Goal: Information Seeking & Learning: Learn about a topic

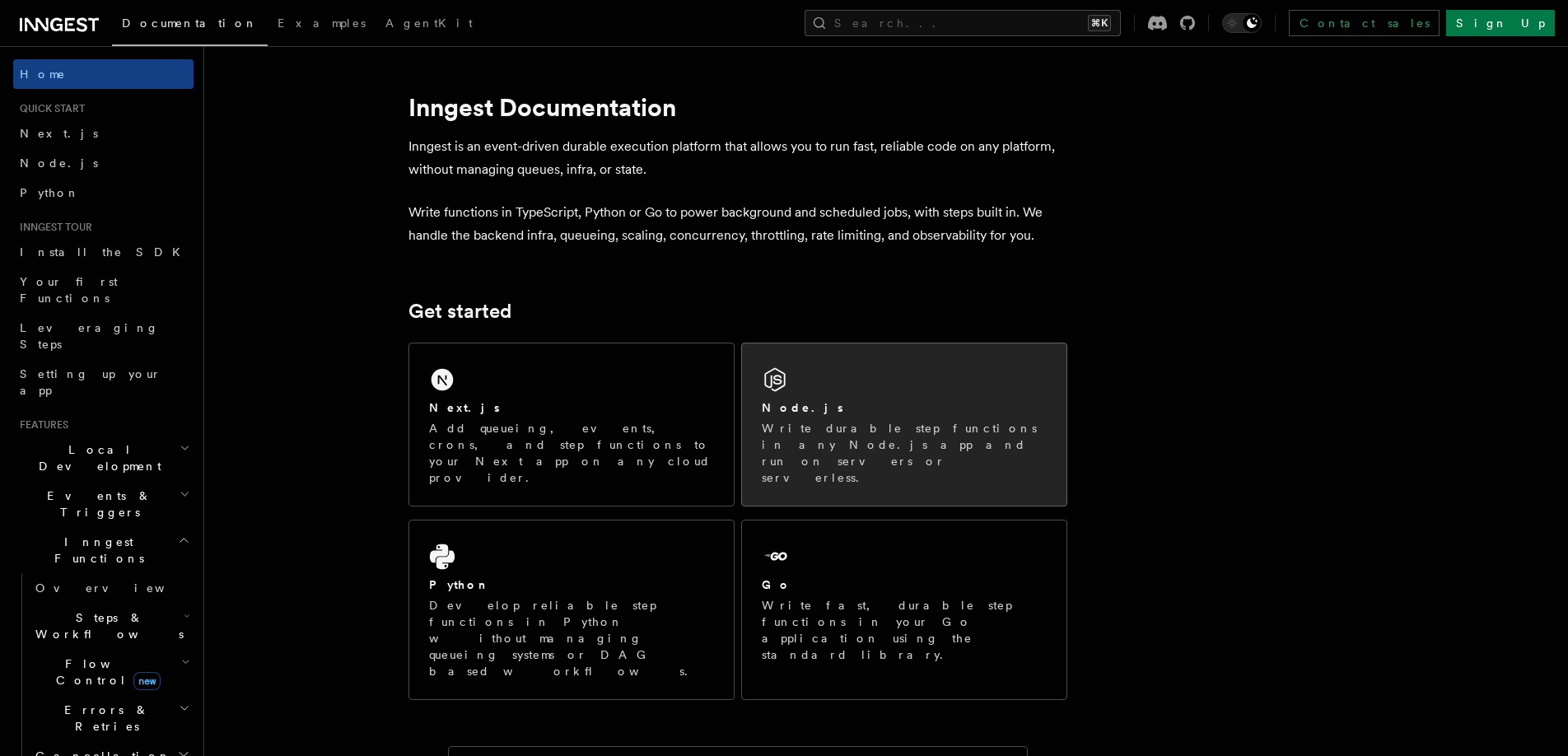
click at [818, 393] on div "Node.js Write durable step functions in any Node.js app and run on servers or s…" at bounding box center [904, 424] width 324 height 162
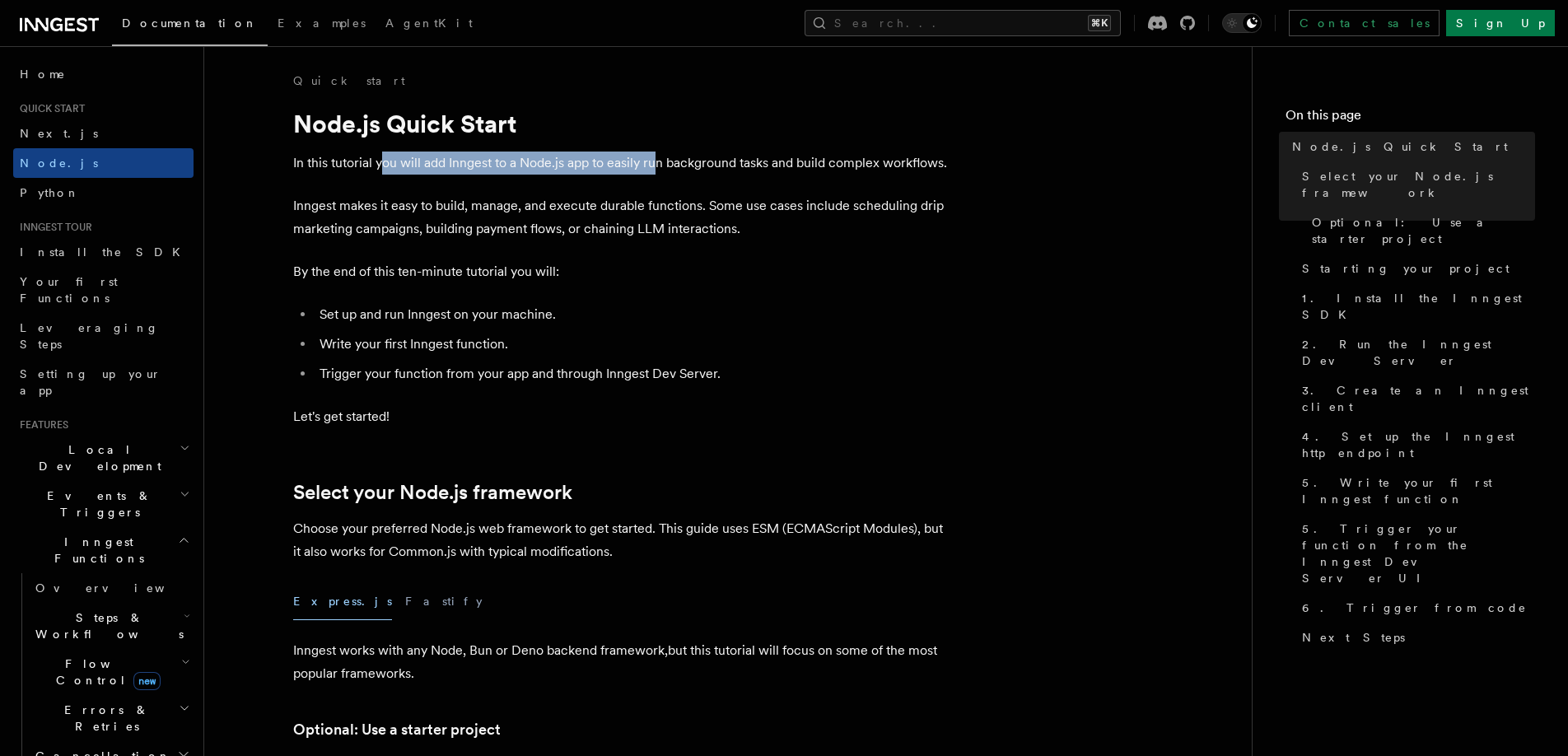
drag, startPoint x: 380, startPoint y: 165, endPoint x: 657, endPoint y: 165, distance: 277.0
click at [657, 165] on p "In this tutorial you will add Inngest to a Node.js app to easily run background…" at bounding box center [623, 163] width 659 height 23
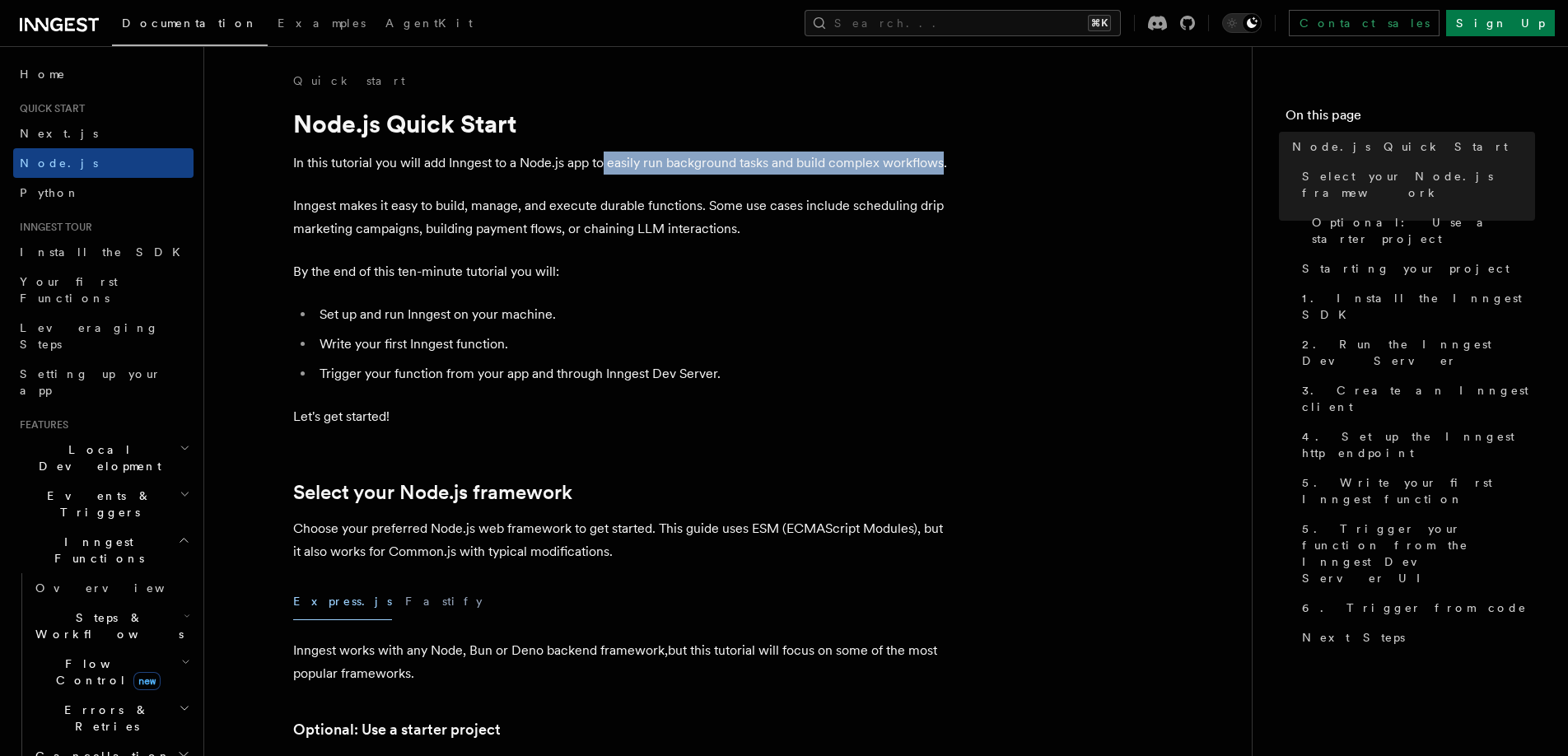
drag, startPoint x: 603, startPoint y: 165, endPoint x: 944, endPoint y: 164, distance: 341.0
click at [944, 164] on p "In this tutorial you will add Inngest to a Node.js app to easily run background…" at bounding box center [623, 163] width 659 height 23
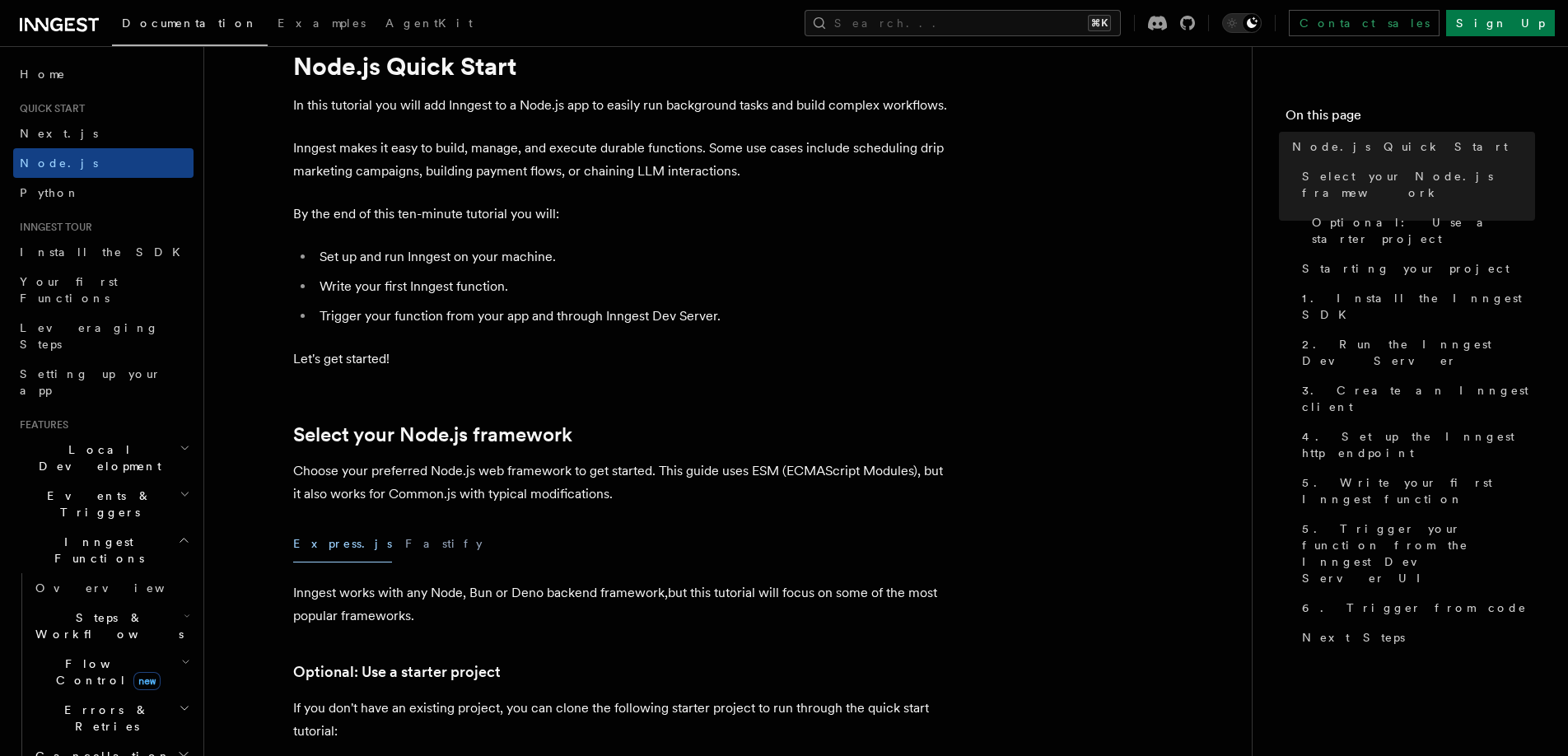
scroll to position [62, 0]
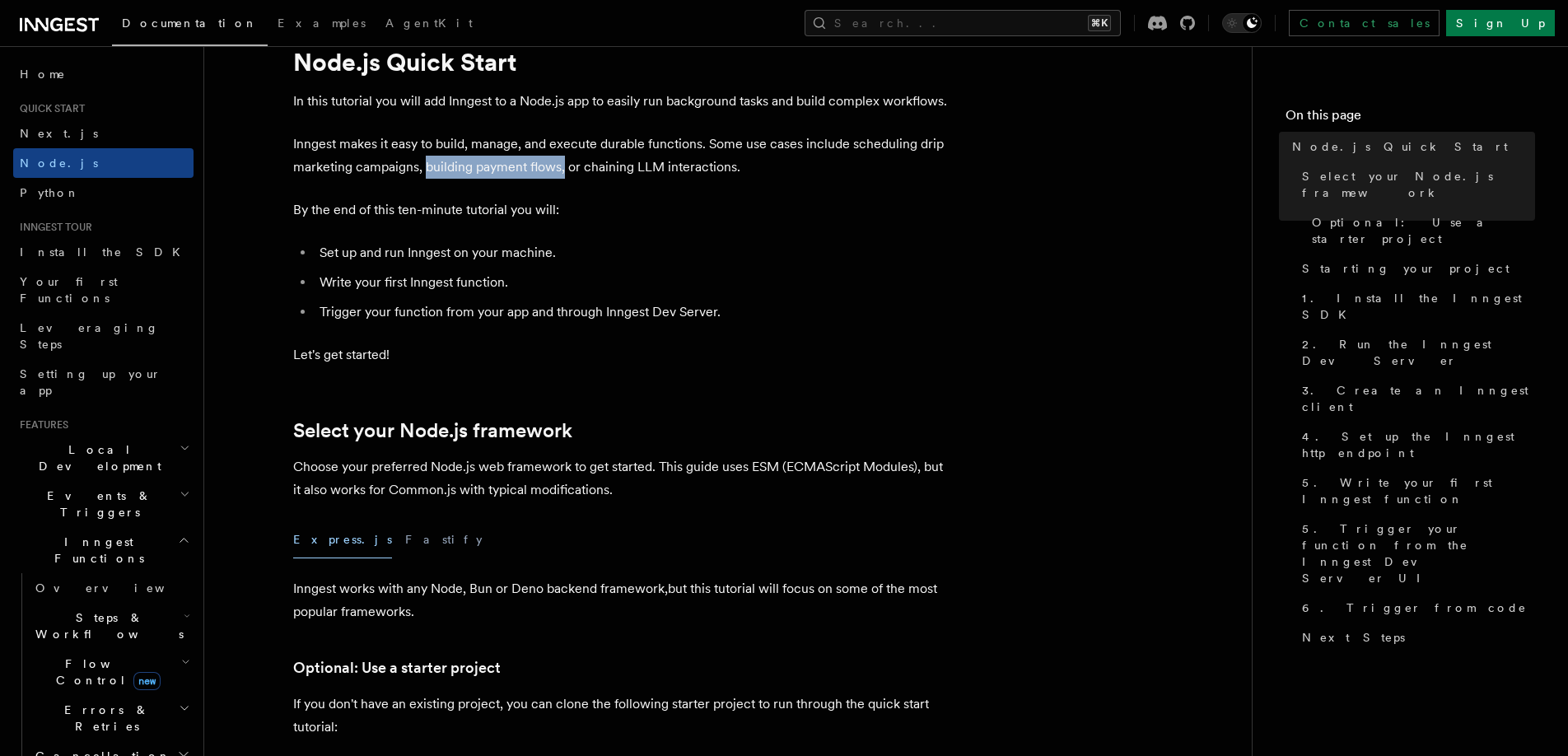
drag, startPoint x: 426, startPoint y: 167, endPoint x: 563, endPoint y: 169, distance: 137.0
click at [563, 169] on p "Inngest makes it easy to build, manage, and execute durable functions. Some use…" at bounding box center [623, 155] width 659 height 46
drag, startPoint x: 588, startPoint y: 166, endPoint x: 801, endPoint y: 166, distance: 213.0
click at [668, 166] on p "Inngest makes it easy to build, manage, and execute durable functions. Some use…" at bounding box center [623, 155] width 659 height 46
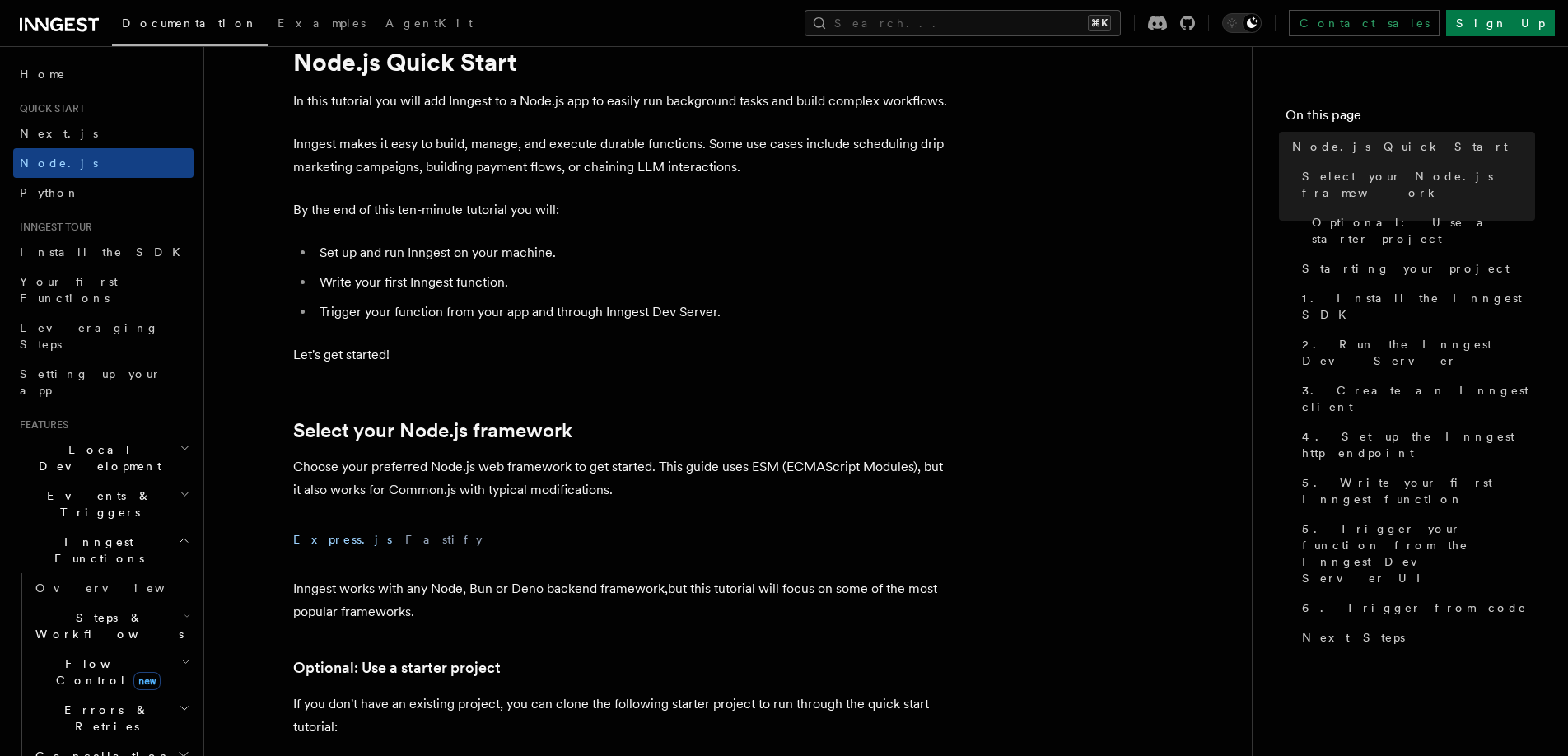
click at [802, 166] on p "Inngest makes it easy to build, manage, and execute durable functions. Some use…" at bounding box center [623, 155] width 659 height 46
drag, startPoint x: 820, startPoint y: 166, endPoint x: 585, endPoint y: 166, distance: 235.0
click at [585, 166] on p "Inngest makes it easy to build, manage, and execute durable functions. Some use…" at bounding box center [623, 155] width 659 height 46
click at [431, 205] on p "By the end of this ten-minute tutorial you will:" at bounding box center [623, 210] width 659 height 23
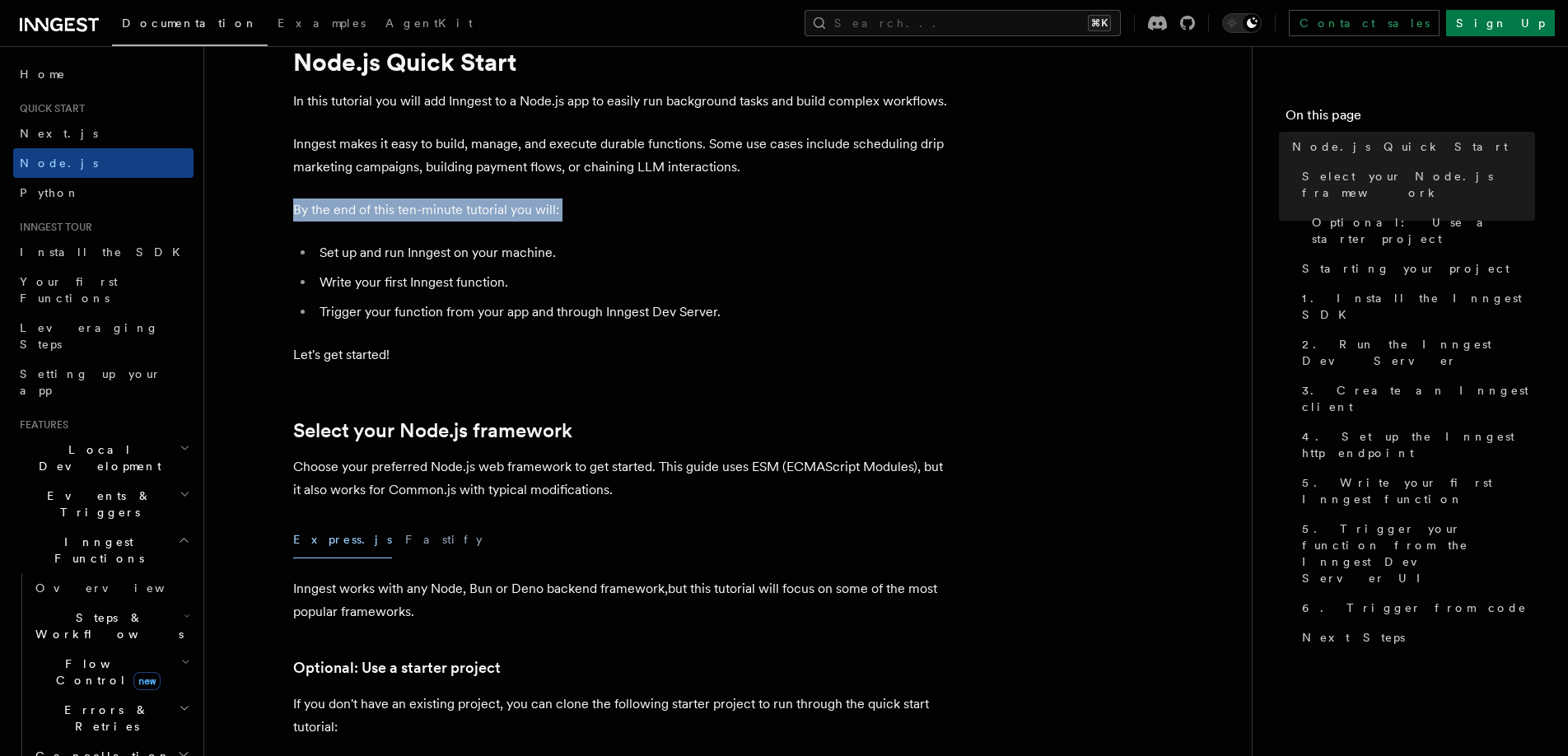
click at [431, 205] on p "By the end of this ten-minute tutorial you will:" at bounding box center [623, 210] width 659 height 23
click at [455, 208] on p "By the end of this ten-minute tutorial you will:" at bounding box center [623, 210] width 659 height 23
drag, startPoint x: 466, startPoint y: 208, endPoint x: 576, endPoint y: 208, distance: 110.0
click at [576, 208] on p "By the end of this ten-minute tutorial you will:" at bounding box center [623, 210] width 659 height 23
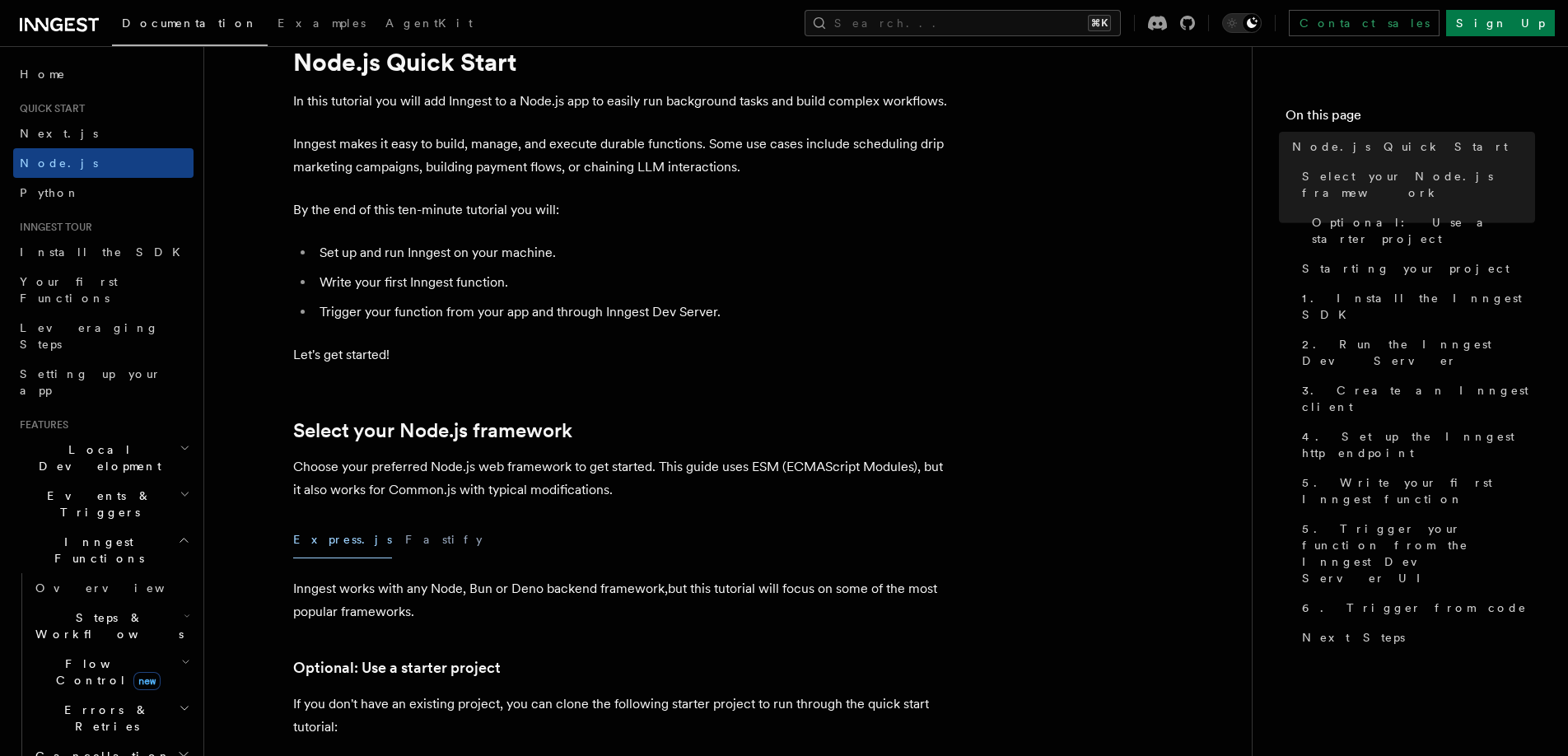
scroll to position [216, 0]
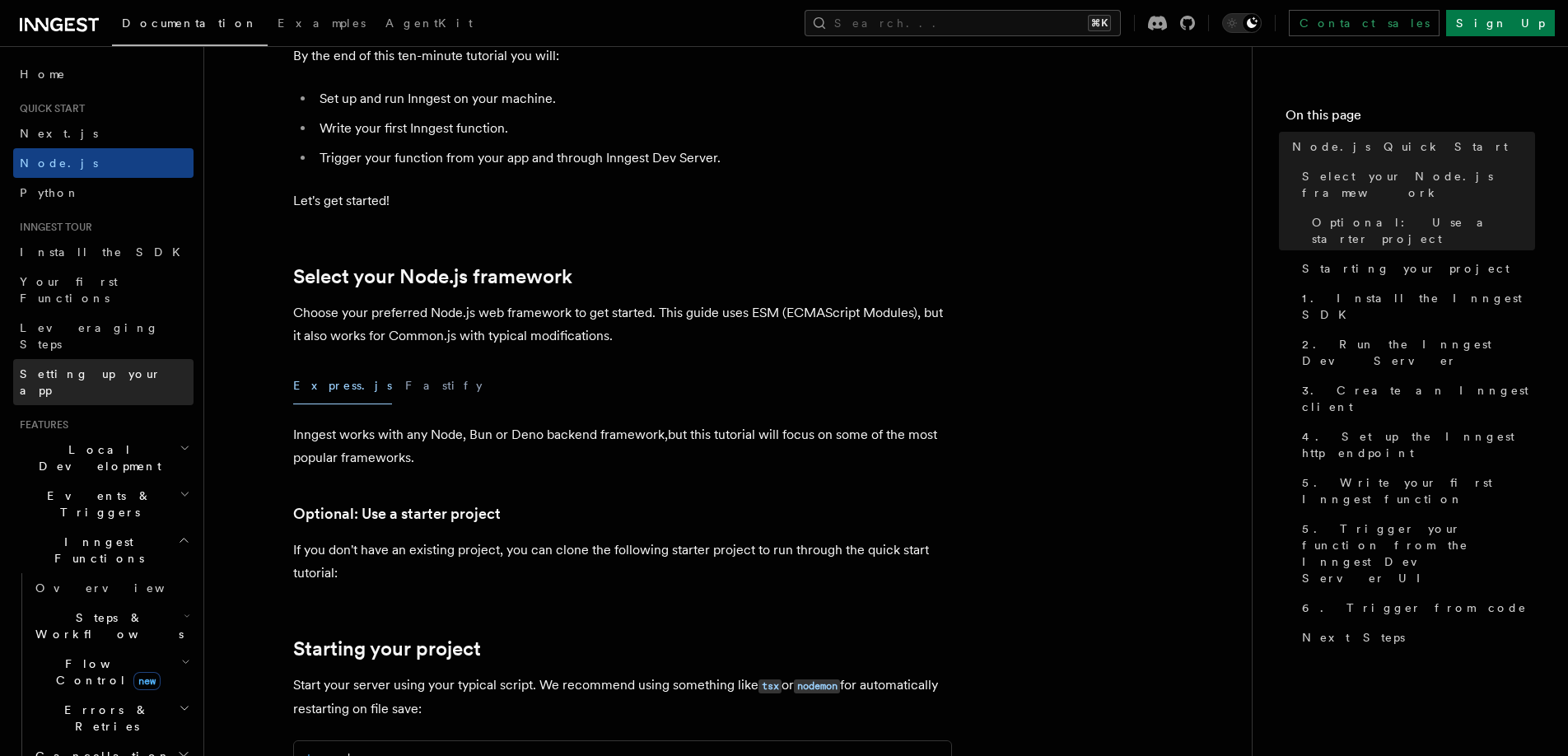
click at [130, 359] on link "Setting up your app" at bounding box center [104, 382] width 181 height 46
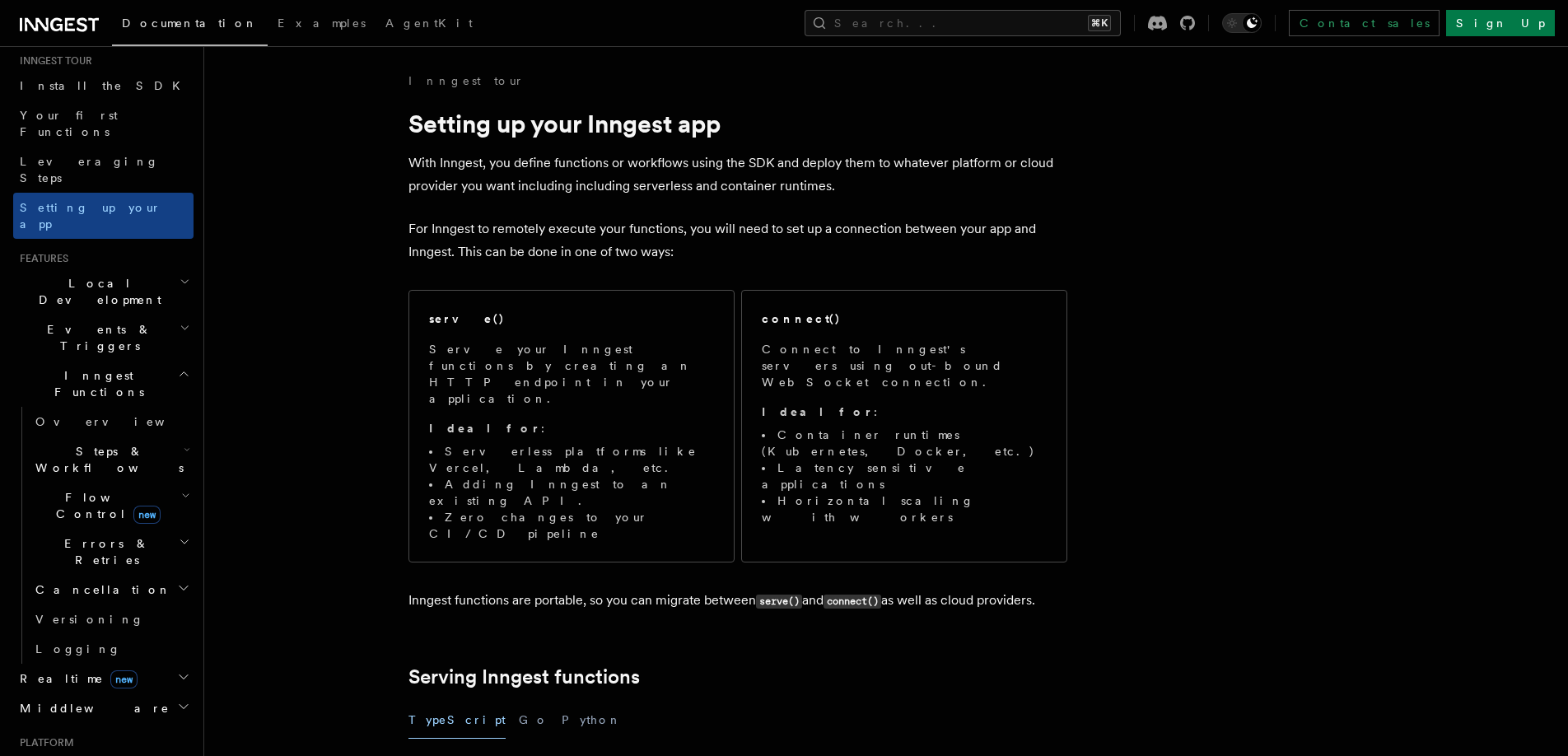
scroll to position [167, 0]
click at [175, 267] on h2 "Local Development" at bounding box center [104, 290] width 181 height 46
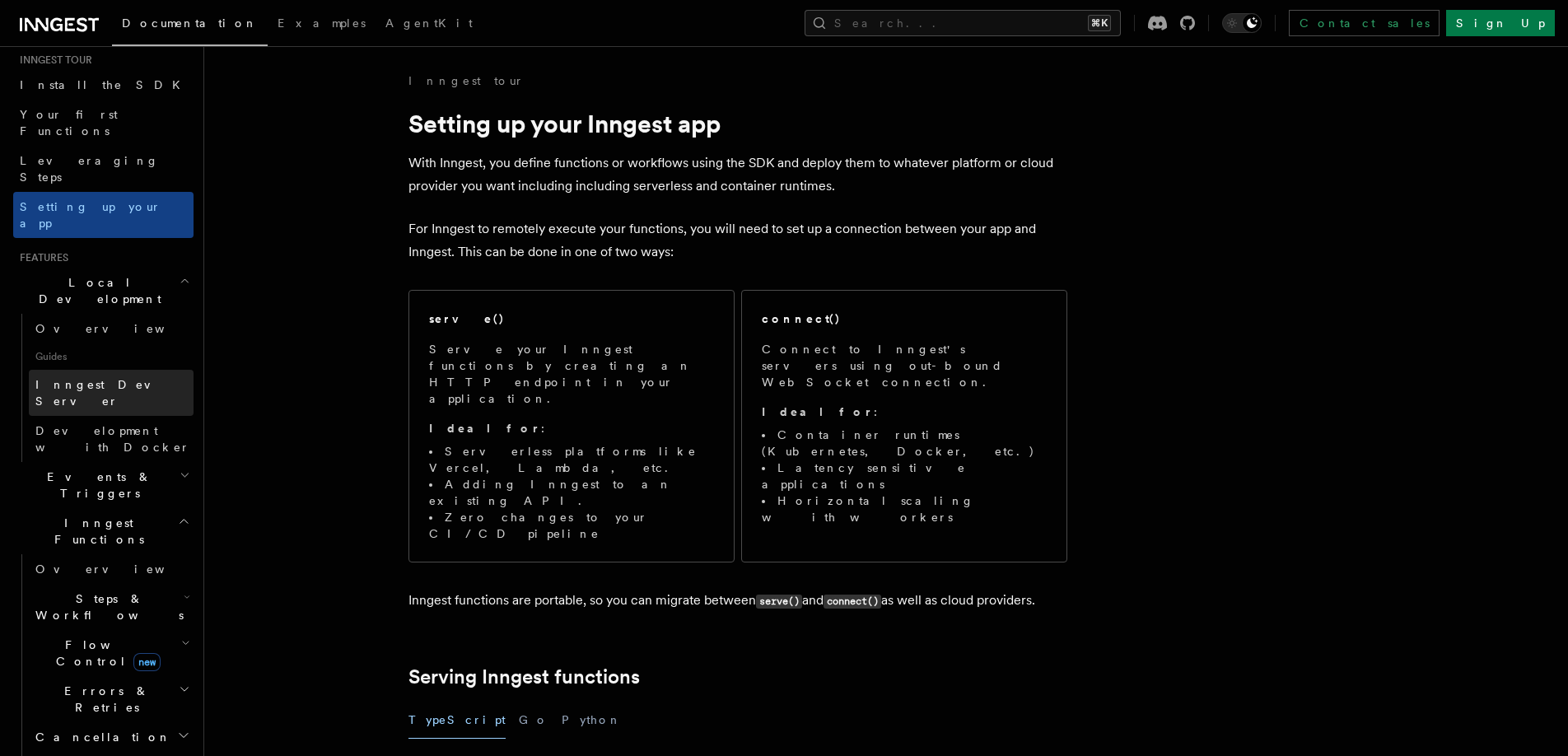
click at [131, 378] on span "Inngest Dev Server" at bounding box center [105, 392] width 141 height 29
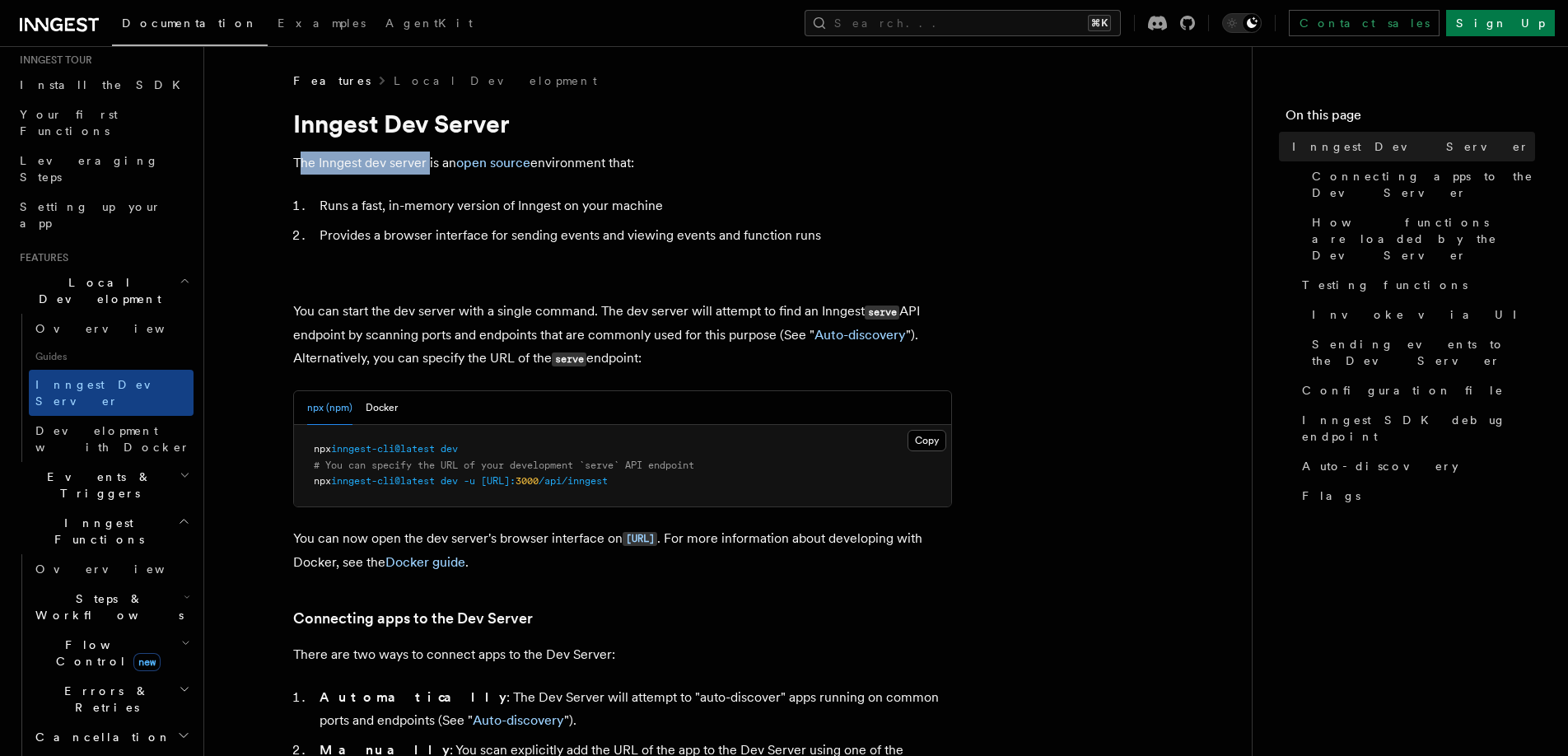
drag, startPoint x: 298, startPoint y: 160, endPoint x: 427, endPoint y: 160, distance: 129.0
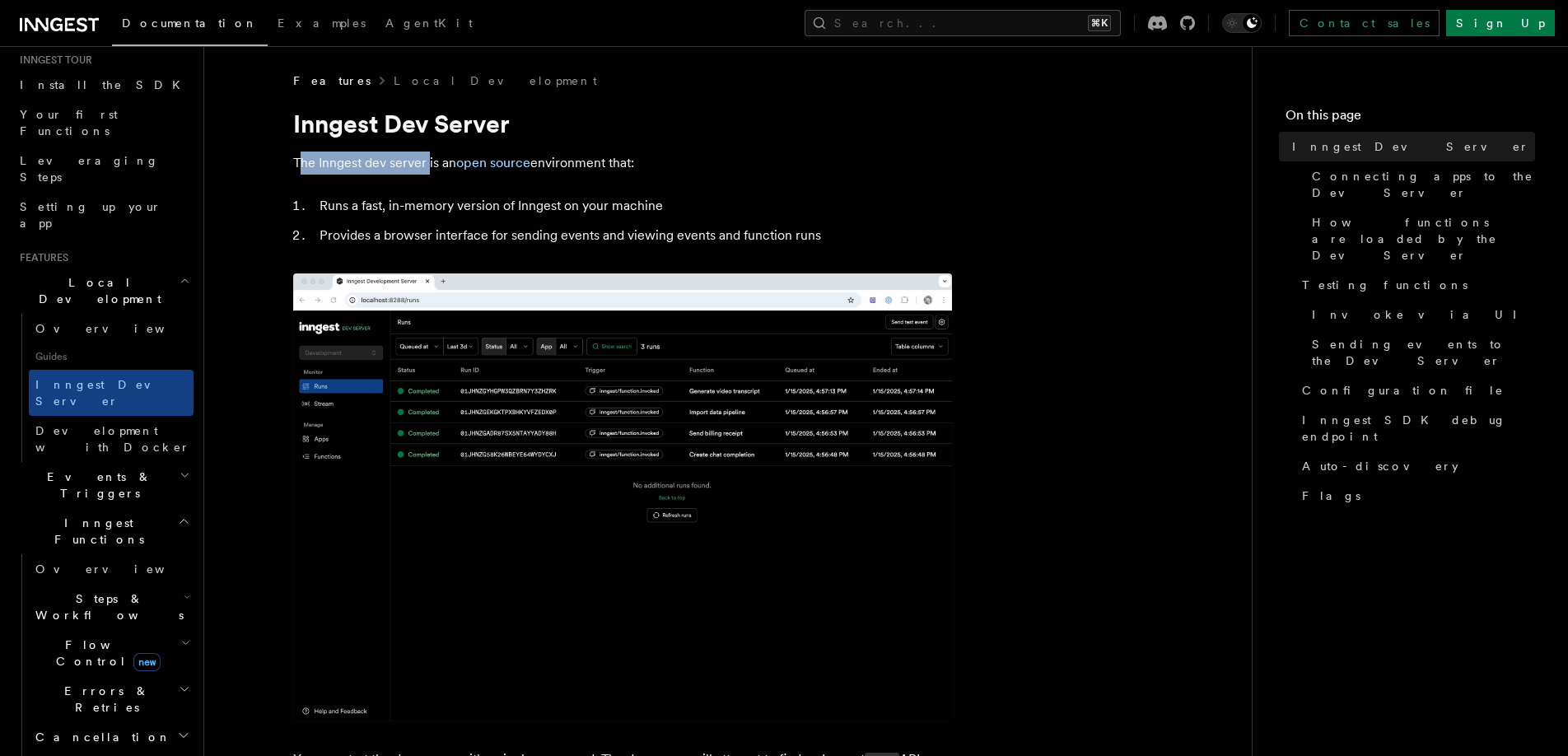
click at [427, 160] on p "The Inngest dev server is an open source environment that:" at bounding box center [623, 163] width 659 height 23
drag, startPoint x: 552, startPoint y: 165, endPoint x: 700, endPoint y: 165, distance: 148.0
click at [700, 165] on p "The Inngest dev server is an open source environment that:" at bounding box center [623, 163] width 659 height 23
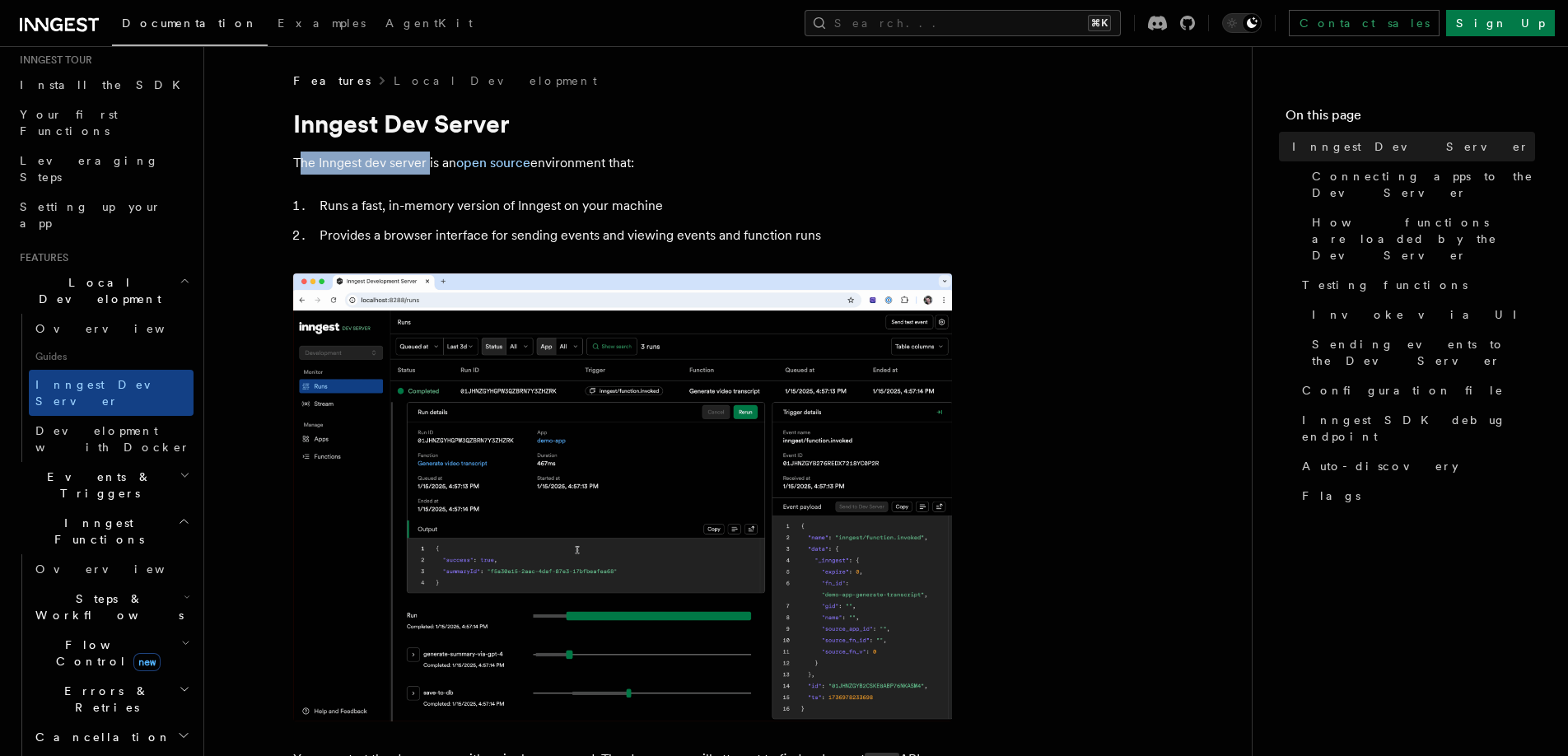
click at [700, 165] on p "The Inngest dev server is an open source environment that:" at bounding box center [623, 163] width 659 height 23
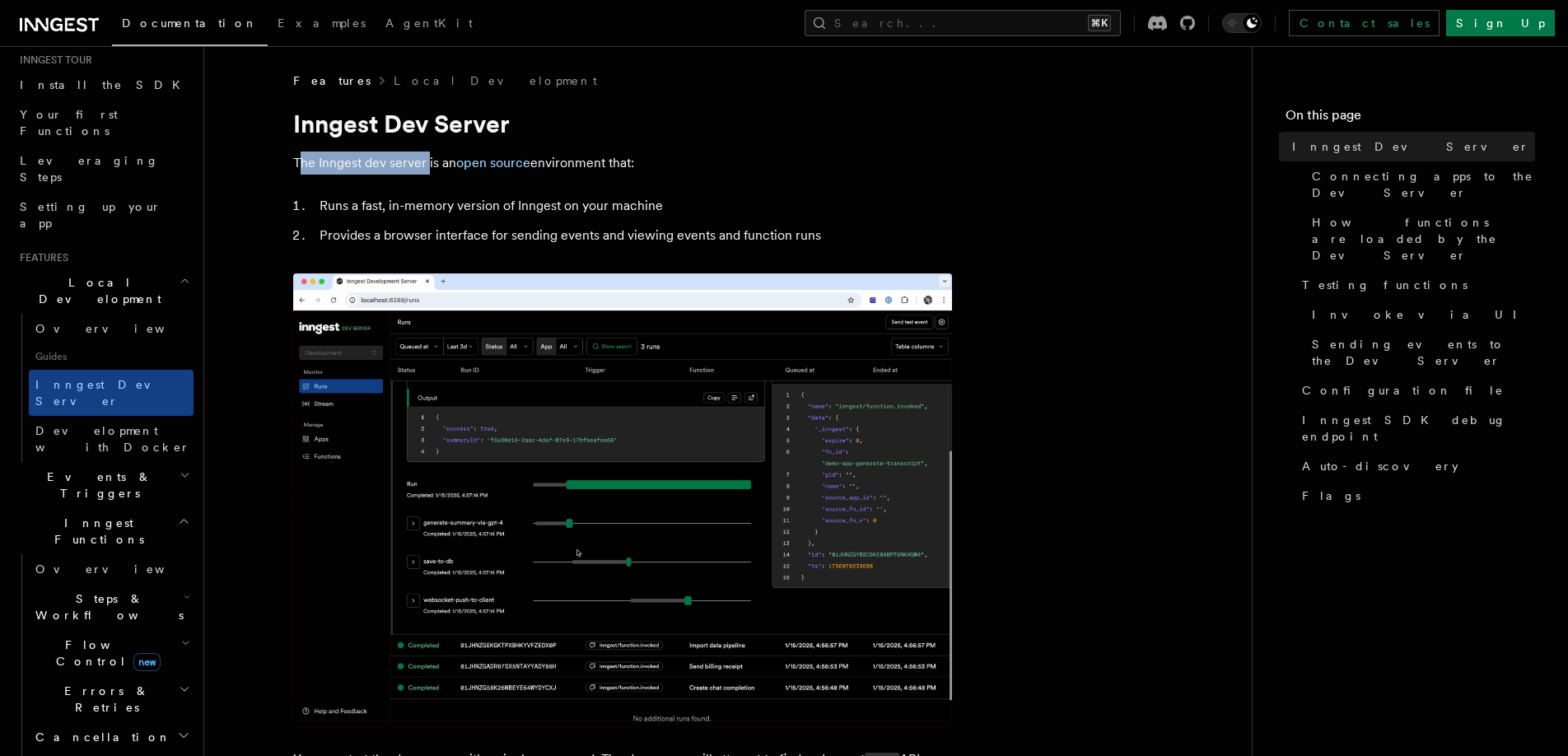
drag, startPoint x: 717, startPoint y: 165, endPoint x: 290, endPoint y: 162, distance: 427.0
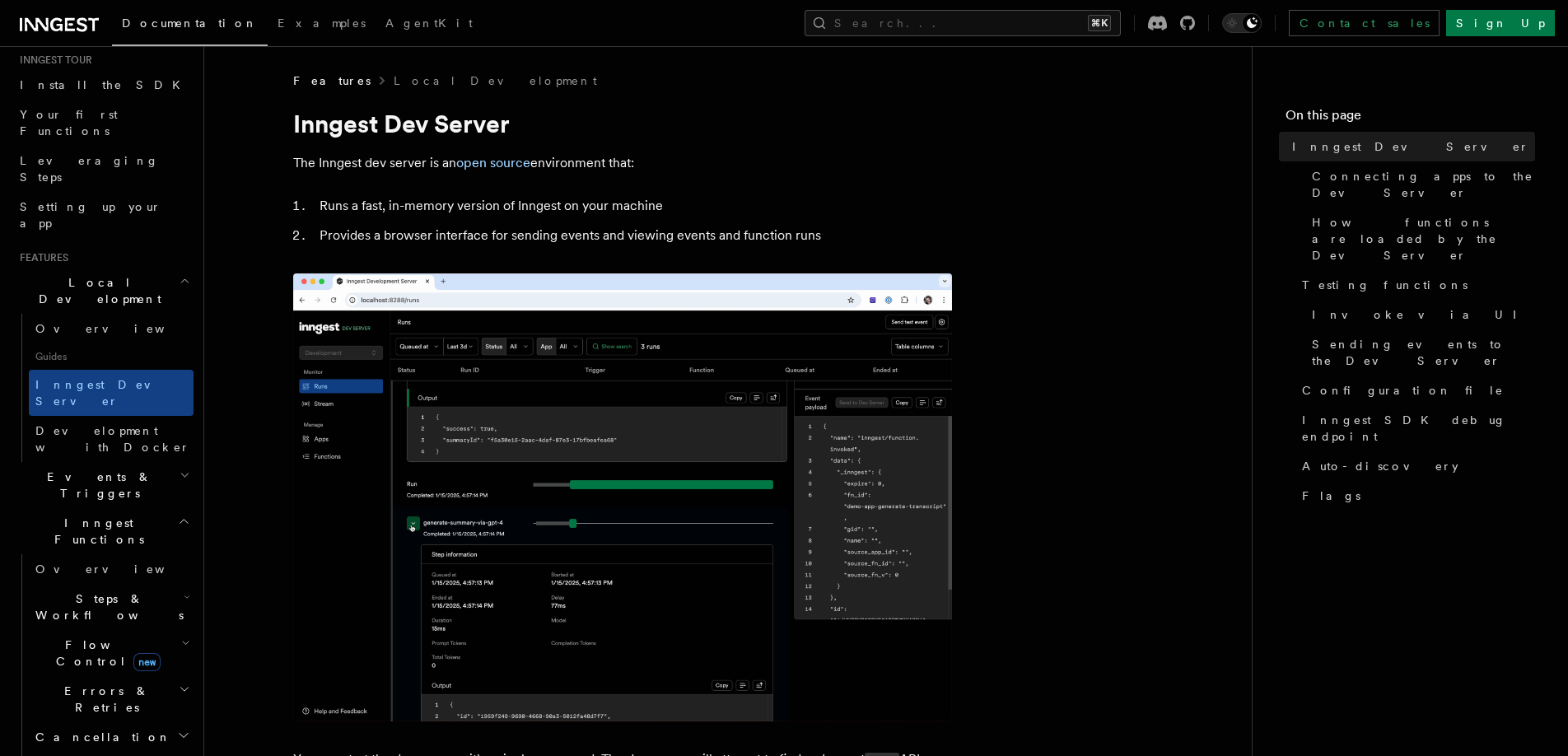
click at [322, 162] on p "The Inngest dev server is an open source environment that:" at bounding box center [623, 163] width 659 height 23
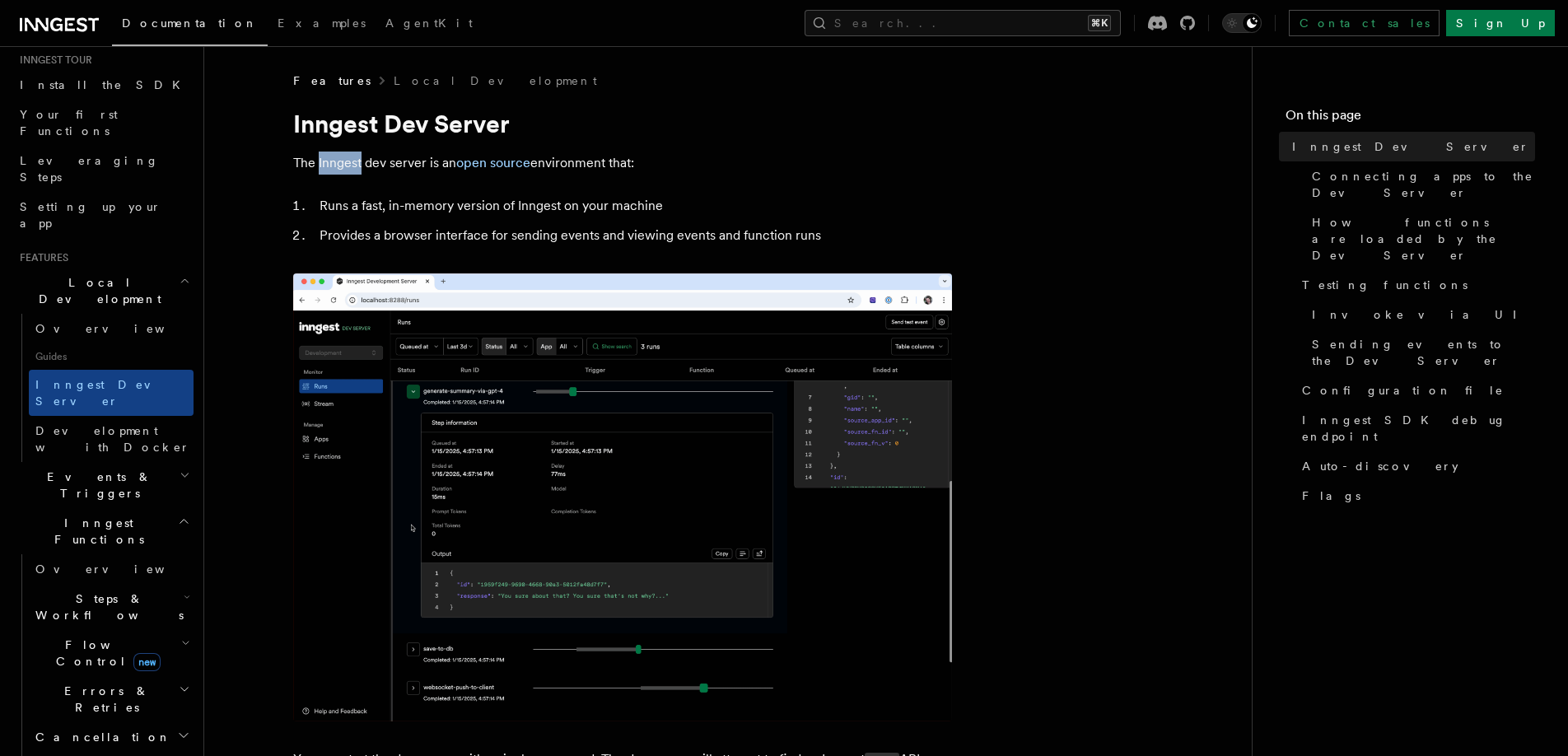
click at [322, 162] on p "The Inngest dev server is an open source environment that:" at bounding box center [623, 163] width 659 height 23
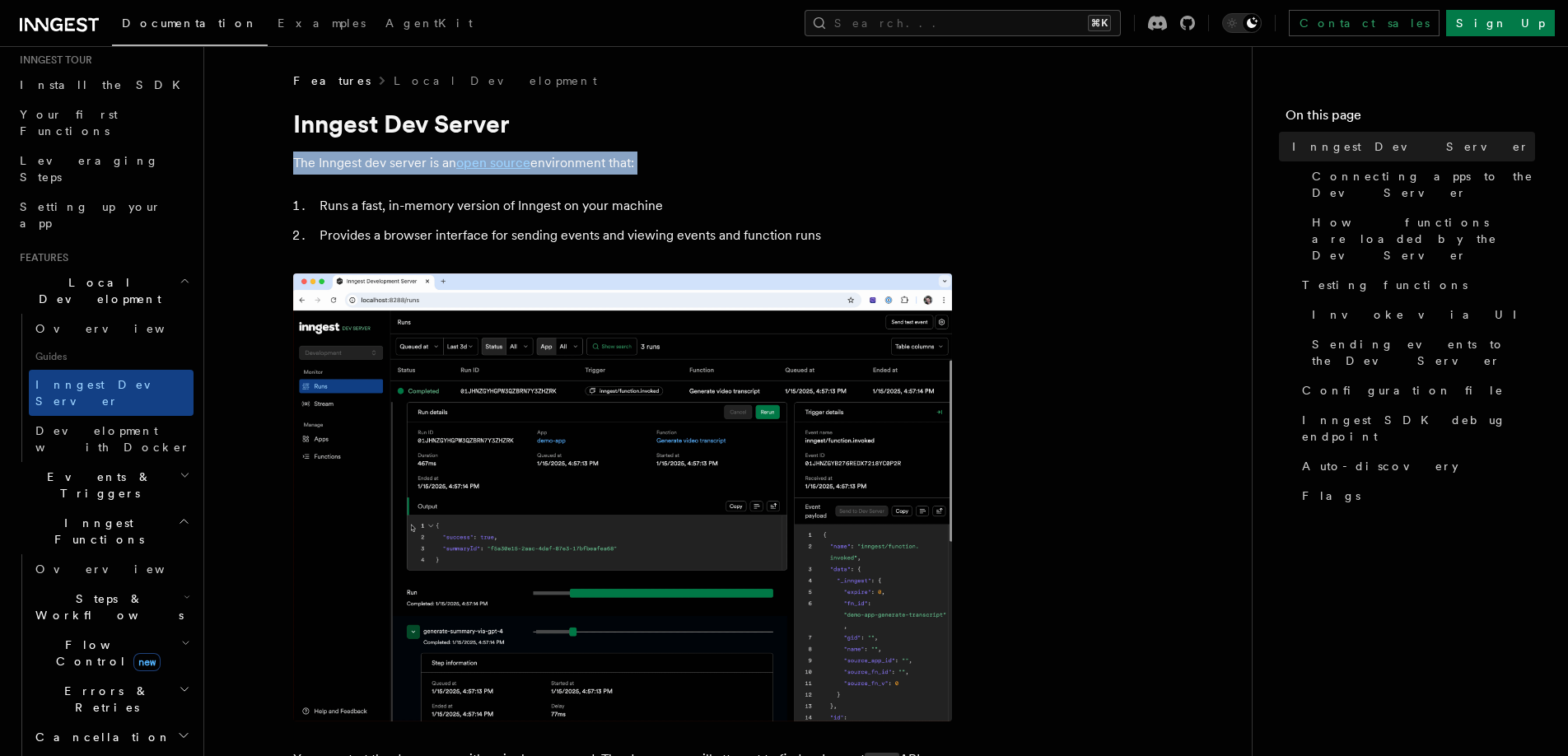
click at [322, 162] on p "The Inngest dev server is an open source environment that:" at bounding box center [623, 163] width 659 height 23
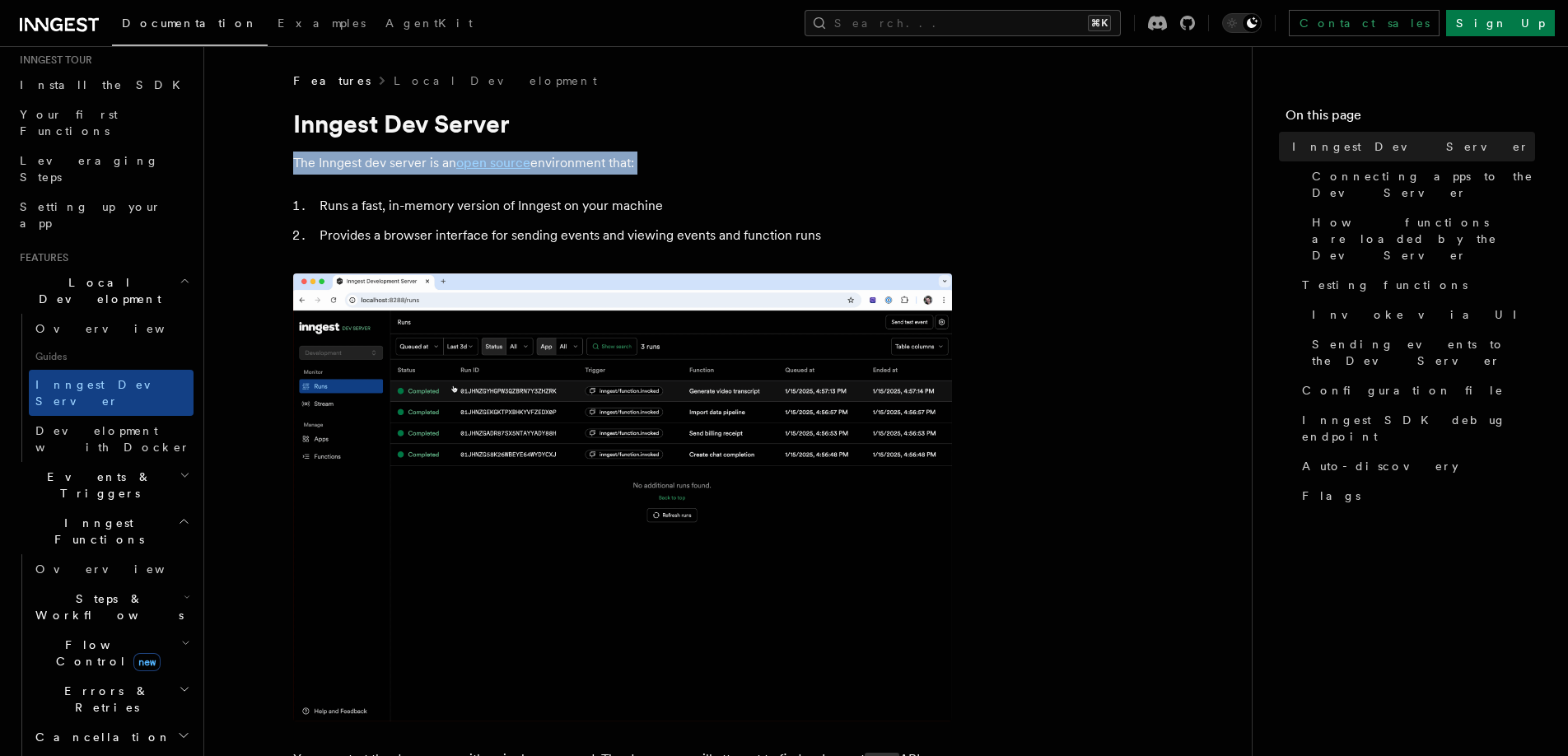
click at [322, 162] on p "The Inngest dev server is an open source environment that:" at bounding box center [623, 163] width 659 height 23
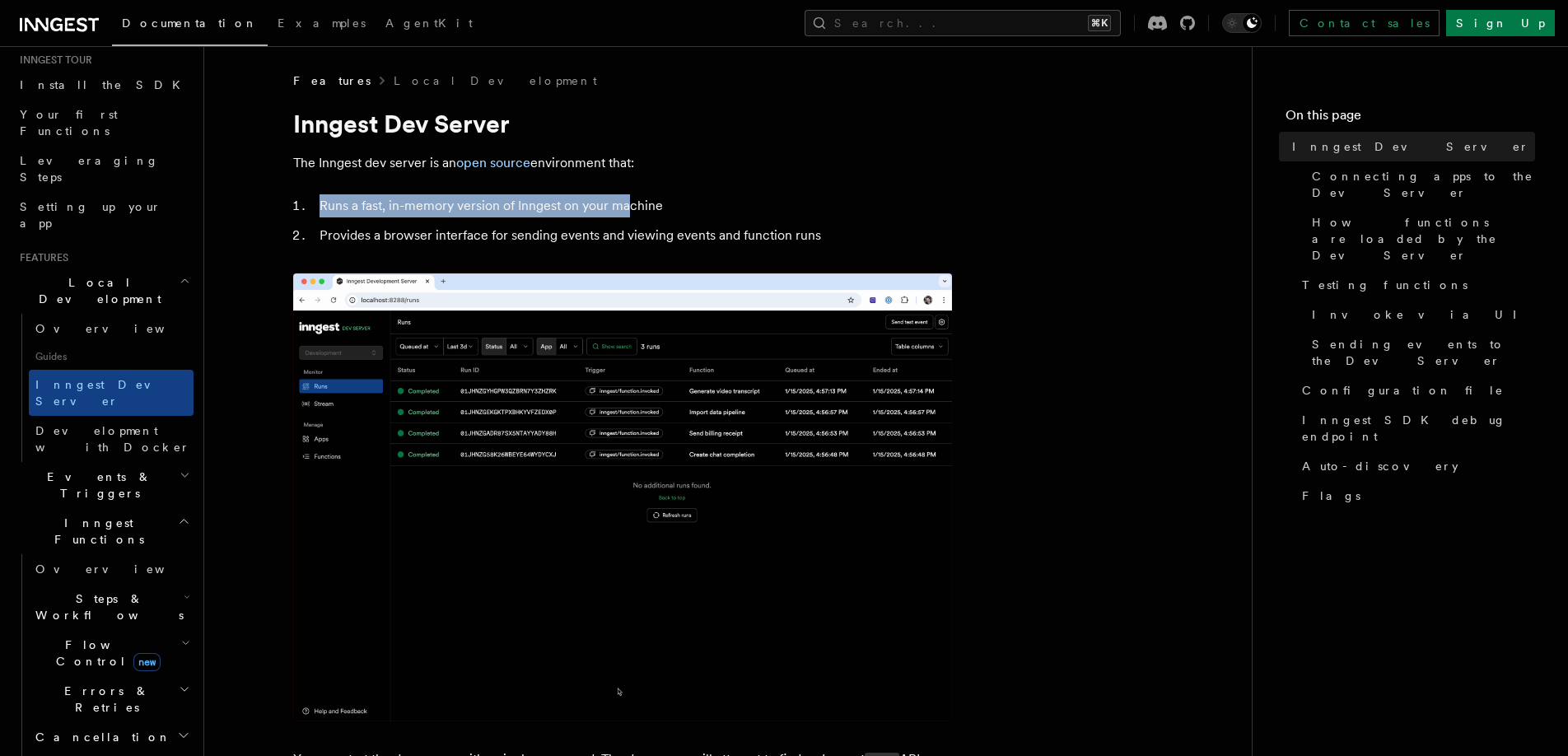
drag, startPoint x: 323, startPoint y: 205, endPoint x: 627, endPoint y: 205, distance: 304.0
click at [627, 205] on li "Runs a fast, in-memory version of Inngest on your machine" at bounding box center [633, 206] width 638 height 23
drag, startPoint x: 323, startPoint y: 208, endPoint x: 668, endPoint y: 198, distance: 345.1
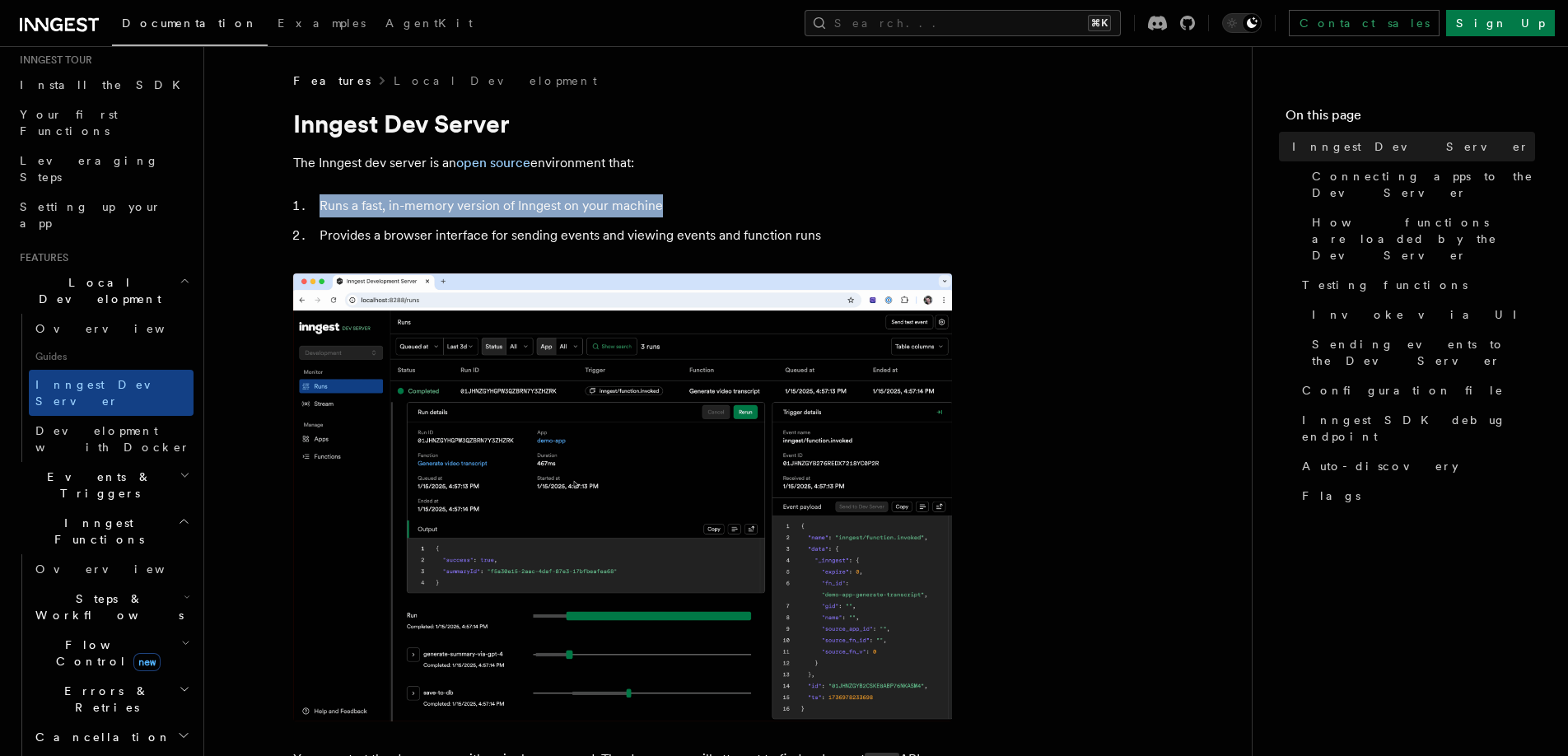
click at [668, 198] on li "Runs a fast, in-memory version of Inngest on your machine" at bounding box center [633, 206] width 638 height 23
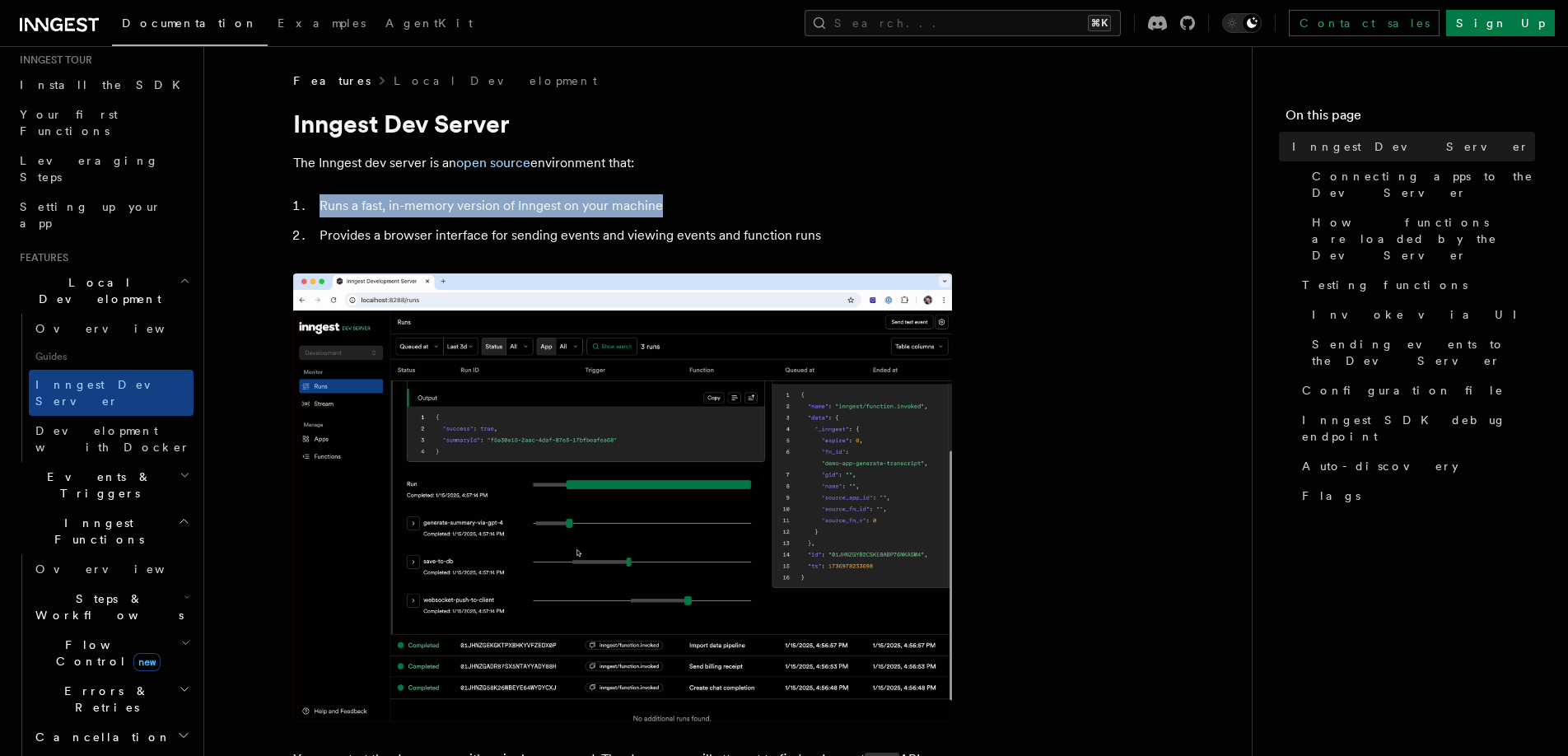
click at [668, 198] on li "Runs a fast, in-memory version of Inngest on your machine" at bounding box center [633, 206] width 638 height 23
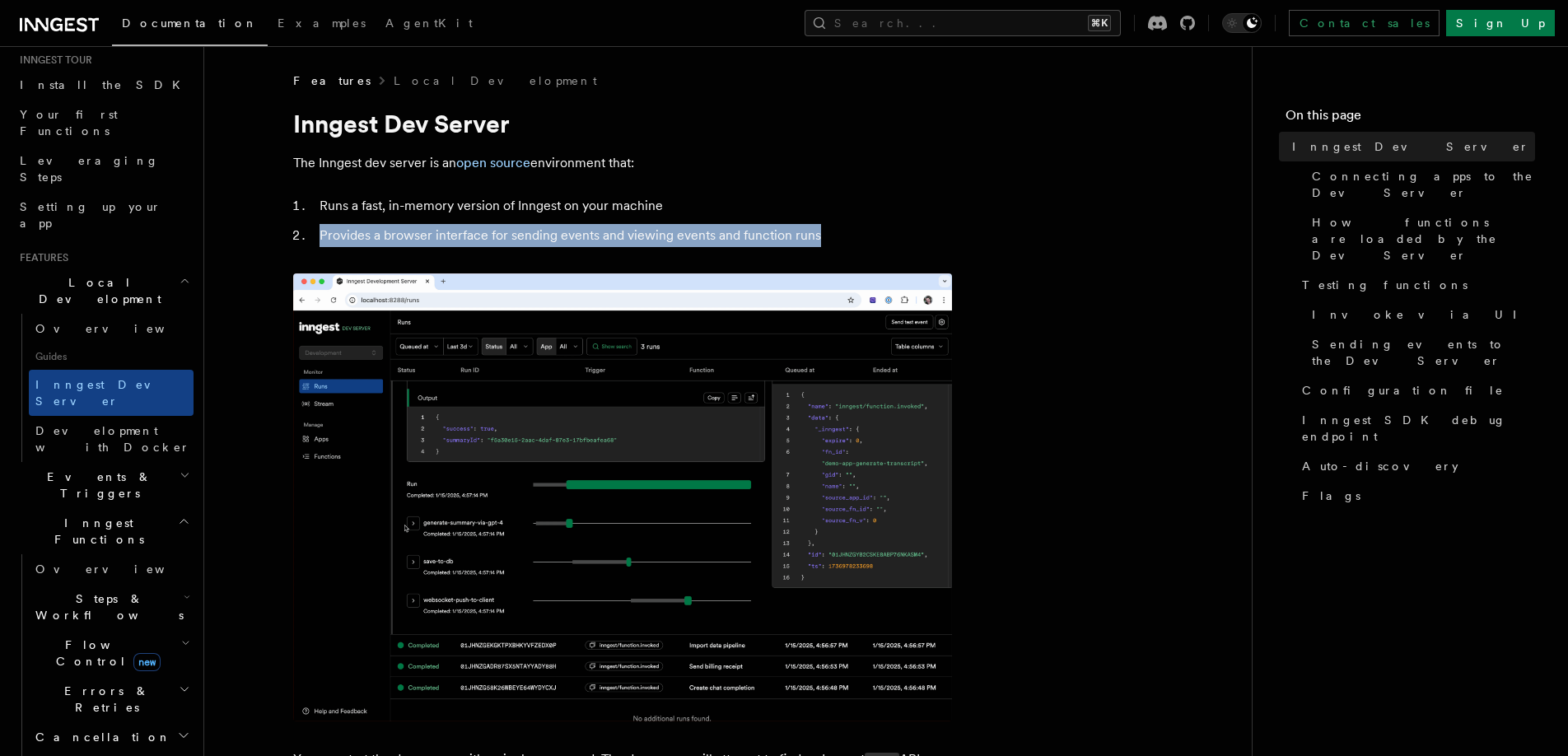
drag, startPoint x: 322, startPoint y: 230, endPoint x: 853, endPoint y: 236, distance: 531.0
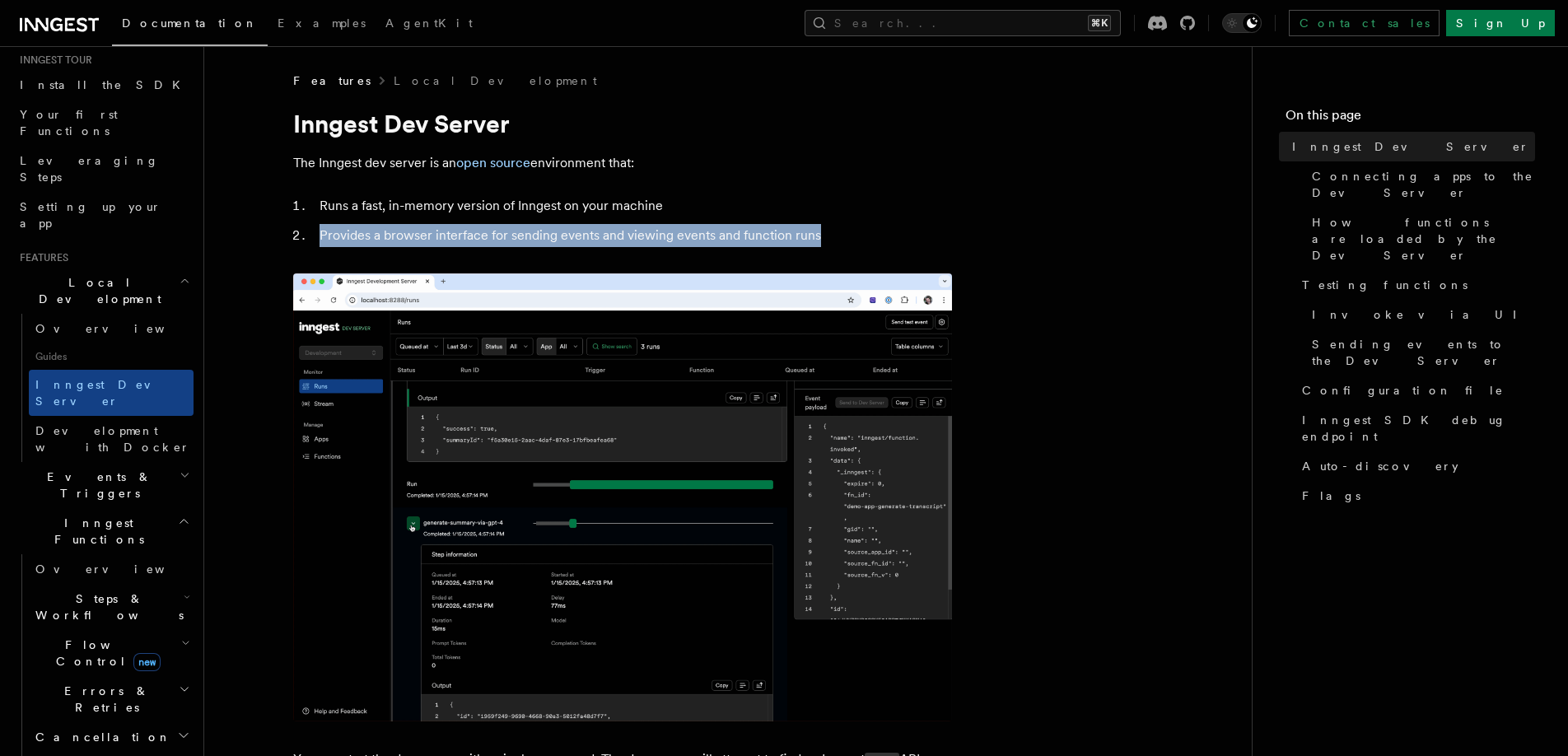
click at [853, 236] on li "Provides a browser interface for sending events and viewing events and function…" at bounding box center [633, 236] width 638 height 23
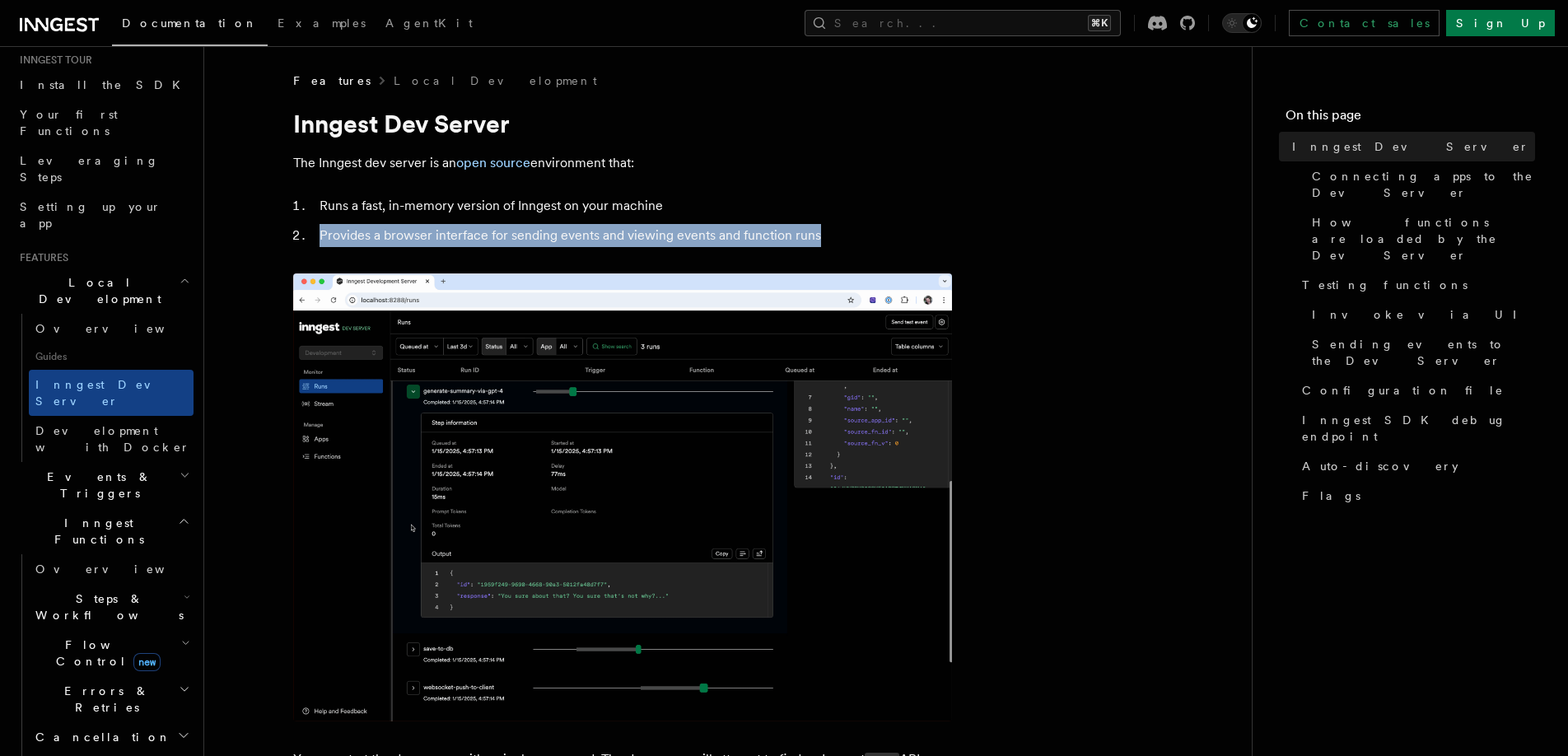
click at [853, 236] on li "Provides a browser interface for sending events and viewing events and function…" at bounding box center [633, 236] width 638 height 23
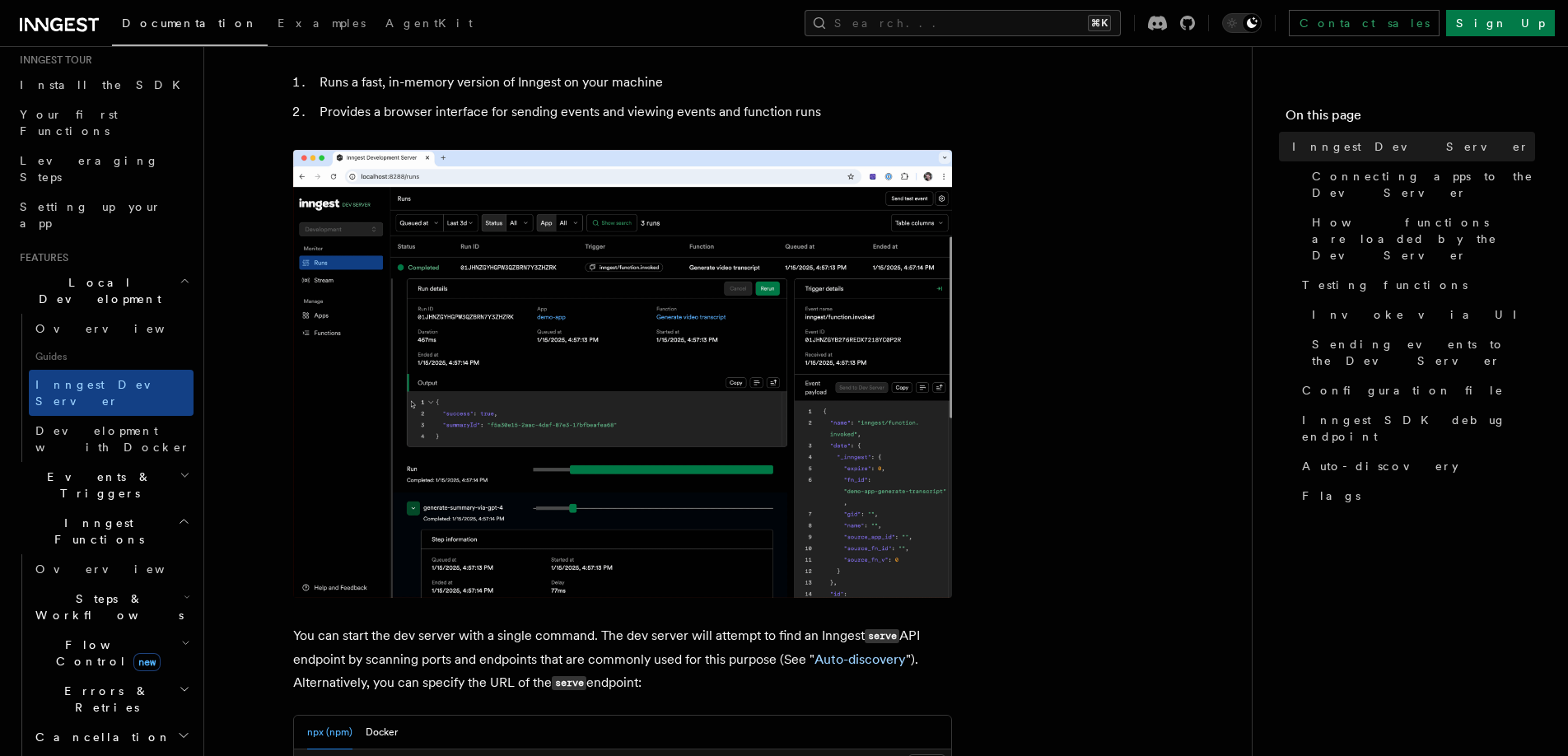
scroll to position [174, 0]
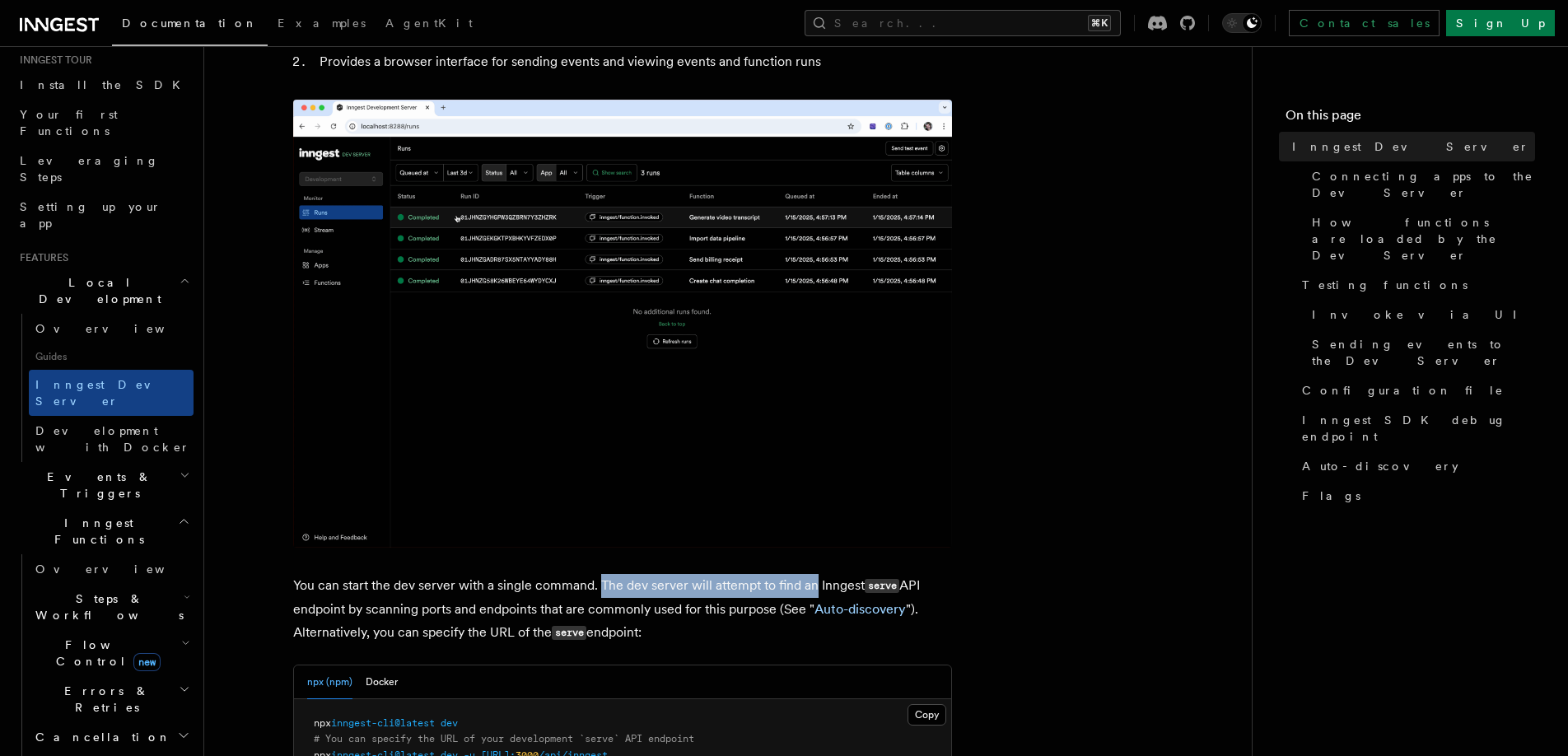
drag, startPoint x: 596, startPoint y: 589, endPoint x: 815, endPoint y: 588, distance: 219.0
click at [815, 588] on p "You can start the dev server with a single command. The dev server will attempt…" at bounding box center [623, 609] width 659 height 71
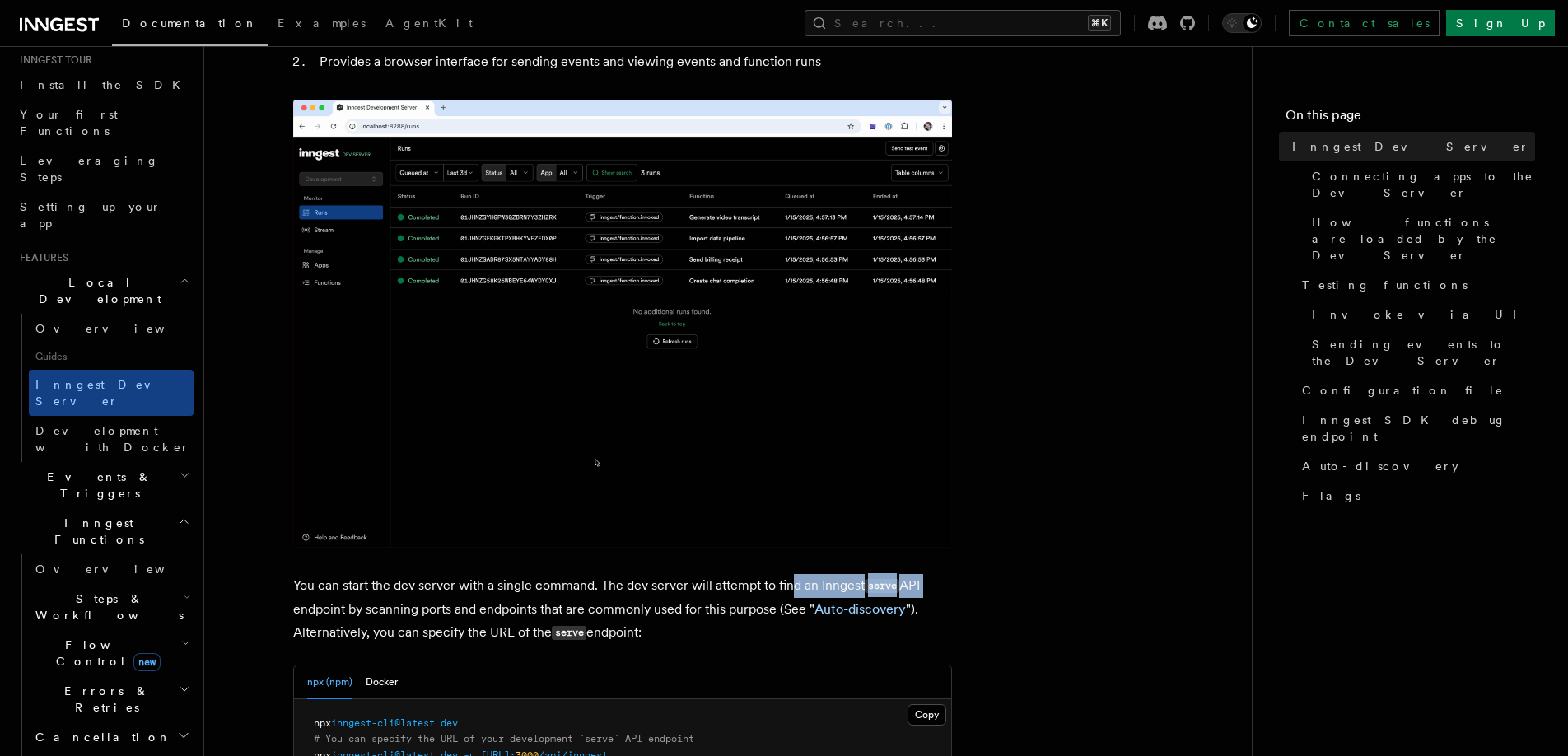
drag, startPoint x: 791, startPoint y: 588, endPoint x: 977, endPoint y: 574, distance: 186.5
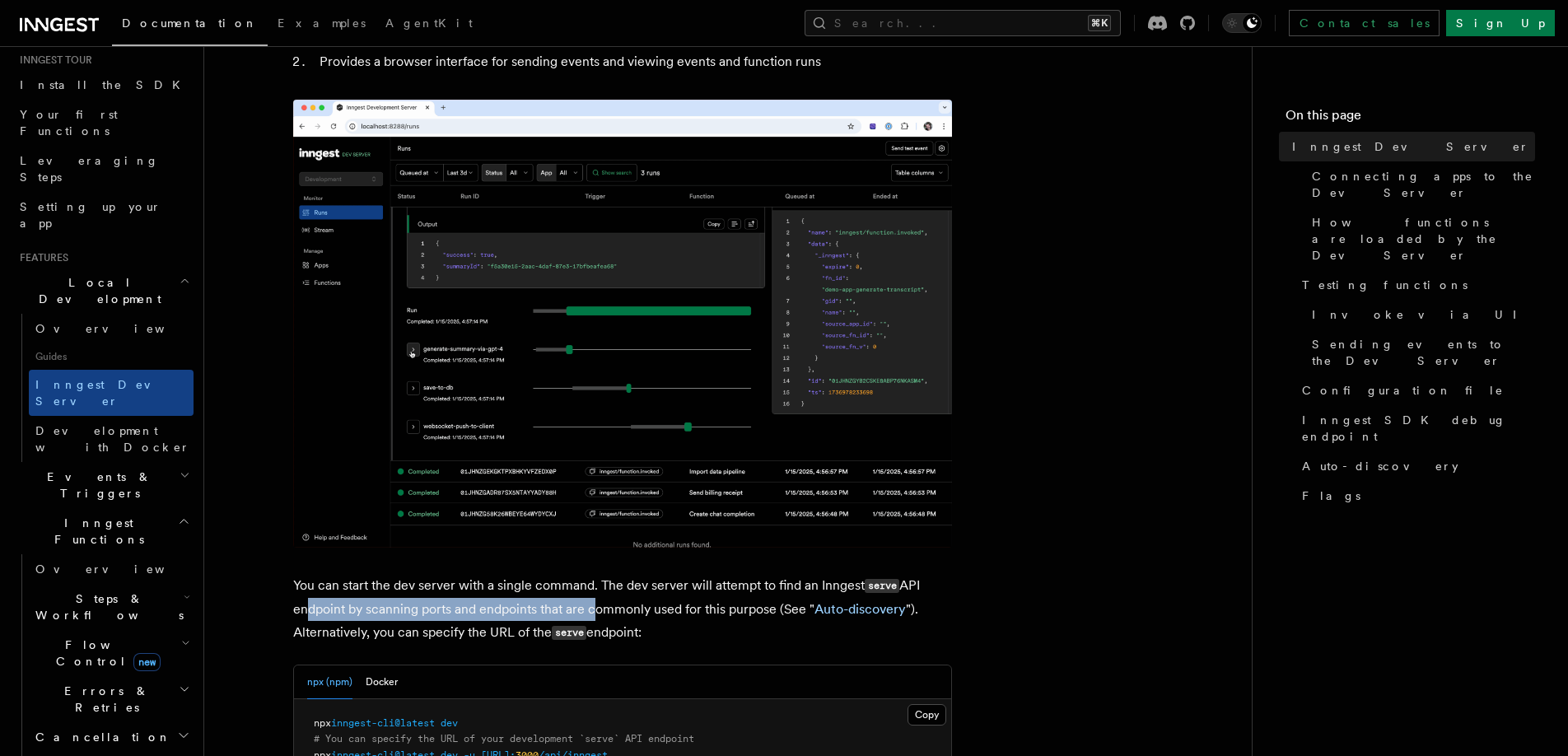
drag, startPoint x: 298, startPoint y: 608, endPoint x: 593, endPoint y: 608, distance: 295.0
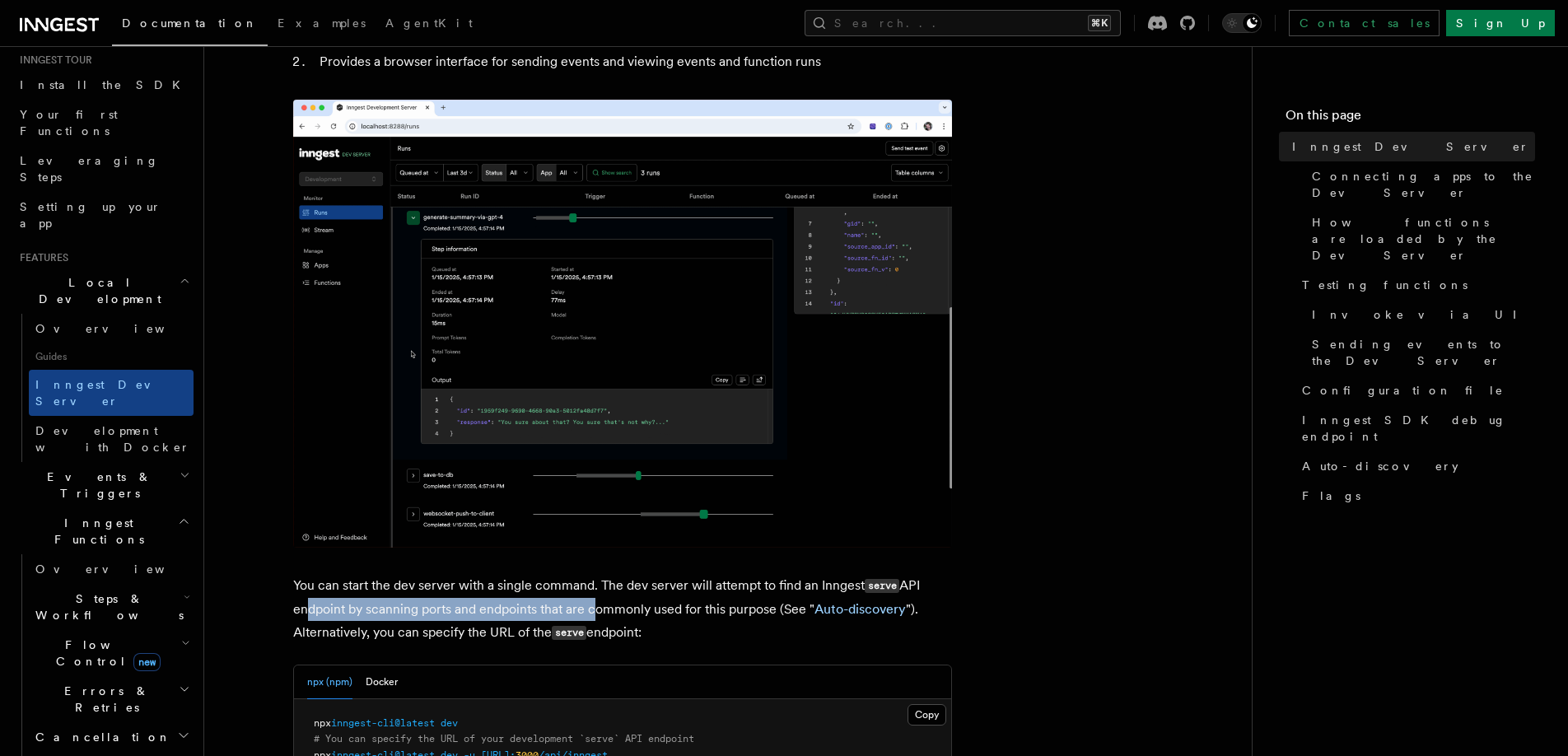
click at [593, 608] on p "You can start the dev server with a single command. The dev server will attempt…" at bounding box center [623, 609] width 659 height 71
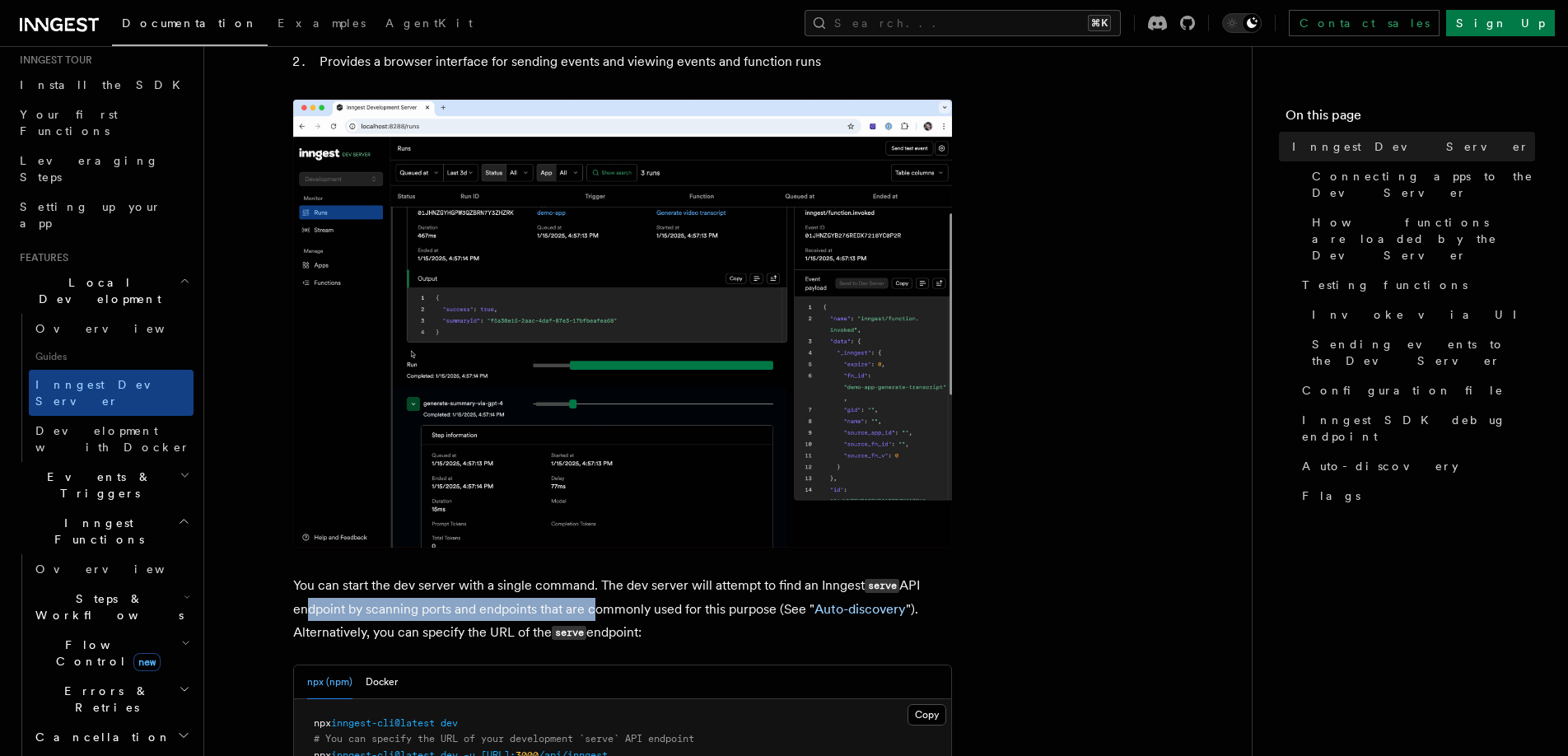
click at [593, 608] on p "You can start the dev server with a single command. The dev server will attempt…" at bounding box center [623, 609] width 659 height 71
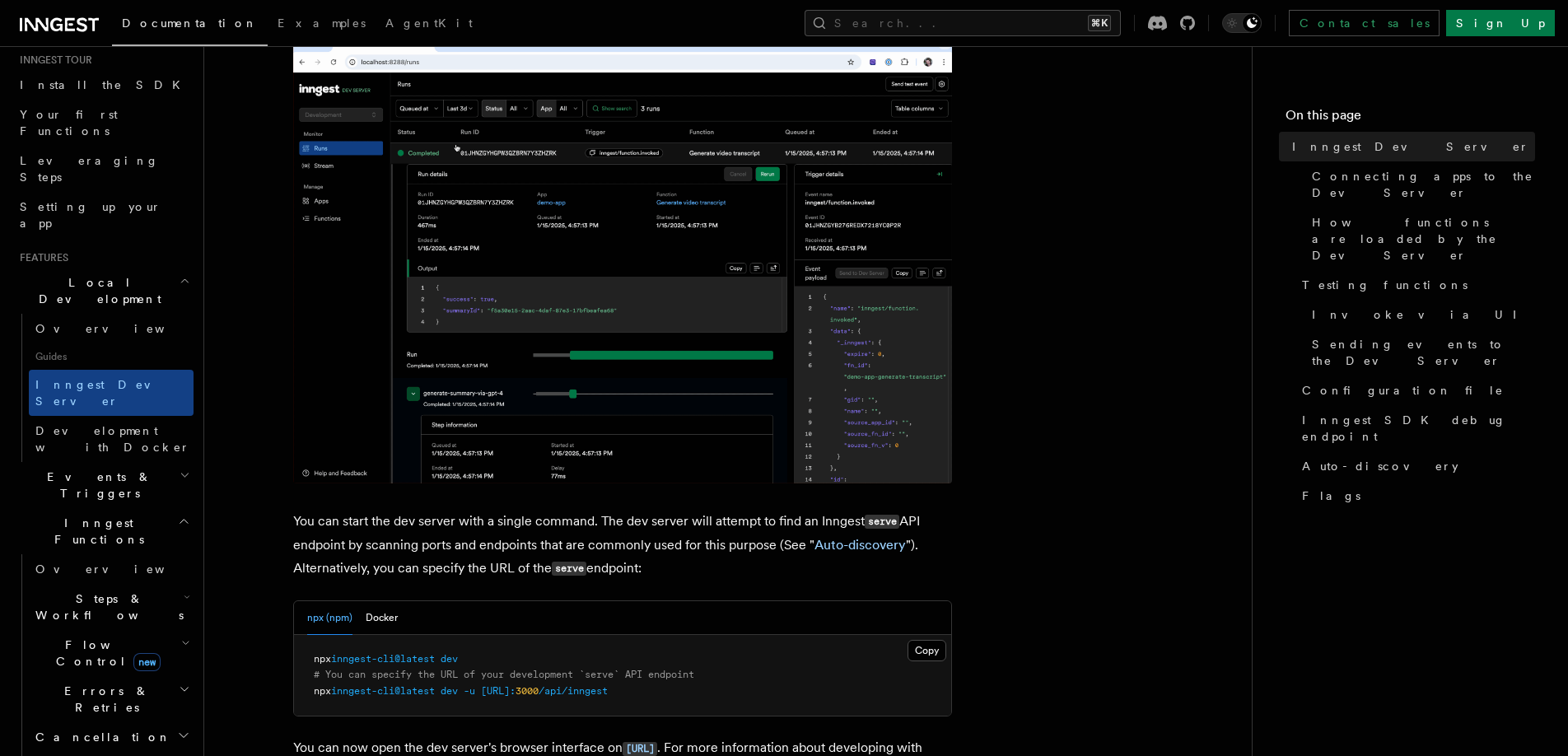
scroll to position [241, 0]
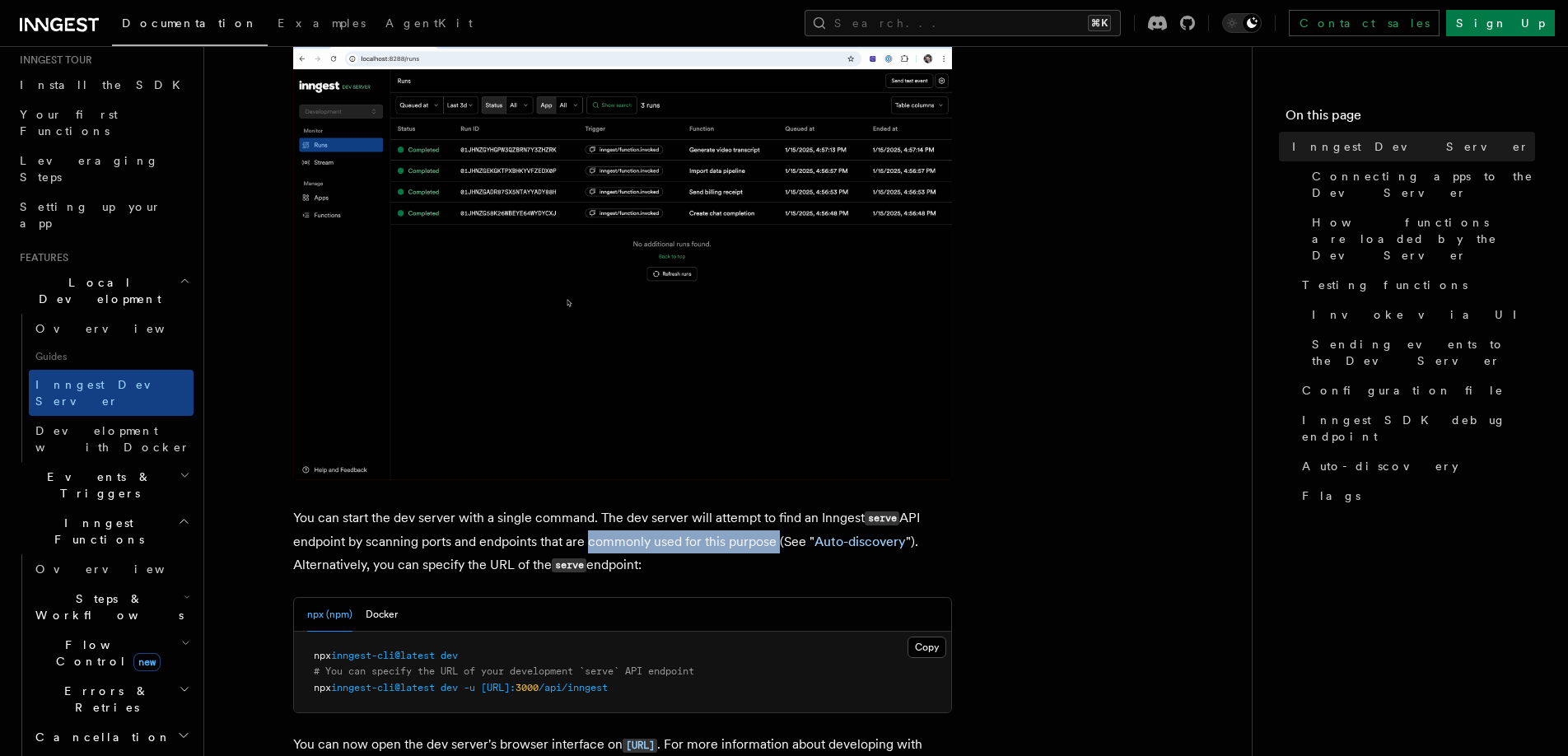
drag, startPoint x: 584, startPoint y: 545, endPoint x: 775, endPoint y: 545, distance: 191.0
click at [775, 545] on p "You can start the dev server with a single command. The dev server will attempt…" at bounding box center [623, 541] width 659 height 71
click at [771, 571] on p "You can start the dev server with a single command. The dev server will attempt…" at bounding box center [623, 541] width 659 height 71
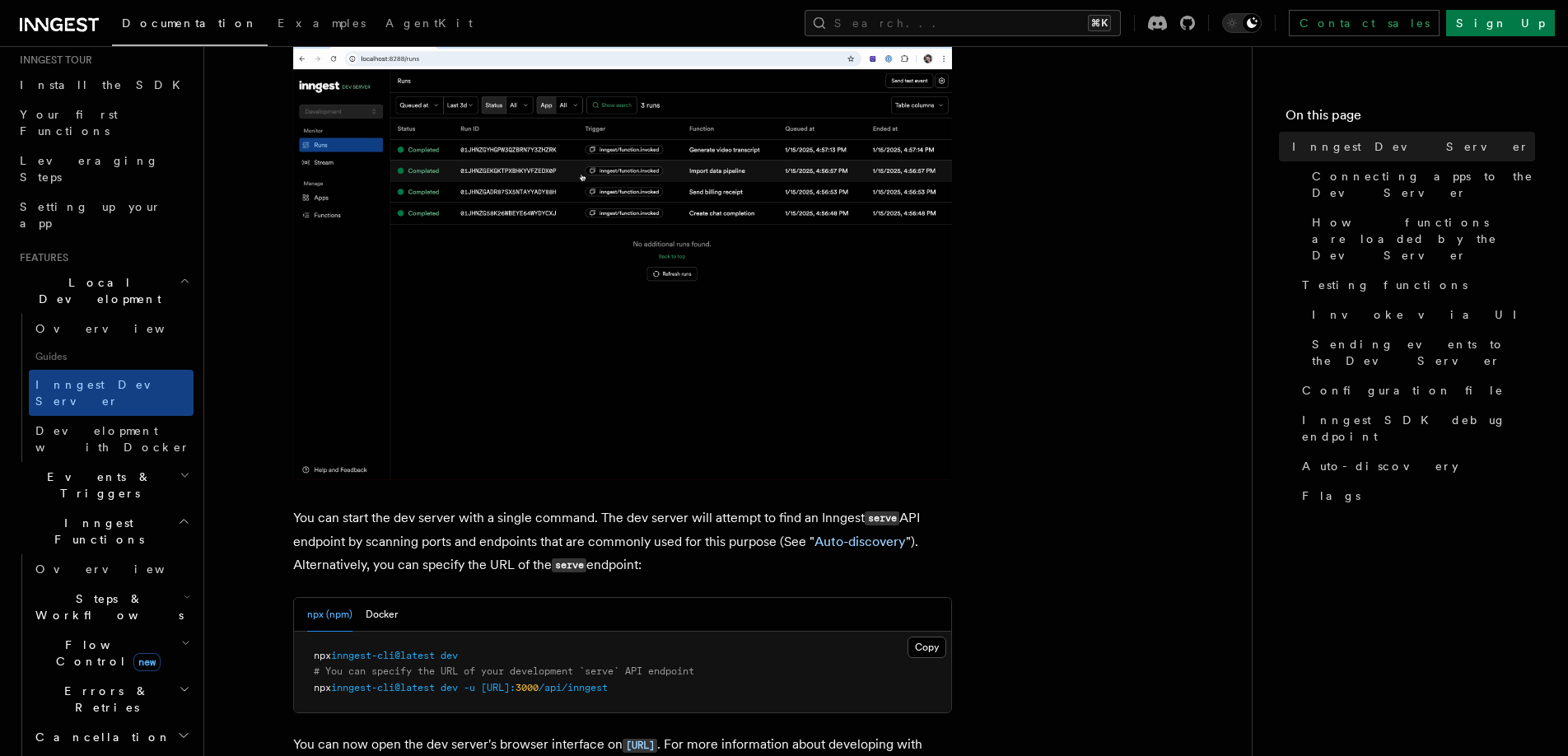
drag, startPoint x: 791, startPoint y: 560, endPoint x: 307, endPoint y: 560, distance: 484.0
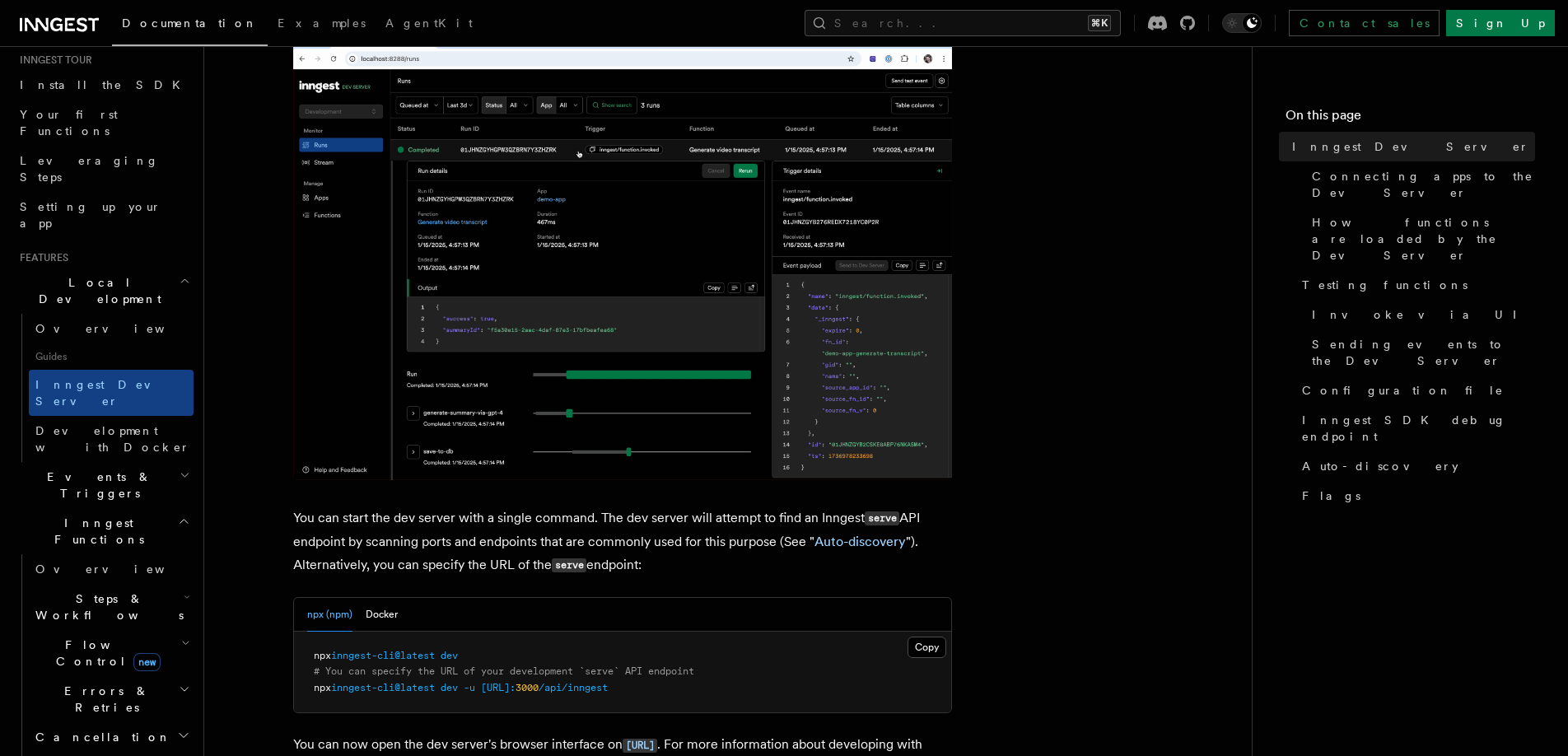
click at [307, 560] on p "You can start the dev server with a single command. The dev server will attempt…" at bounding box center [623, 541] width 659 height 71
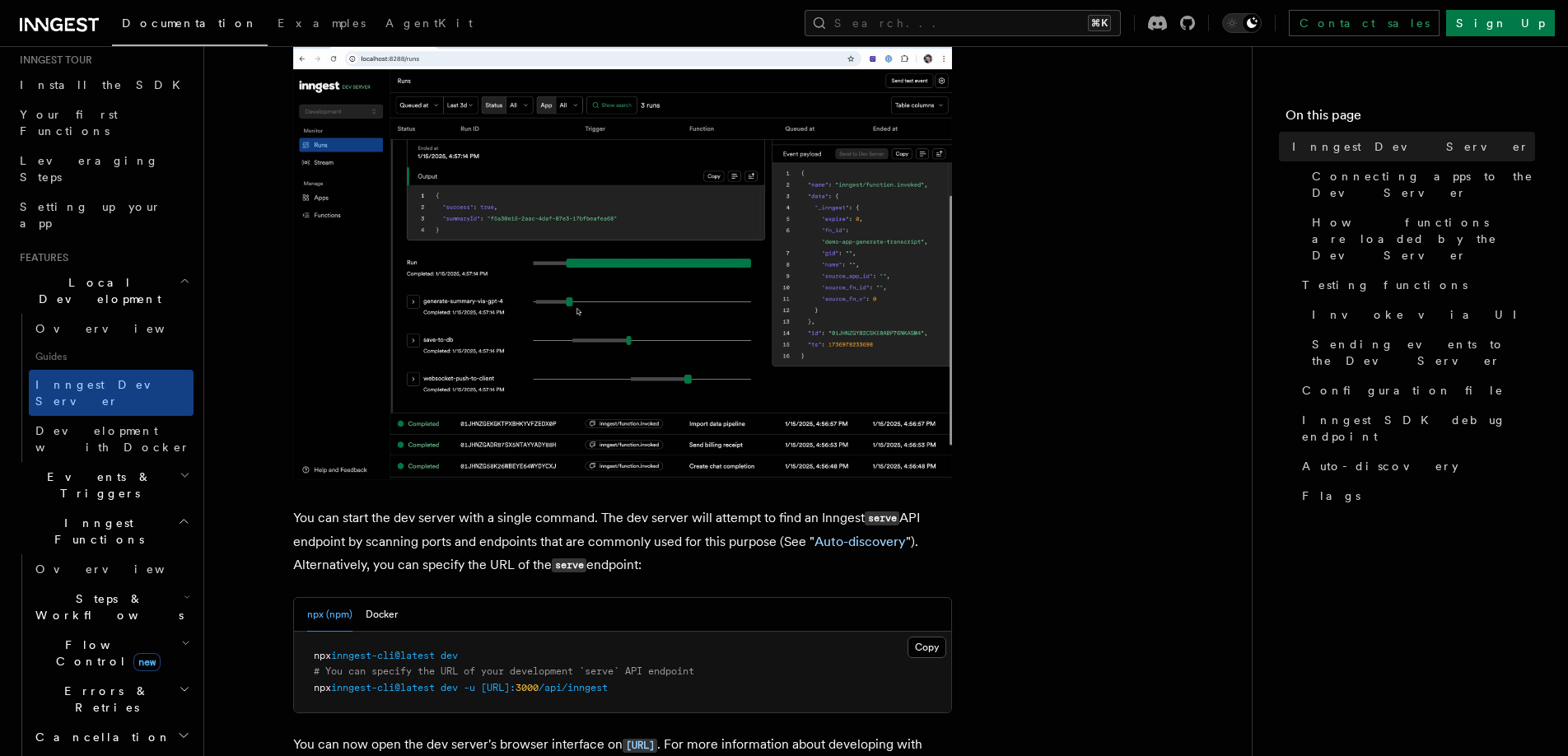
click at [365, 571] on p "You can start the dev server with a single command. The dev server will attempt…" at bounding box center [623, 541] width 659 height 71
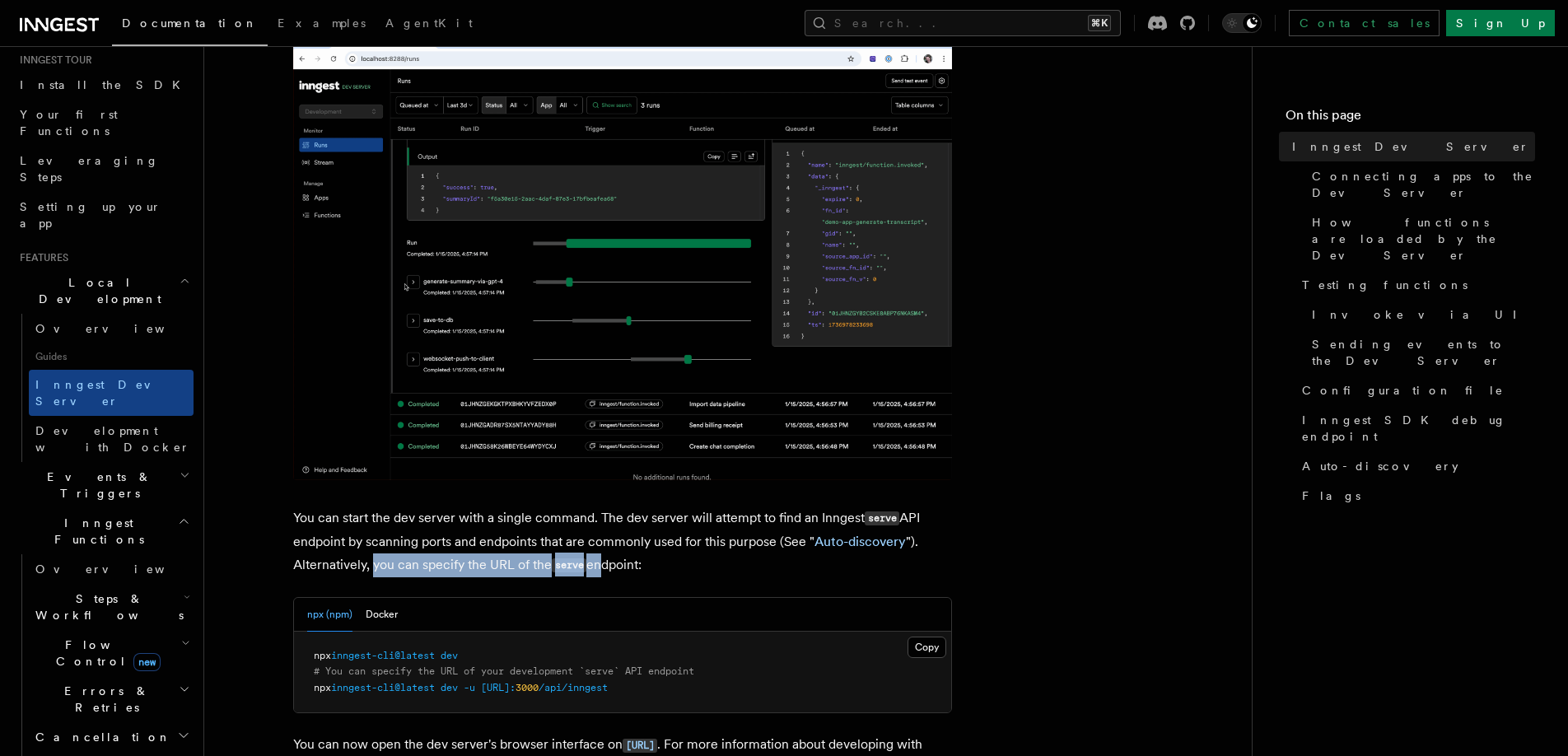
drag, startPoint x: 372, startPoint y: 570, endPoint x: 609, endPoint y: 570, distance: 237.0
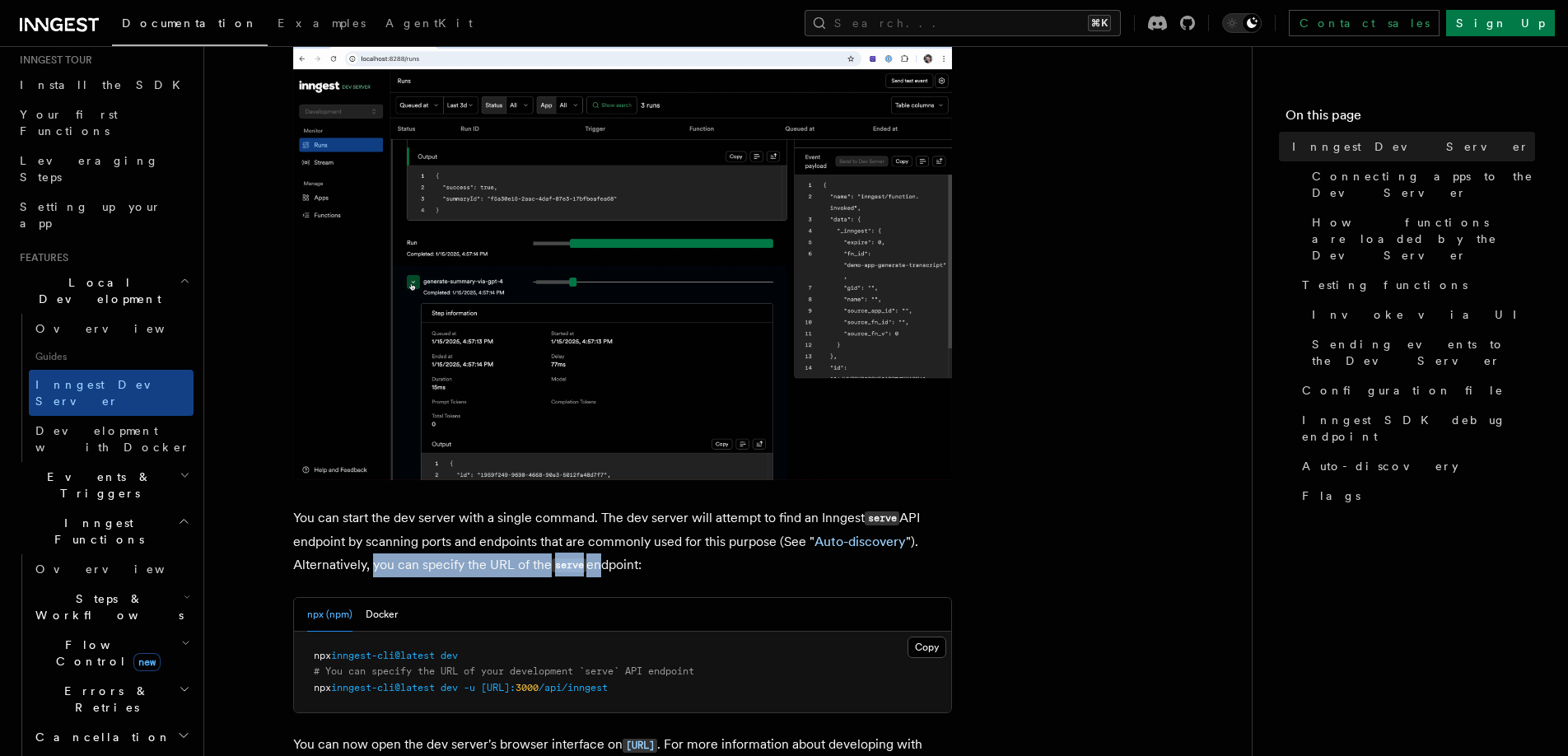
click at [609, 570] on p "You can start the dev server with a single command. The dev server will attempt…" at bounding box center [623, 541] width 659 height 71
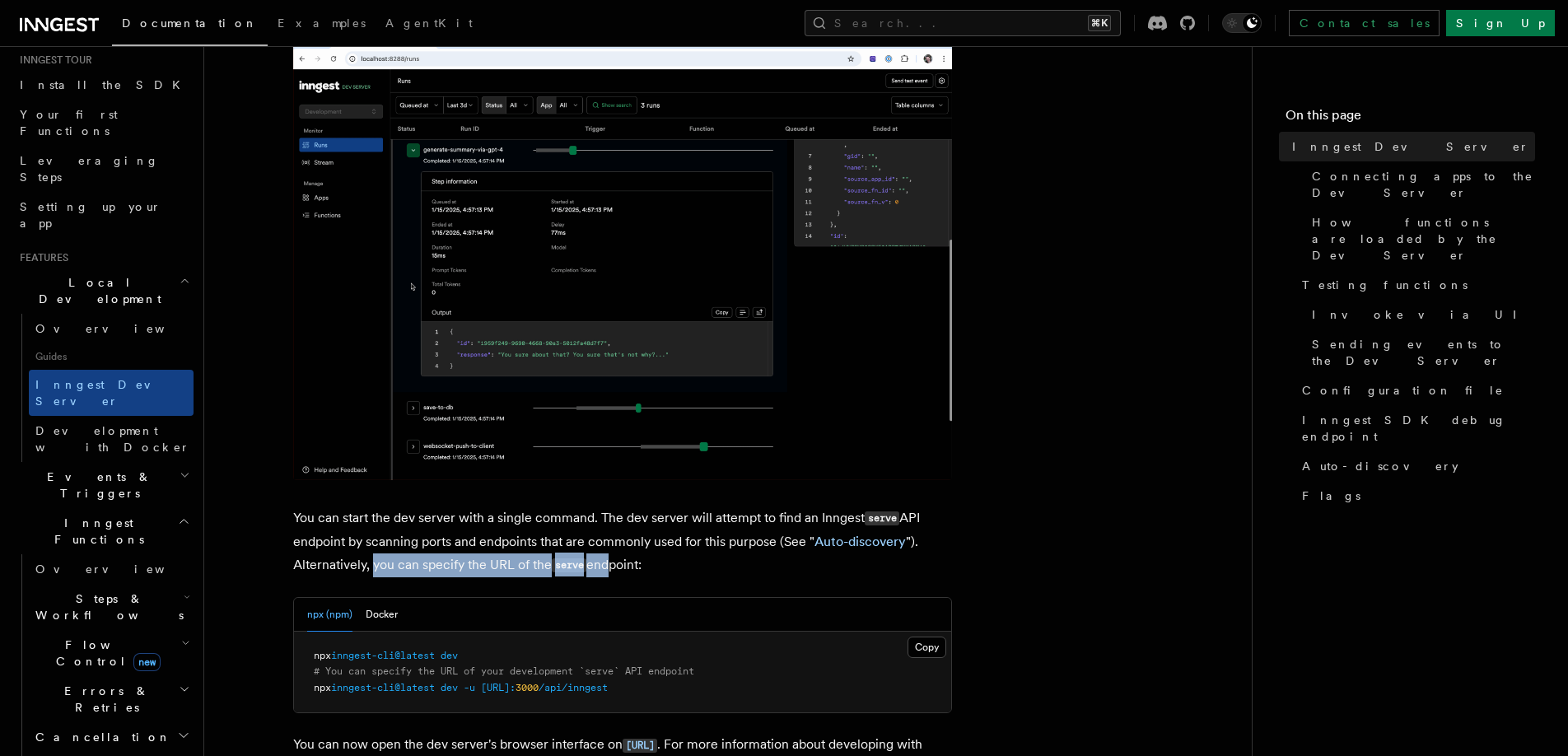
click at [609, 570] on p "You can start the dev server with a single command. The dev server will attempt…" at bounding box center [623, 541] width 659 height 71
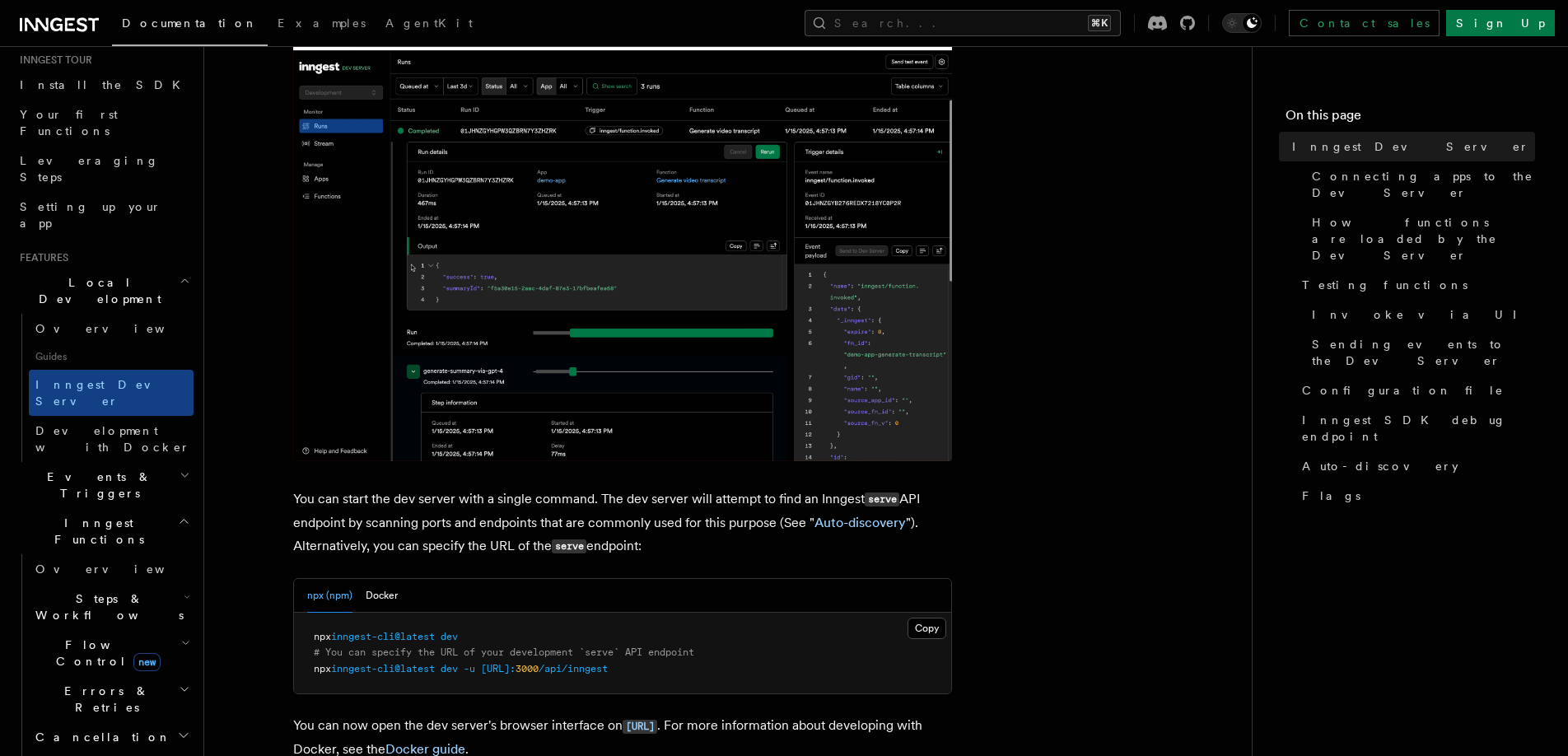
scroll to position [261, 0]
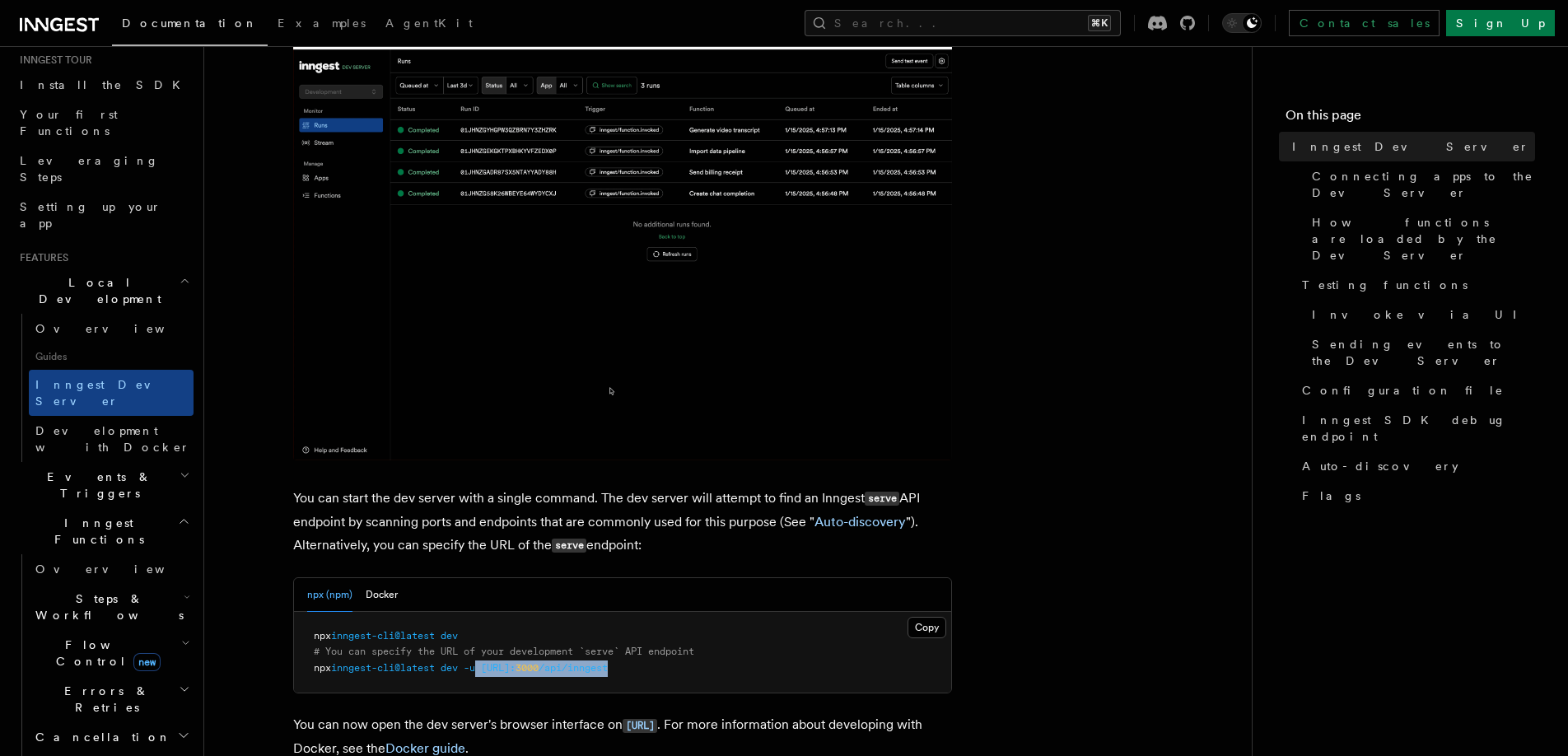
drag, startPoint x: 486, startPoint y: 670, endPoint x: 762, endPoint y: 670, distance: 276.0
click at [762, 670] on pre "npx inngest-cli@latest dev # You can specify the URL of your development `serve…" at bounding box center [623, 652] width 657 height 82
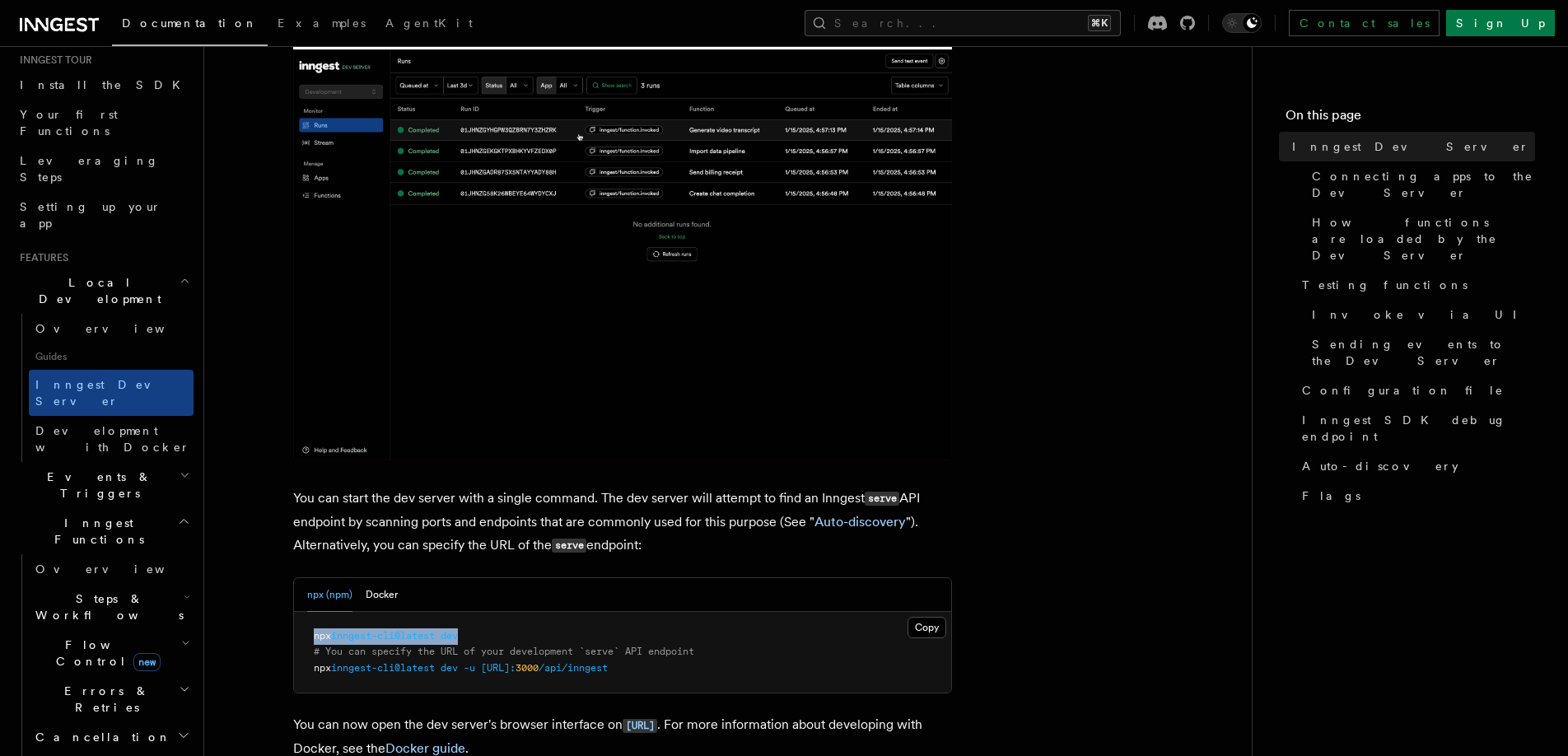
drag, startPoint x: 323, startPoint y: 639, endPoint x: 552, endPoint y: 639, distance: 229.0
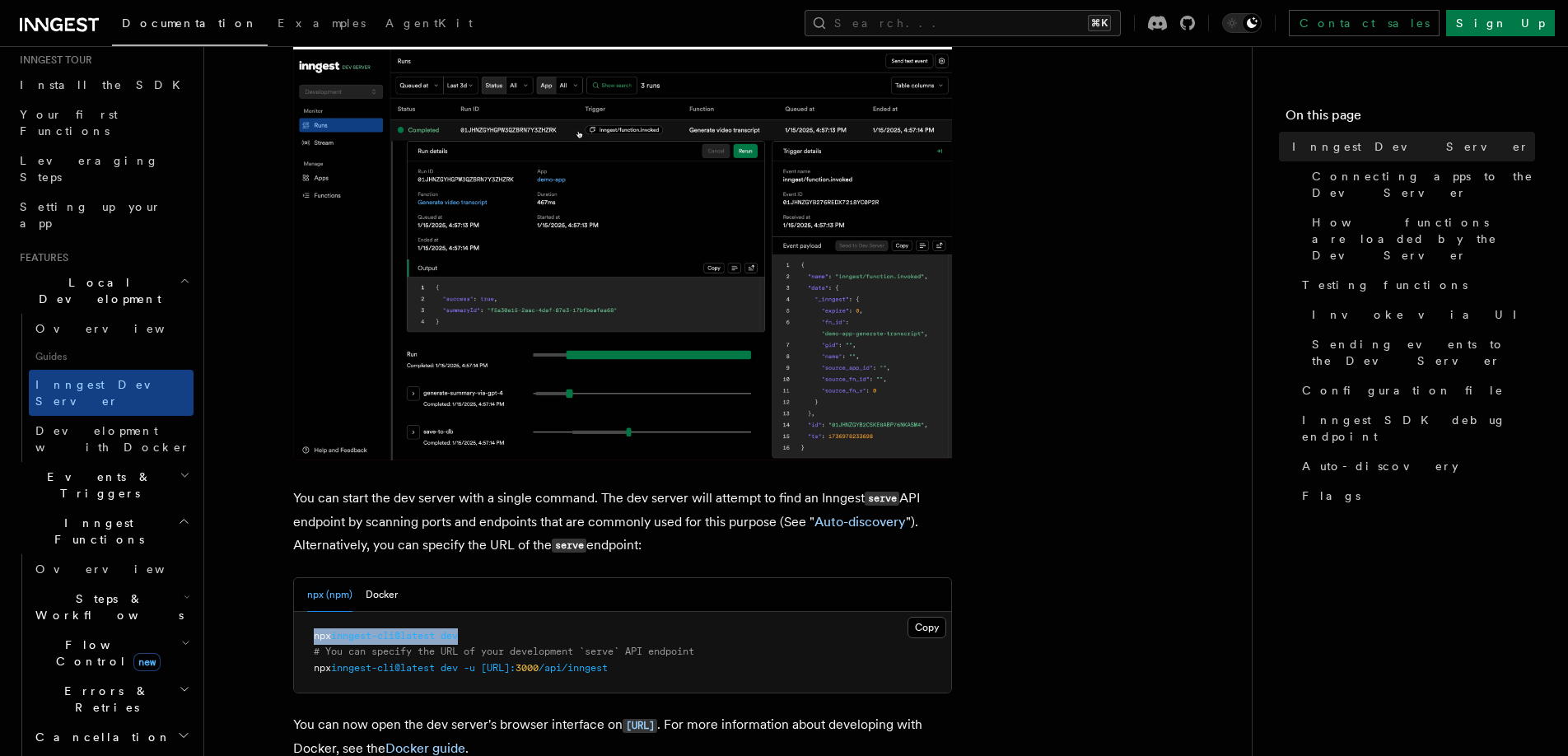
click at [552, 639] on pre "npx inngest-cli@latest dev # You can specify the URL of your development `serve…" at bounding box center [623, 652] width 657 height 82
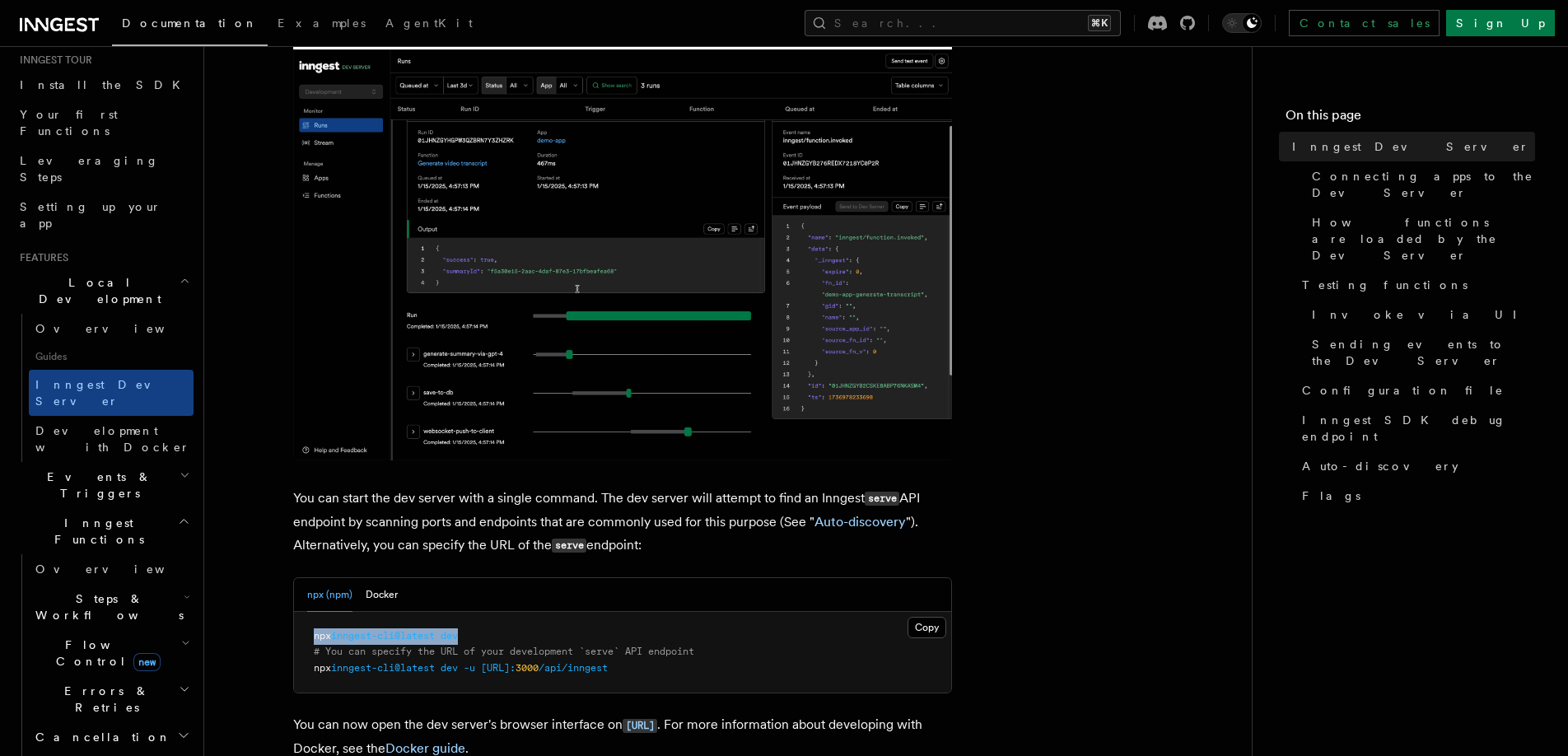
click at [552, 639] on pre "npx inngest-cli@latest dev # You can specify the URL of your development `serve…" at bounding box center [623, 652] width 657 height 82
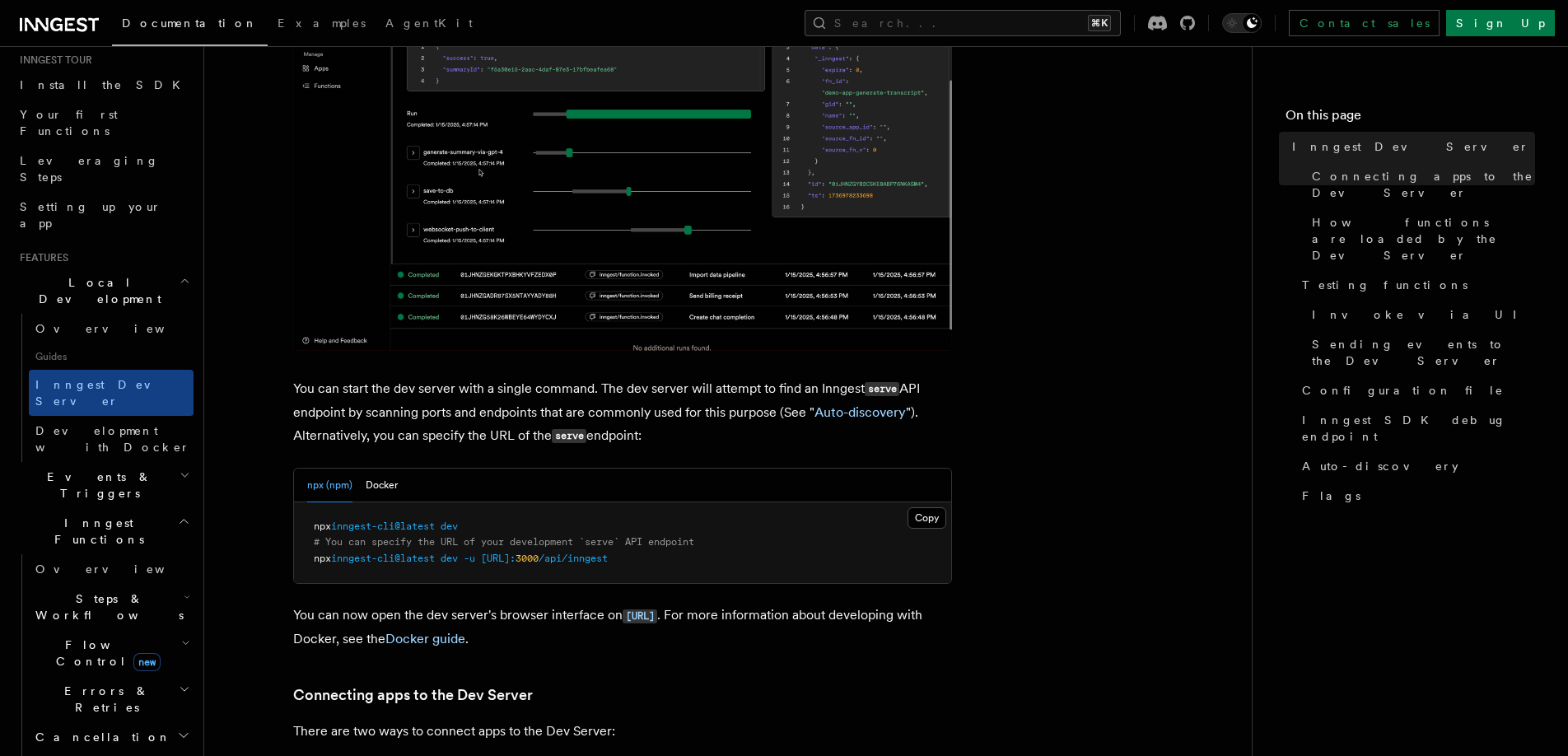
scroll to position [434, 0]
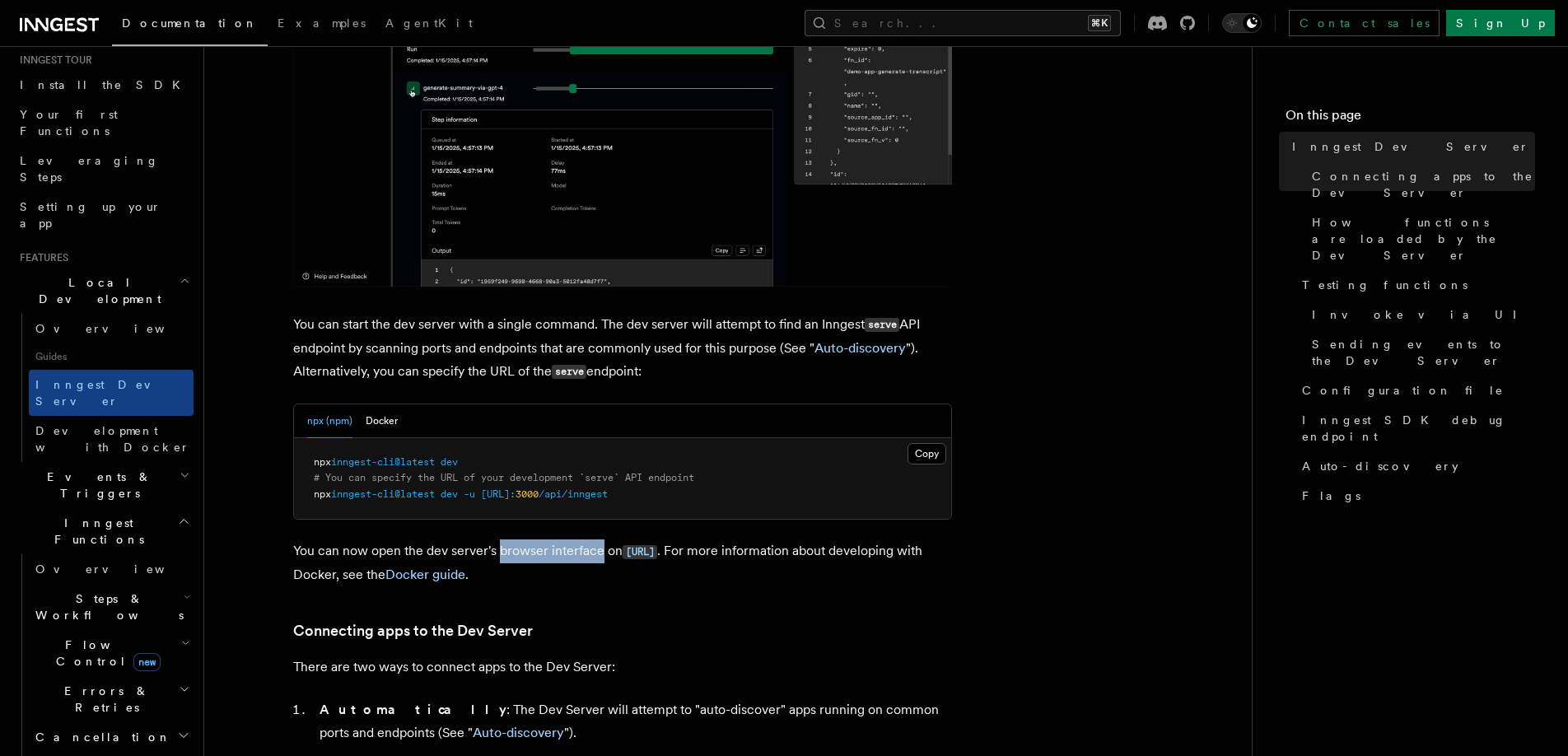
drag, startPoint x: 498, startPoint y: 556, endPoint x: 599, endPoint y: 555, distance: 101.0
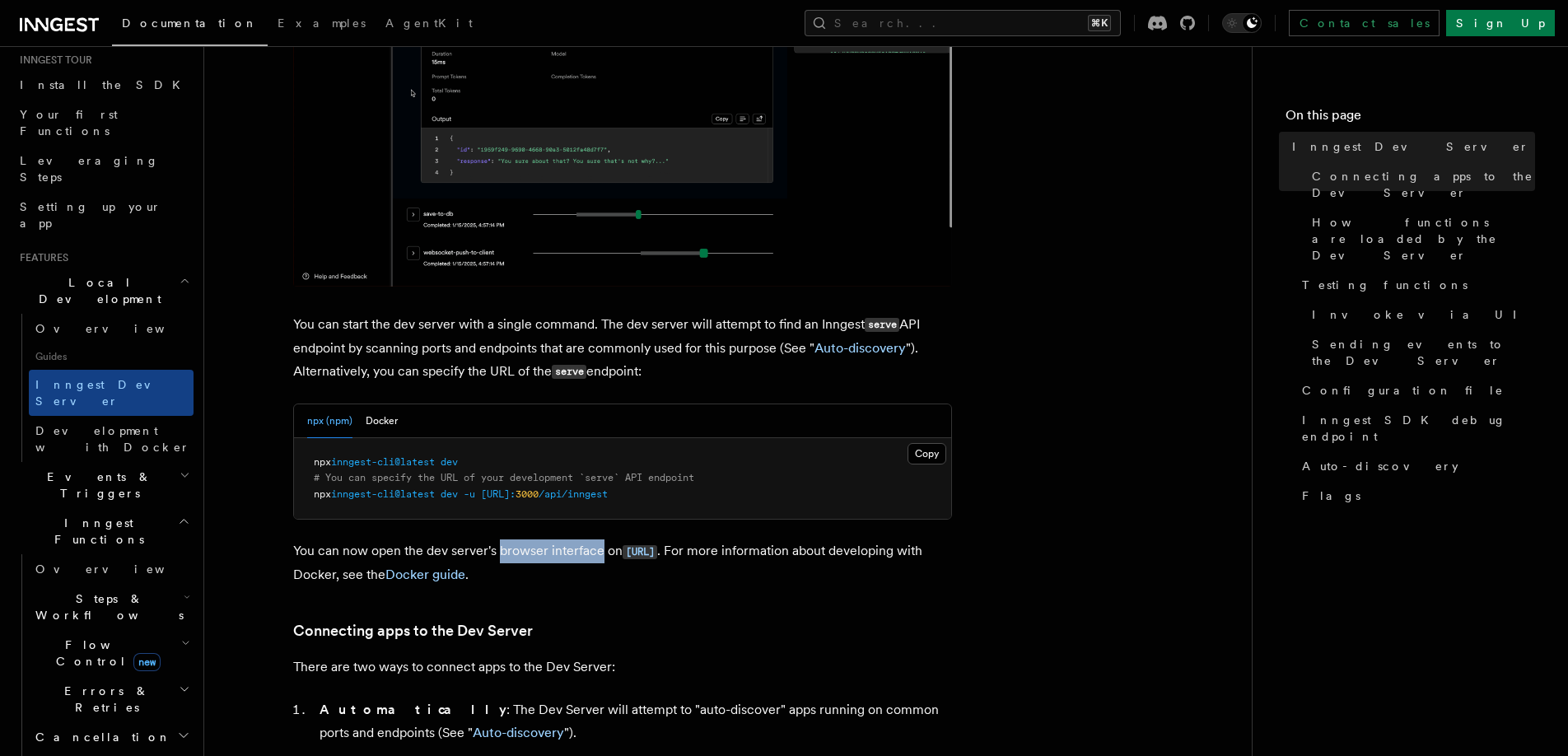
click at [599, 555] on p "You can now open the dev server's browser interface on http://localhost:8288 . …" at bounding box center [623, 562] width 659 height 47
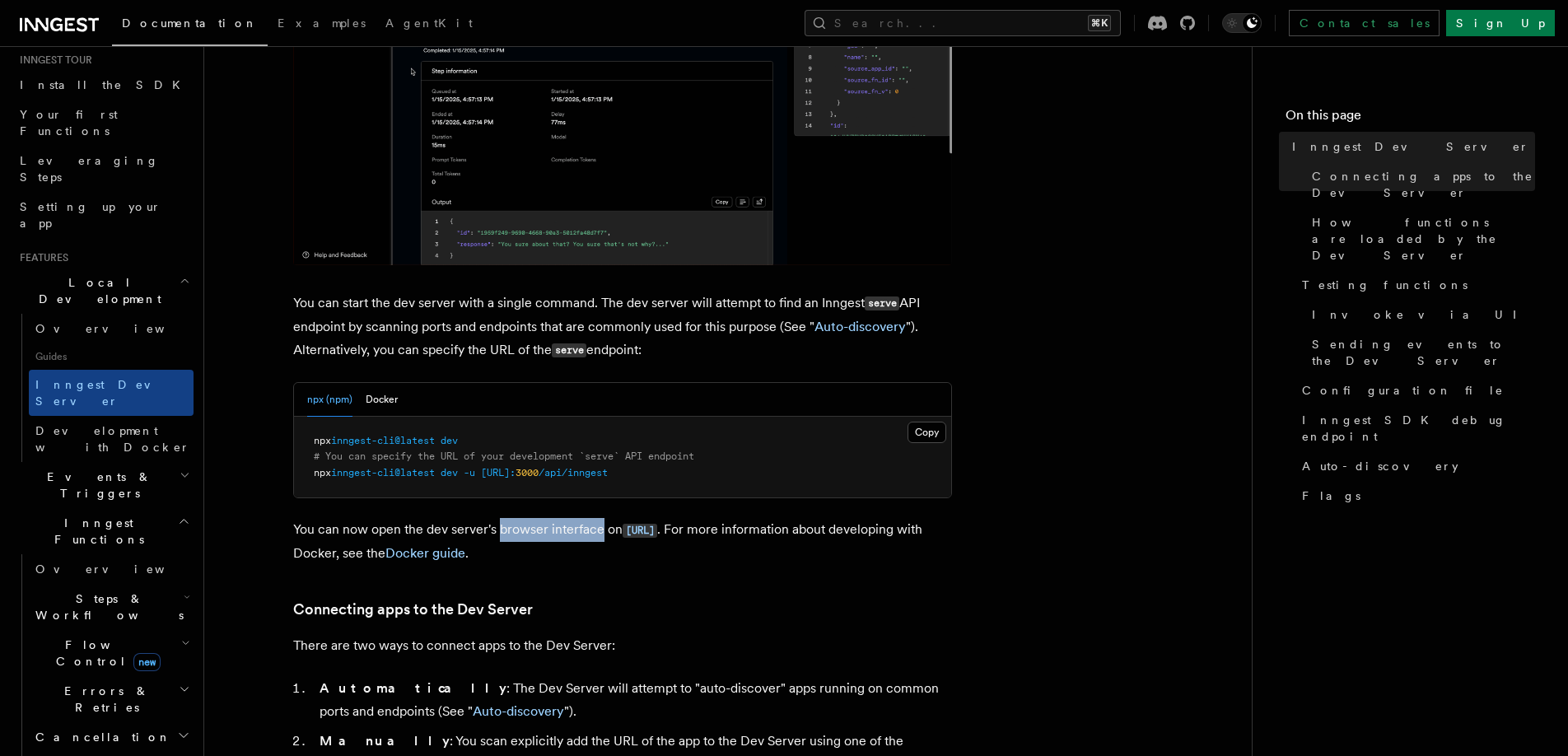
scroll to position [464, 0]
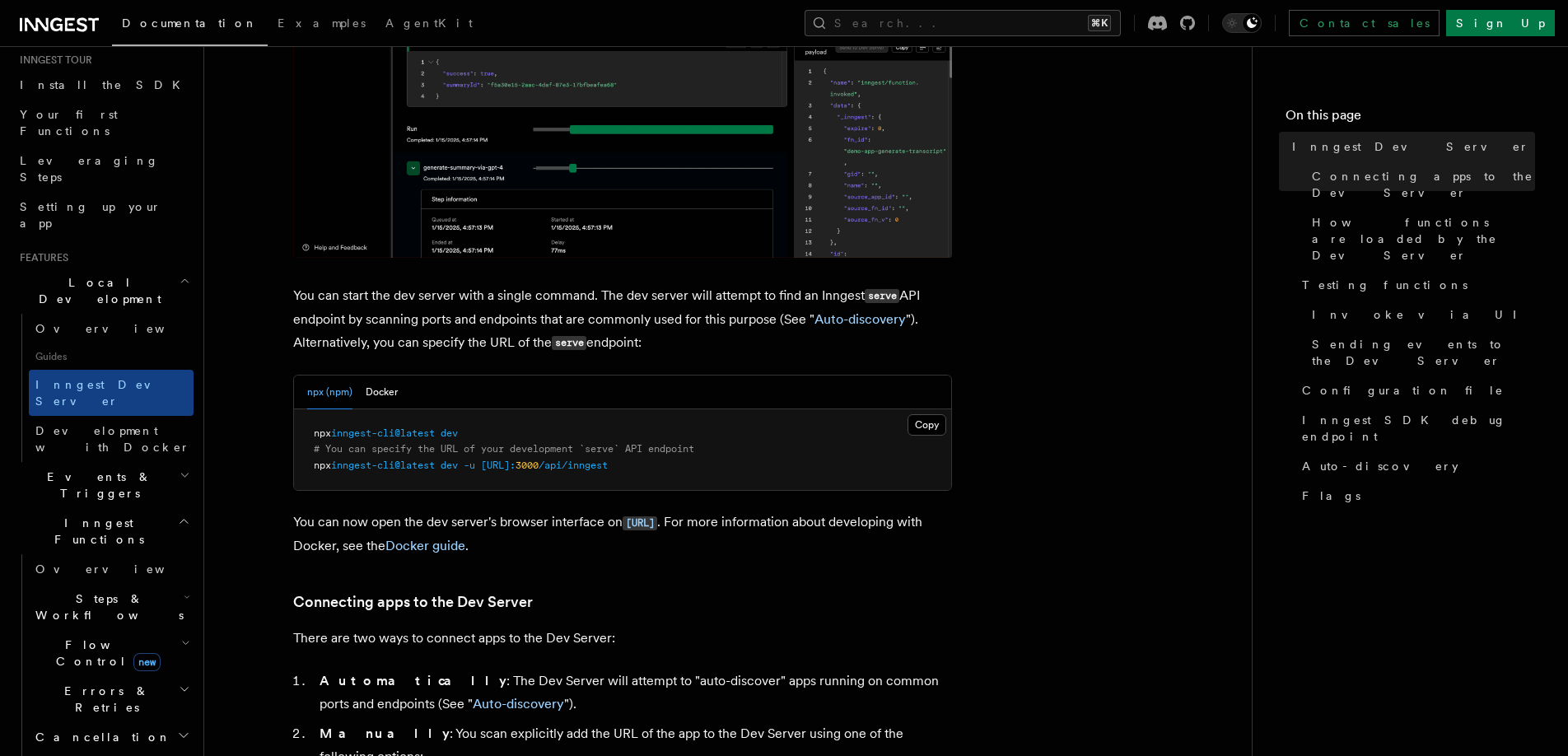
click at [707, 555] on p "You can now open the dev server's browser interface on http://localhost:8288 . …" at bounding box center [623, 534] width 659 height 47
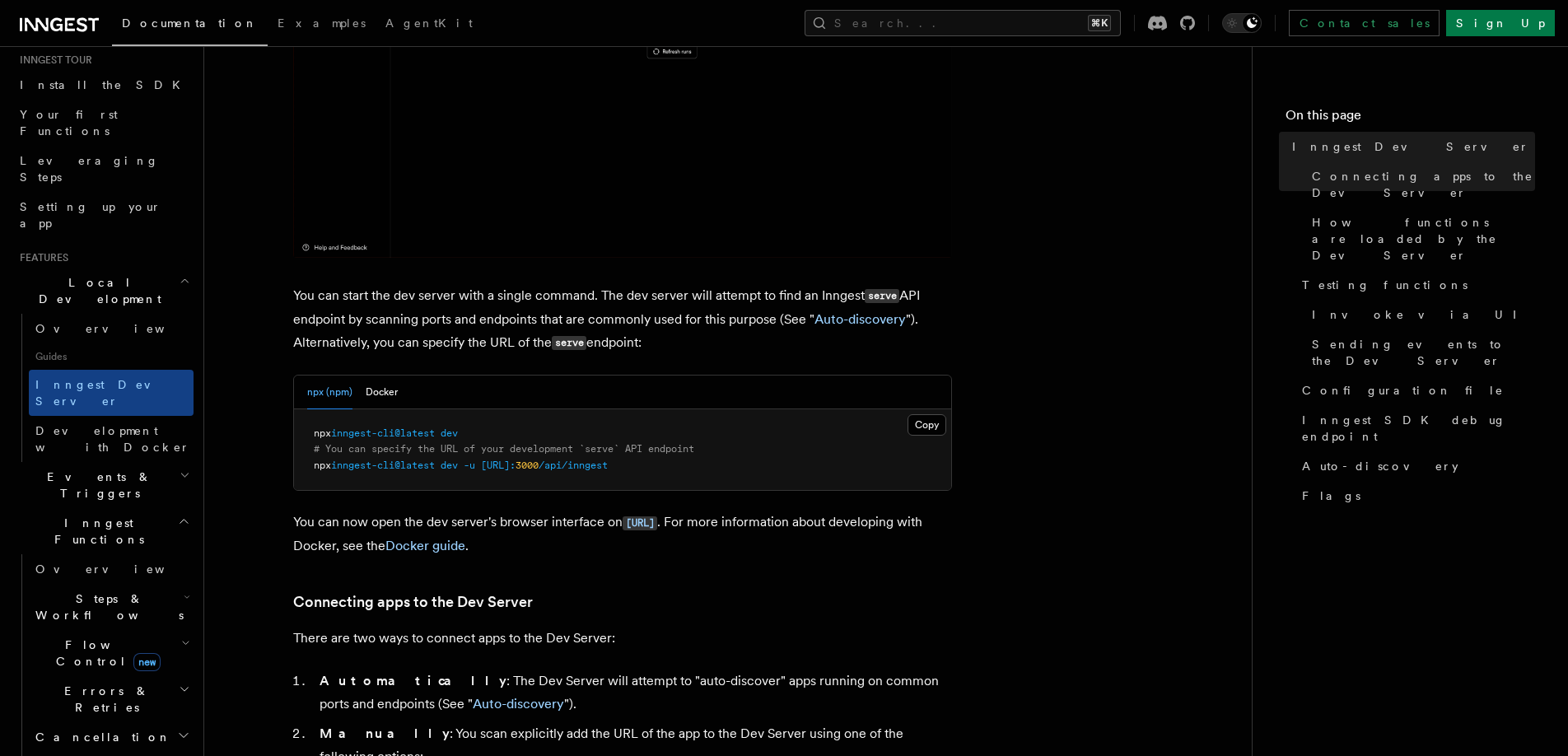
click at [707, 555] on p "You can now open the dev server's browser interface on http://localhost:8288 . …" at bounding box center [623, 534] width 659 height 47
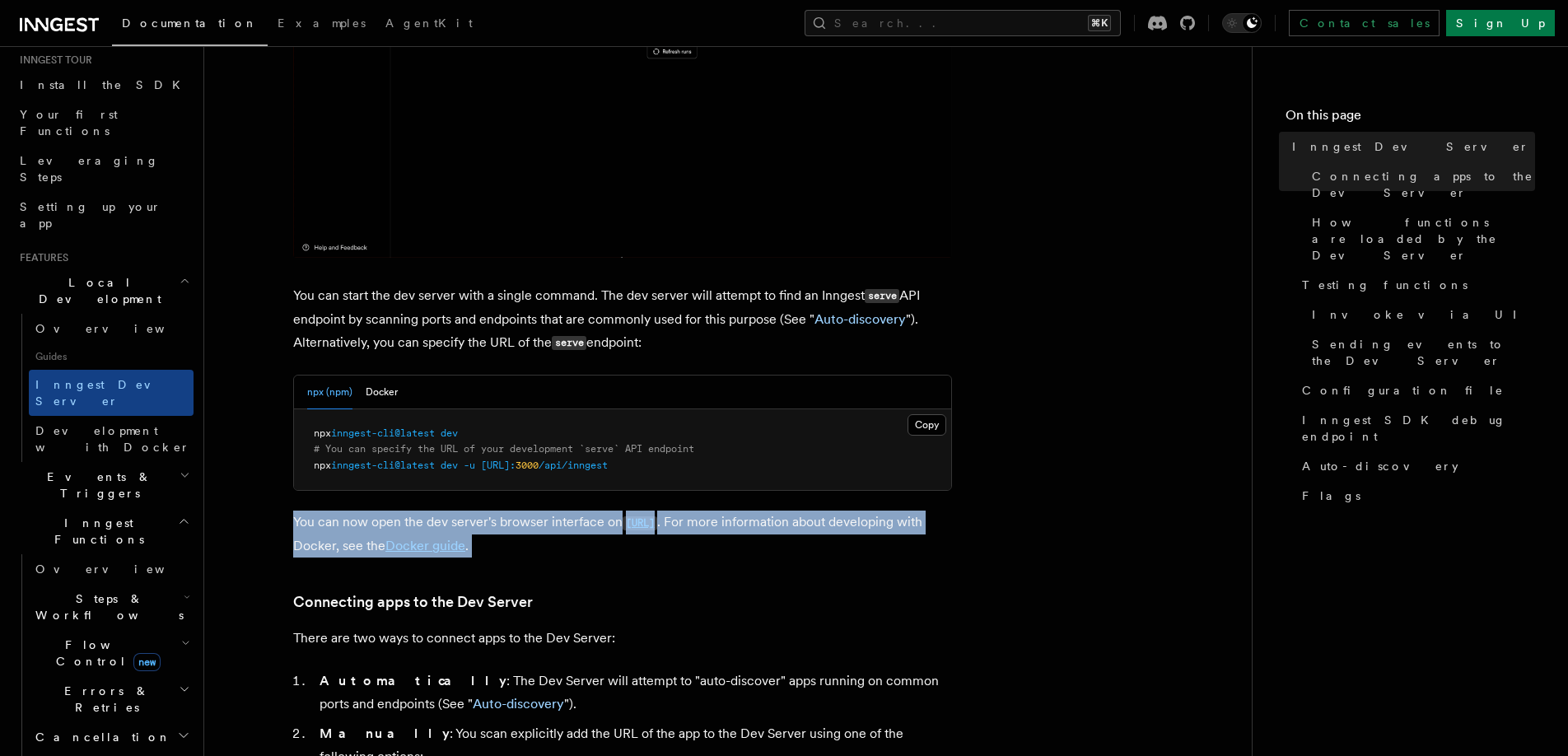
click at [707, 555] on p "You can now open the dev server's browser interface on http://localhost:8288 . …" at bounding box center [623, 534] width 659 height 47
click at [782, 548] on p "You can now open the dev server's browser interface on http://localhost:8288 . …" at bounding box center [623, 534] width 659 height 47
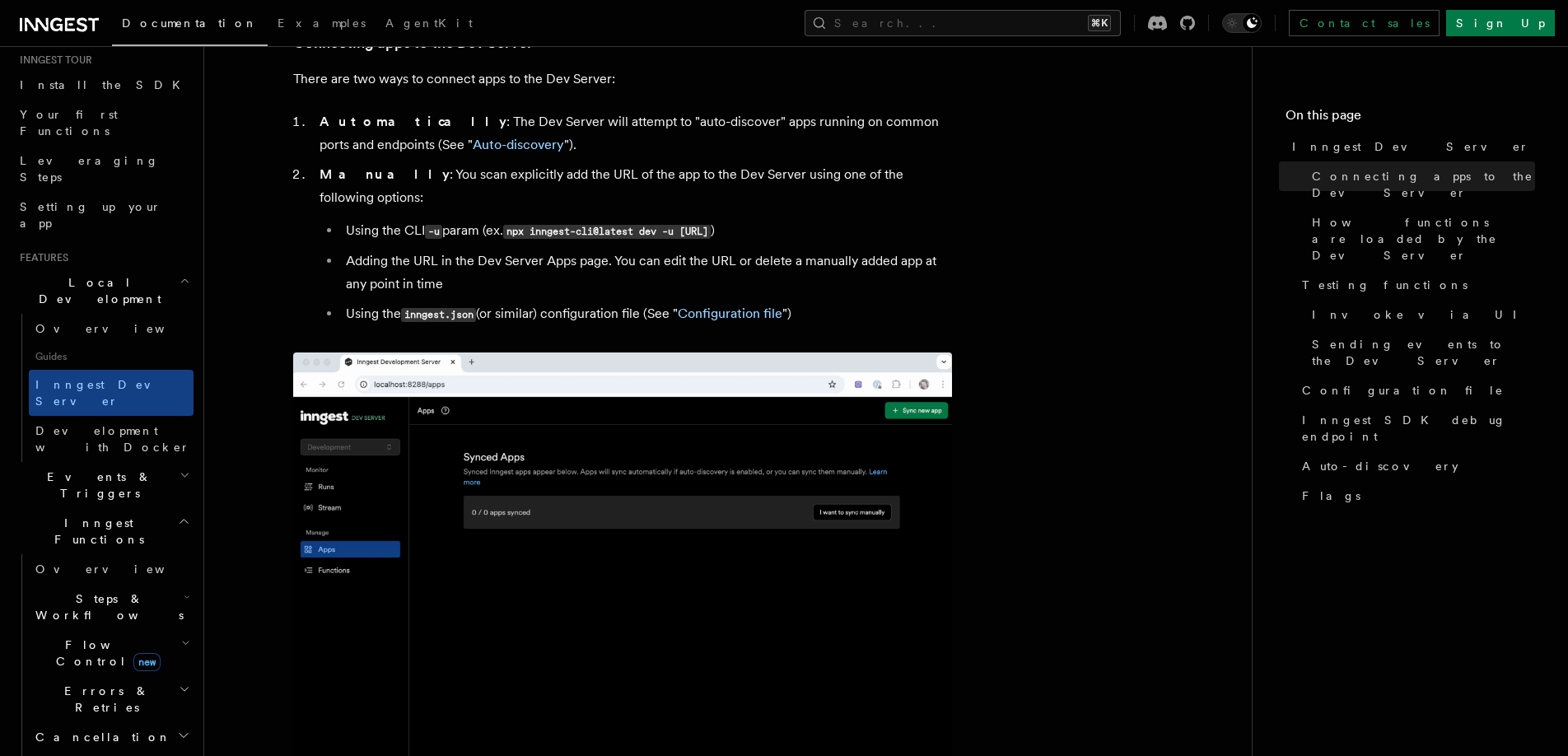
scroll to position [1100, 0]
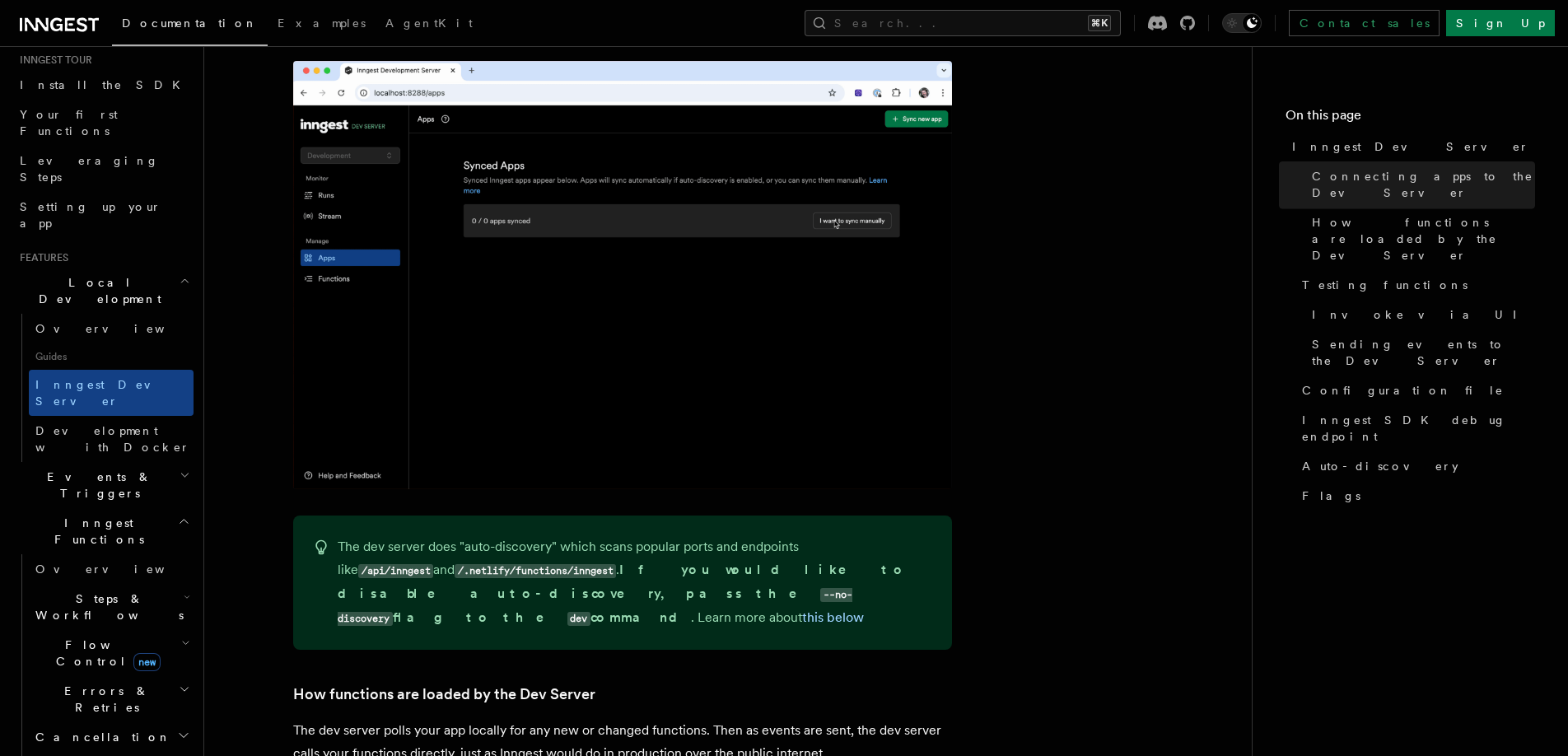
scroll to position [1625, 0]
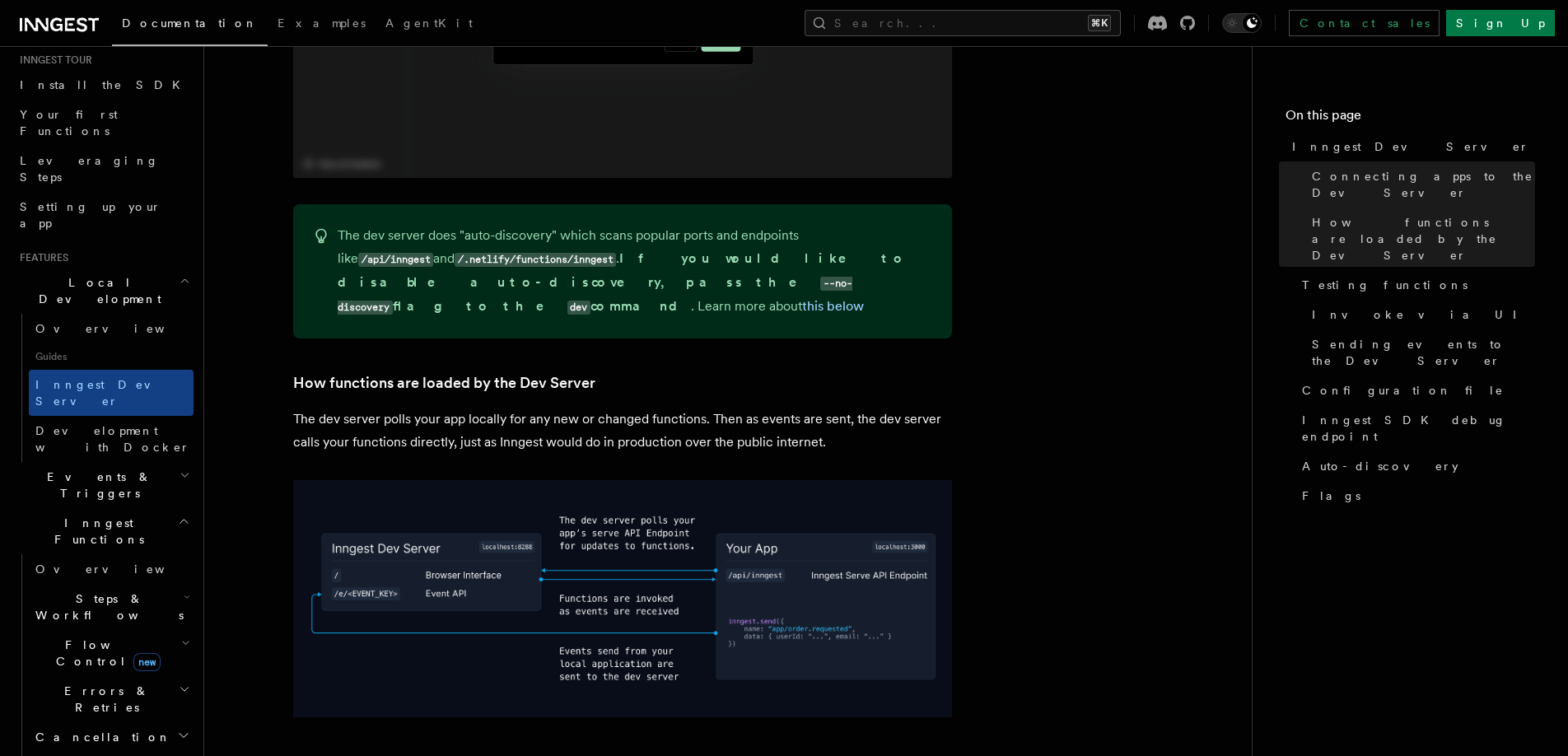
click at [430, 408] on p "The dev server polls your app locally for any new or changed functions. Then as…" at bounding box center [623, 430] width 659 height 46
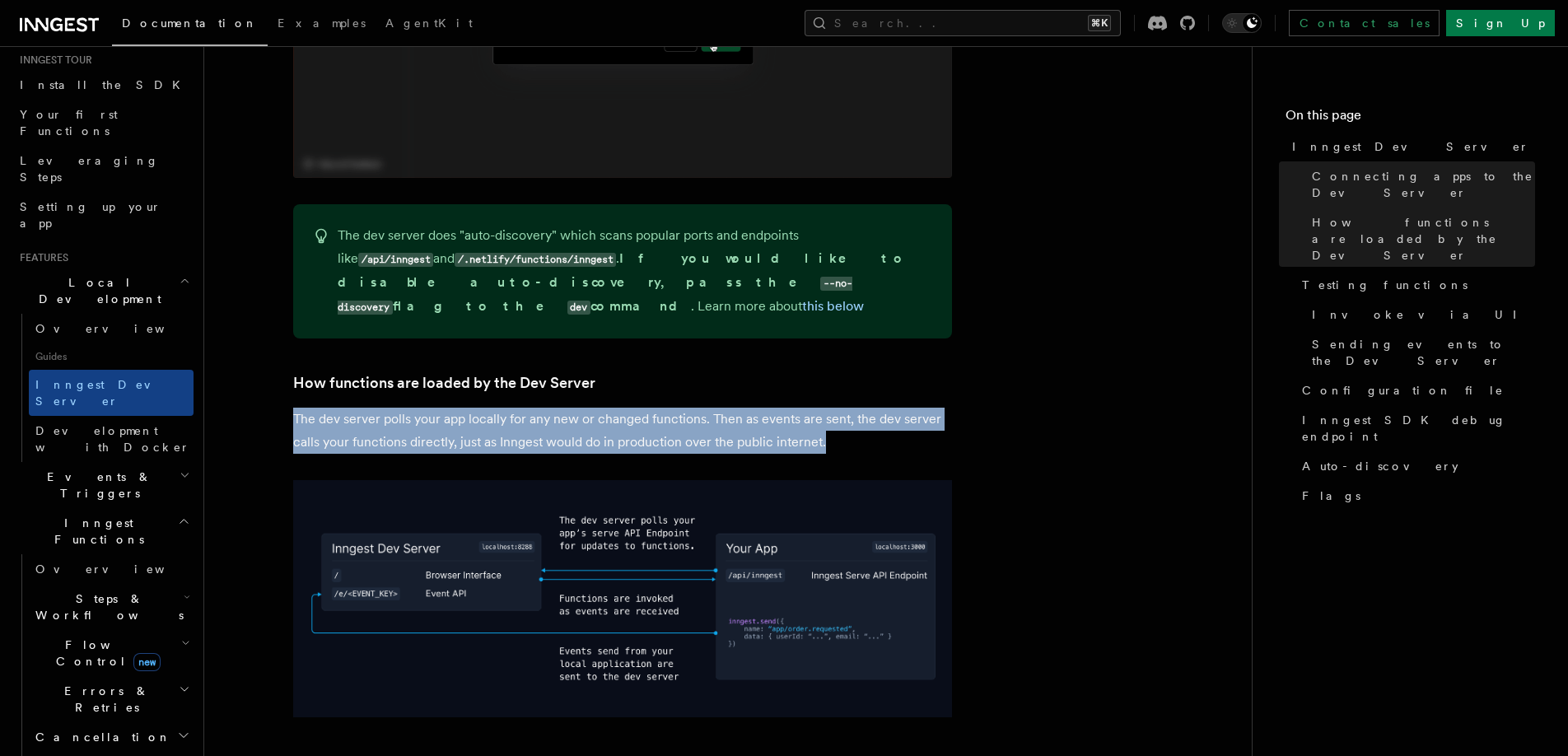
click at [430, 408] on p "The dev server polls your app locally for any new or changed functions. Then as…" at bounding box center [623, 430] width 659 height 46
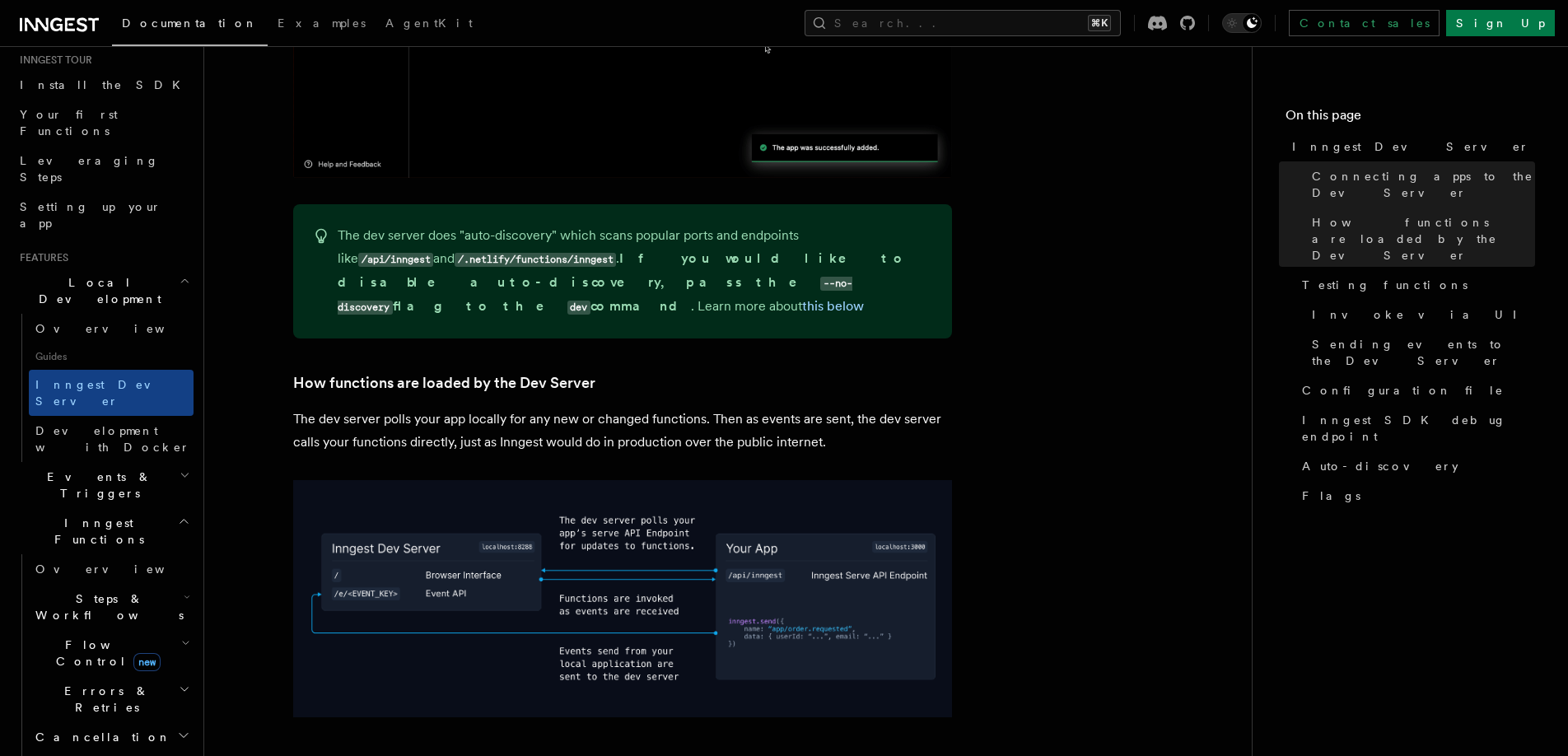
click at [498, 408] on p "The dev server polls your app locally for any new or changed functions. Then as…" at bounding box center [623, 430] width 659 height 46
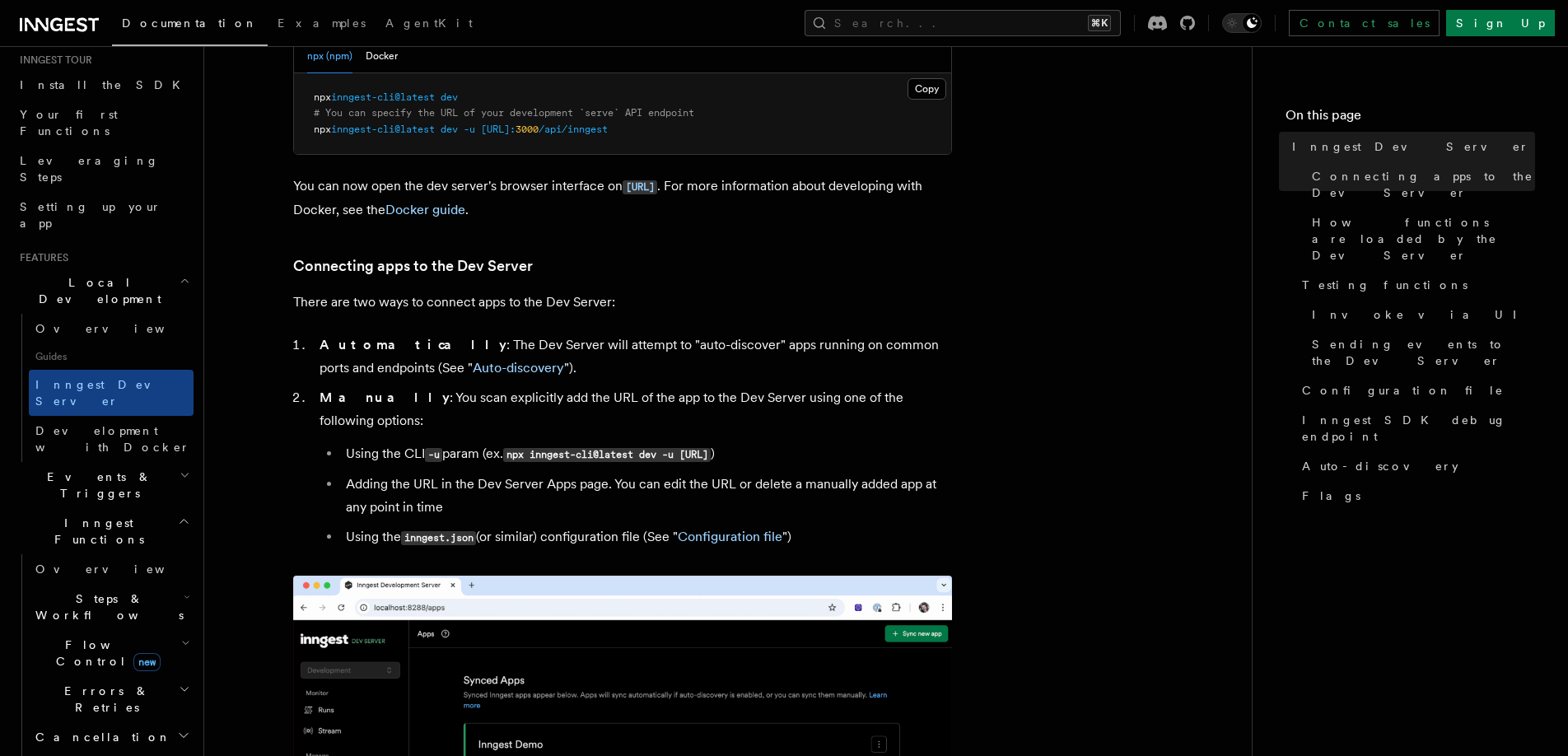
scroll to position [756, 0]
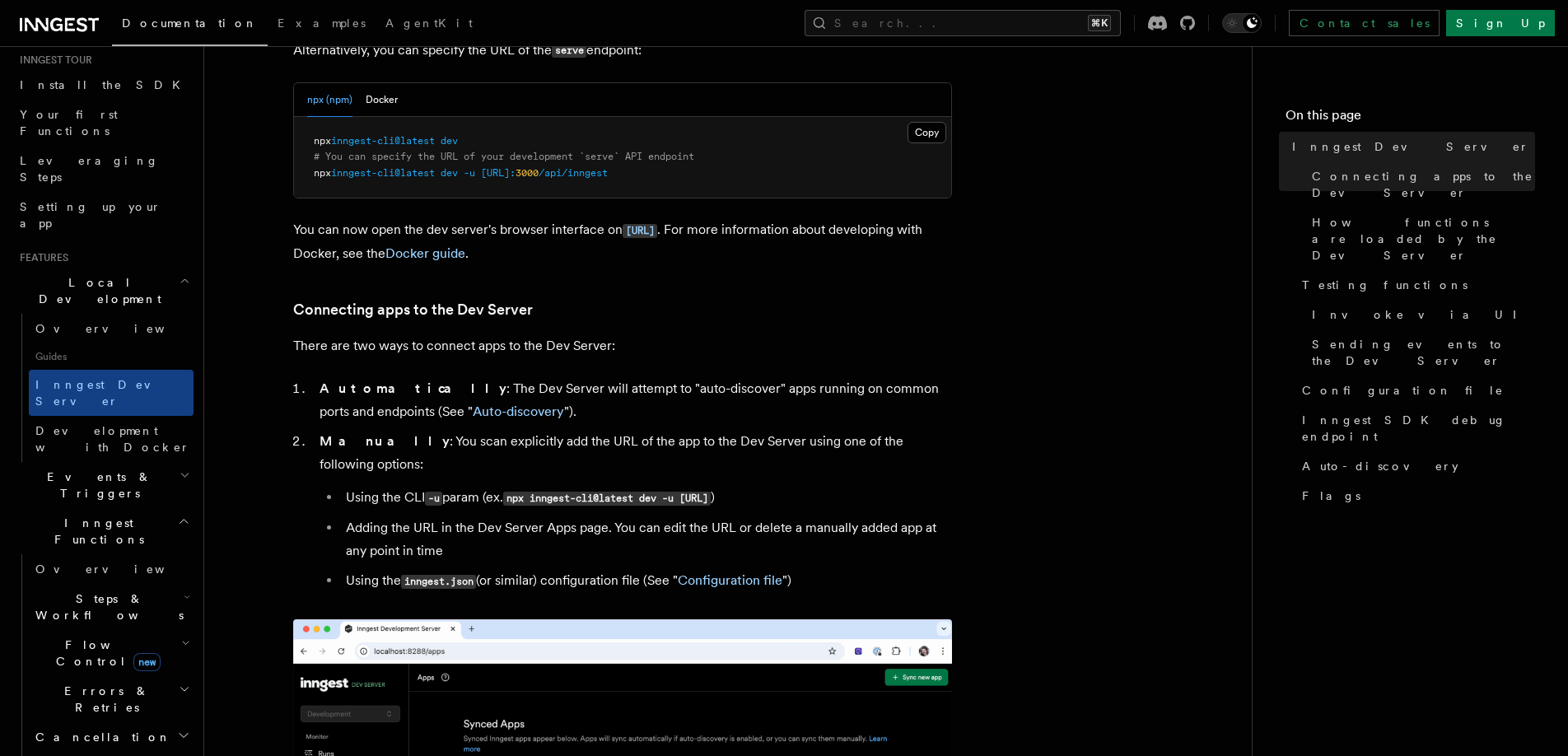
click at [446, 347] on p "There are two ways to connect apps to the Dev Server:" at bounding box center [623, 346] width 659 height 23
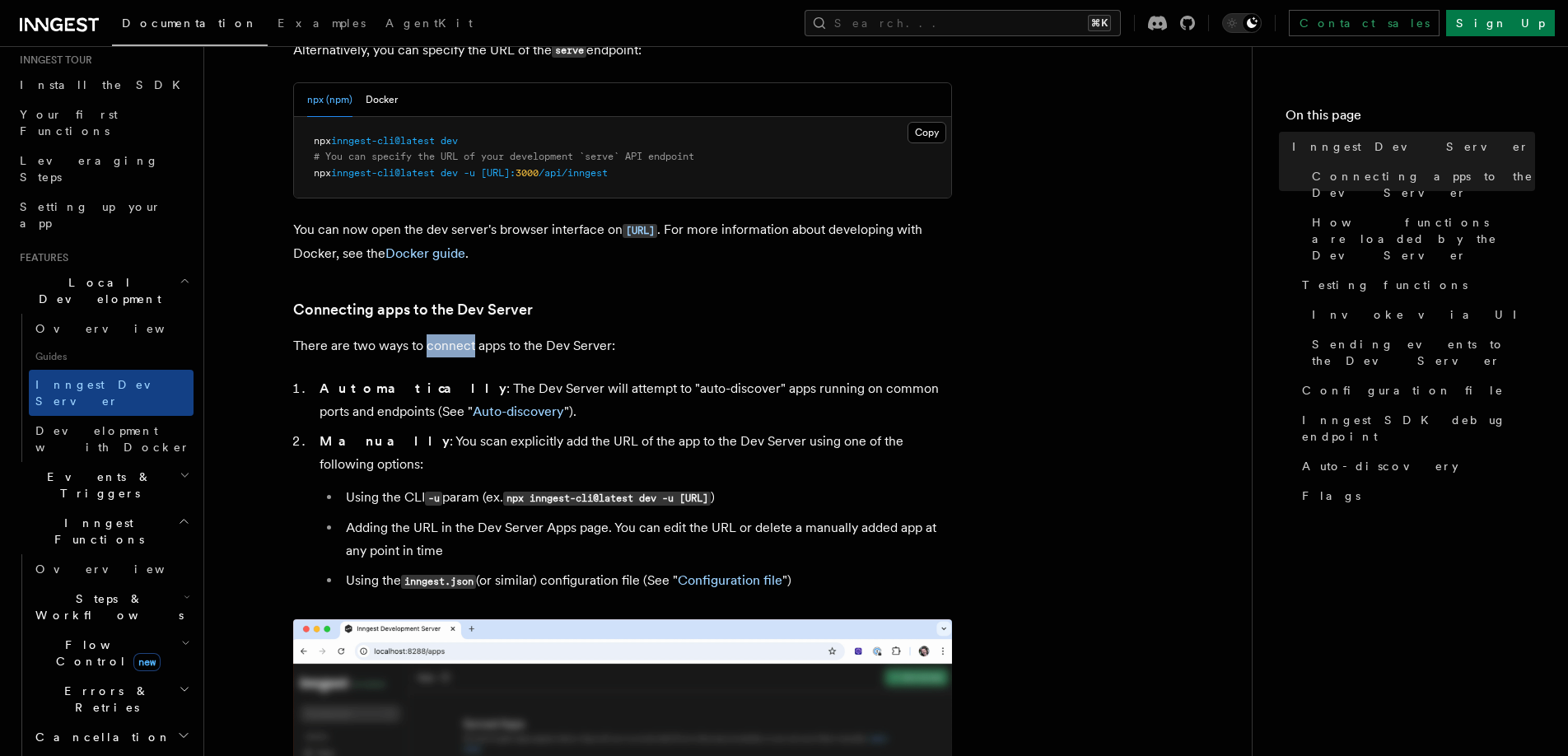
click at [446, 347] on p "There are two ways to connect apps to the Dev Server:" at bounding box center [623, 346] width 659 height 23
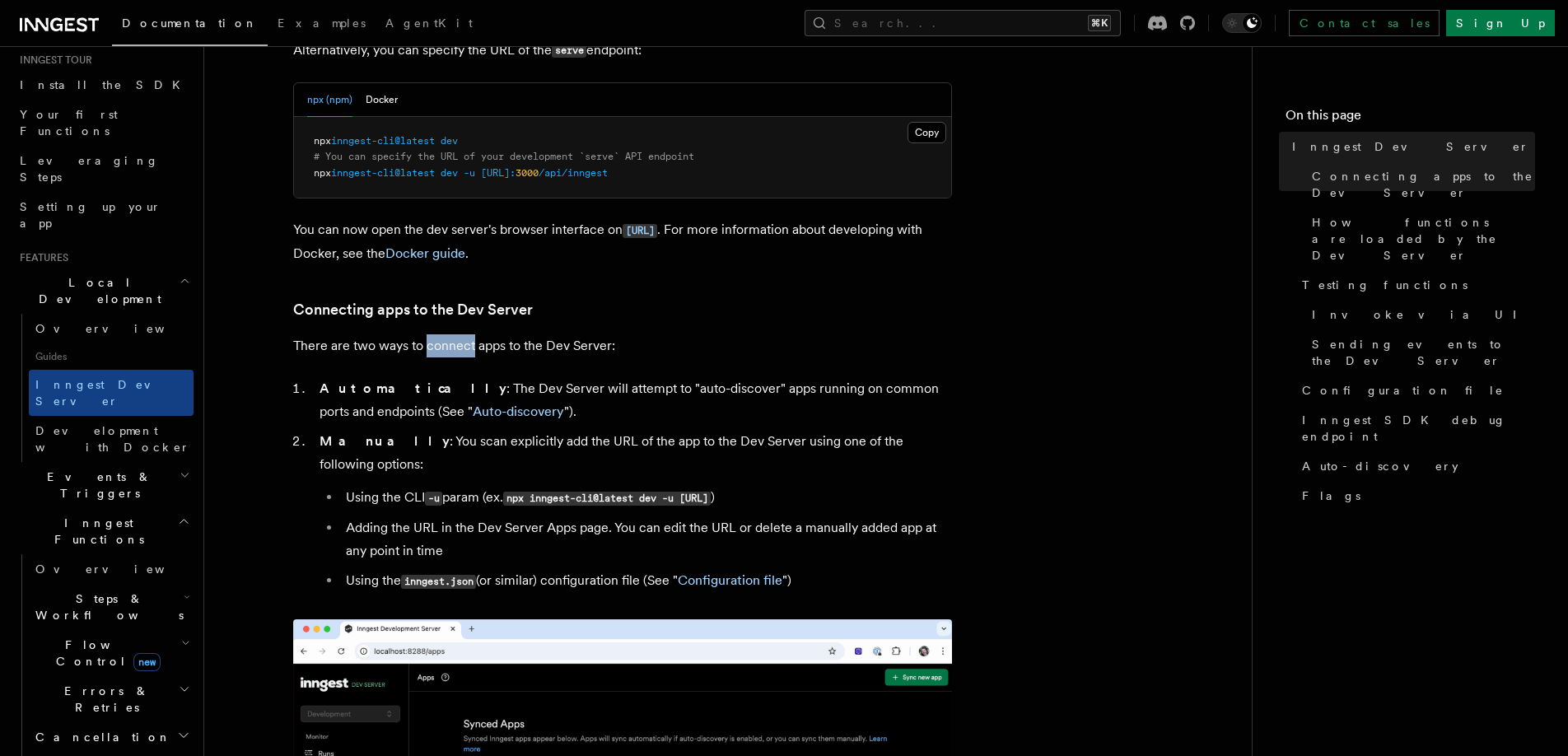
click at [446, 347] on p "There are two ways to connect apps to the Dev Server:" at bounding box center [623, 346] width 659 height 23
click at [456, 348] on p "There are two ways to connect apps to the Dev Server:" at bounding box center [623, 346] width 659 height 23
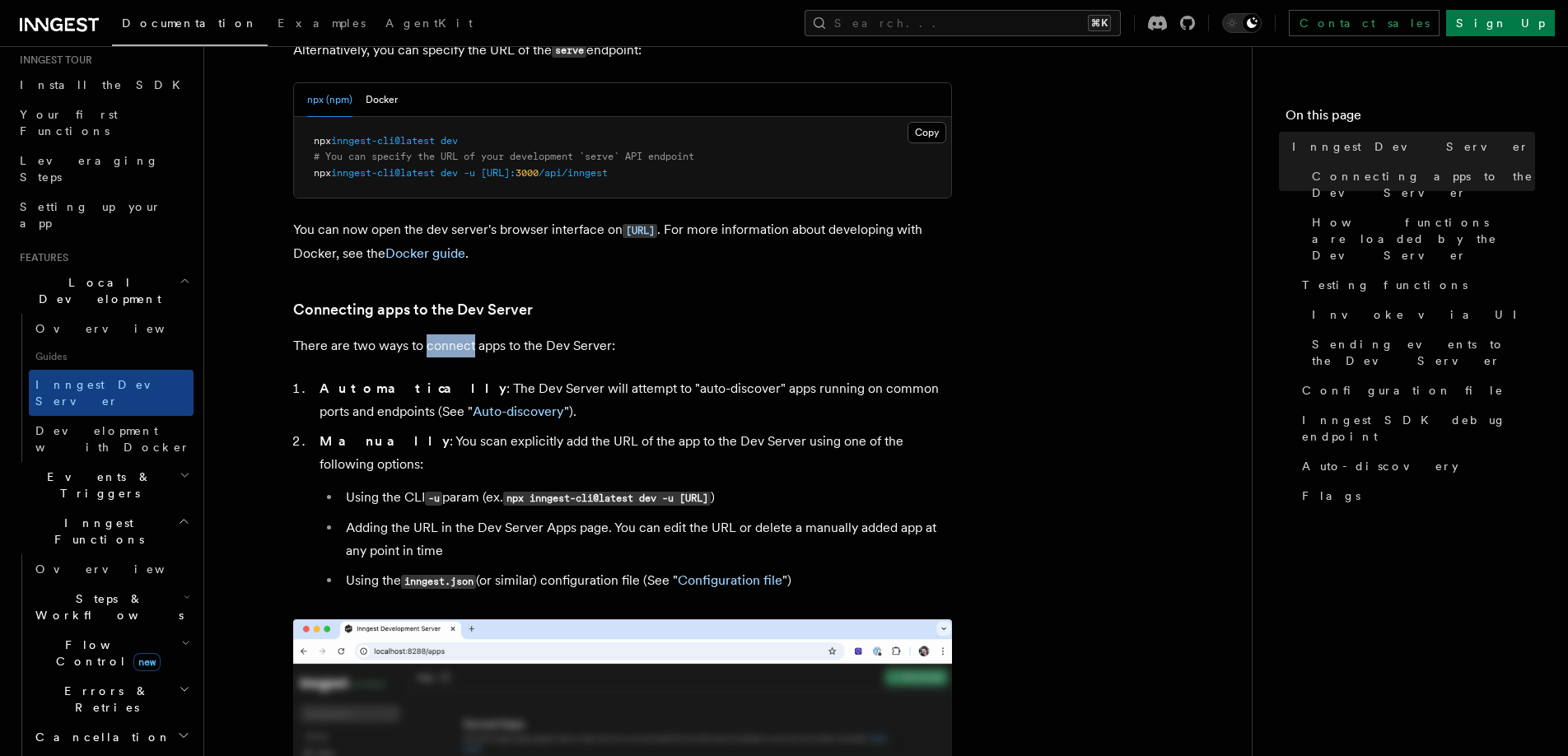
click at [456, 348] on p "There are two ways to connect apps to the Dev Server:" at bounding box center [623, 346] width 659 height 23
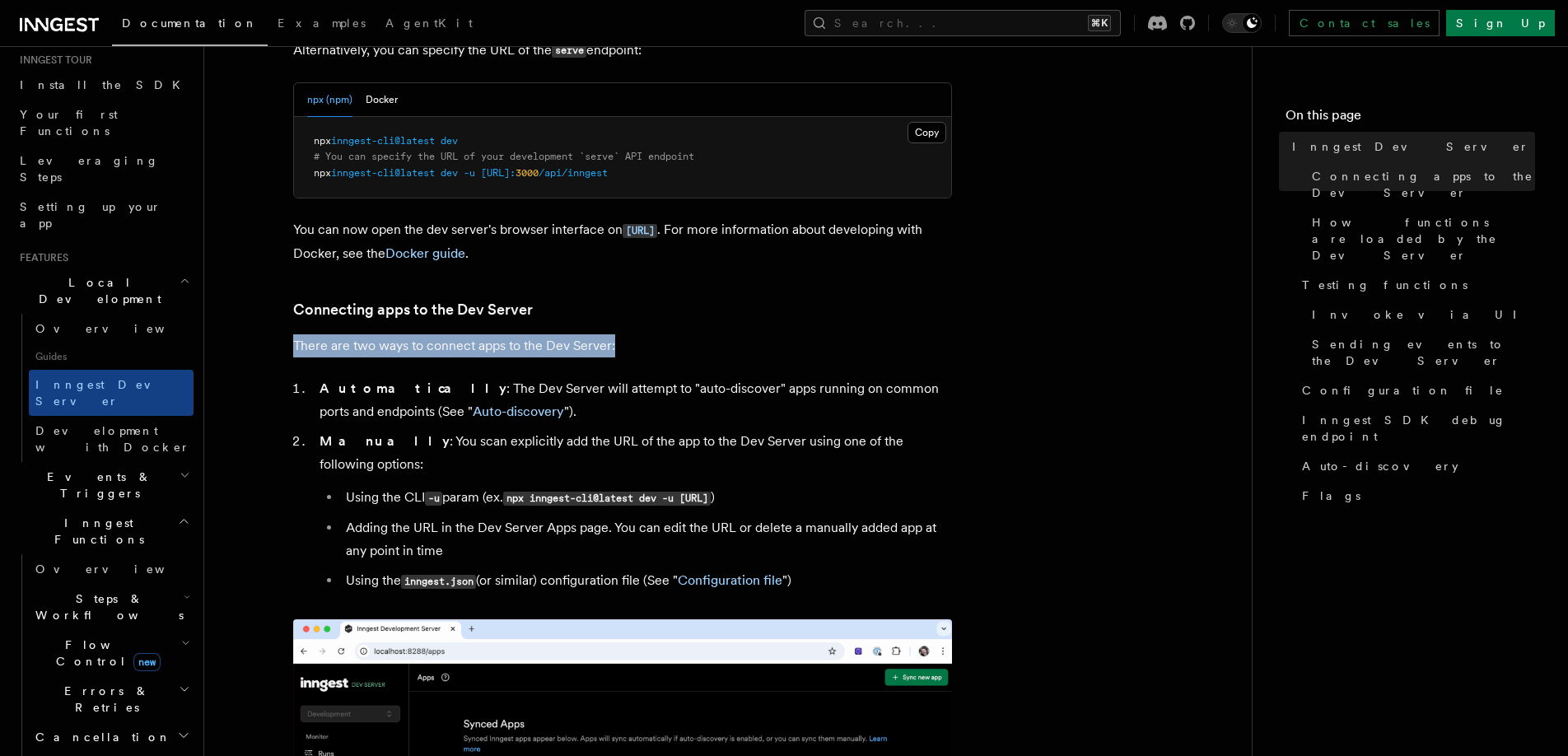
click at [521, 348] on p "There are two ways to connect apps to the Dev Server:" at bounding box center [623, 346] width 659 height 23
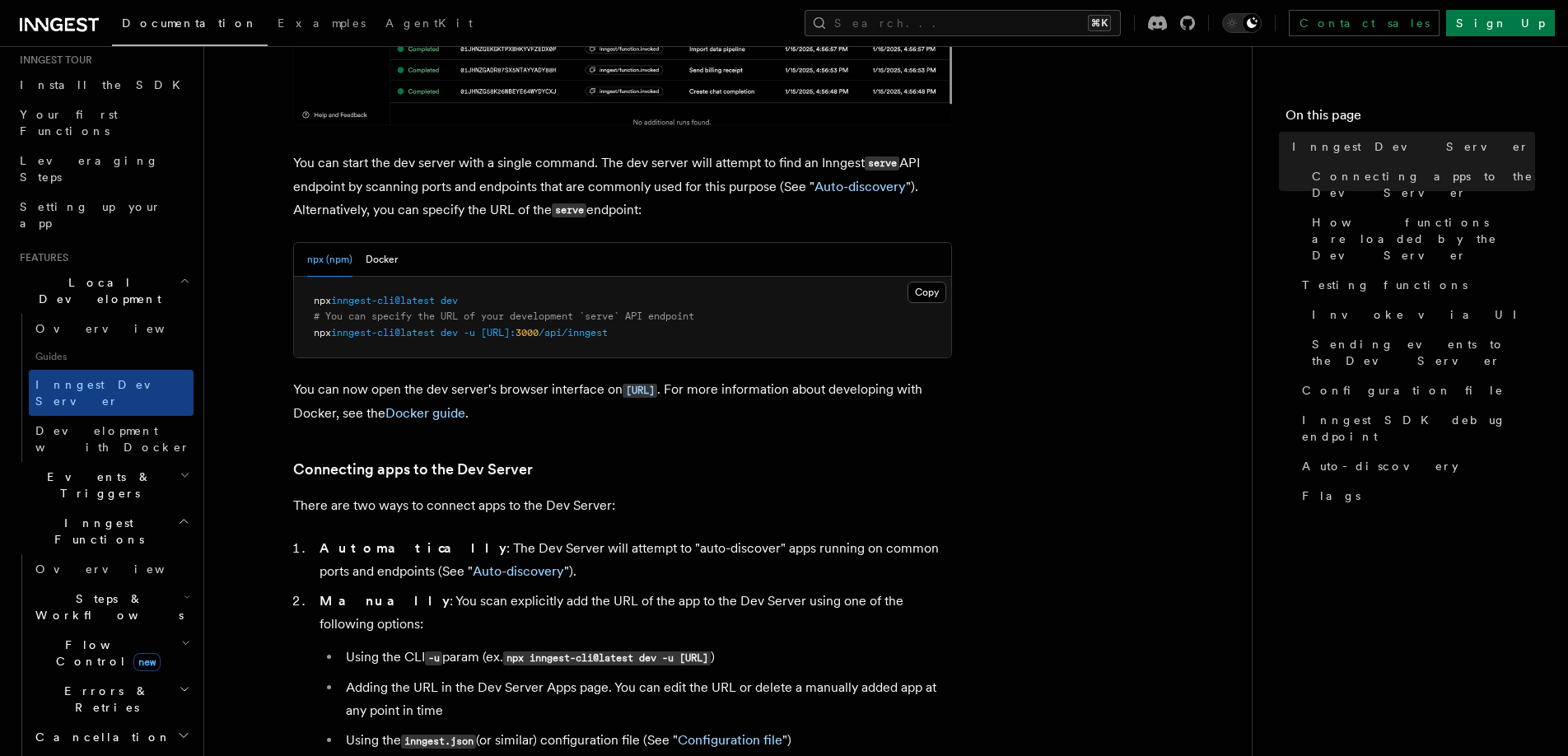
scroll to position [389, 0]
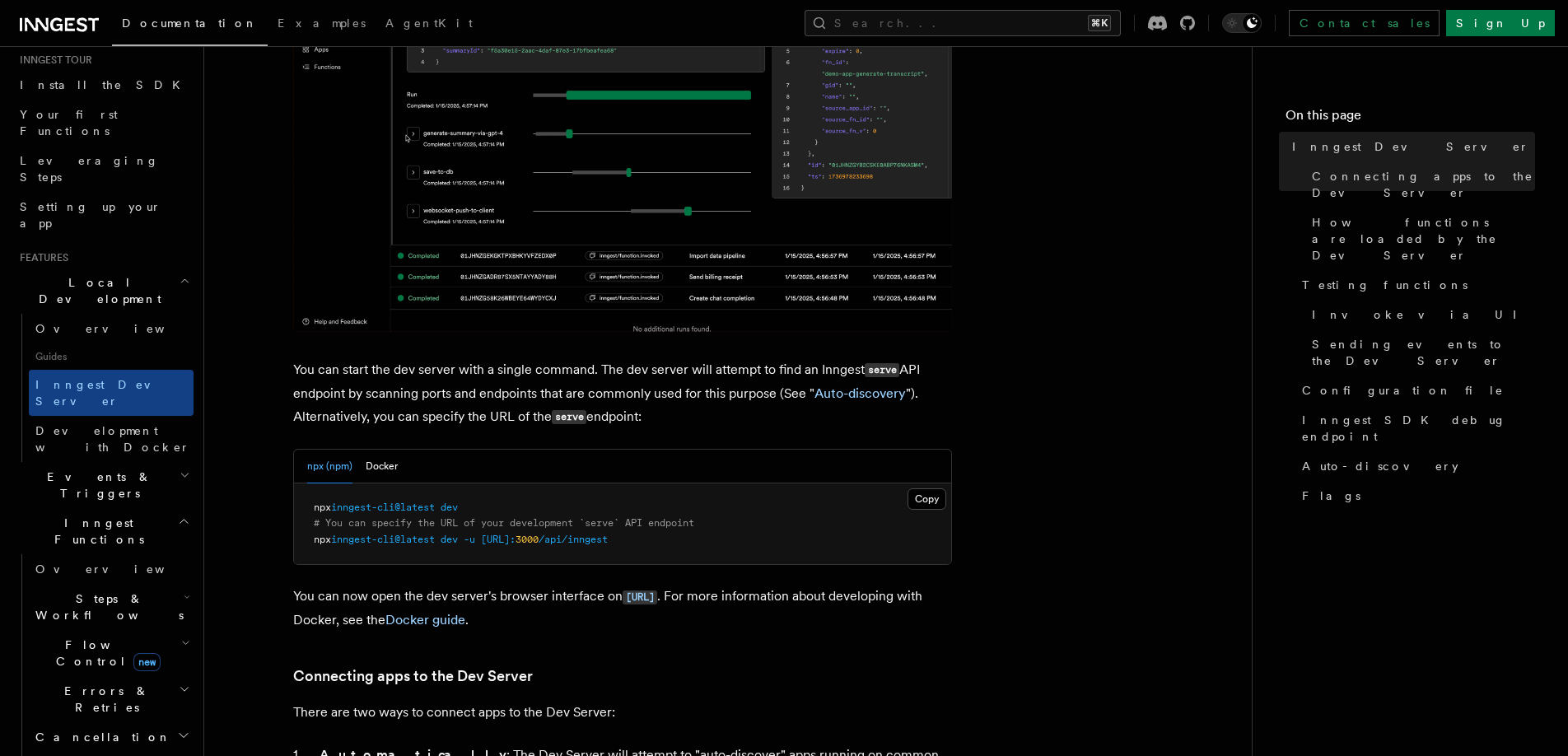
click at [488, 384] on p "You can start the dev server with a single command. The dev server will attempt…" at bounding box center [623, 393] width 659 height 71
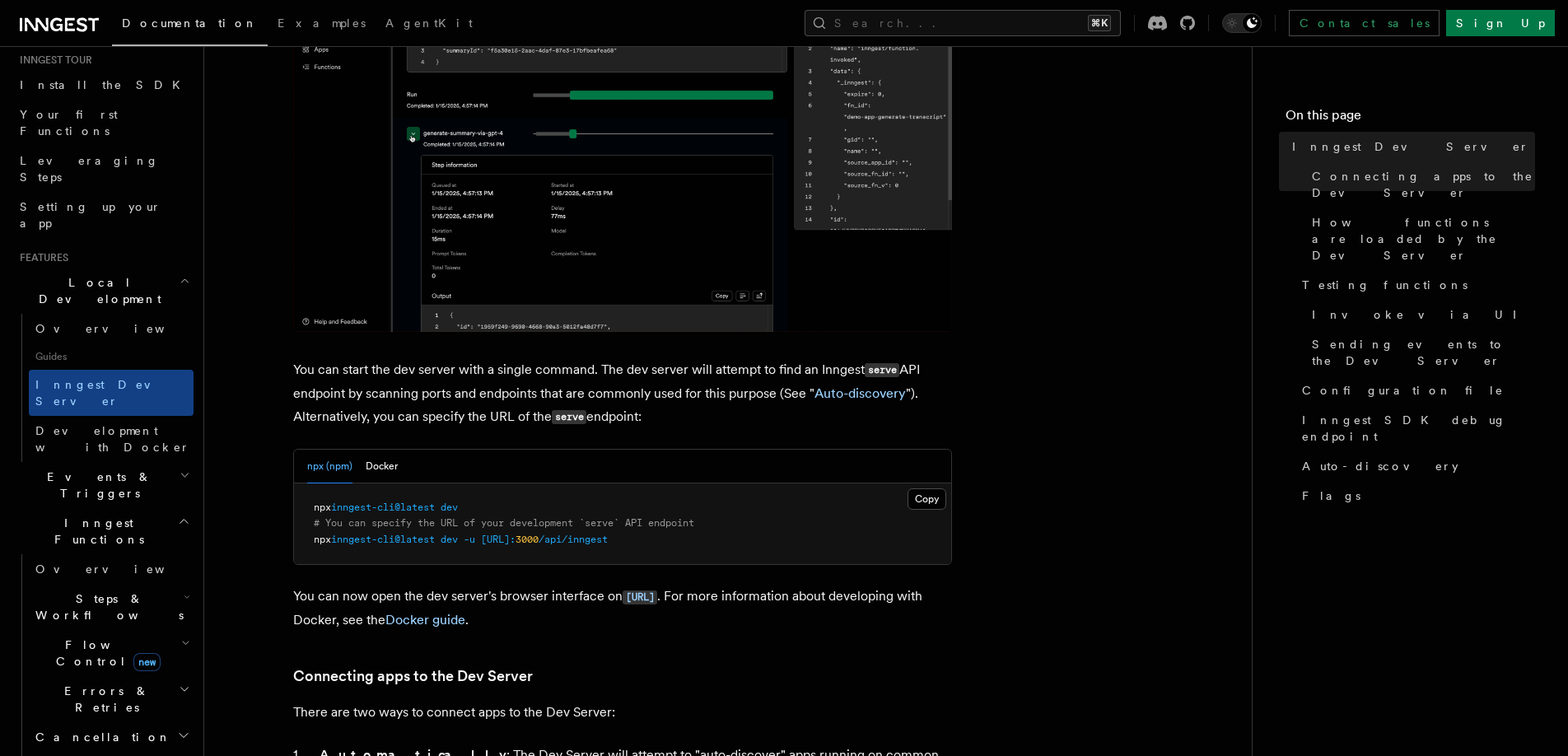
click at [488, 384] on p "You can start the dev server with a single command. The dev server will attempt…" at bounding box center [623, 393] width 659 height 71
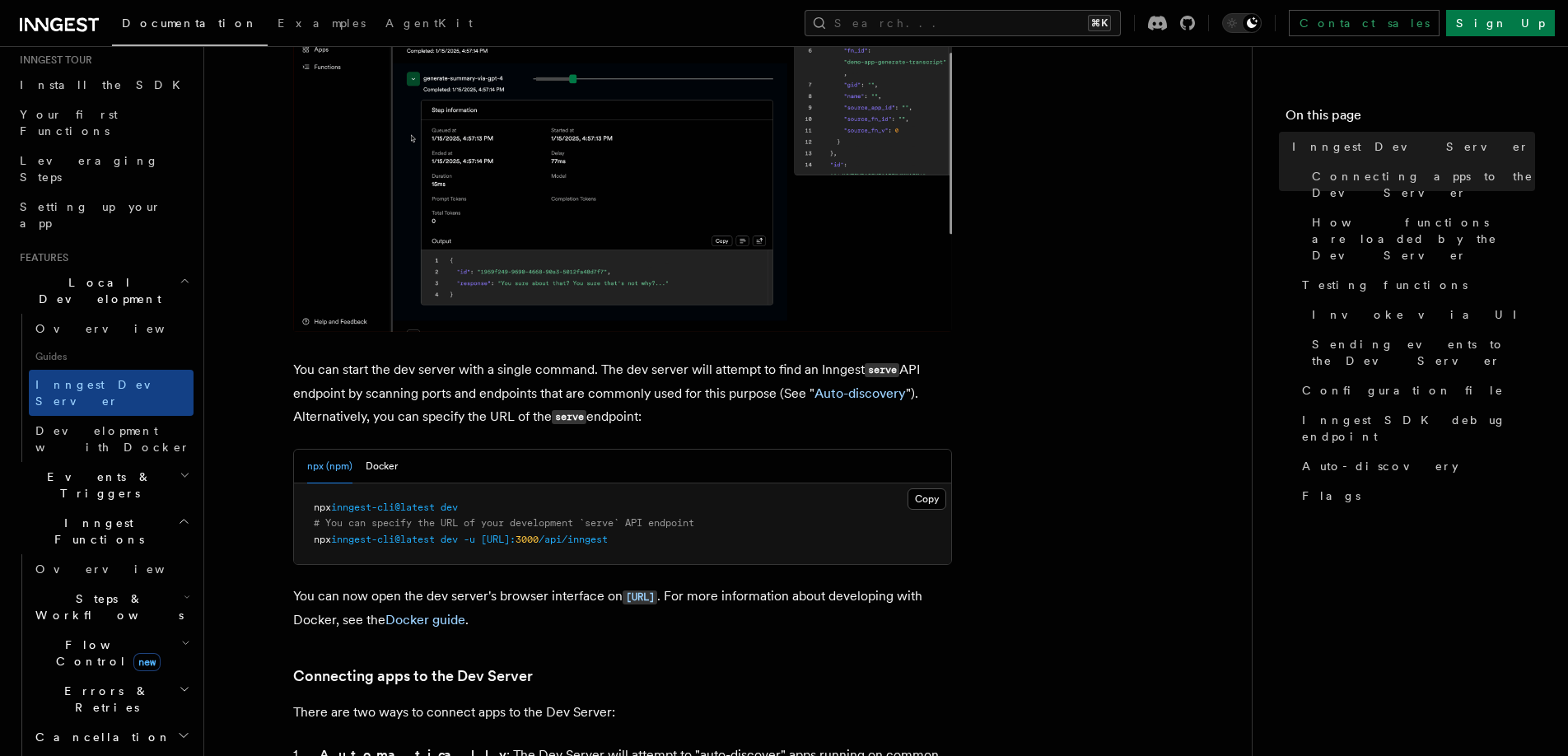
click at [488, 384] on p "You can start the dev server with a single command. The dev server will attempt…" at bounding box center [623, 393] width 659 height 71
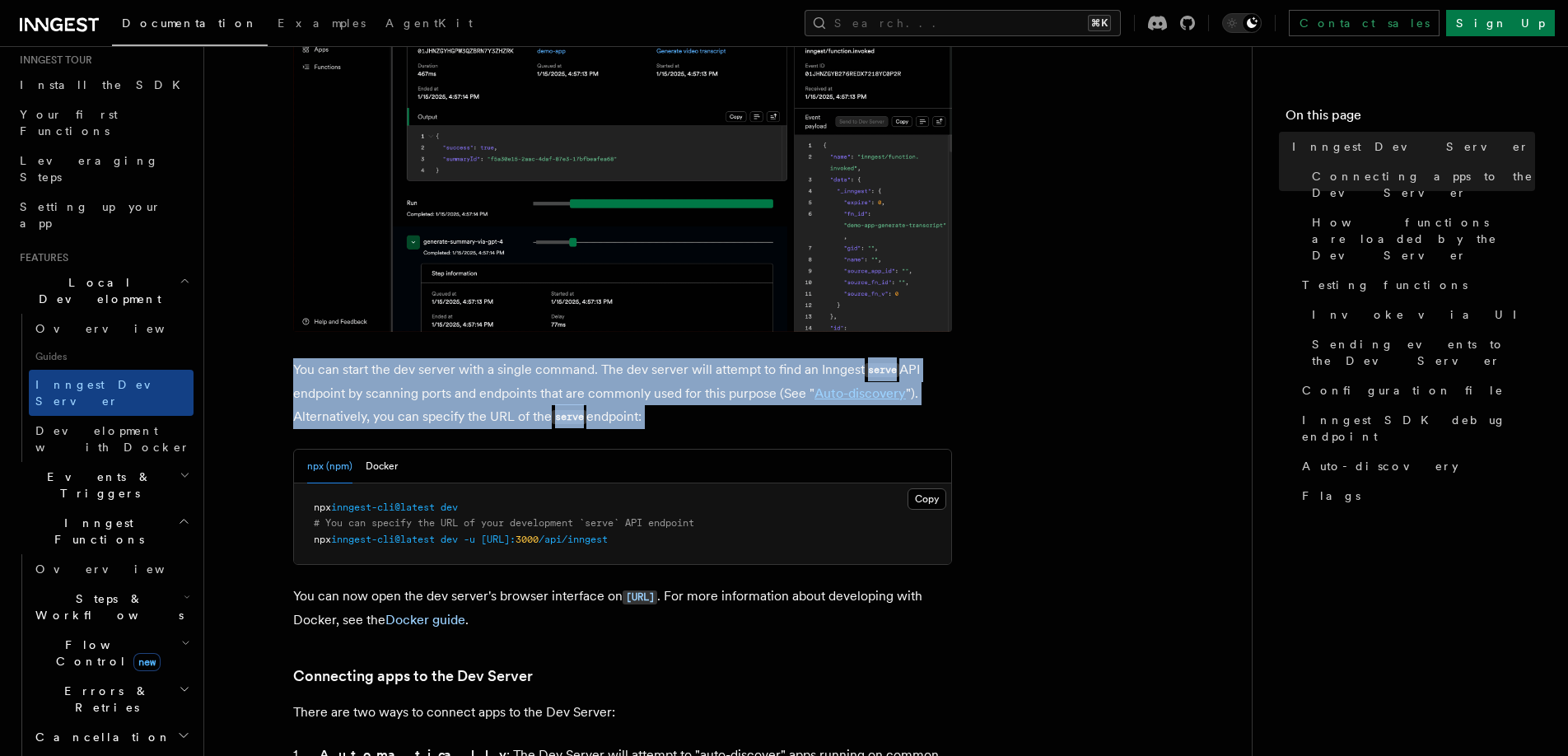
click at [521, 395] on p "You can start the dev server with a single command. The dev server will attempt…" at bounding box center [623, 393] width 659 height 71
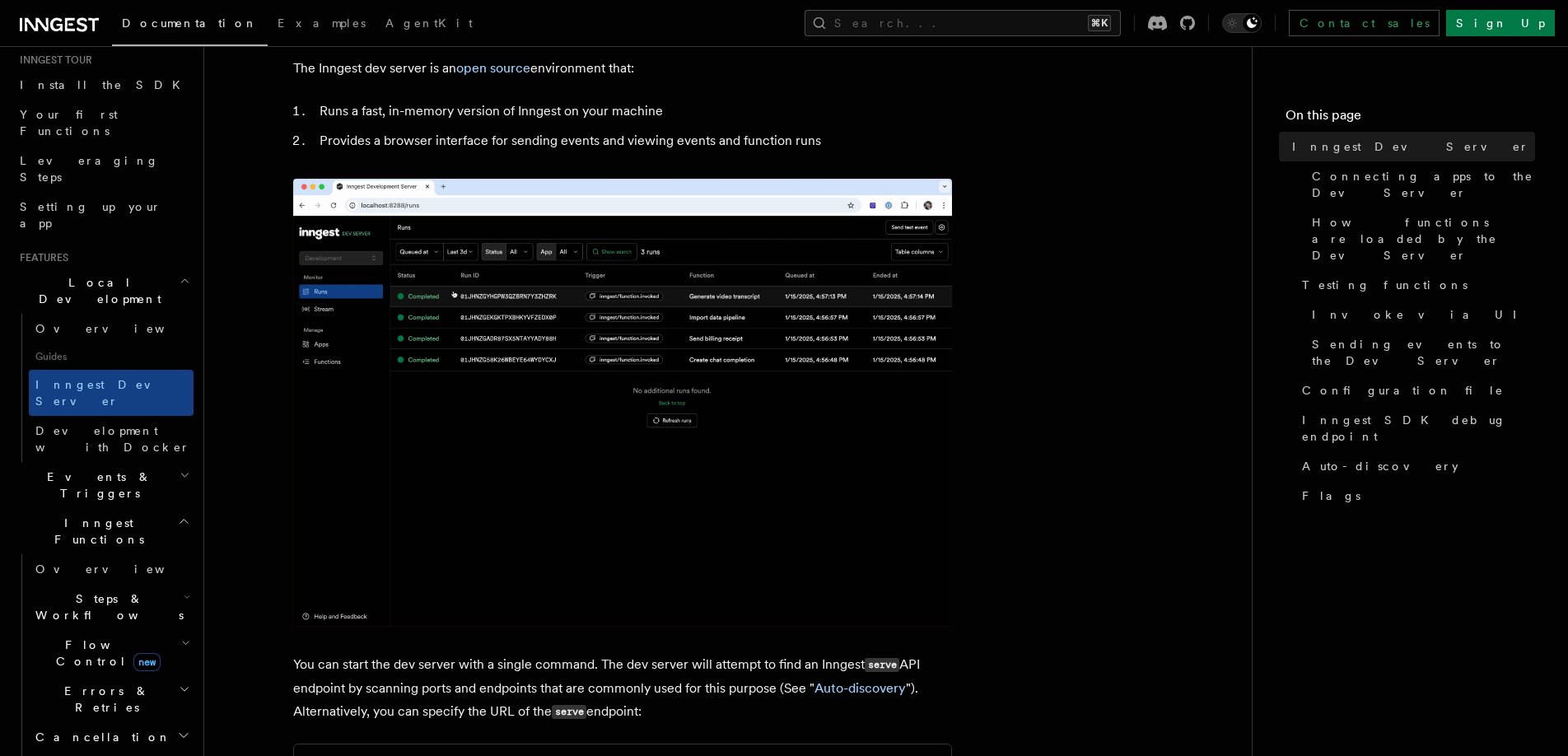
scroll to position [31, 0]
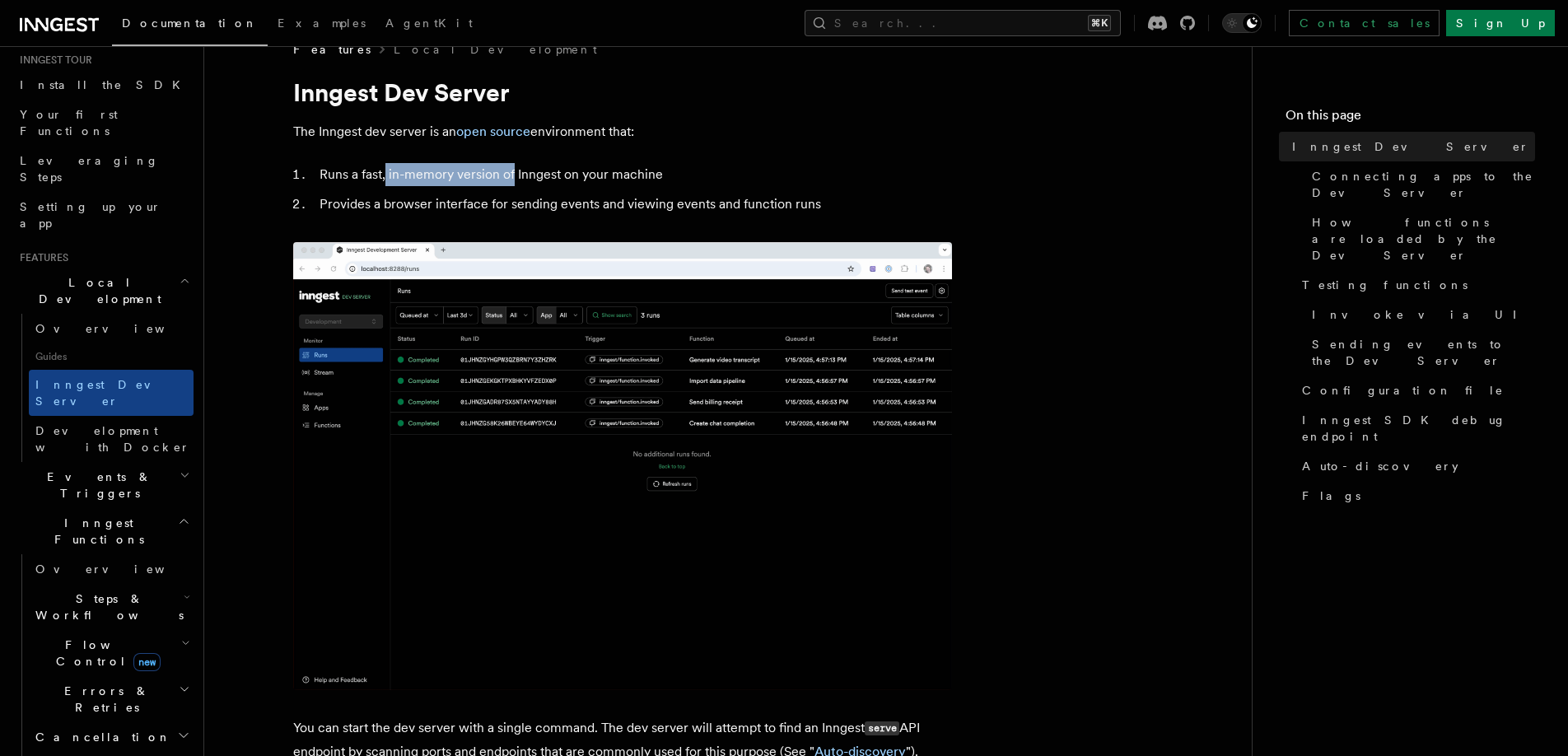
drag, startPoint x: 386, startPoint y: 174, endPoint x: 512, endPoint y: 174, distance: 126.0
click at [512, 174] on li "Runs a fast, in-memory version of Inngest on your machine" at bounding box center [633, 175] width 638 height 23
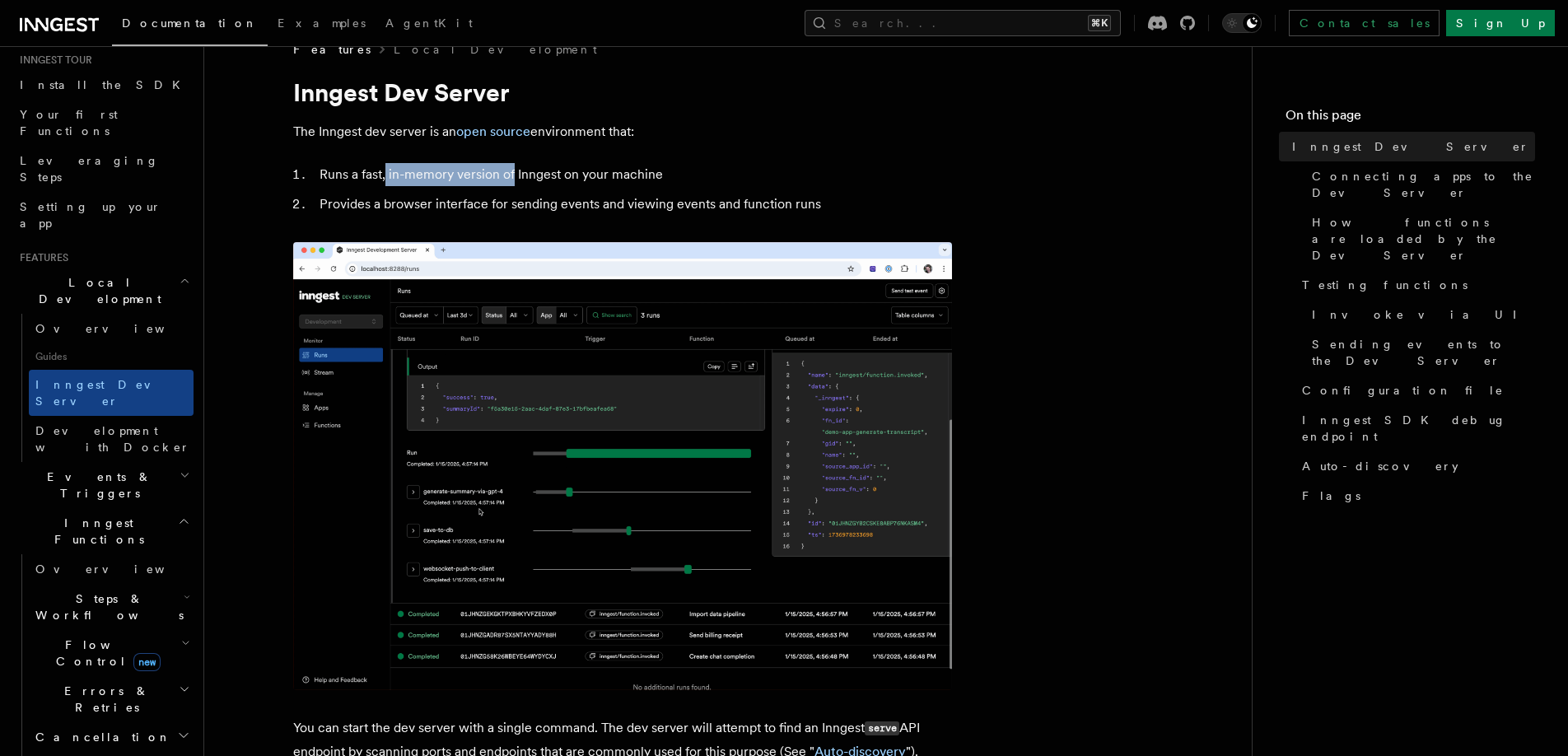
click at [512, 174] on li "Runs a fast, in-memory version of Inngest on your machine" at bounding box center [633, 175] width 638 height 23
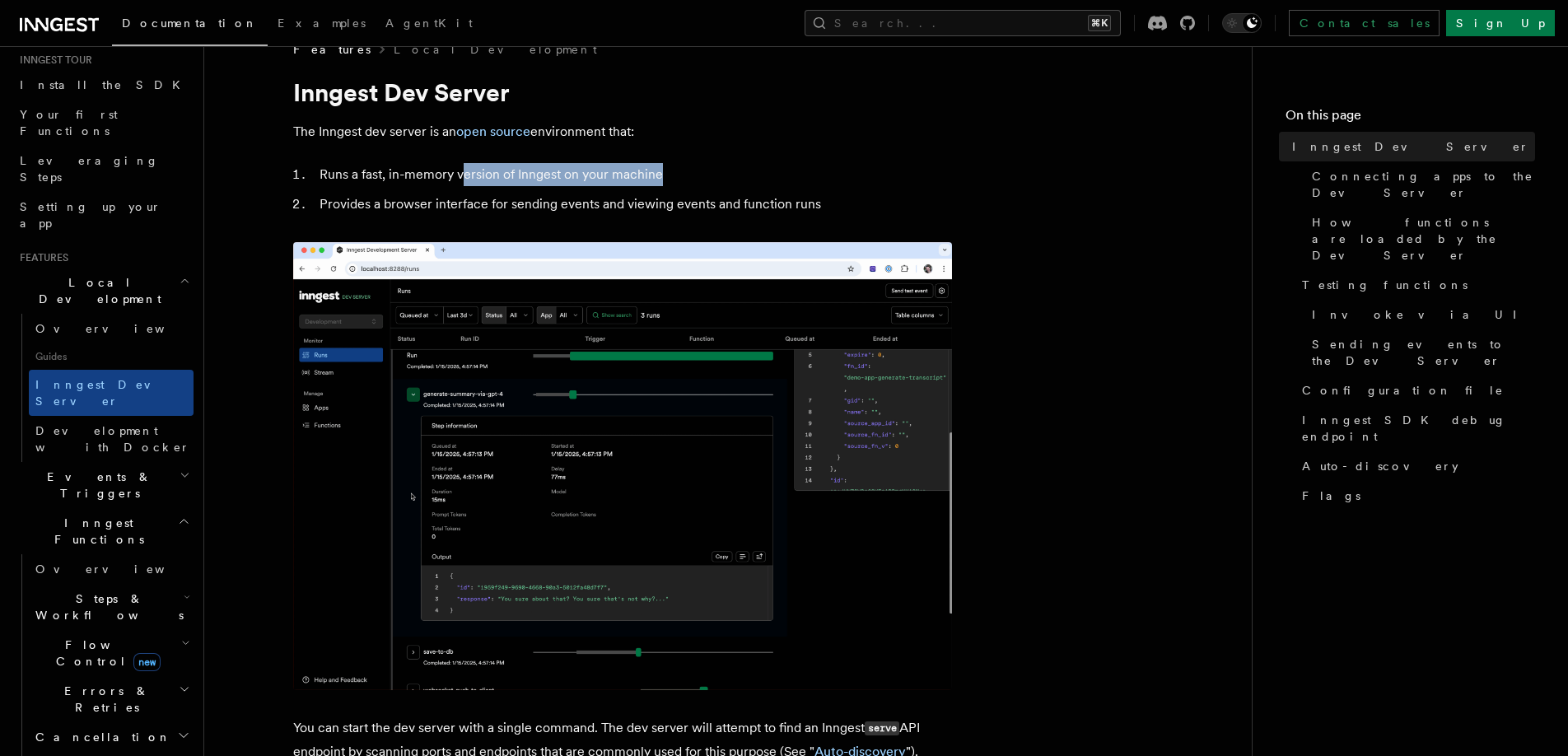
drag, startPoint x: 461, startPoint y: 174, endPoint x: 700, endPoint y: 174, distance: 239.0
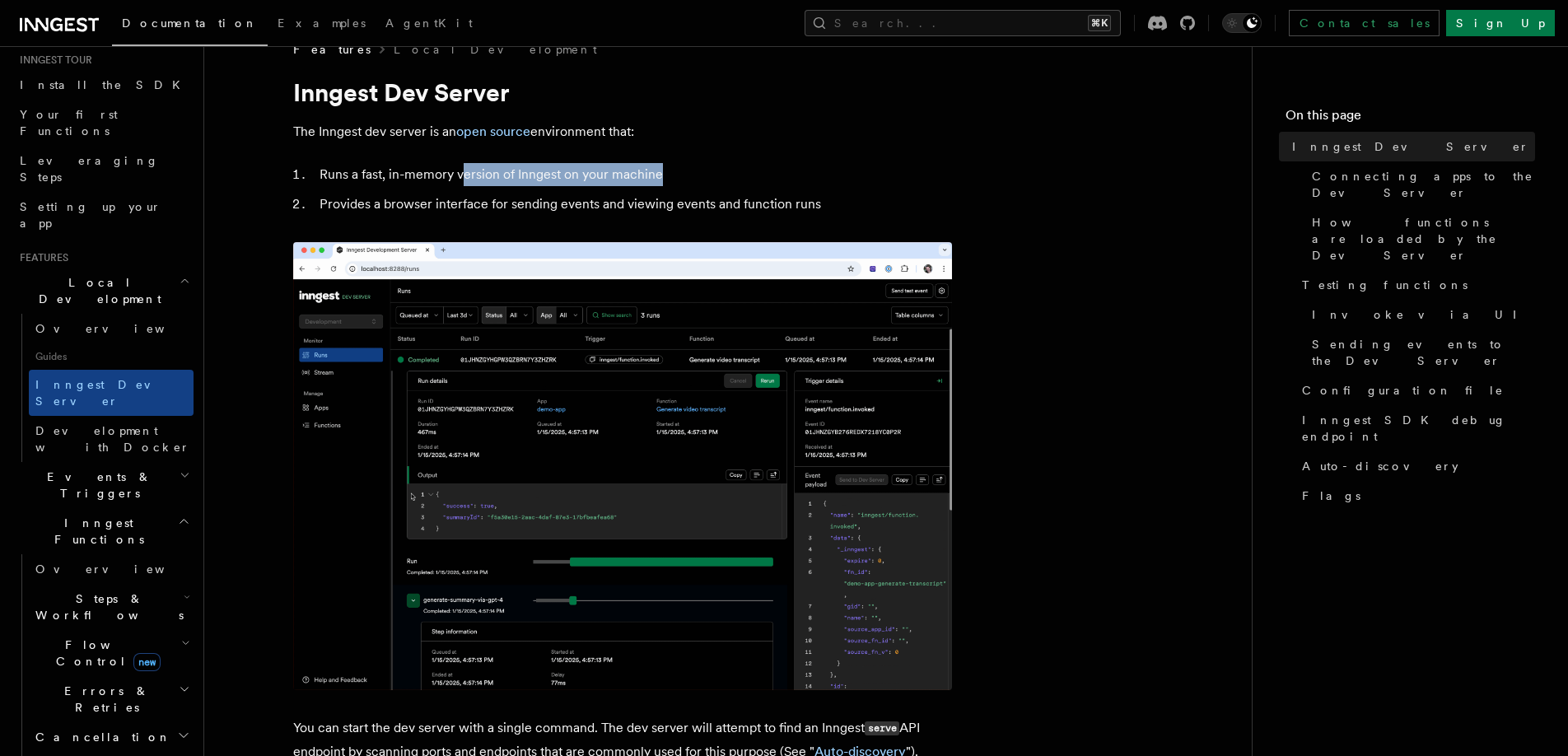
click at [700, 174] on li "Runs a fast, in-memory version of Inngest on your machine" at bounding box center [633, 175] width 638 height 23
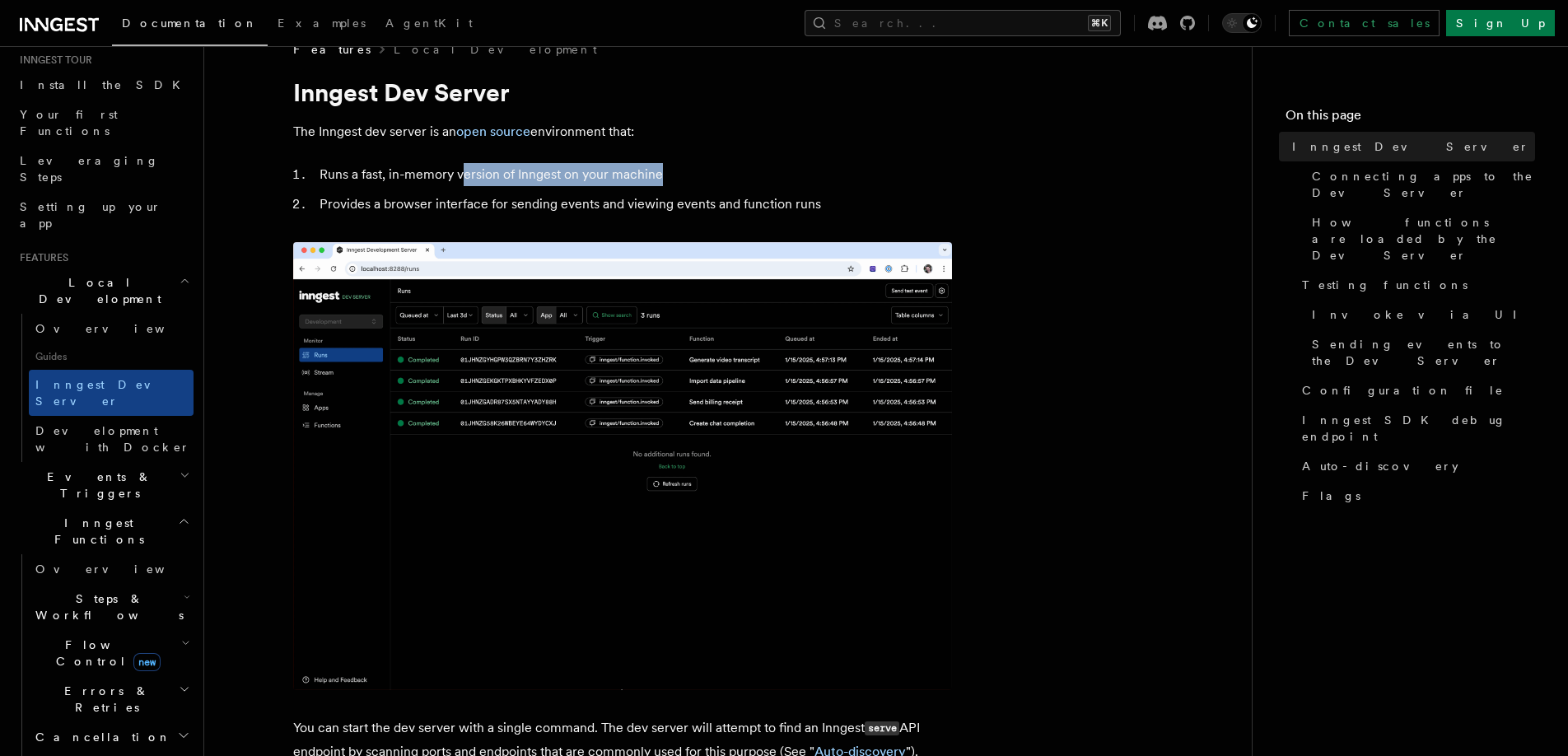
click at [700, 174] on li "Runs a fast, in-memory version of Inngest on your machine" at bounding box center [633, 175] width 638 height 23
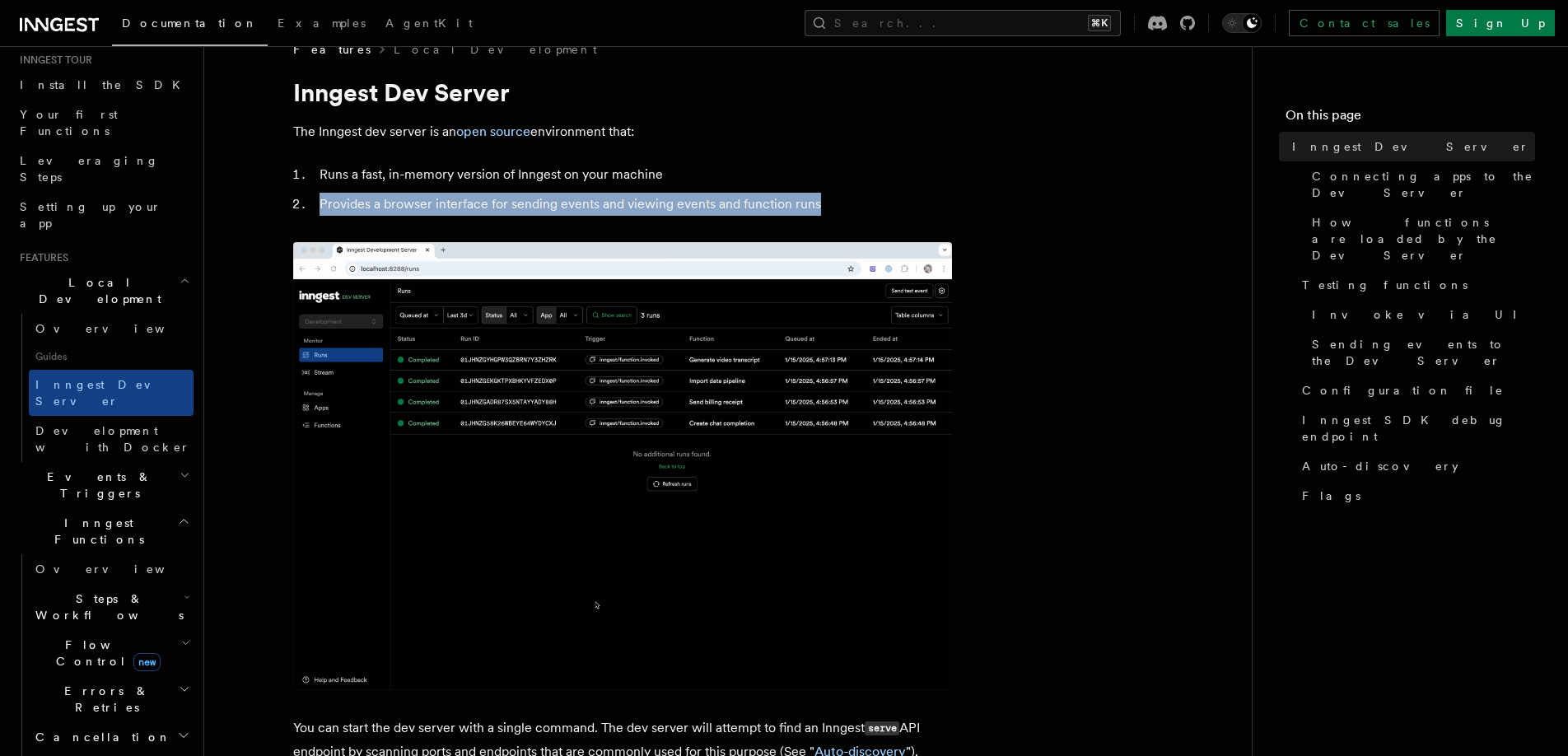
drag, startPoint x: 313, startPoint y: 200, endPoint x: 884, endPoint y: 200, distance: 571.0
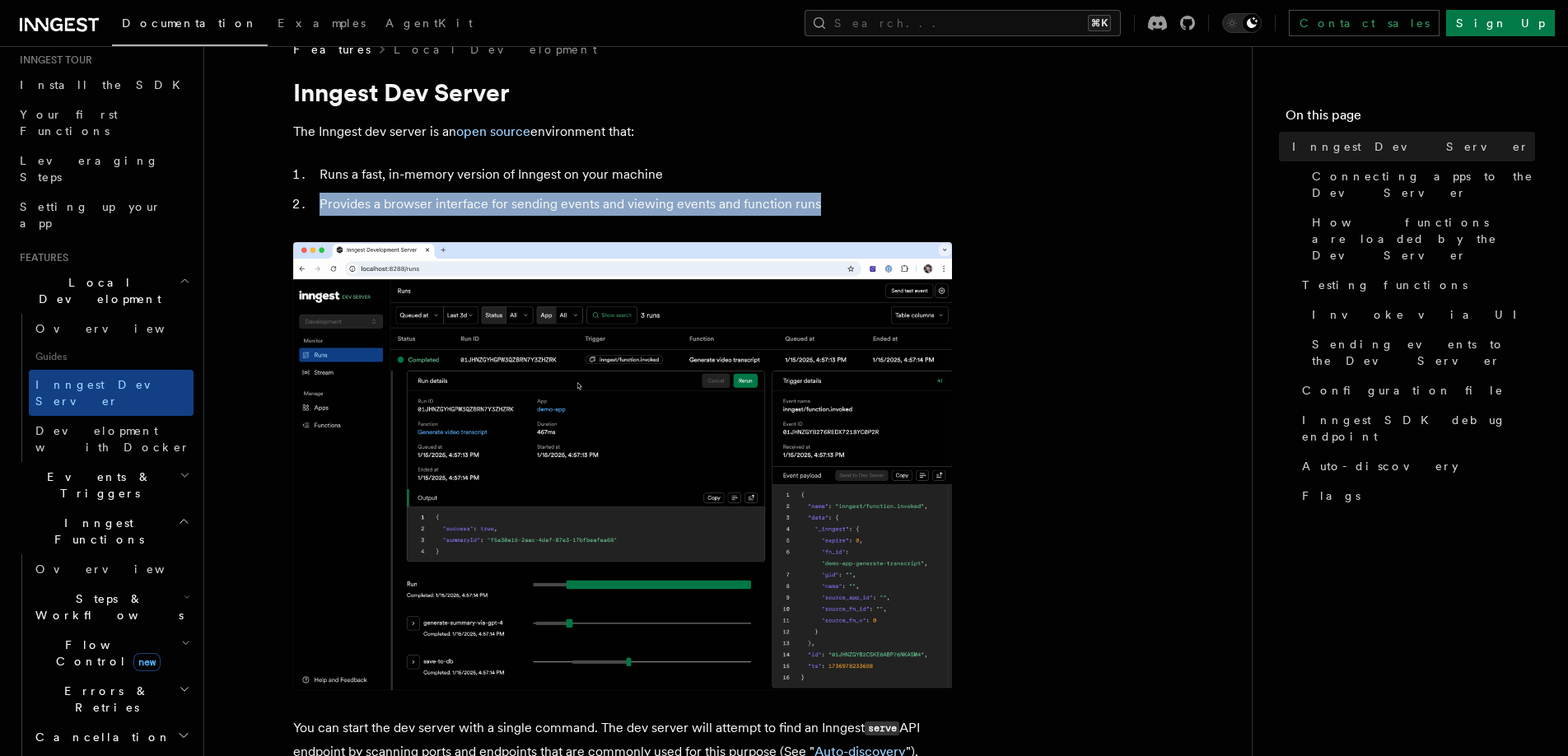
click at [884, 201] on li "Provides a browser interface for sending events and viewing events and function…" at bounding box center [633, 205] width 638 height 23
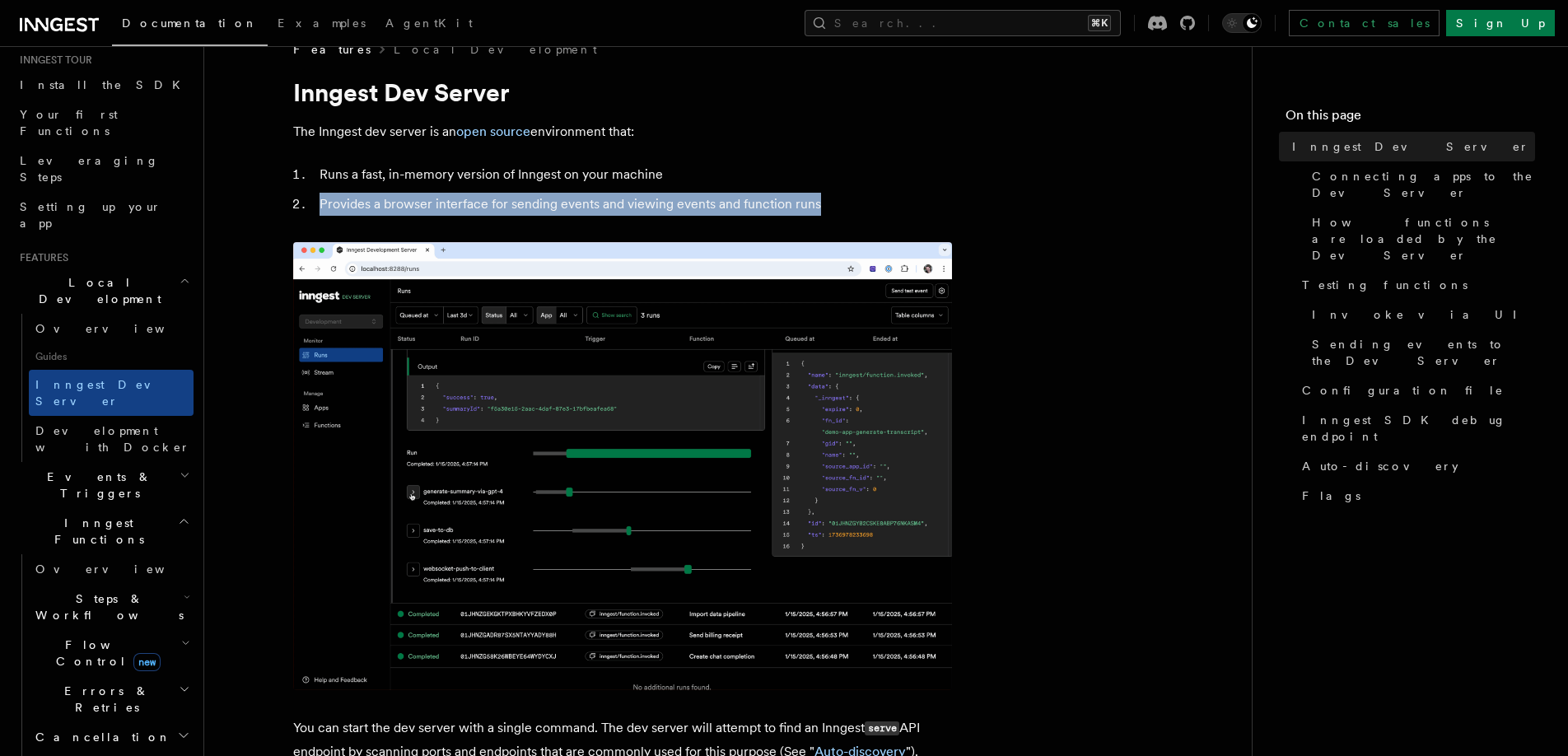
click at [884, 200] on li "Provides a browser interface for sending events and viewing events and function…" at bounding box center [633, 205] width 638 height 23
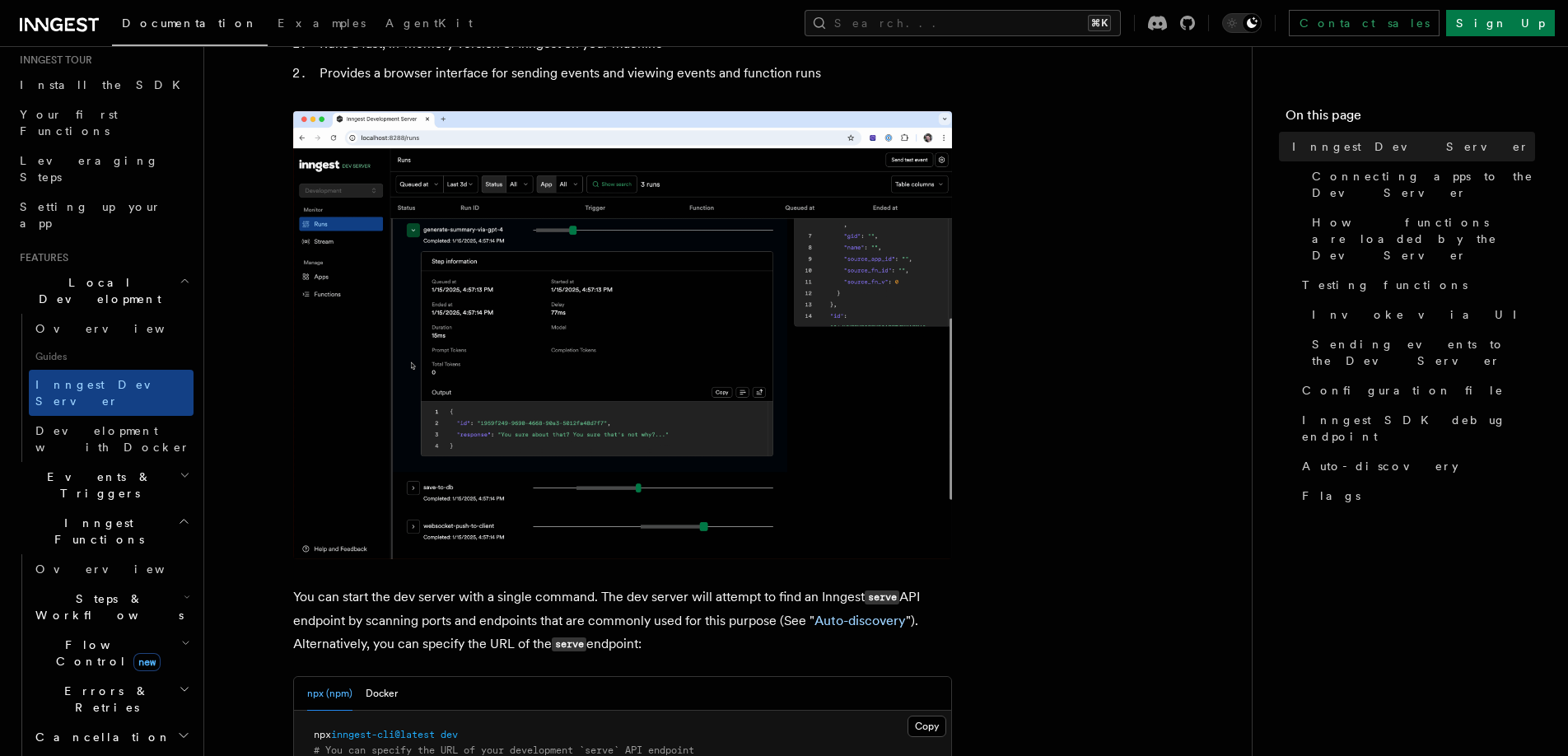
scroll to position [203, 0]
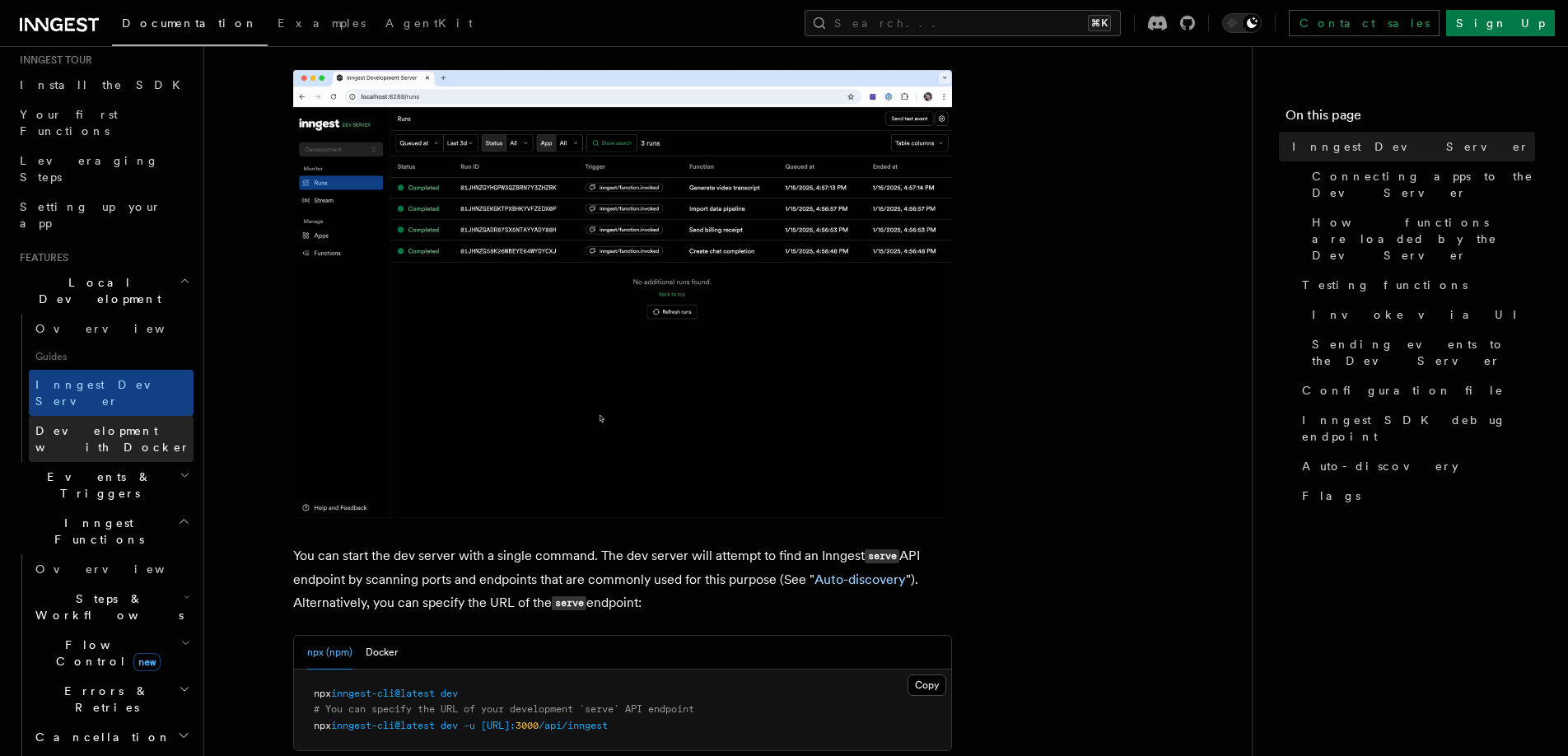
click at [165, 424] on span "Development with Docker" at bounding box center [112, 439] width 155 height 29
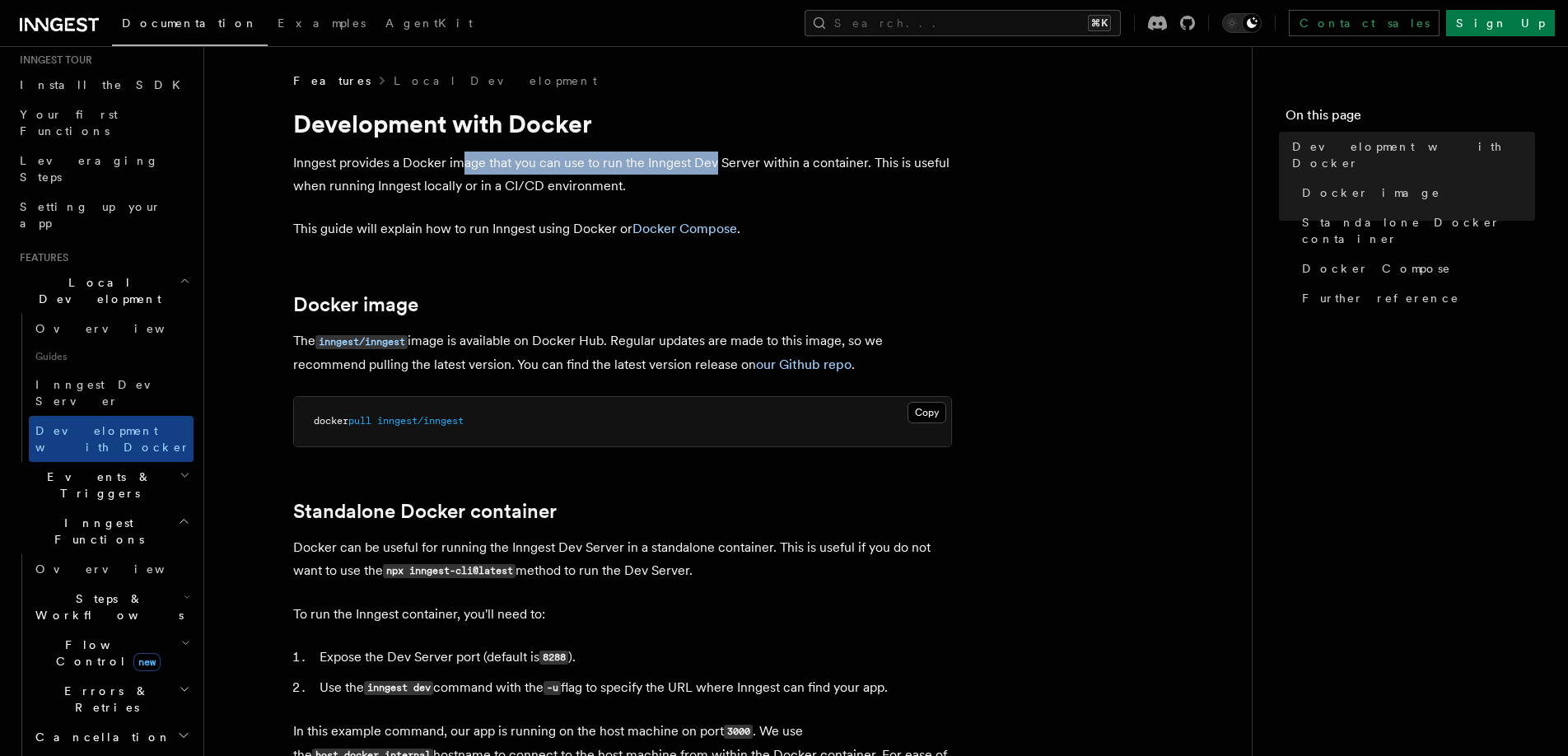
drag, startPoint x: 460, startPoint y: 167, endPoint x: 715, endPoint y: 167, distance: 255.0
click at [715, 167] on p "Inngest provides a Docker image that you can use to run the Inngest Dev Server …" at bounding box center [623, 174] width 659 height 46
click at [715, 190] on p "Inngest provides a Docker image that you can use to run the Inngest Dev Server …" at bounding box center [623, 174] width 659 height 46
drag, startPoint x: 645, startPoint y: 164, endPoint x: 757, endPoint y: 164, distance: 112.0
click at [757, 164] on p "Inngest provides a Docker image that you can use to run the Inngest Dev Server …" at bounding box center [623, 174] width 659 height 46
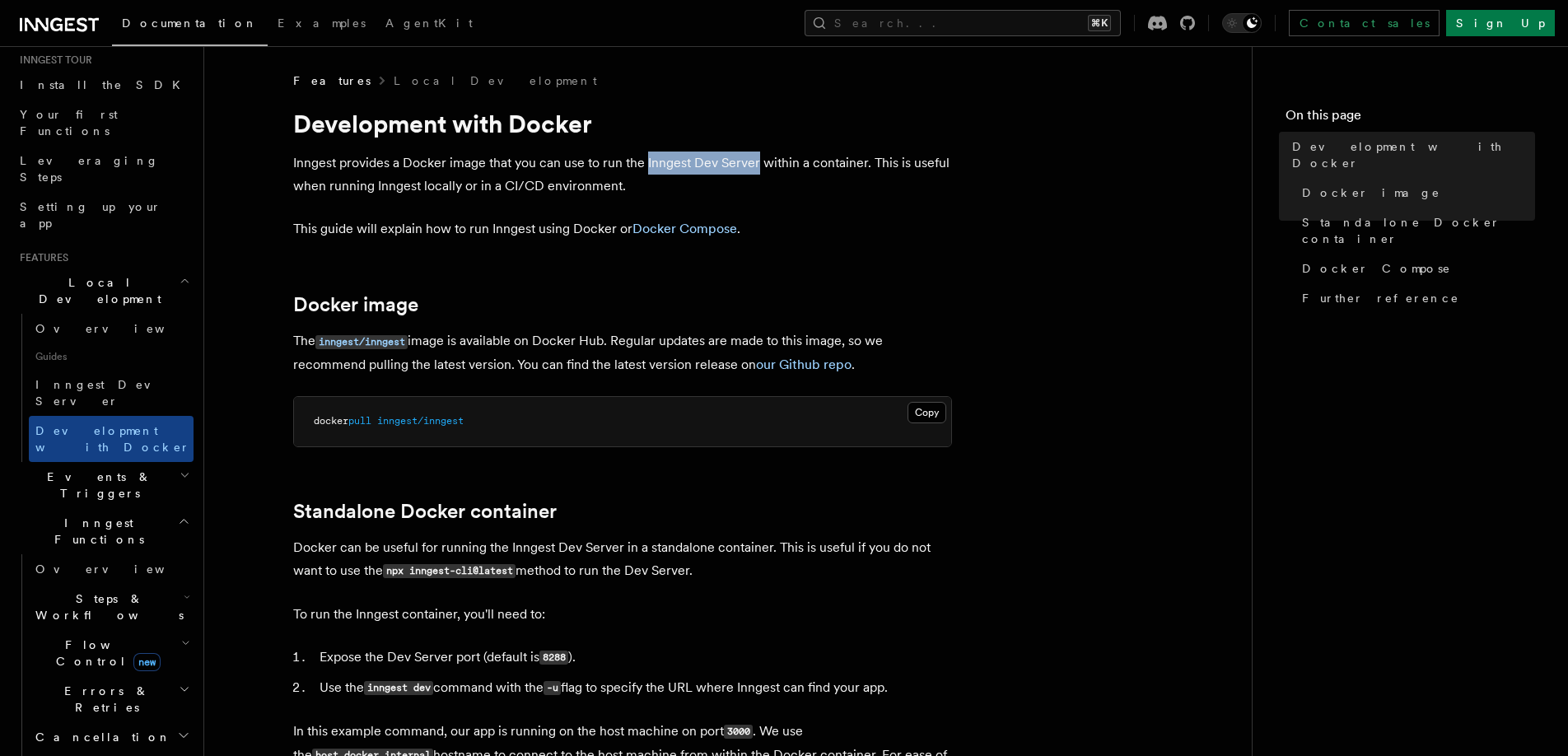
click at [757, 164] on p "Inngest provides a Docker image that you can use to run the Inngest Dev Server …" at bounding box center [623, 174] width 659 height 46
drag, startPoint x: 765, startPoint y: 164, endPoint x: 867, endPoint y: 164, distance: 102.0
click at [867, 164] on p "Inngest provides a Docker image that you can use to run the Inngest Dev Server …" at bounding box center [623, 174] width 659 height 46
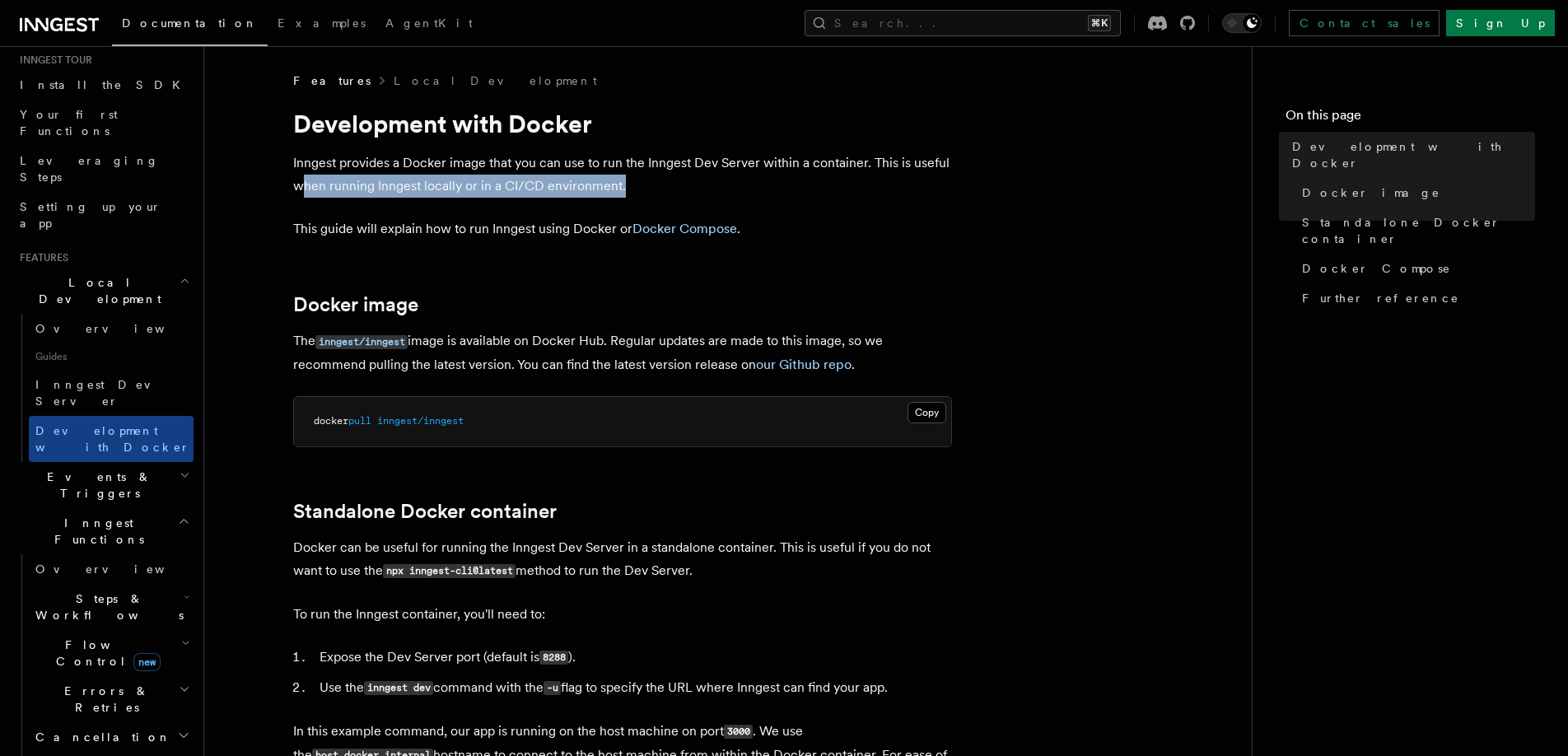
drag, startPoint x: 304, startPoint y: 183, endPoint x: 669, endPoint y: 183, distance: 365.0
click at [669, 183] on p "Inngest provides a Docker image that you can use to run the Inngest Dev Server …" at bounding box center [623, 174] width 659 height 46
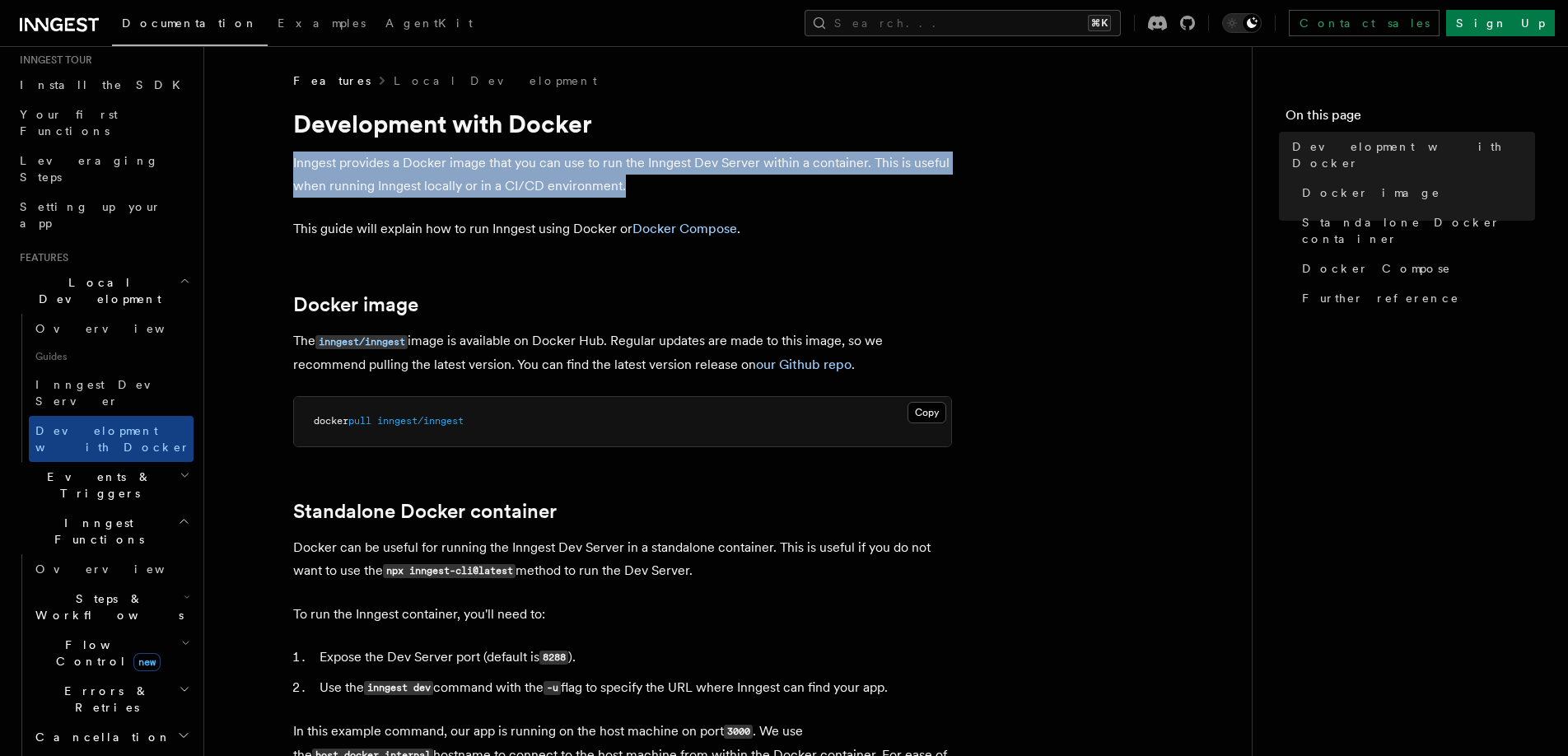
drag, startPoint x: 747, startPoint y: 183, endPoint x: 275, endPoint y: 157, distance: 472.7
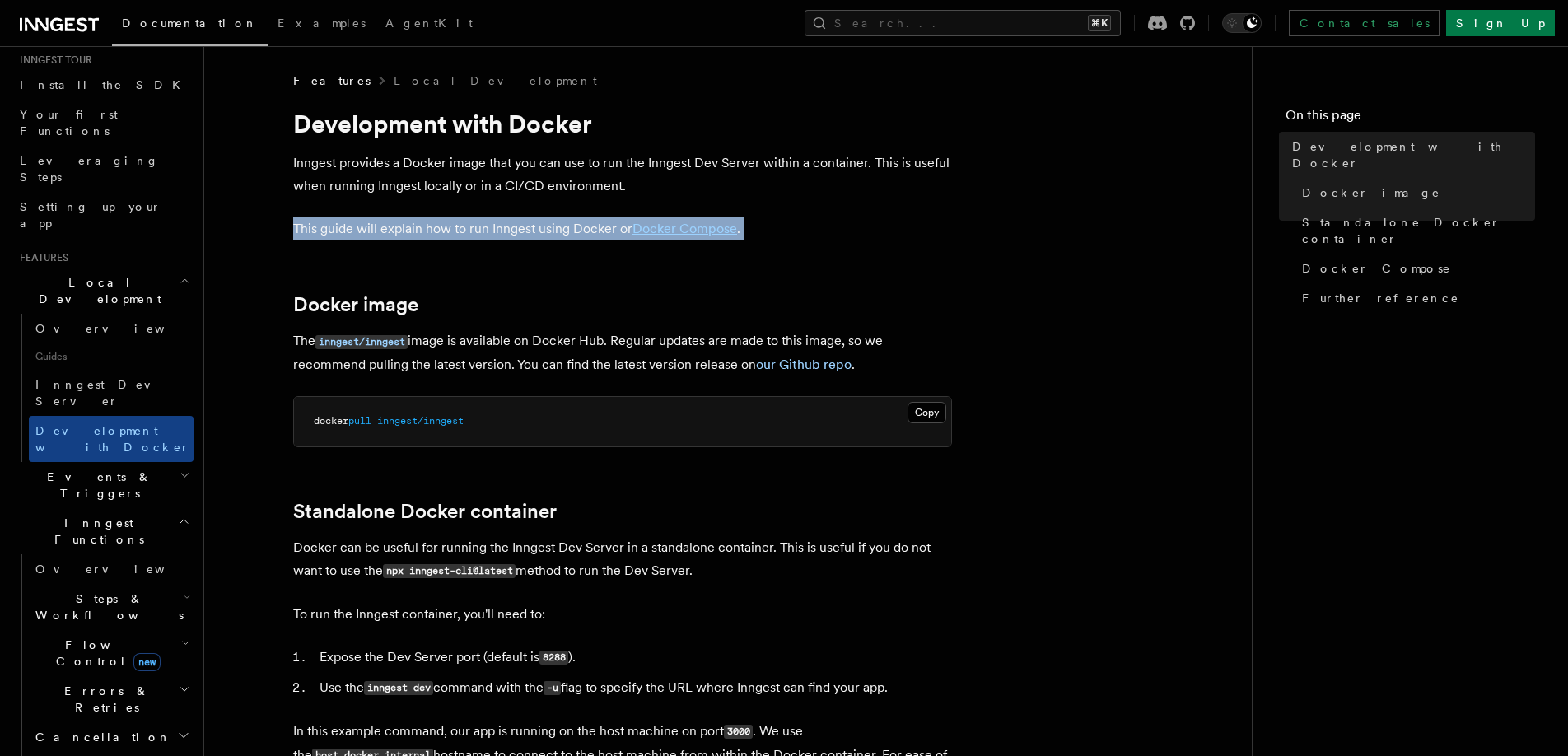
click at [385, 230] on p "This guide will explain how to run Inngest using Docker or Docker Compose ." at bounding box center [623, 229] width 659 height 23
drag, startPoint x: 293, startPoint y: 226, endPoint x: 568, endPoint y: 226, distance: 275.0
click at [568, 226] on p "This guide will explain how to run Inngest using Docker or Docker Compose ." at bounding box center [623, 229] width 659 height 23
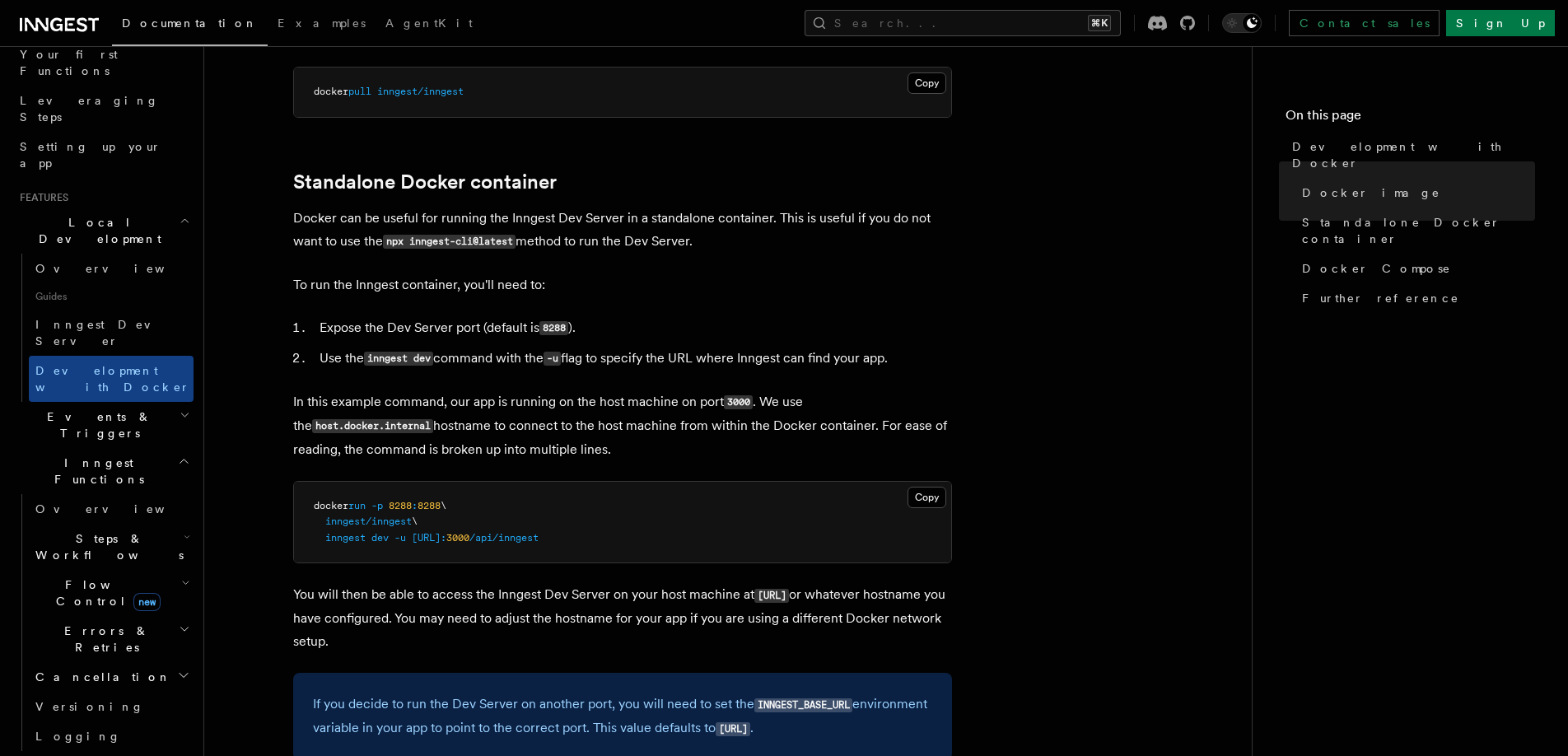
scroll to position [475, 0]
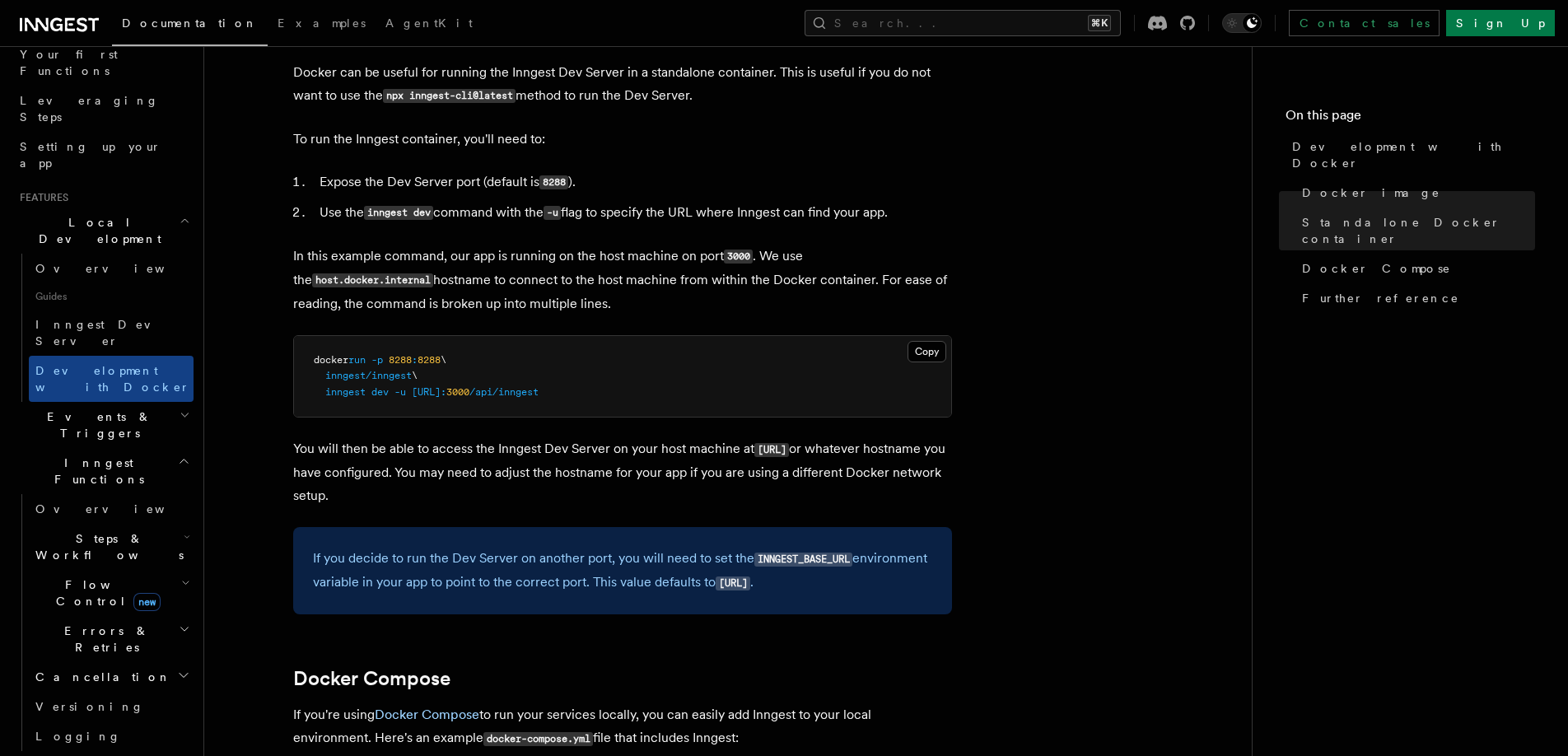
click at [452, 439] on p "You will then be able to access the Inngest Dev Server on your host machine at …" at bounding box center [623, 472] width 659 height 70
drag, startPoint x: 405, startPoint y: 389, endPoint x: 746, endPoint y: 389, distance: 341.0
click at [746, 389] on pre "docker run -p 8288 : 8288 \ inngest/inngest \ inngest dev -u http://host.docker…" at bounding box center [623, 377] width 657 height 82
drag, startPoint x: 770, startPoint y: 391, endPoint x: 417, endPoint y: 391, distance: 353.0
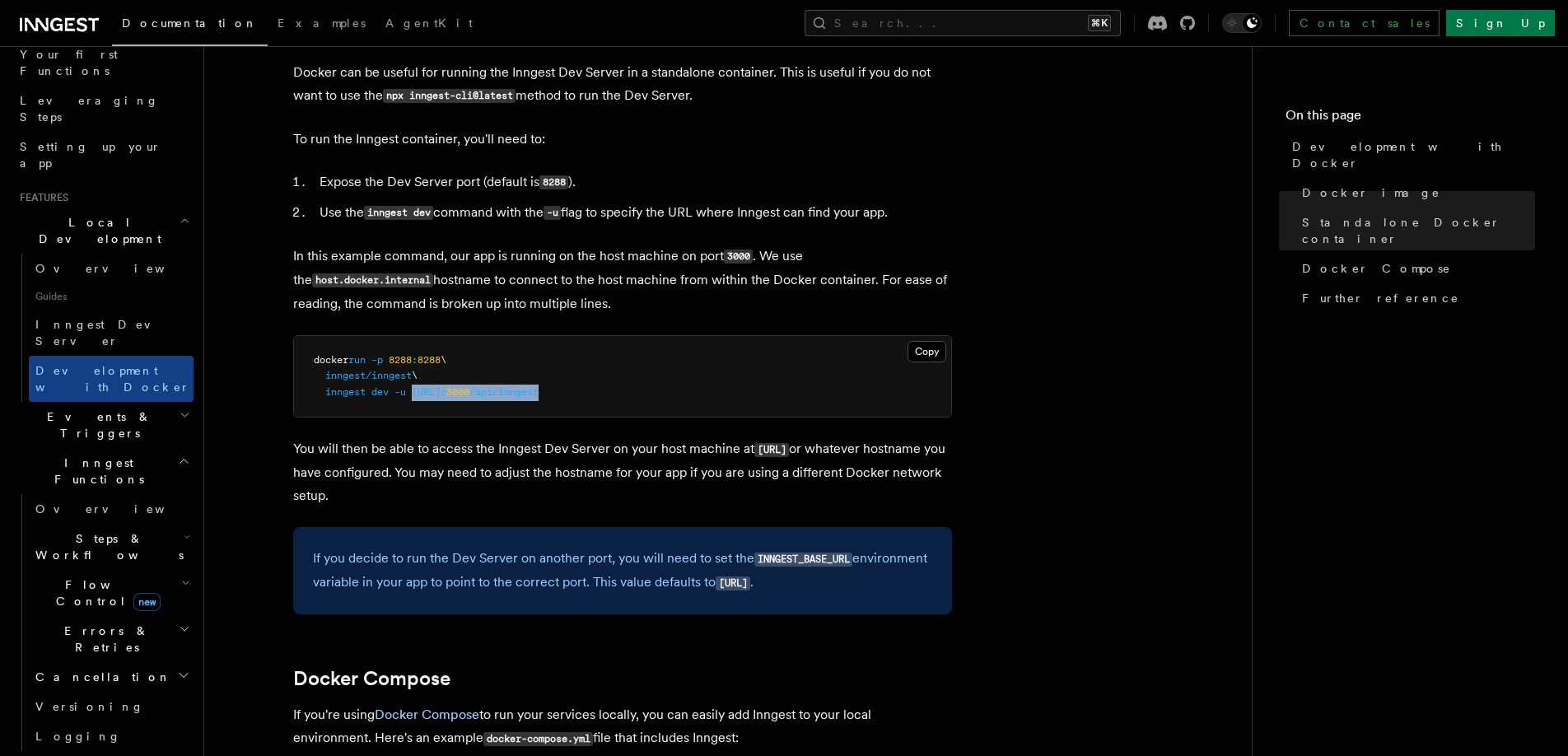
click at [417, 391] on pre "docker run -p 8288 : 8288 \ inngest/inngest \ inngest dev -u http://host.docker…" at bounding box center [623, 377] width 657 height 82
click at [450, 472] on p "You will then be able to access the Inngest Dev Server on your host machine at …" at bounding box center [623, 472] width 659 height 70
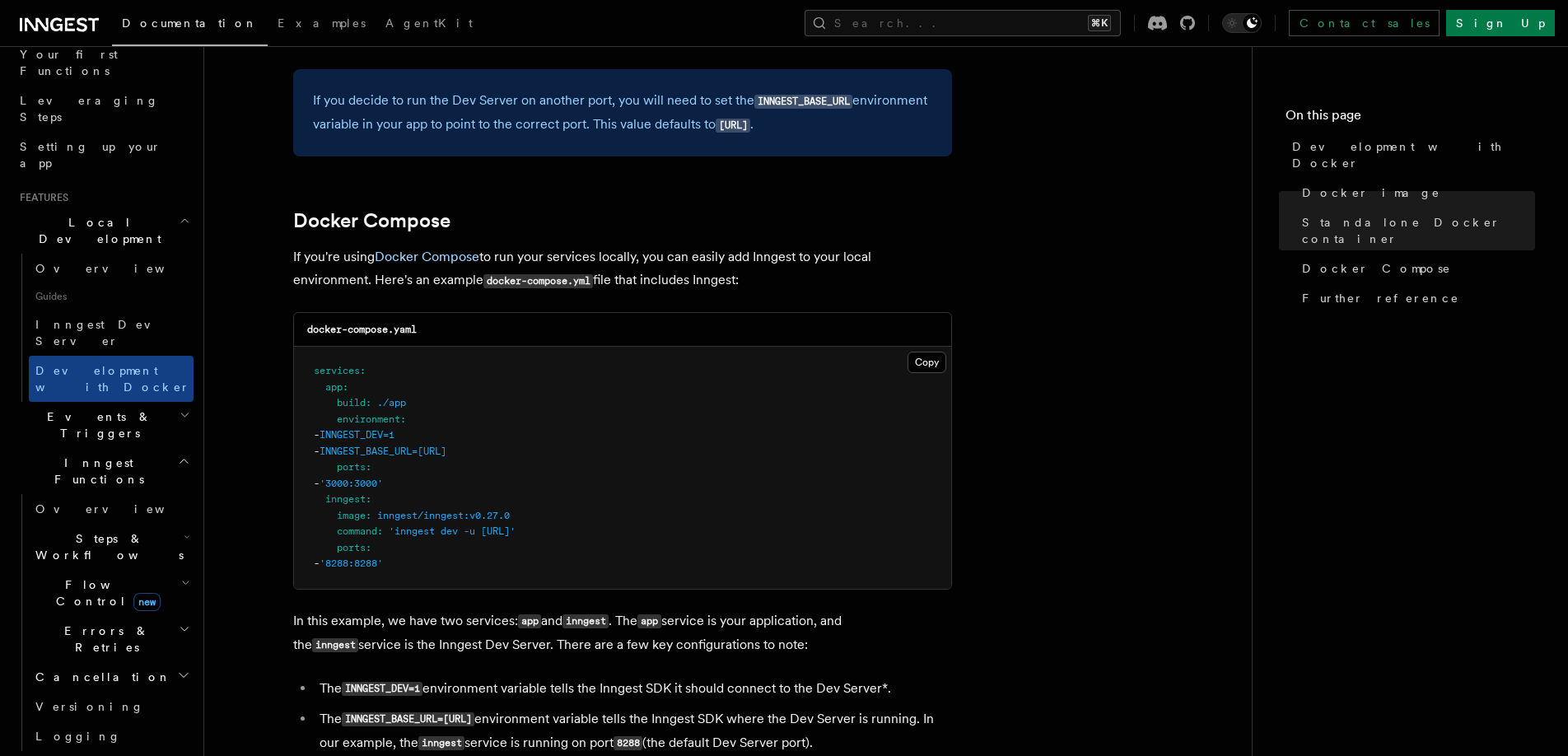
scroll to position [946, 0]
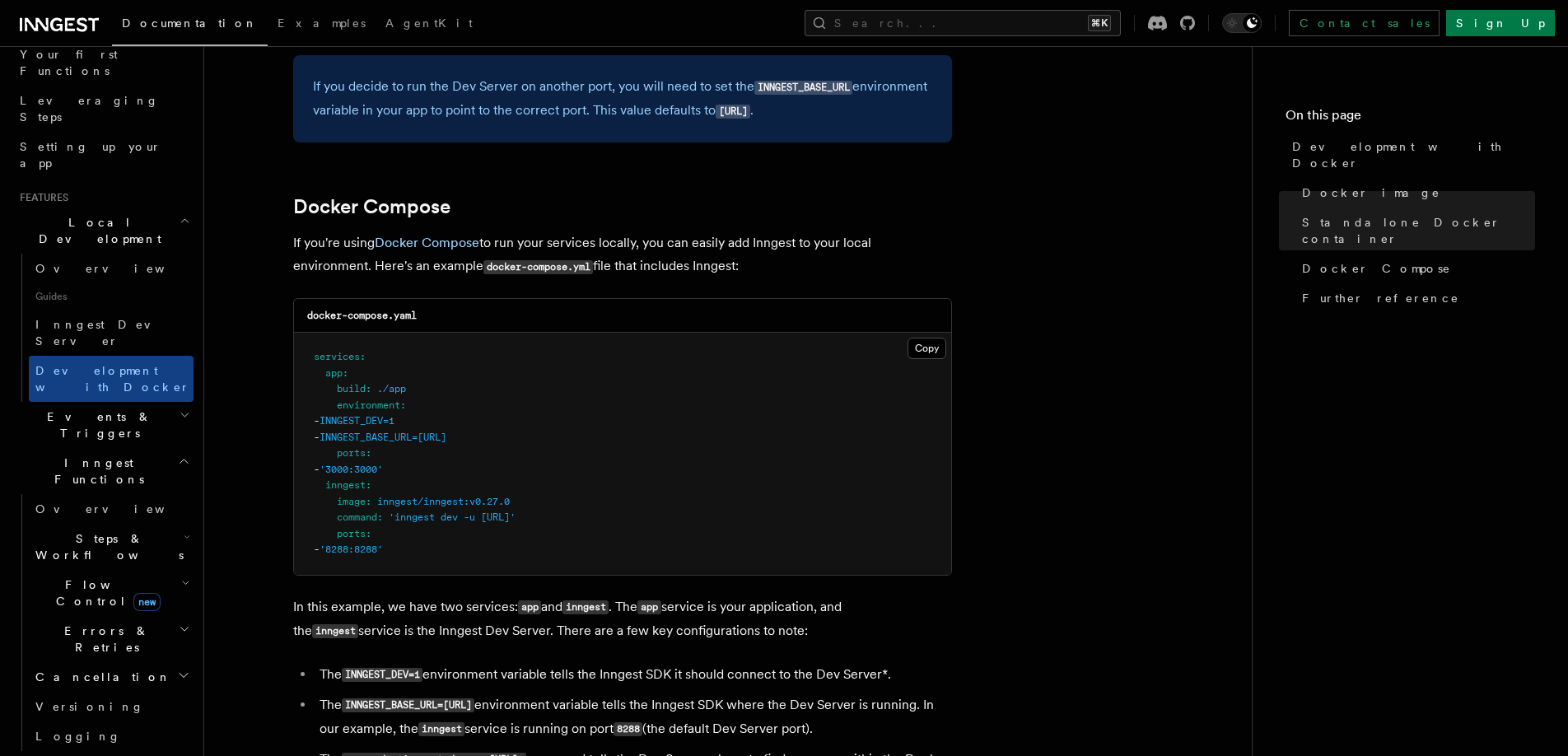
click at [477, 475] on pre "services : app : build : ./app environment : - INNGEST_DEV=1 - INNGEST_BASE_URL…" at bounding box center [623, 454] width 657 height 242
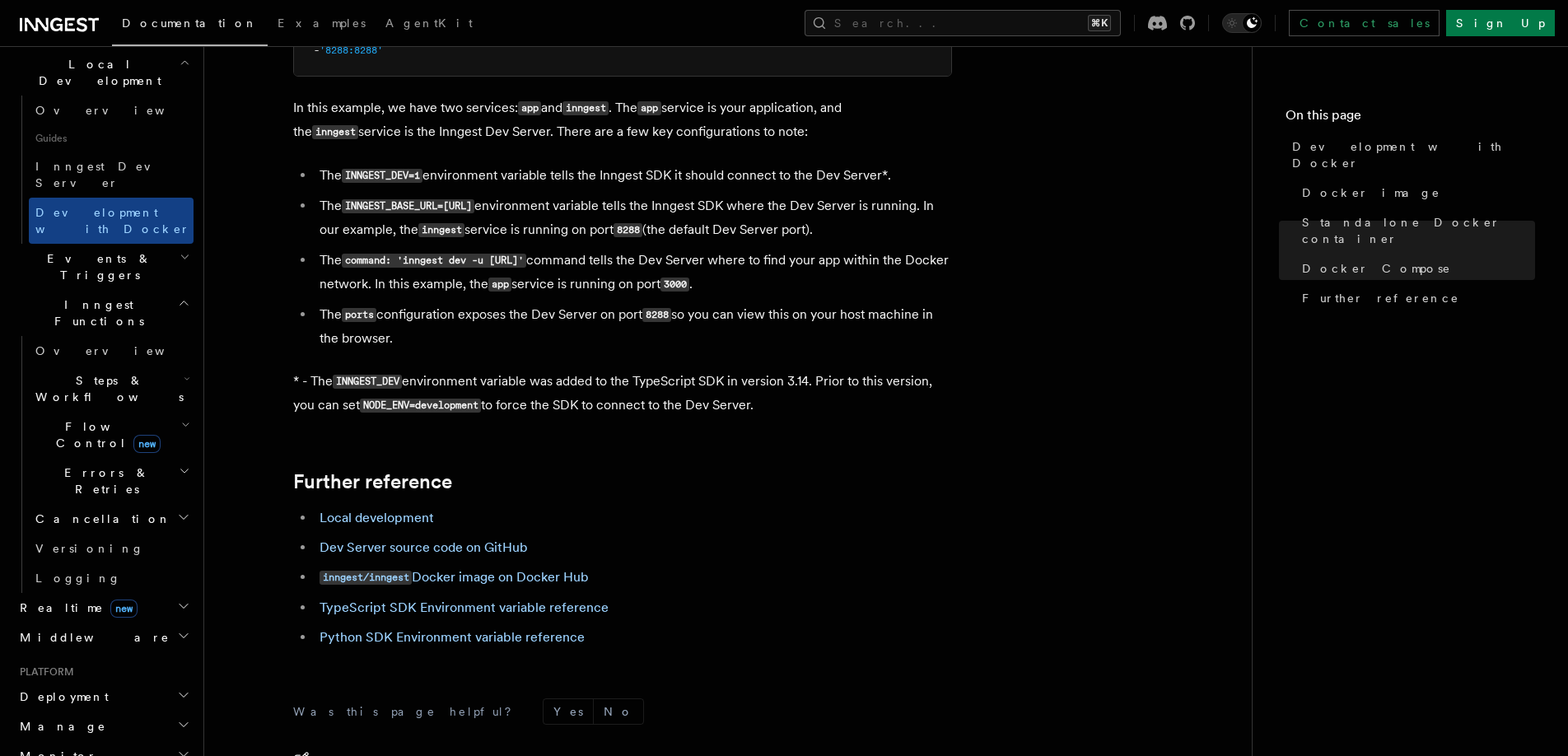
scroll to position [413, 0]
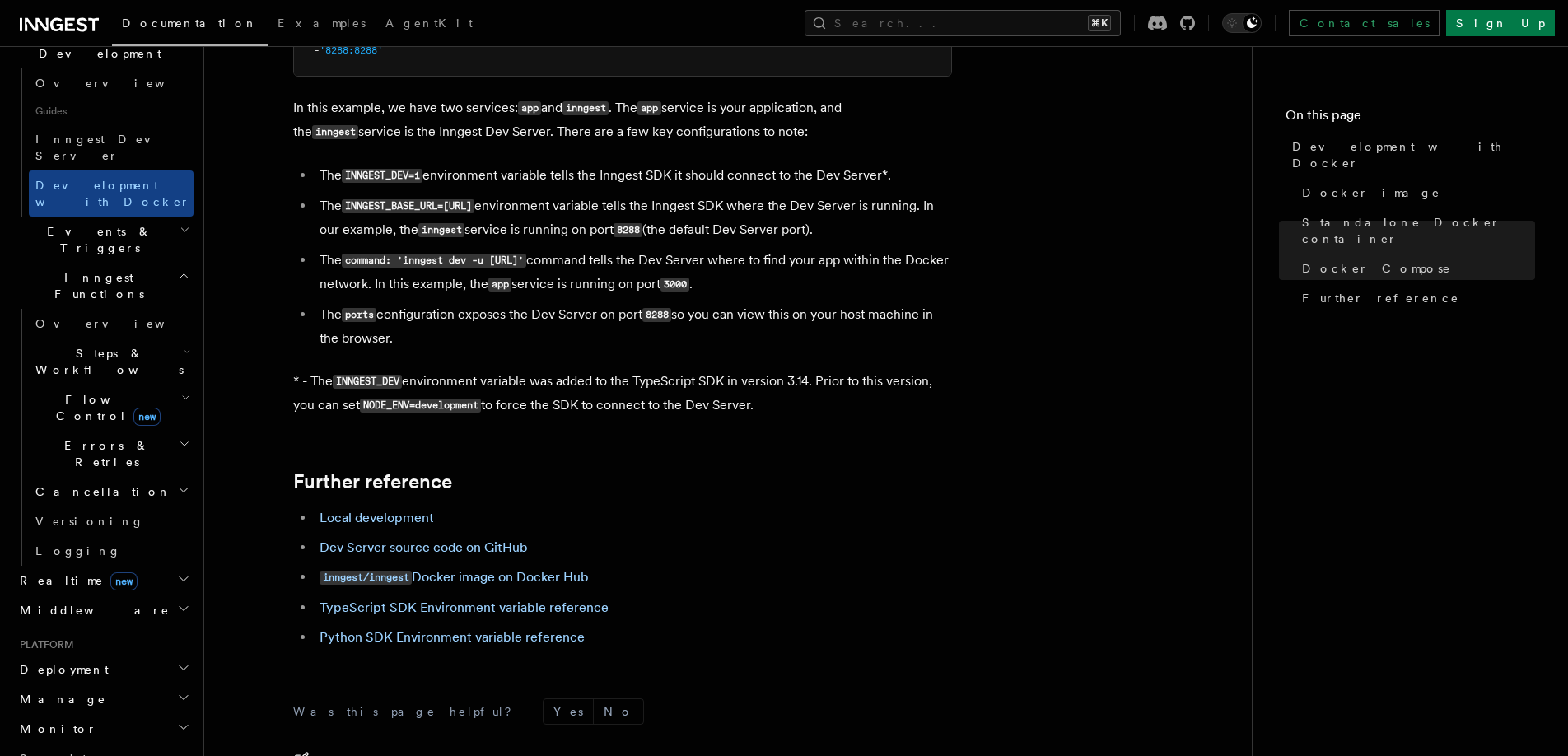
click at [137, 654] on h2 "Deployment" at bounding box center [104, 668] width 181 height 29
click at [124, 684] on link "Overview" at bounding box center [110, 698] width 165 height 29
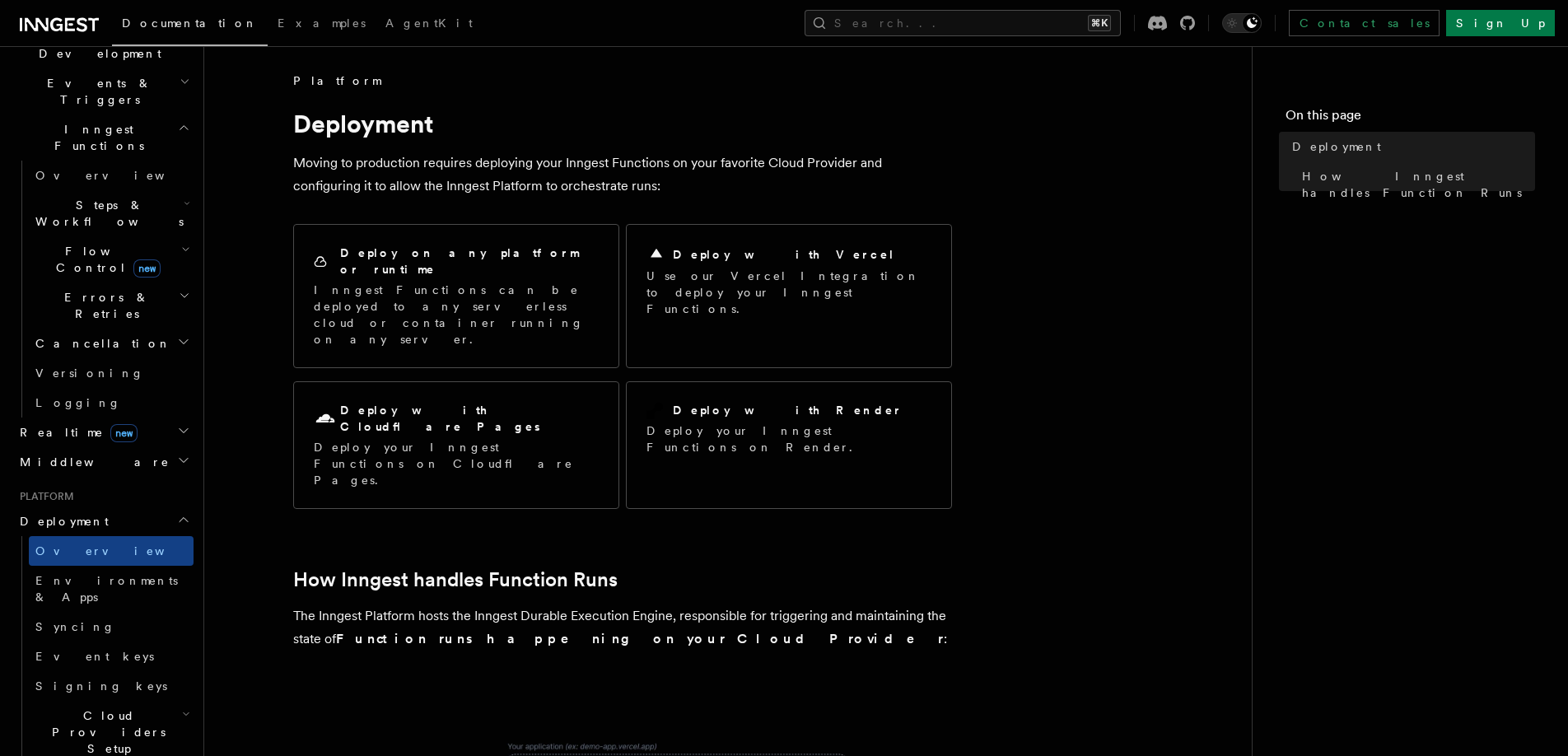
scroll to position [148, 0]
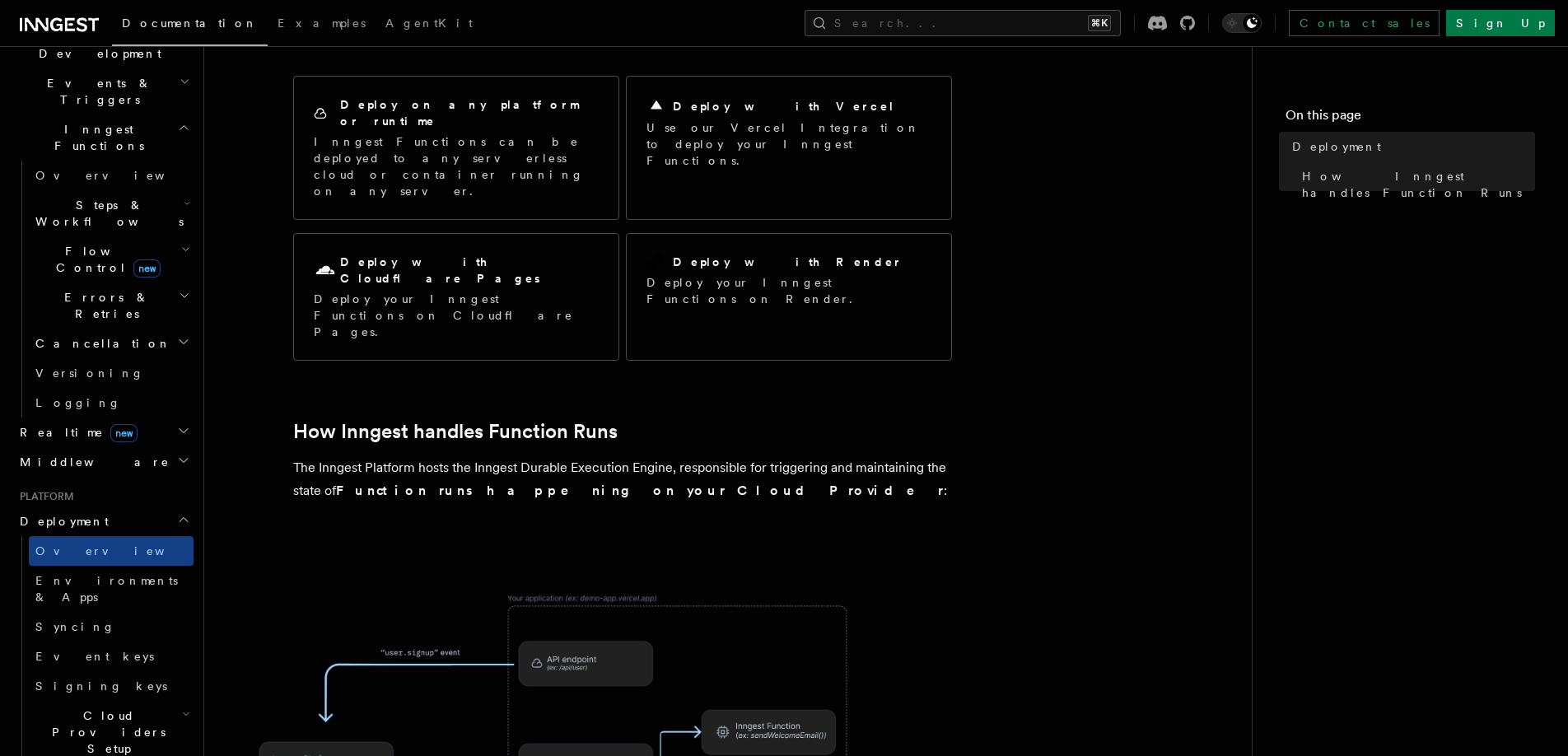
click at [481, 482] on strong "Function runs happening on your Cloud Provider" at bounding box center [639, 490] width 608 height 16
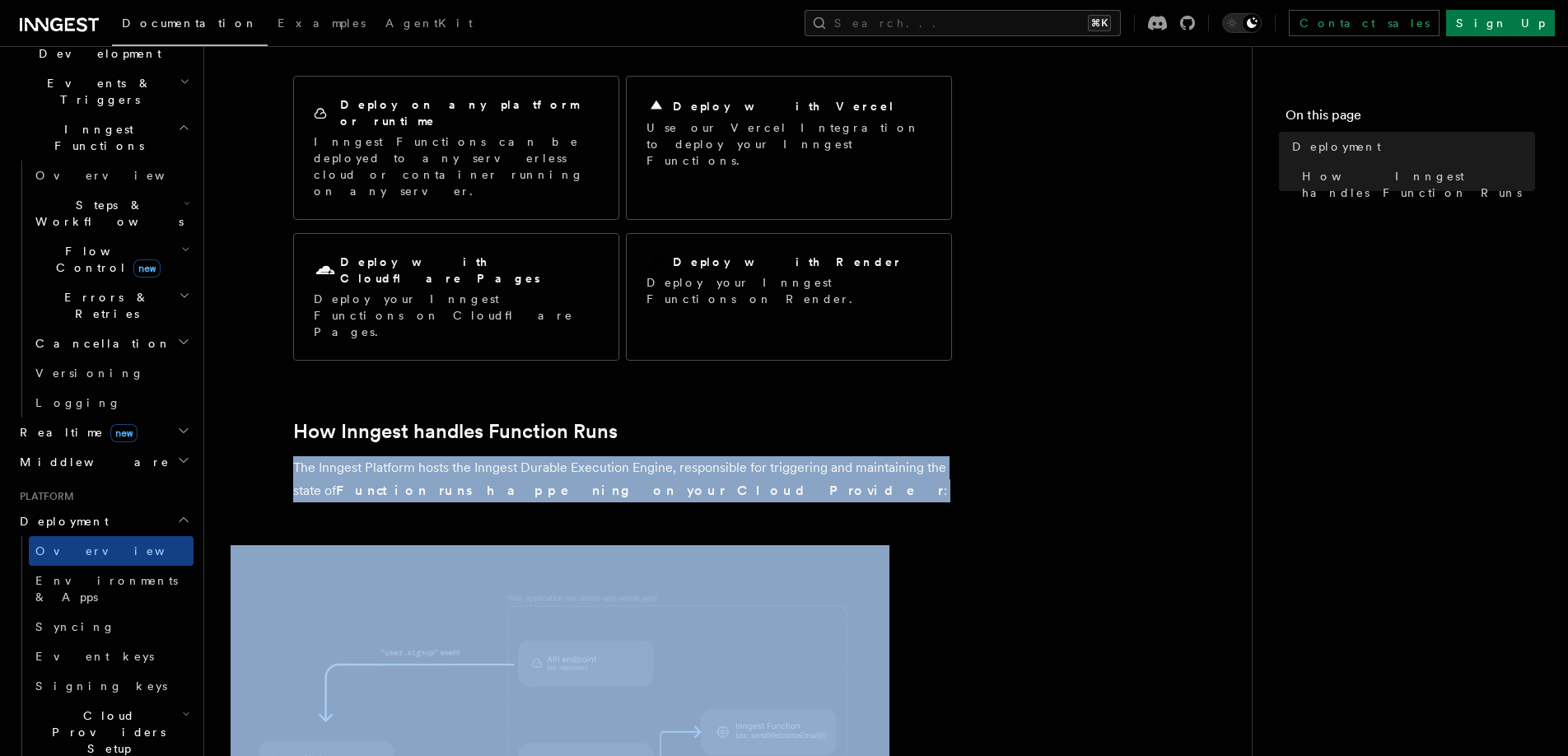
click at [481, 482] on strong "Function runs happening on your Cloud Provider" at bounding box center [639, 490] width 608 height 16
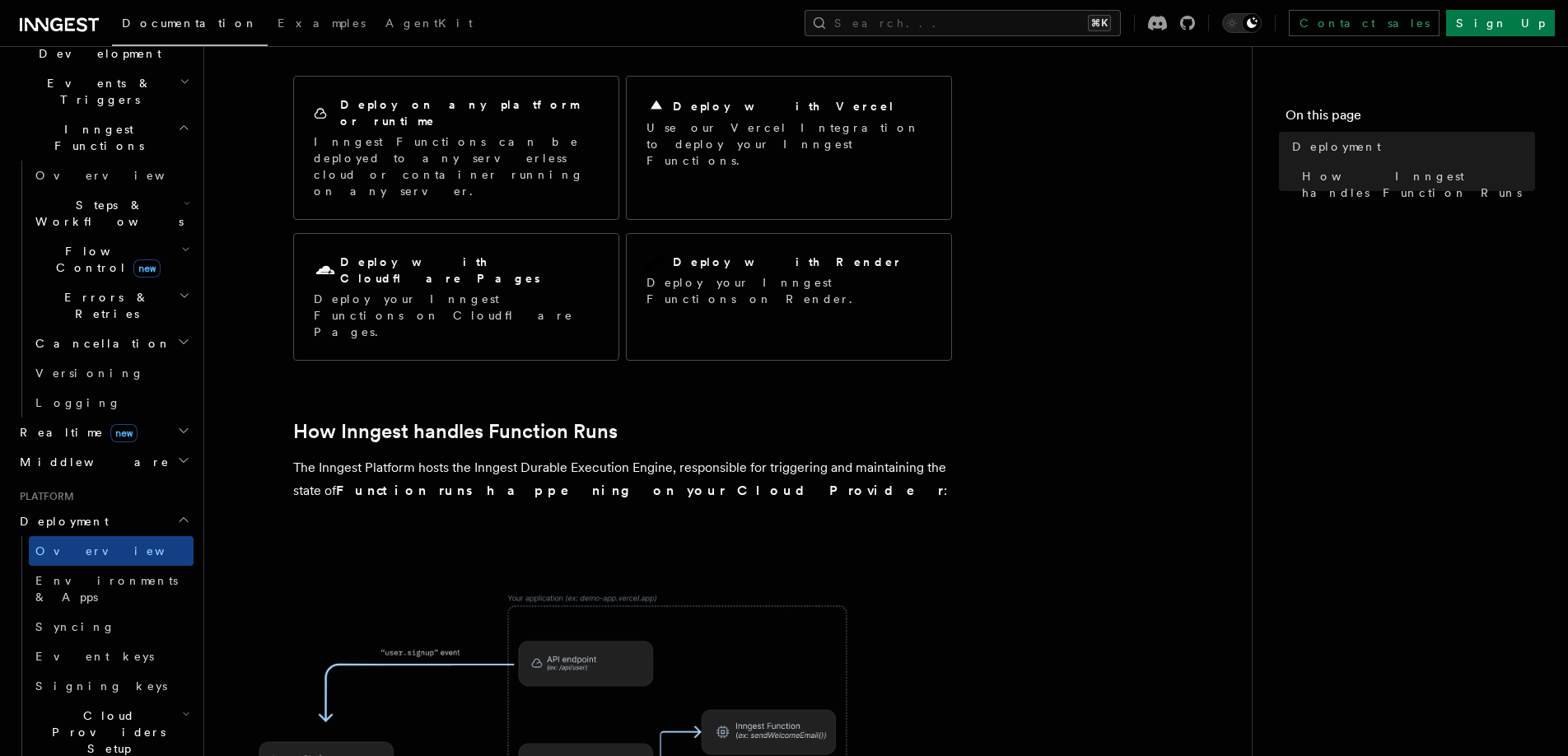
click at [540, 482] on strong "Function runs happening on your Cloud Provider" at bounding box center [639, 490] width 608 height 16
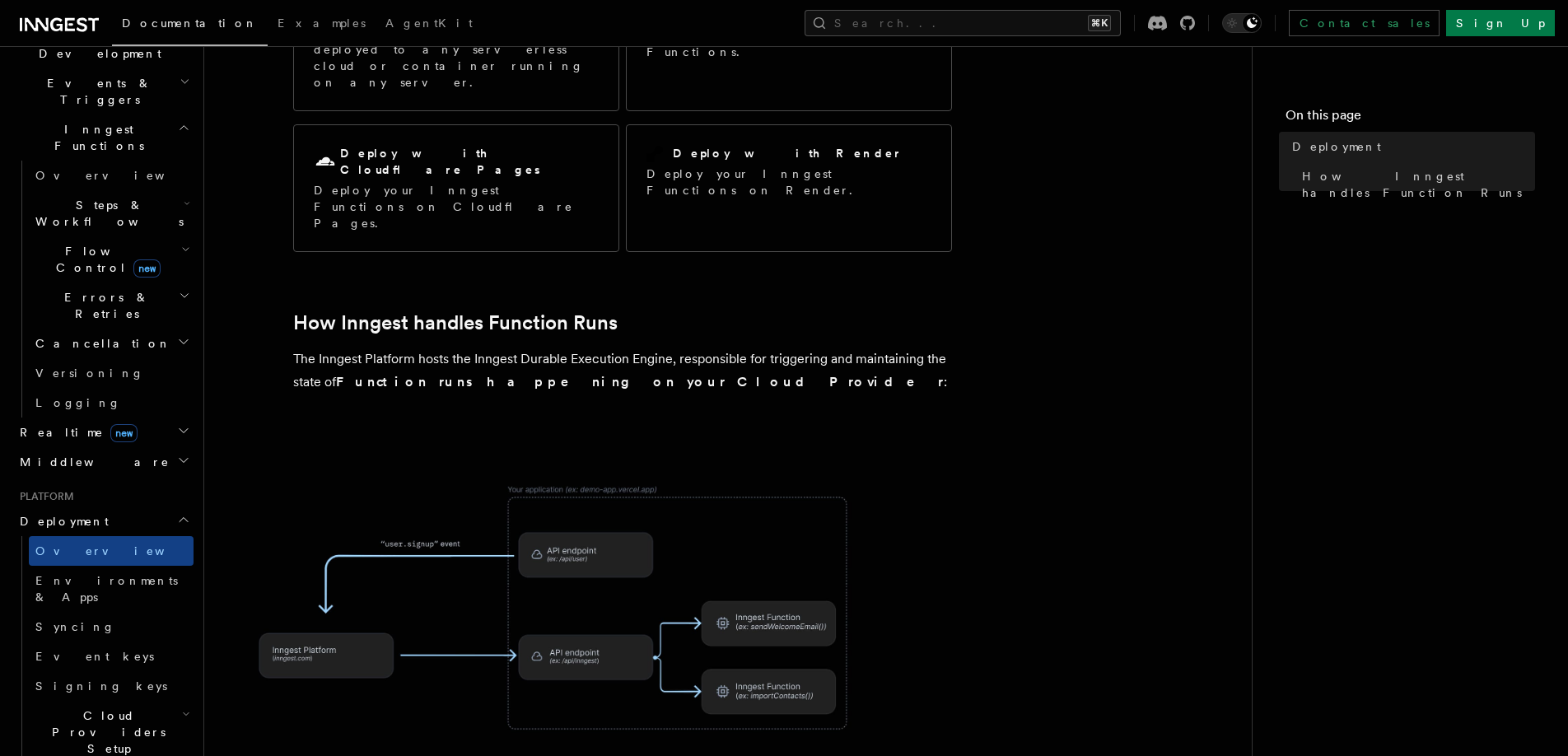
scroll to position [386, 0]
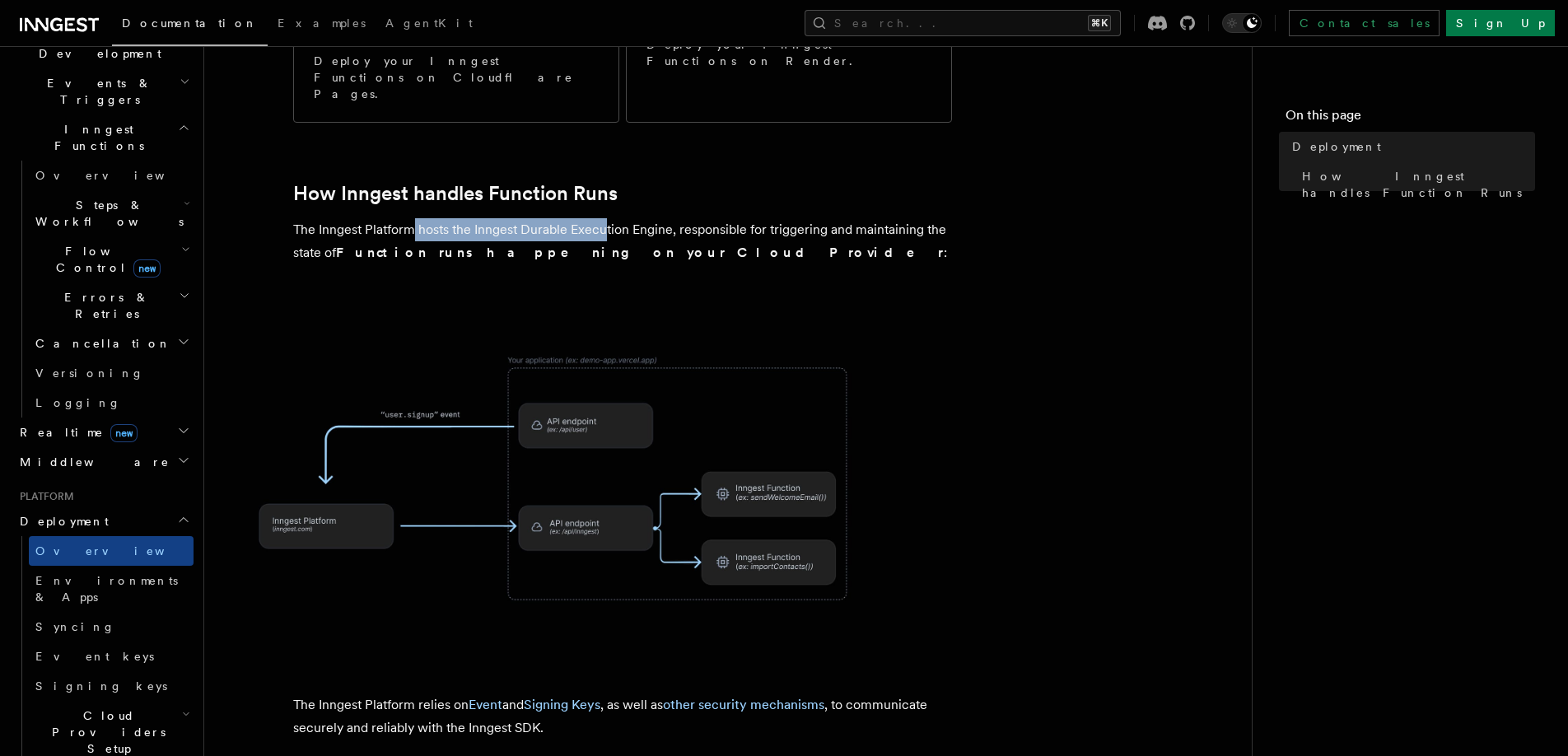
drag, startPoint x: 415, startPoint y: 141, endPoint x: 606, endPoint y: 141, distance: 191.0
click at [606, 218] on p "The Inngest Platform hosts the Inngest Durable Execution Engine, responsible fo…" at bounding box center [623, 241] width 659 height 46
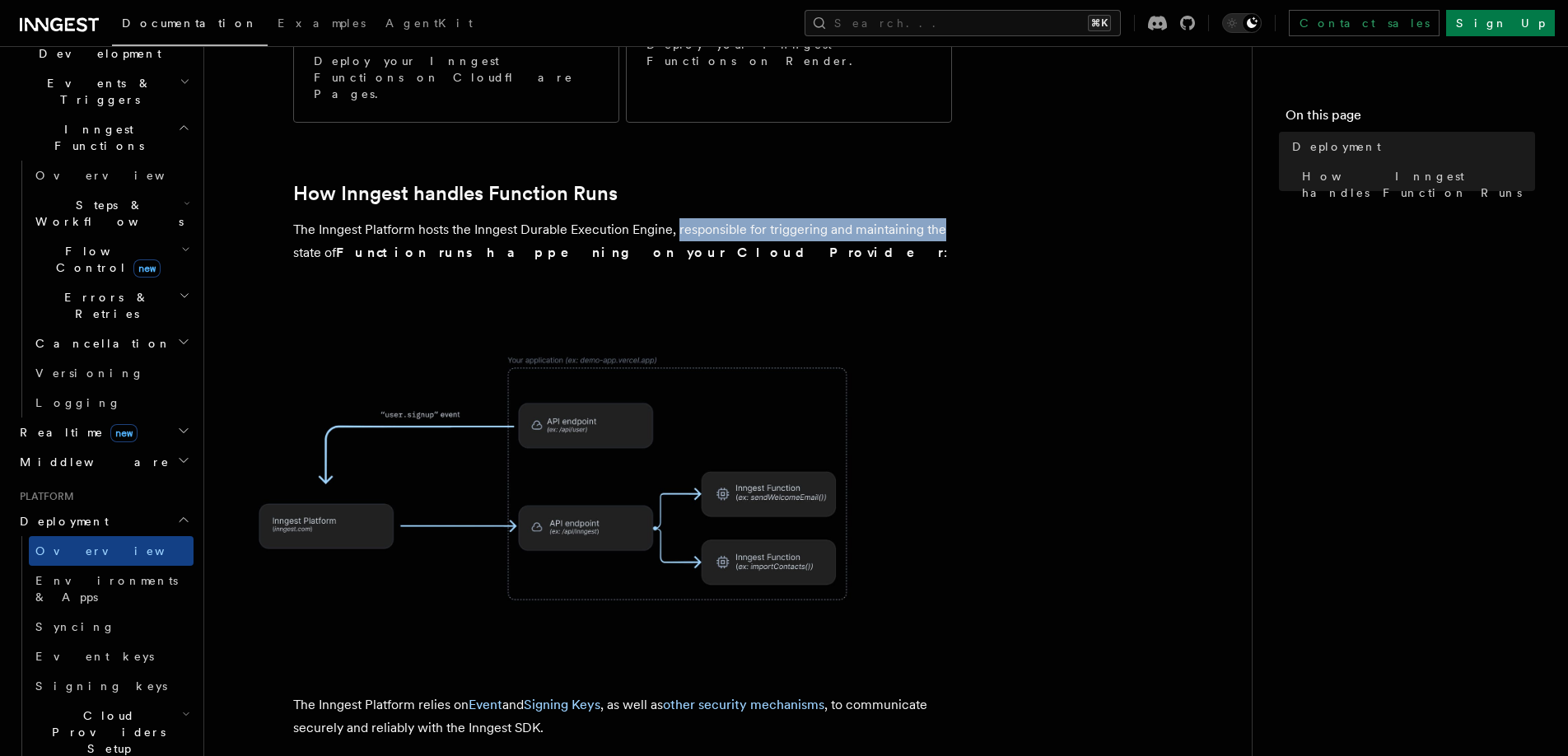
drag, startPoint x: 678, startPoint y: 139, endPoint x: 957, endPoint y: 139, distance: 279.0
click at [957, 139] on article "Platform Deployment Moving to production requires deploying your Inngest Functi…" at bounding box center [728, 398] width 995 height 1423
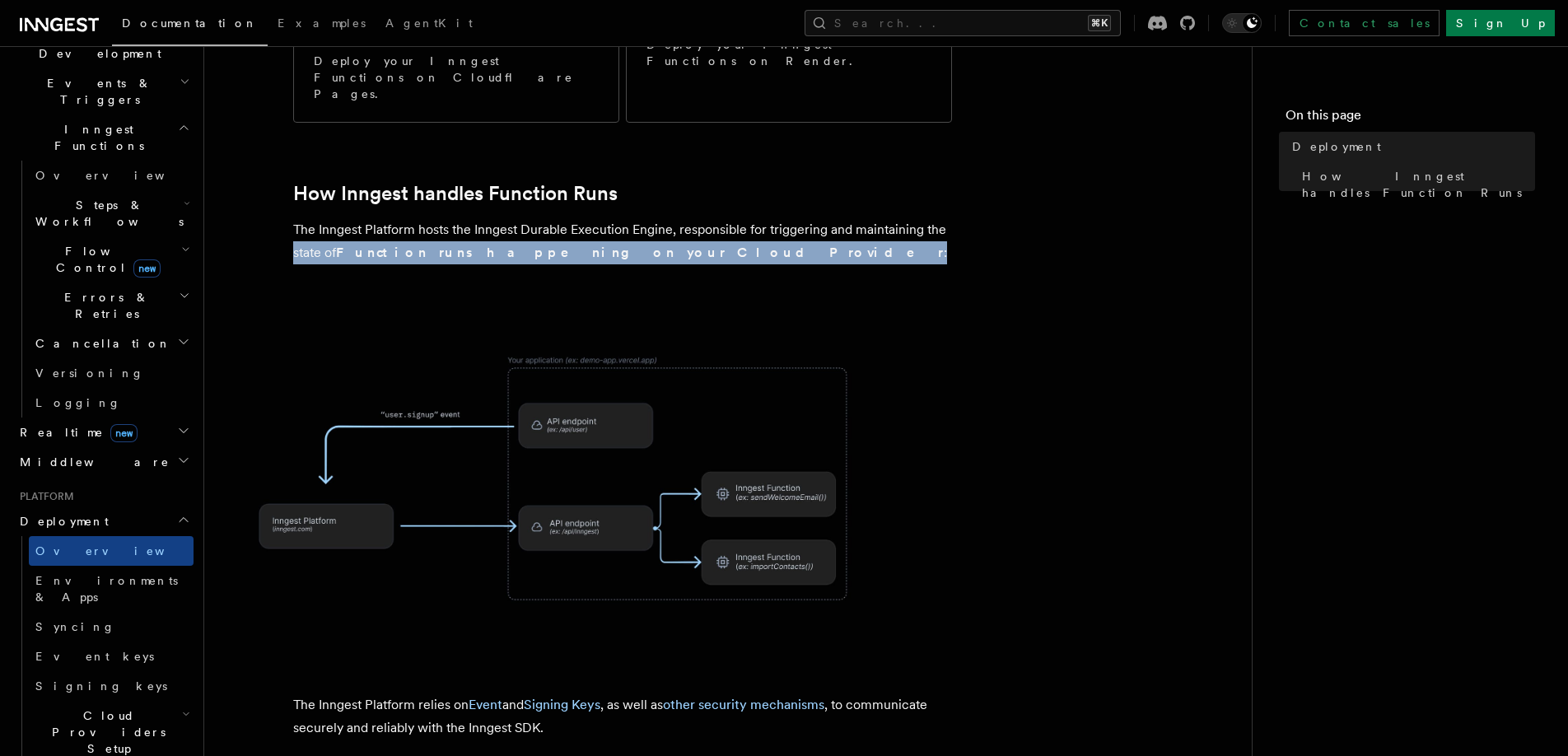
drag, startPoint x: 293, startPoint y: 162, endPoint x: 663, endPoint y: 162, distance: 370.0
click at [663, 218] on p "The Inngest Platform hosts the Inngest Durable Execution Engine, responsible fo…" at bounding box center [623, 241] width 659 height 46
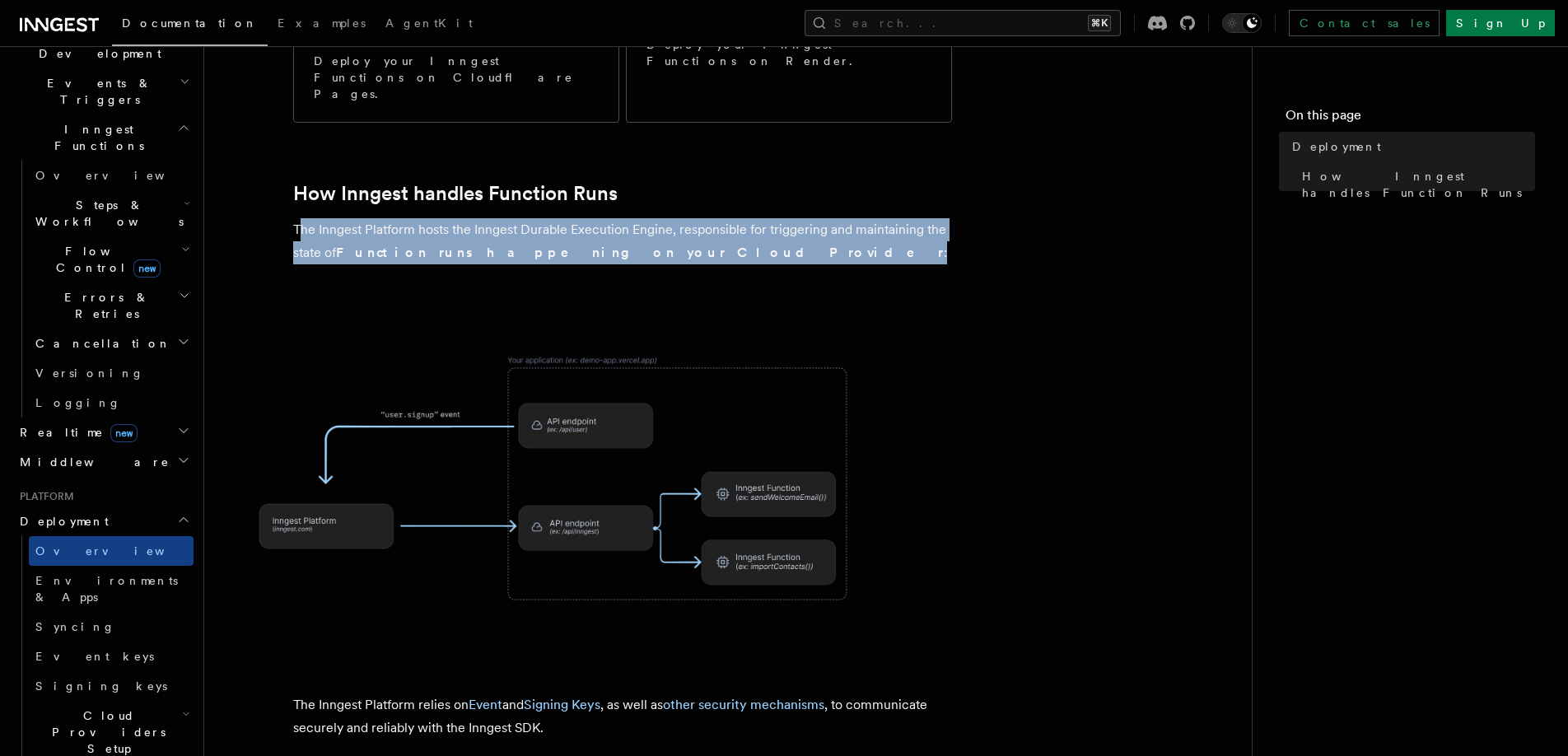
drag, startPoint x: 687, startPoint y: 162, endPoint x: 298, endPoint y: 147, distance: 389.3
click at [298, 218] on p "The Inngest Platform hosts the Inngest Durable Execution Engine, responsible fo…" at bounding box center [623, 241] width 659 height 46
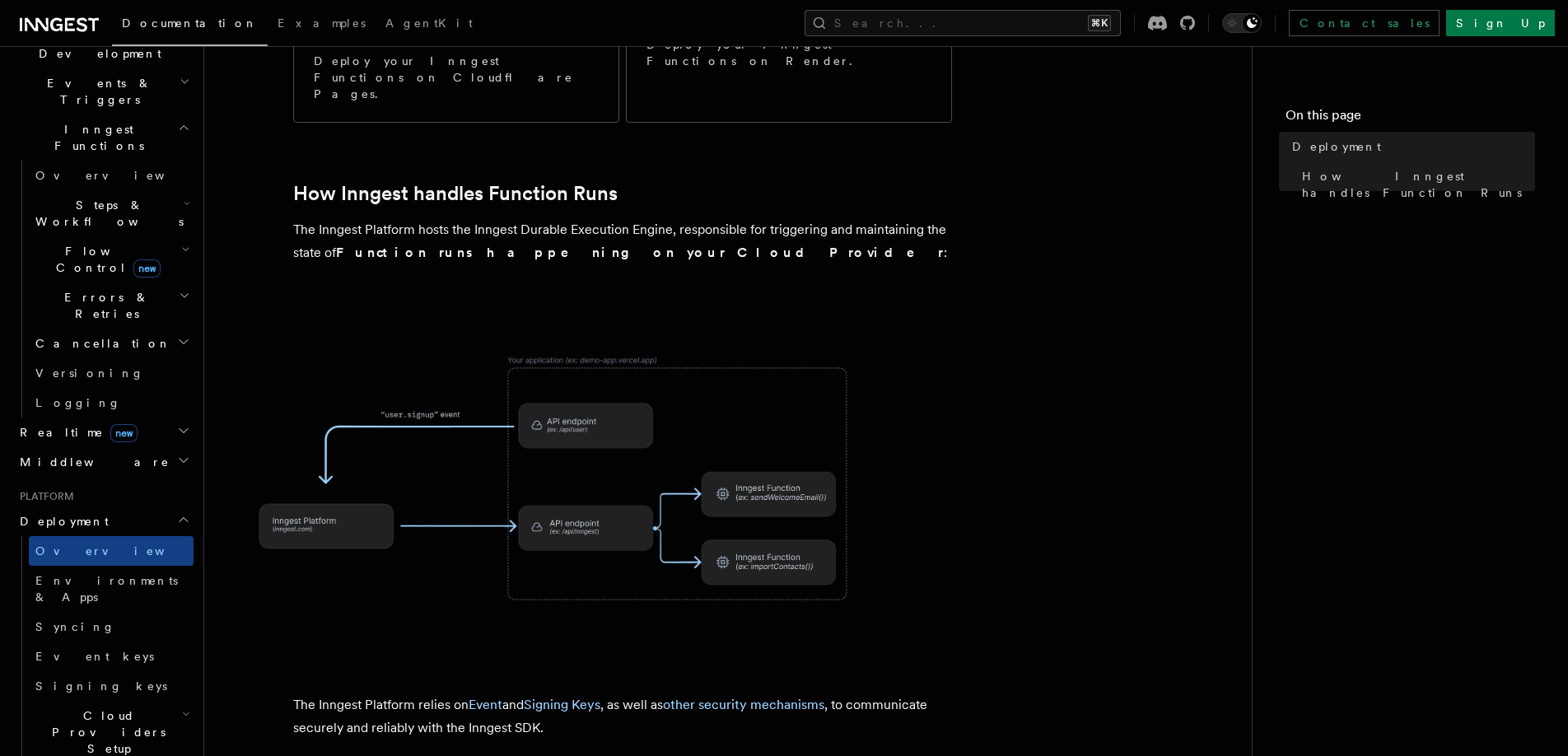
click at [340, 218] on p "The Inngest Platform hosts the Inngest Durable Execution Engine, responsible fo…" at bounding box center [623, 241] width 659 height 46
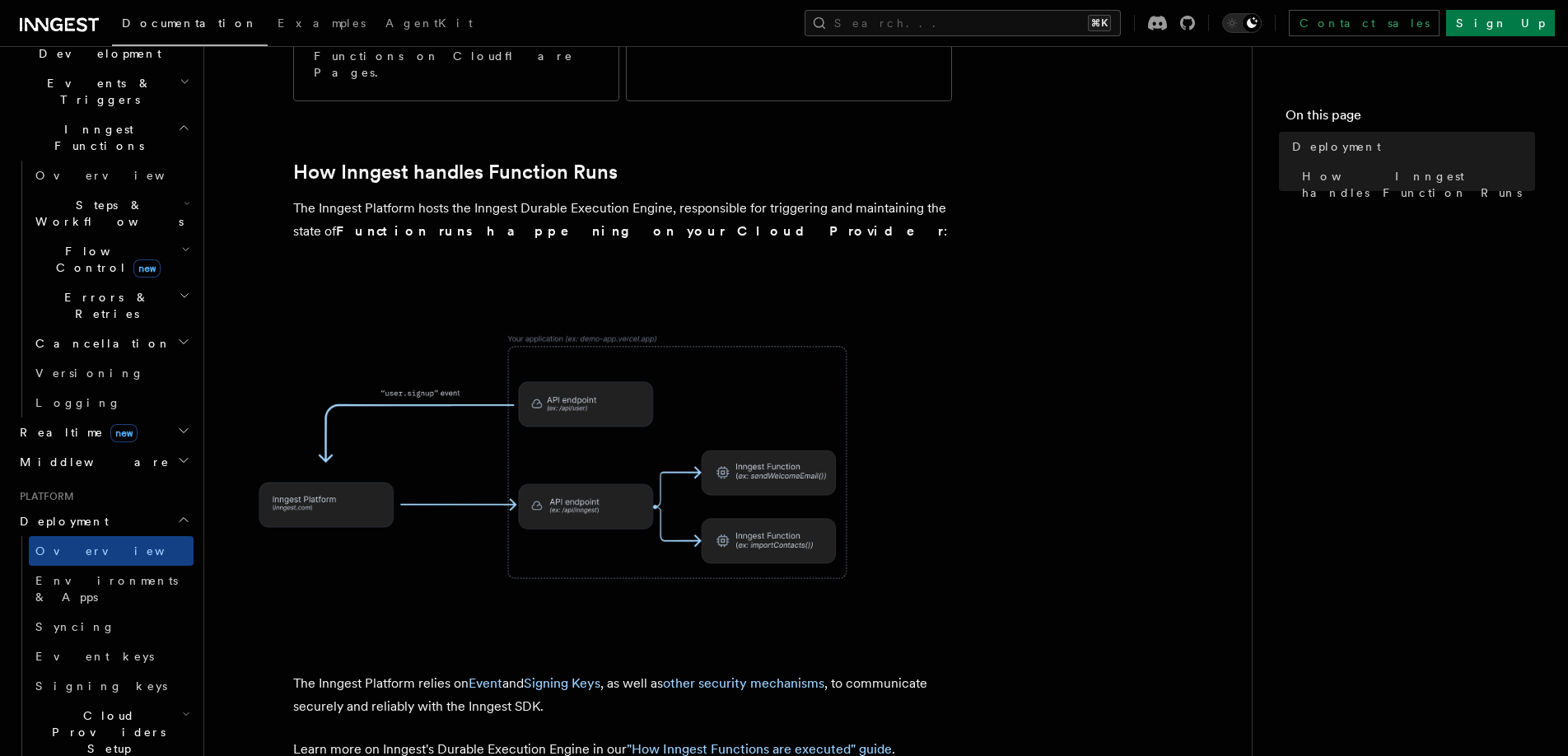
scroll to position [410, 0]
click at [384, 578] on article "Platform Deployment Moving to production requires deploying your Inngest Functi…" at bounding box center [728, 373] width 995 height 1423
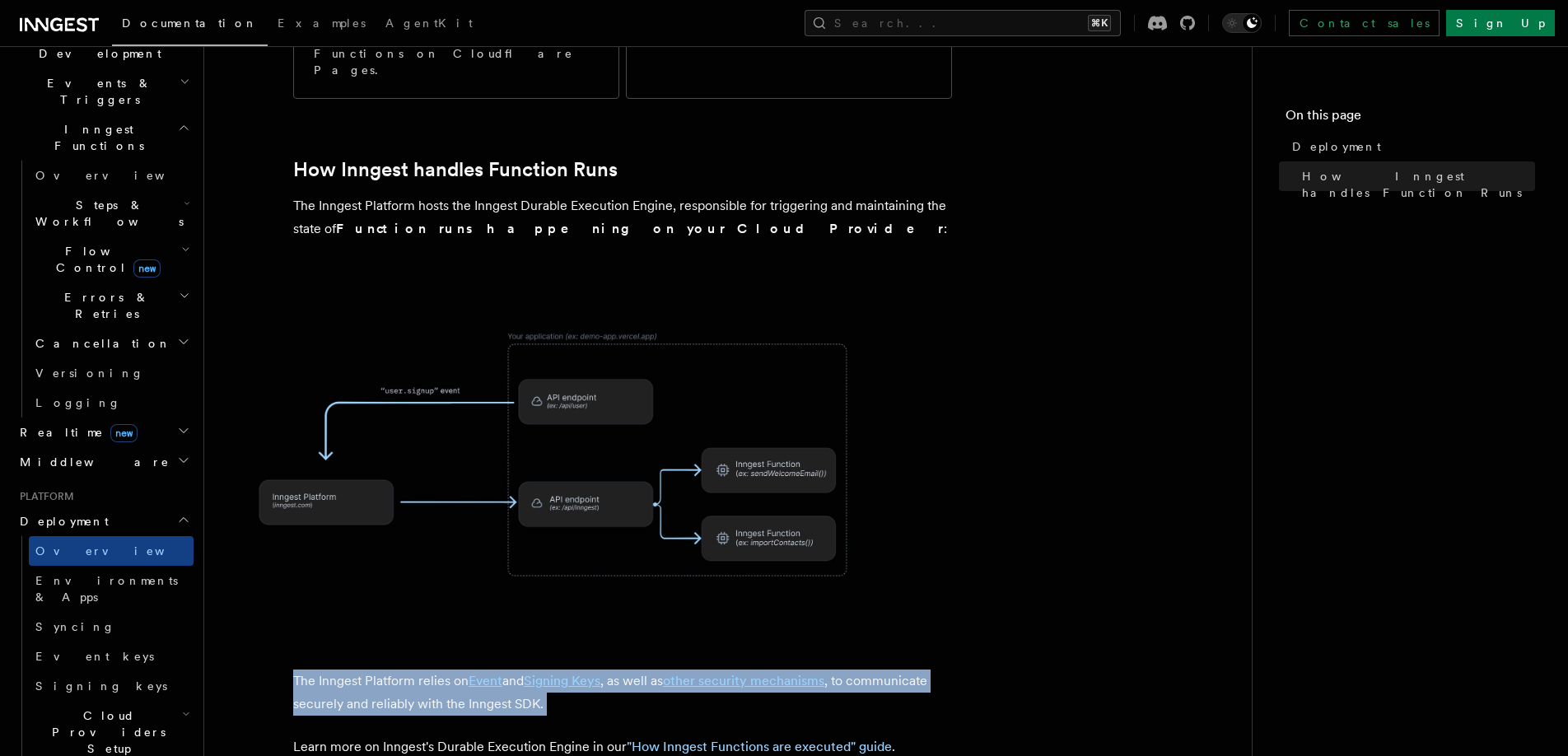
click at [384, 578] on article "Platform Deployment Moving to production requires deploying your Inngest Functi…" at bounding box center [728, 373] width 995 height 1423
click at [390, 578] on article "Platform Deployment Moving to production requires deploying your Inngest Functi…" at bounding box center [728, 373] width 995 height 1423
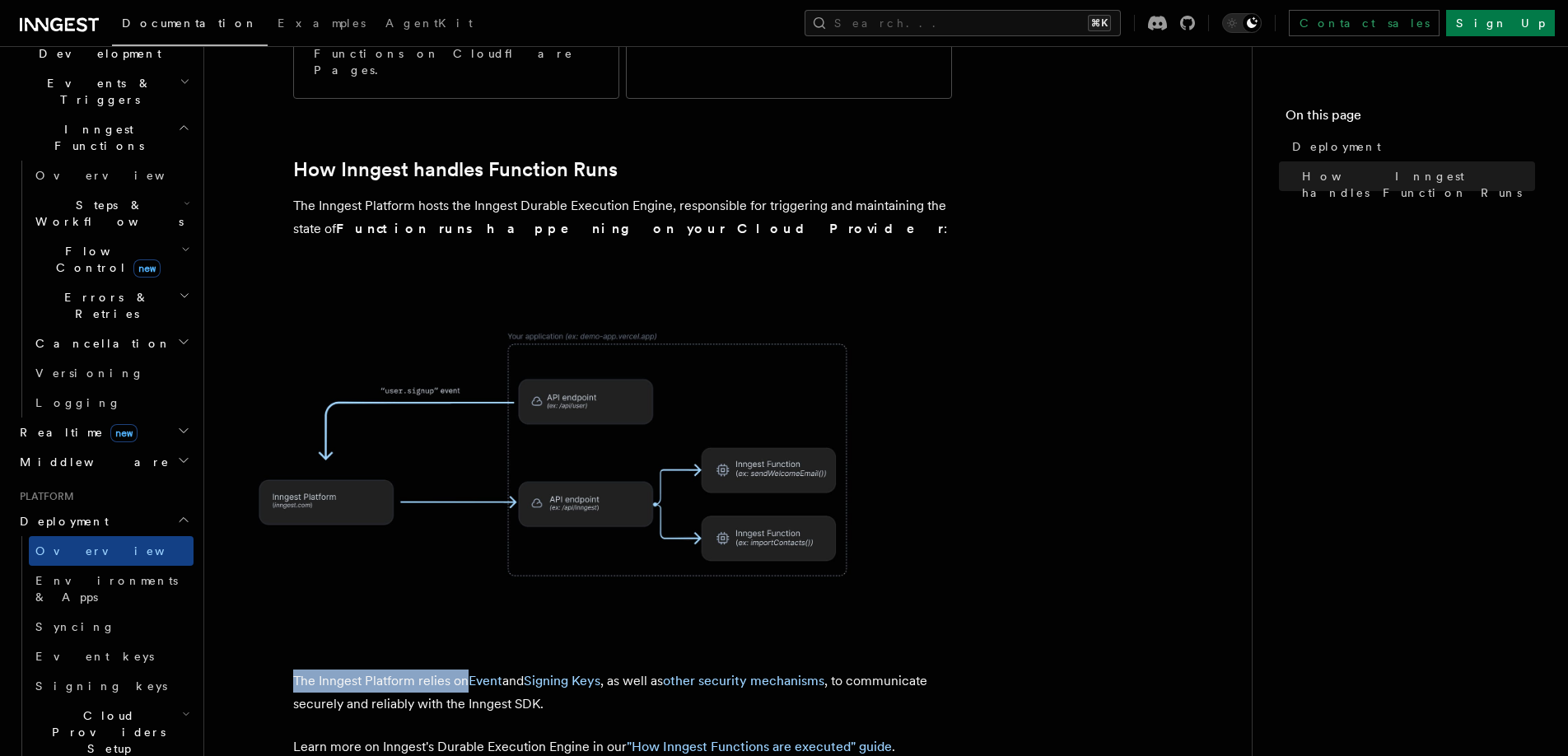
drag, startPoint x: 372, startPoint y: 594, endPoint x: 464, endPoint y: 594, distance: 92.0
click at [464, 669] on p "The Inngest Platform relies on Event and Signing Keys , as well as other securi…" at bounding box center [623, 692] width 659 height 46
click at [499, 669] on p "The Inngest Platform relies on Event and Signing Keys , as well as other securi…" at bounding box center [623, 692] width 659 height 46
drag, startPoint x: 615, startPoint y: 592, endPoint x: 667, endPoint y: 591, distance: 52.0
click at [667, 669] on p "The Inngest Platform relies on Event and Signing Keys , as well as other securi…" at bounding box center [623, 692] width 659 height 46
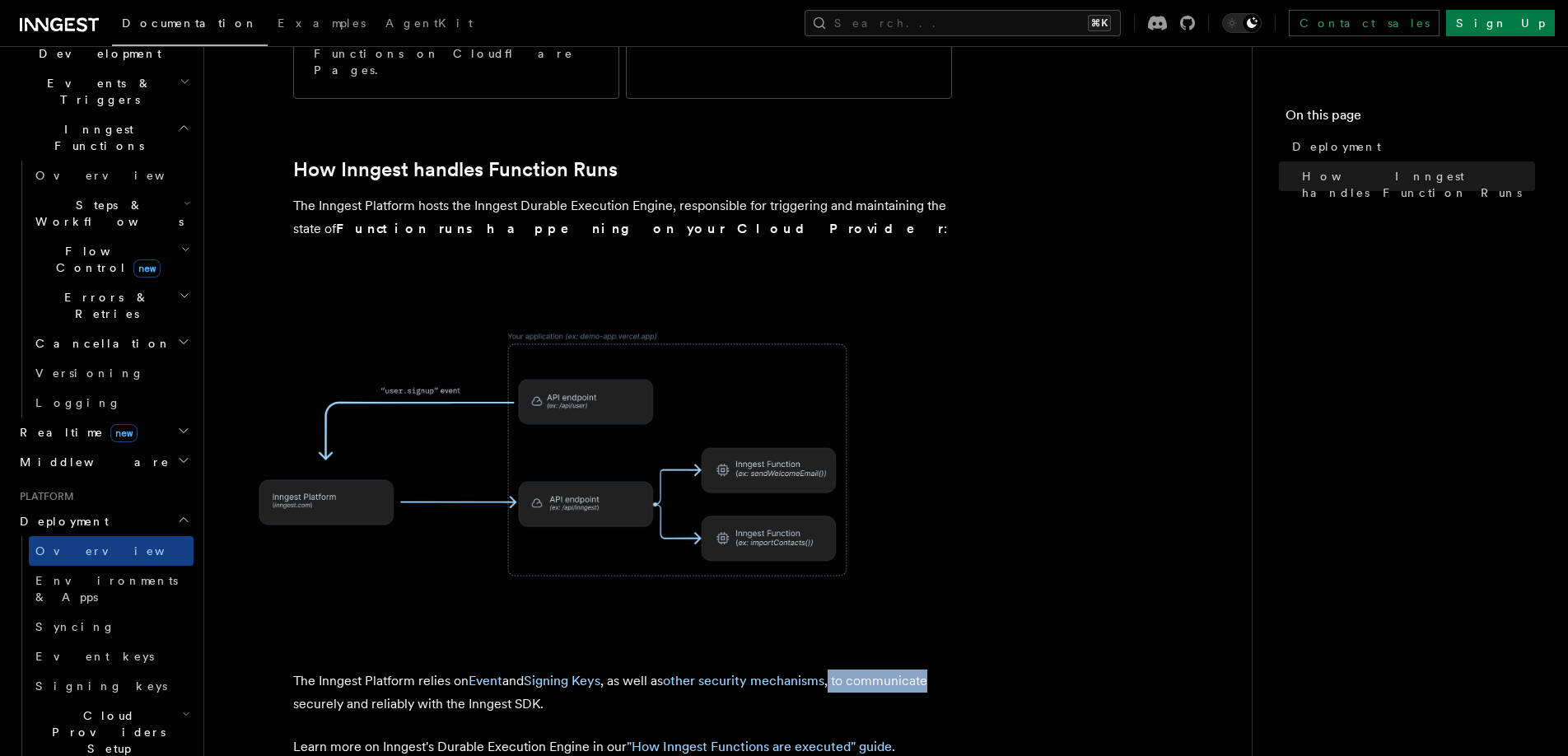
drag, startPoint x: 834, startPoint y: 591, endPoint x: 944, endPoint y: 591, distance: 110.0
click at [944, 669] on p "The Inngest Platform relies on Event and Signing Keys , as well as other securi…" at bounding box center [623, 692] width 659 height 46
drag, startPoint x: 370, startPoint y: 618, endPoint x: 579, endPoint y: 618, distance: 209.0
click at [579, 669] on p "The Inngest Platform relies on Event and Signing Keys , as well as other securi…" at bounding box center [623, 692] width 659 height 46
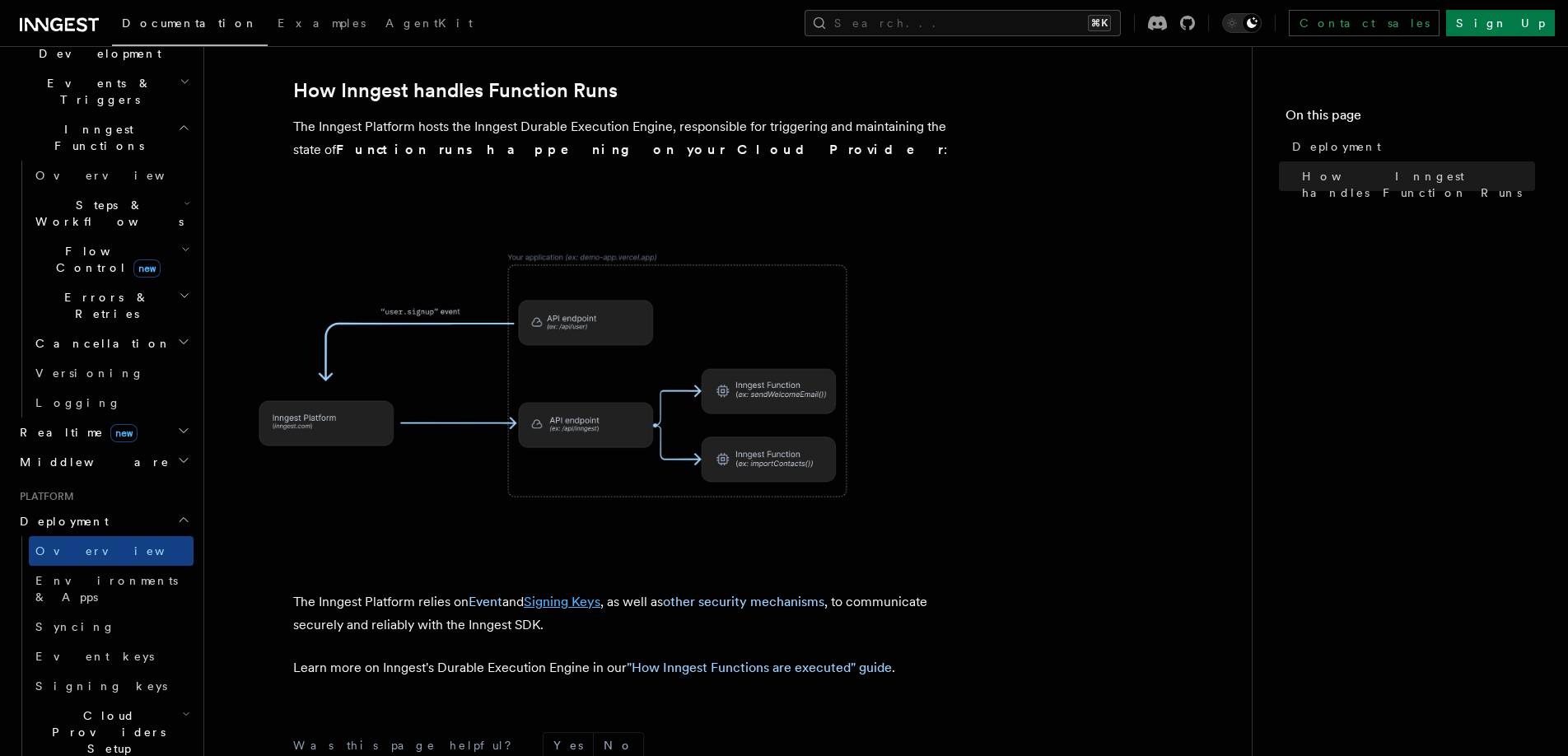
scroll to position [523, 0]
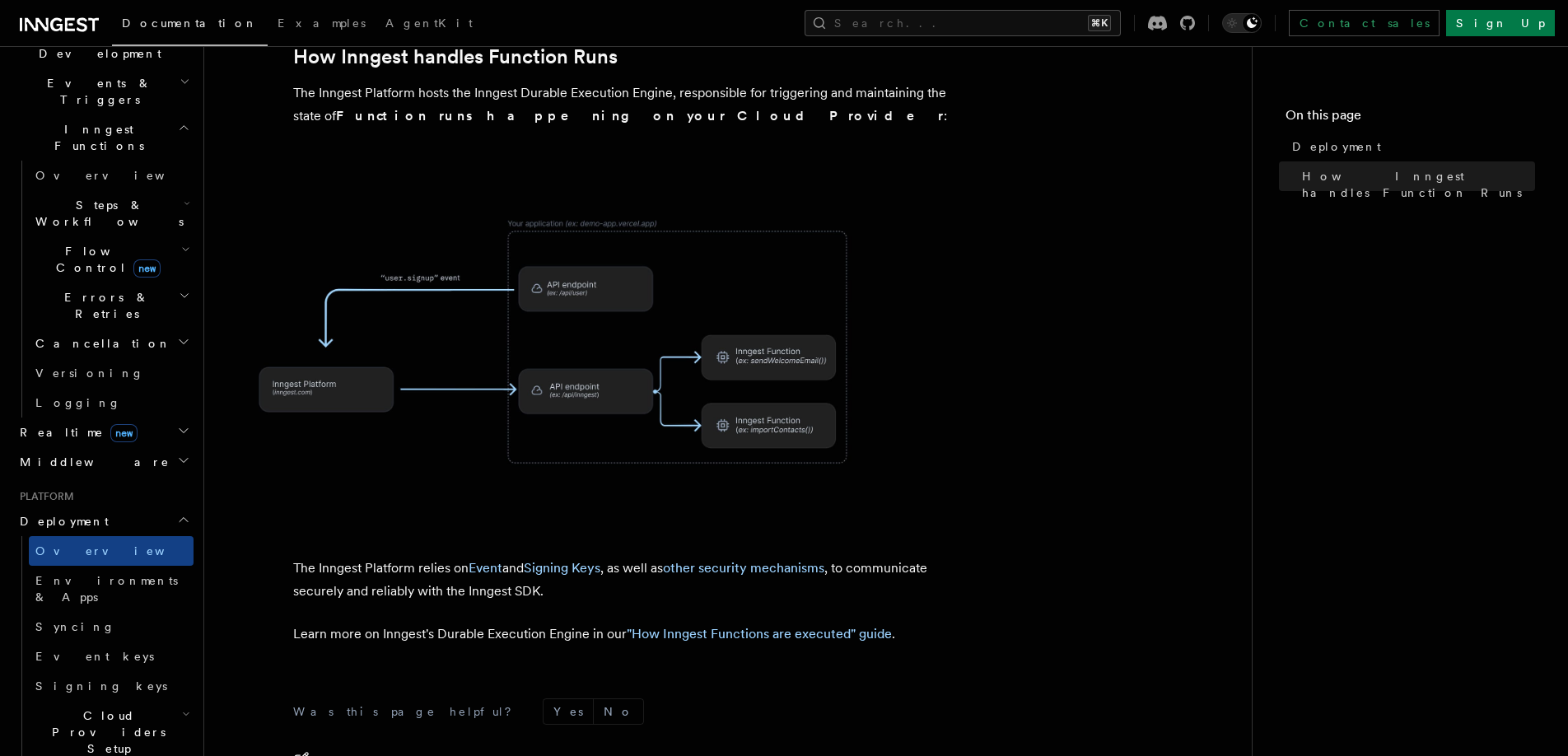
click at [511, 622] on p "Learn more on Inngest's Durable Execution Engine in our "How Inngest Functions …" at bounding box center [623, 634] width 659 height 23
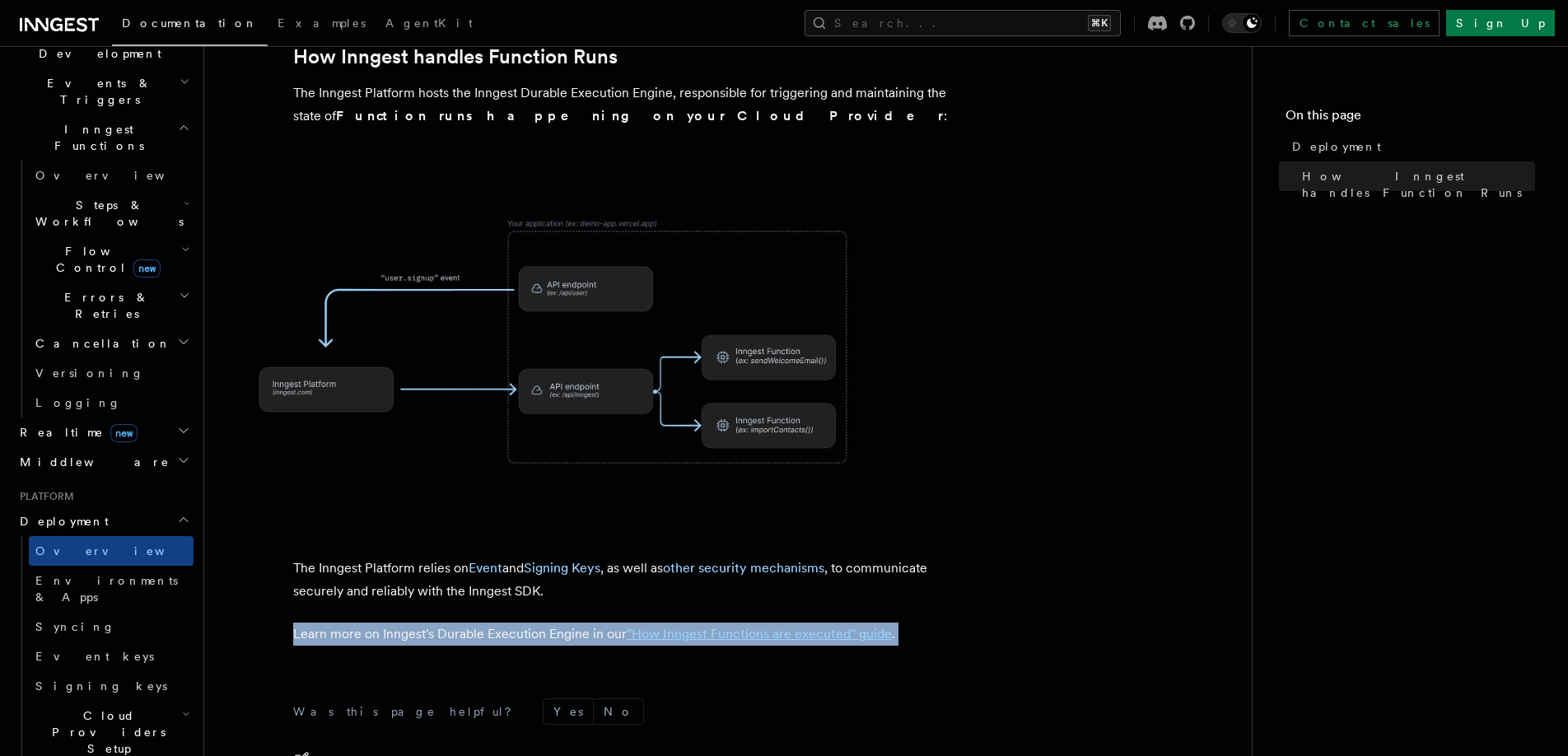
click at [511, 622] on p "Learn more on Inngest's Durable Execution Engine in our "How Inngest Functions …" at bounding box center [623, 634] width 659 height 23
click at [542, 622] on p "Learn more on Inngest's Durable Execution Engine in our "How Inngest Functions …" at bounding box center [623, 634] width 659 height 23
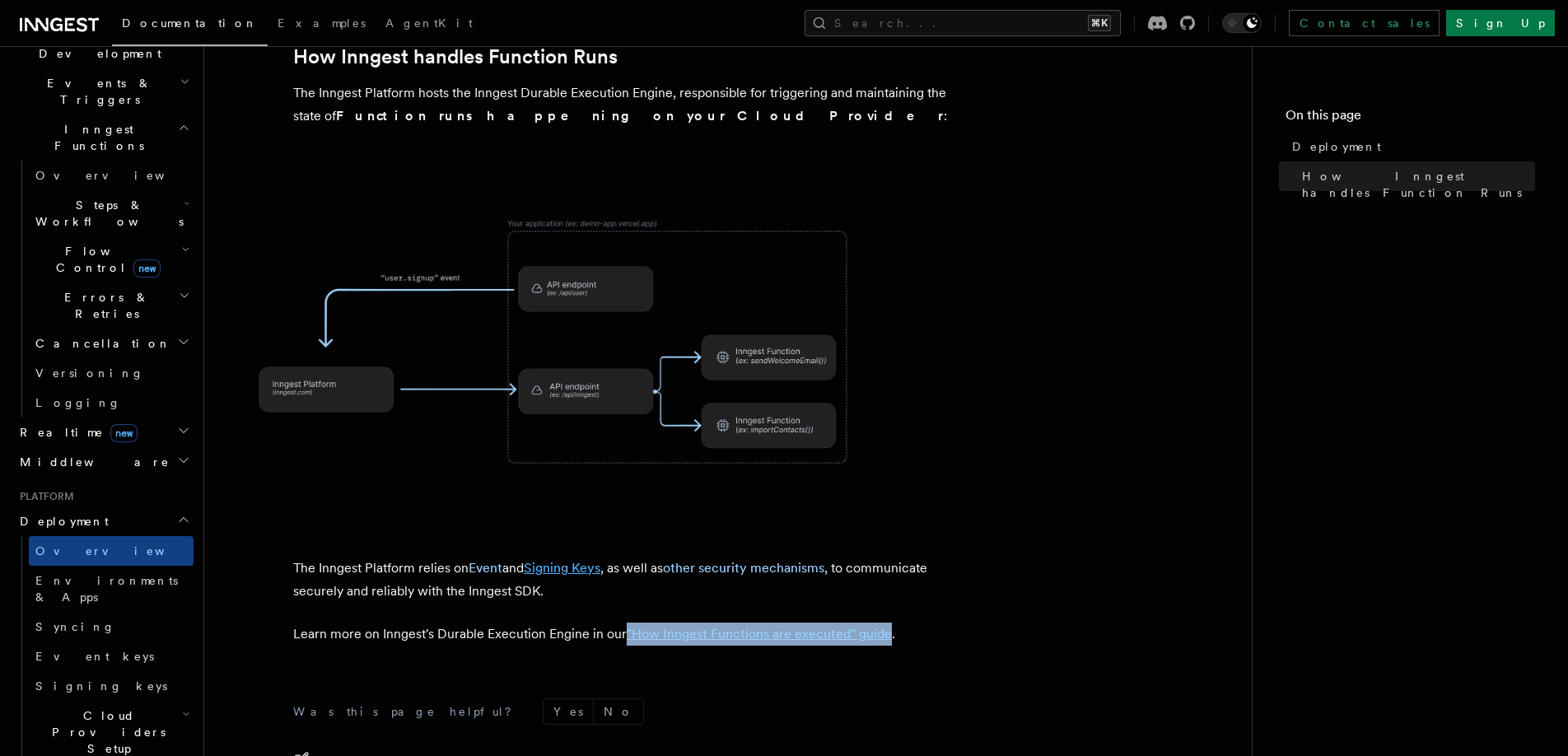
click at [582, 560] on link "Signing Keys" at bounding box center [563, 567] width 77 height 16
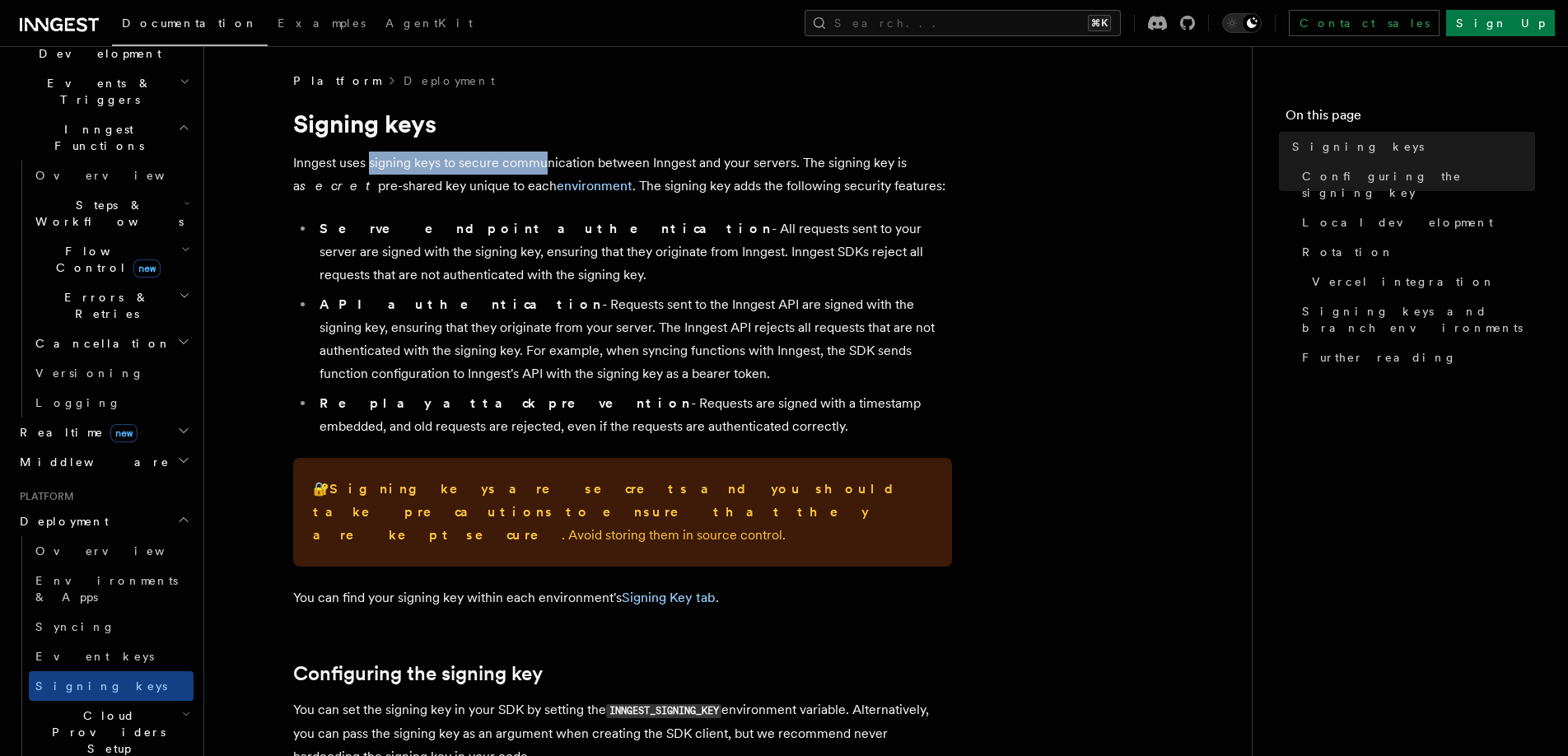
drag, startPoint x: 380, startPoint y: 164, endPoint x: 543, endPoint y: 164, distance: 163.0
click at [543, 164] on p "Inngest uses signing keys to secure communication between Inngest and your serv…" at bounding box center [623, 174] width 659 height 46
click at [602, 168] on p "Inngest uses signing keys to secure communication between Inngest and your serv…" at bounding box center [623, 174] width 659 height 46
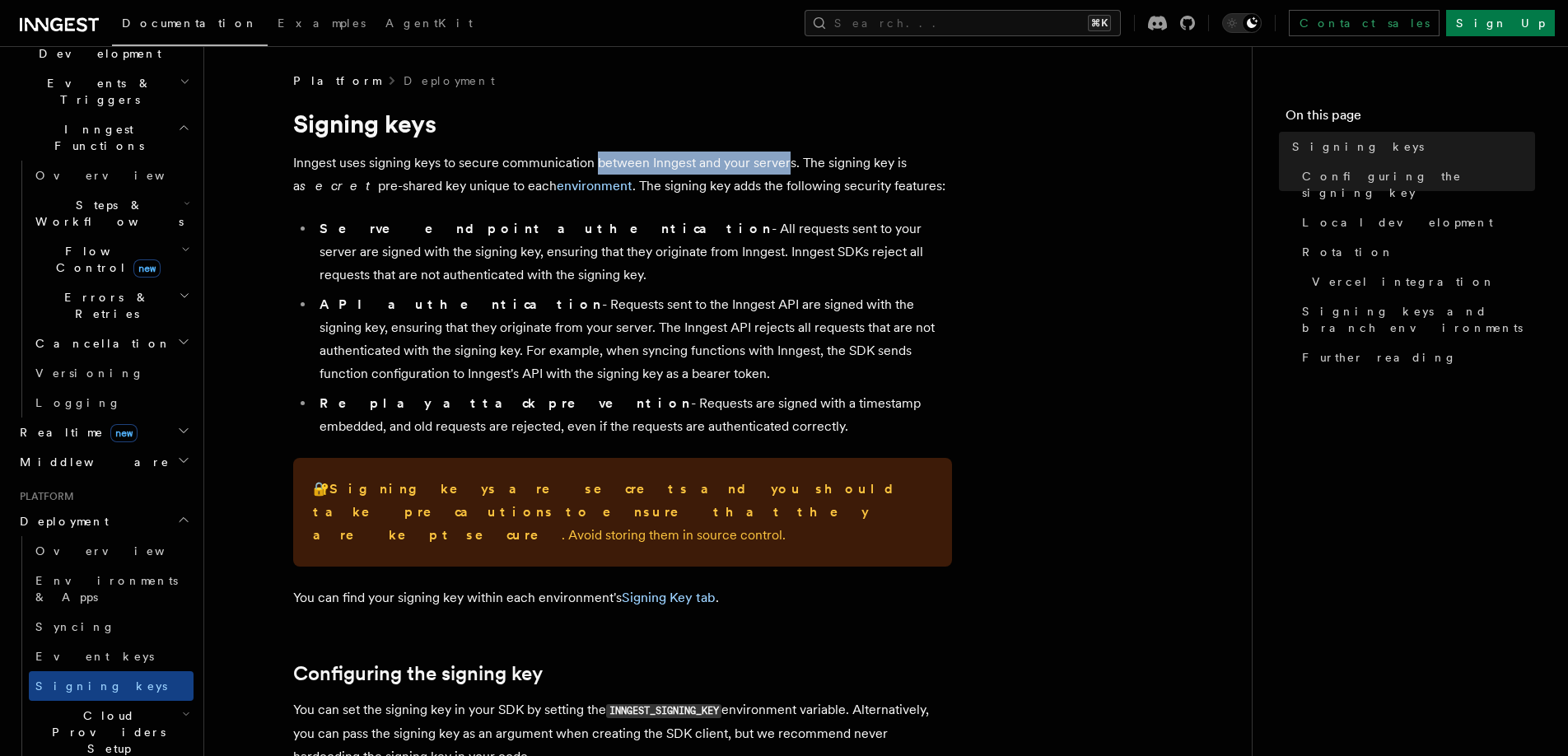
drag, startPoint x: 594, startPoint y: 166, endPoint x: 788, endPoint y: 166, distance: 194.0
click at [788, 166] on p "Inngest uses signing keys to secure communication between Inngest and your serv…" at bounding box center [623, 174] width 659 height 46
click at [802, 166] on p "Inngest uses signing keys to secure communication between Inngest and your serv…" at bounding box center [623, 174] width 659 height 46
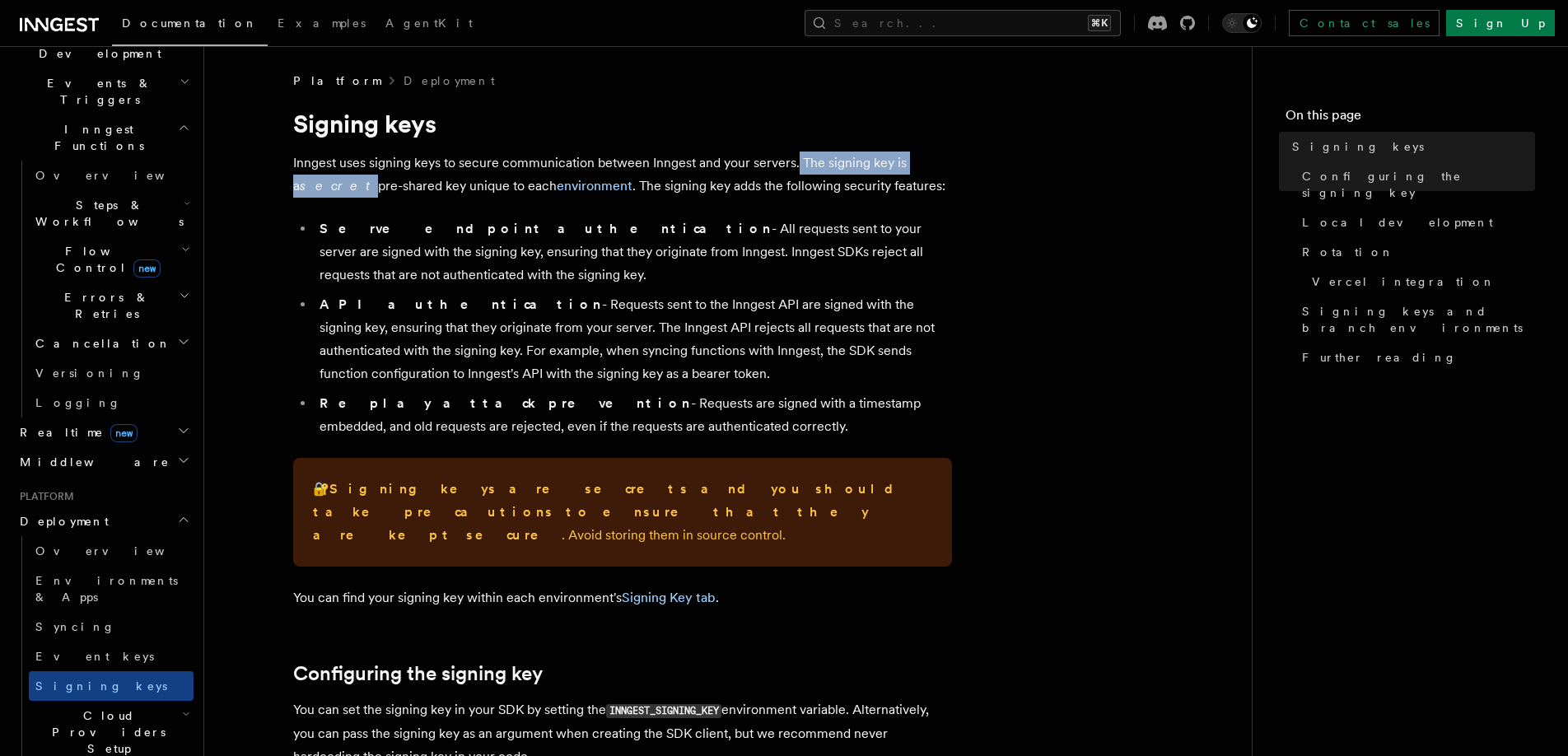
drag, startPoint x: 794, startPoint y: 165, endPoint x: 970, endPoint y: 165, distance: 176.0
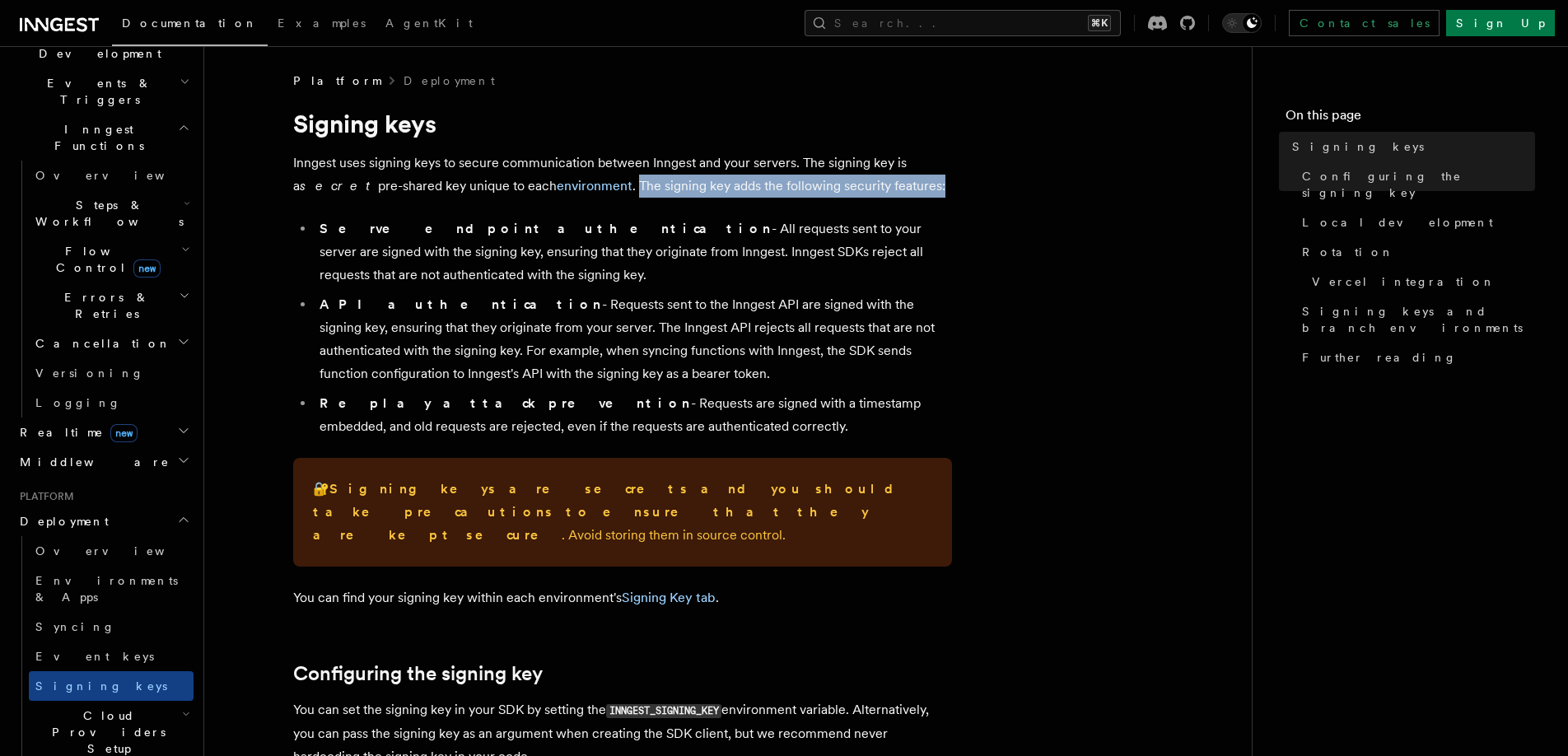
drag, startPoint x: 555, startPoint y: 187, endPoint x: 867, endPoint y: 187, distance: 312.0
click at [867, 187] on p "Inngest uses signing keys to secure communication between Inngest and your serv…" at bounding box center [623, 174] width 659 height 46
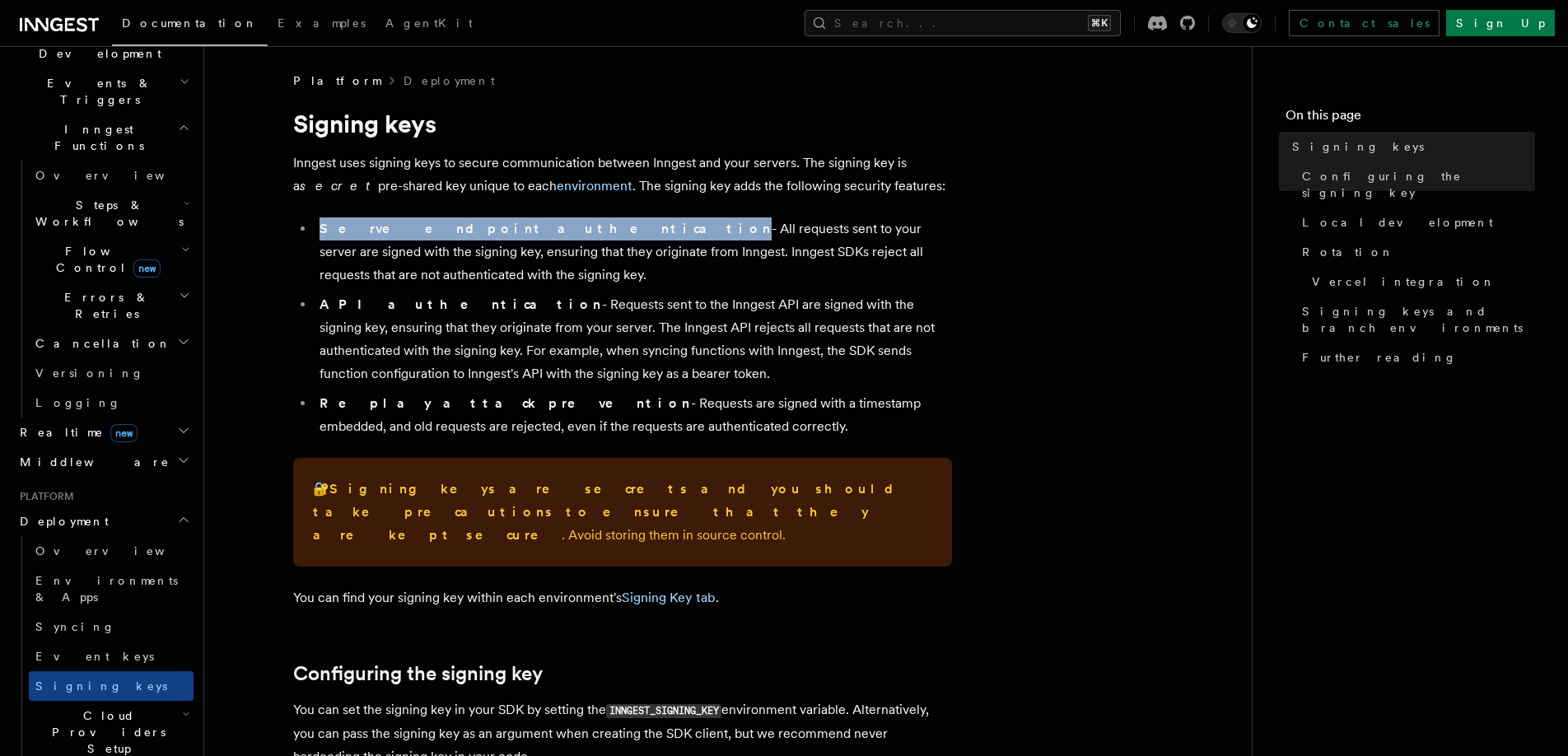
drag, startPoint x: 359, startPoint y: 229, endPoint x: 504, endPoint y: 230, distance: 145.0
click at [503, 229] on li "Serve endpoint authentication - All requests sent to your server are signed wit…" at bounding box center [633, 251] width 638 height 69
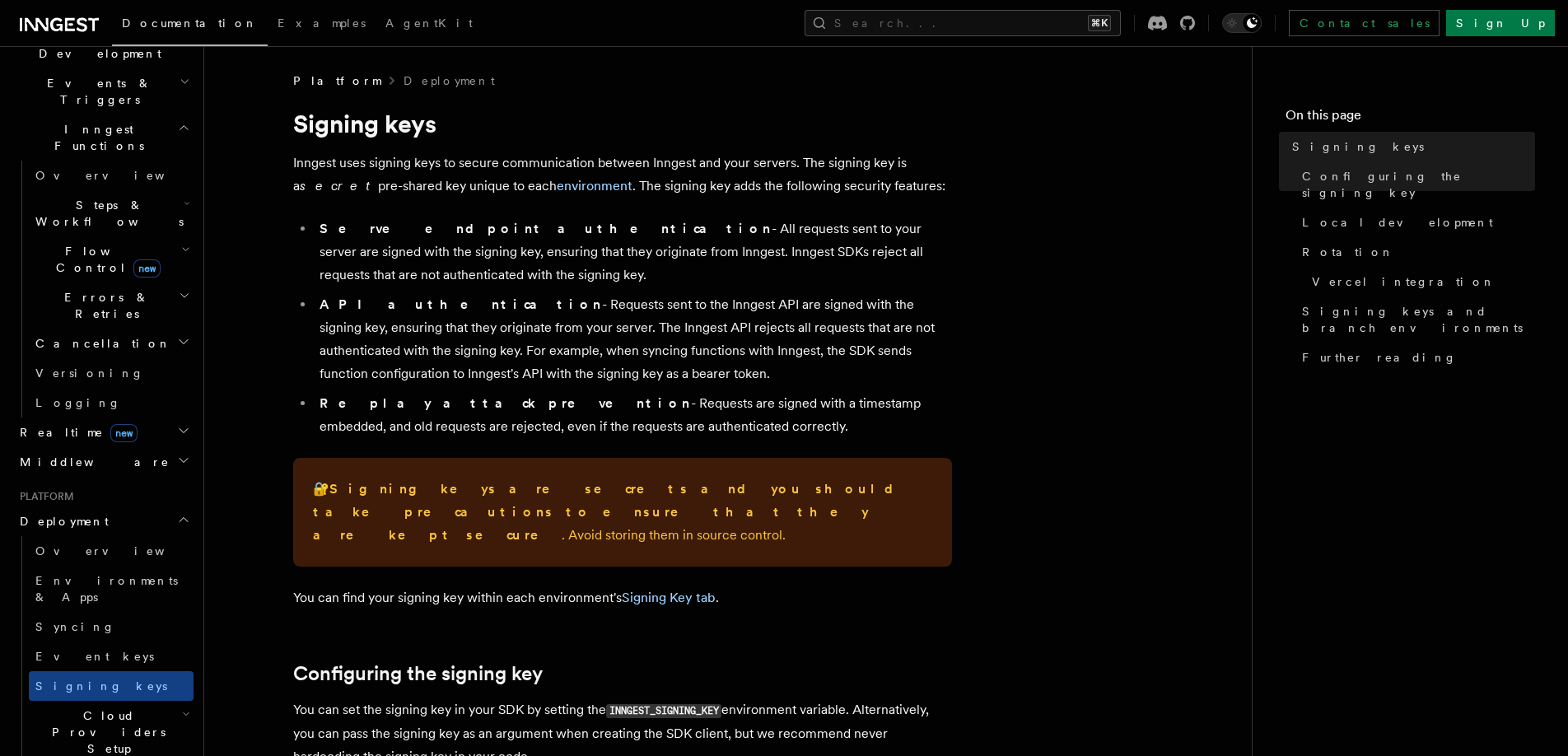
click at [511, 246] on li "Serve endpoint authentication - All requests sent to your server are signed wit…" at bounding box center [633, 251] width 638 height 69
drag, startPoint x: 511, startPoint y: 231, endPoint x: 803, endPoint y: 221, distance: 292.2
click at [803, 222] on li "Serve endpoint authentication - All requests sent to your server are signed wit…" at bounding box center [633, 251] width 638 height 69
drag, startPoint x: 881, startPoint y: 227, endPoint x: 975, endPoint y: 227, distance: 94.0
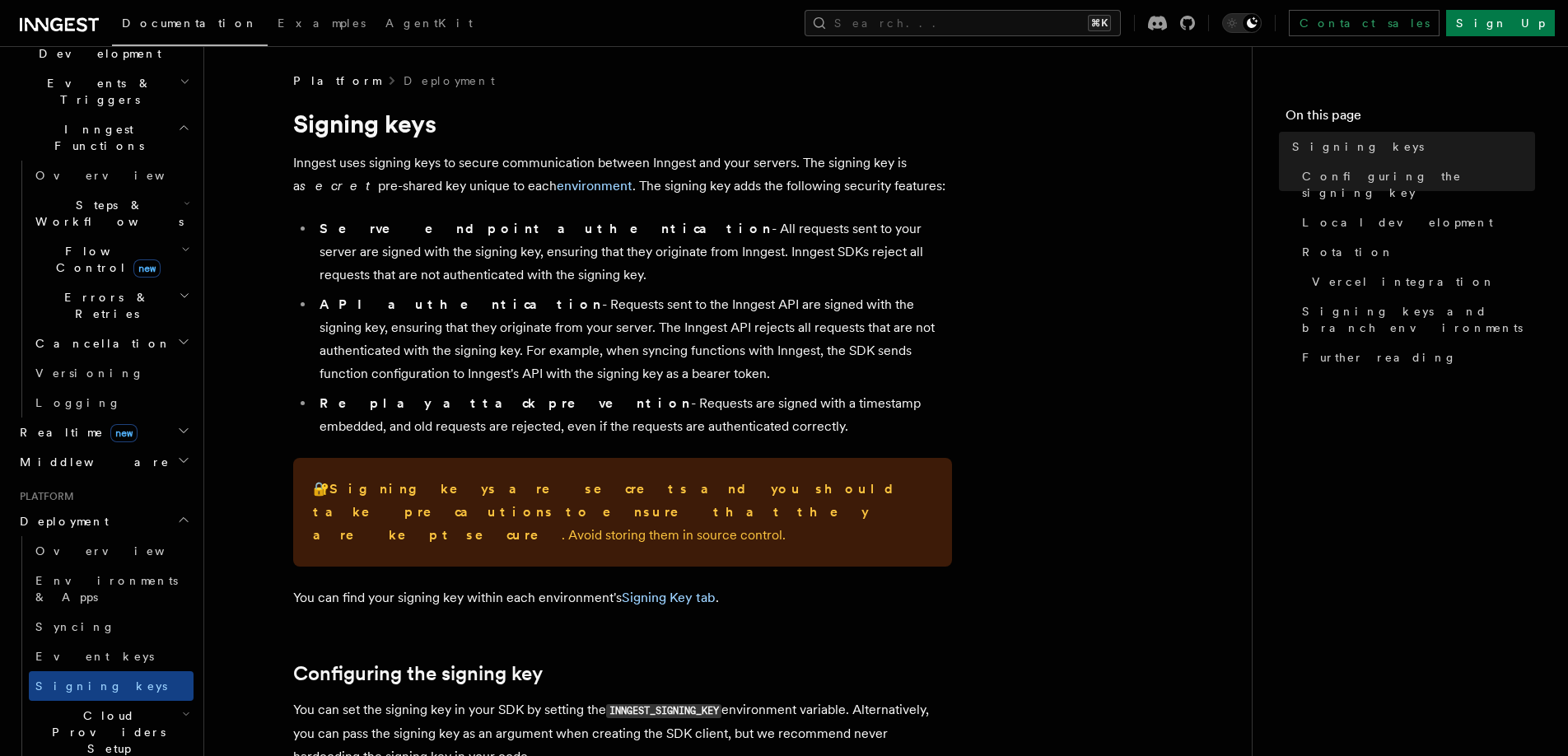
click at [582, 274] on li "Serve endpoint authentication - All requests sent to your server are signed wit…" at bounding box center [633, 251] width 638 height 69
drag, startPoint x: 312, startPoint y: 252, endPoint x: 503, endPoint y: 254, distance: 191.0
click at [503, 254] on ul "Serve endpoint authentication - All requests sent to your server are signed wit…" at bounding box center [623, 327] width 659 height 221
click at [514, 271] on li "Serve endpoint authentication - All requests sent to your server are signed wit…" at bounding box center [633, 251] width 638 height 69
drag, startPoint x: 510, startPoint y: 255, endPoint x: 720, endPoint y: 269, distance: 210.5
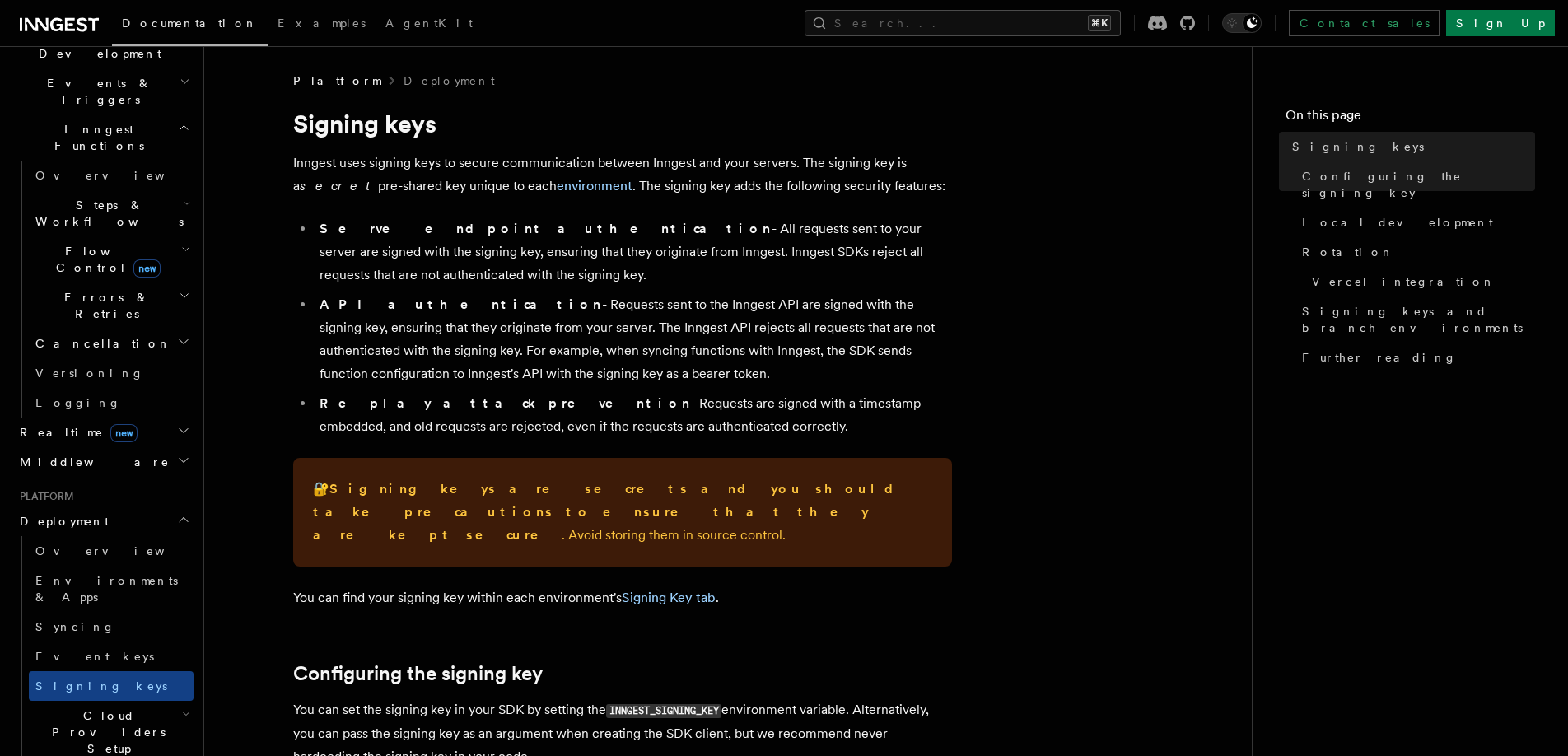
click at [720, 269] on li "Serve endpoint authentication - All requests sent to your server are signed wit…" at bounding box center [633, 251] width 638 height 69
click at [636, 266] on li "Serve endpoint authentication - All requests sent to your server are signed wit…" at bounding box center [633, 251] width 638 height 69
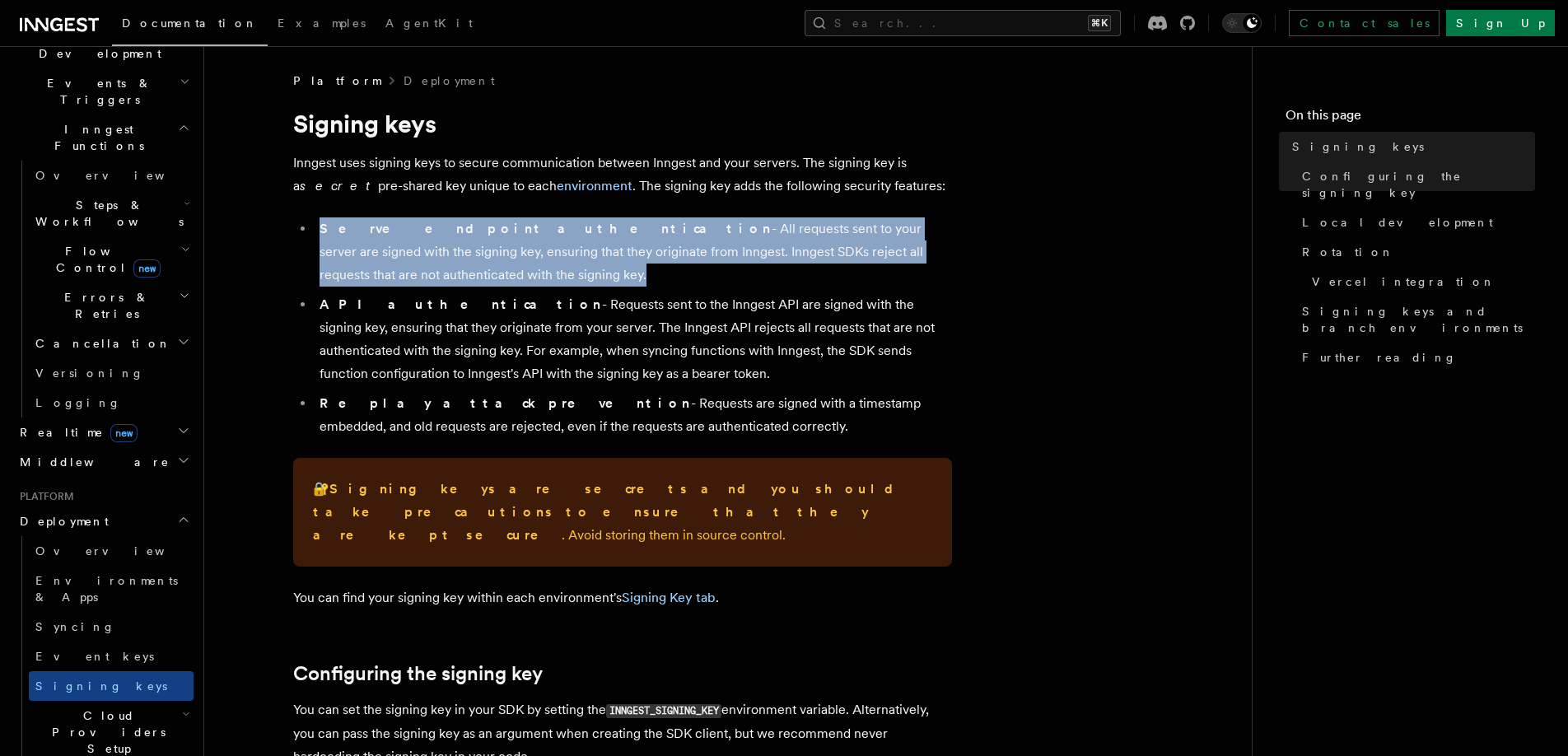
click at [636, 266] on li "Serve endpoint authentication - All requests sent to your server are signed wit…" at bounding box center [633, 251] width 638 height 69
click at [663, 266] on li "Serve endpoint authentication - All requests sent to your server are signed wit…" at bounding box center [633, 251] width 638 height 69
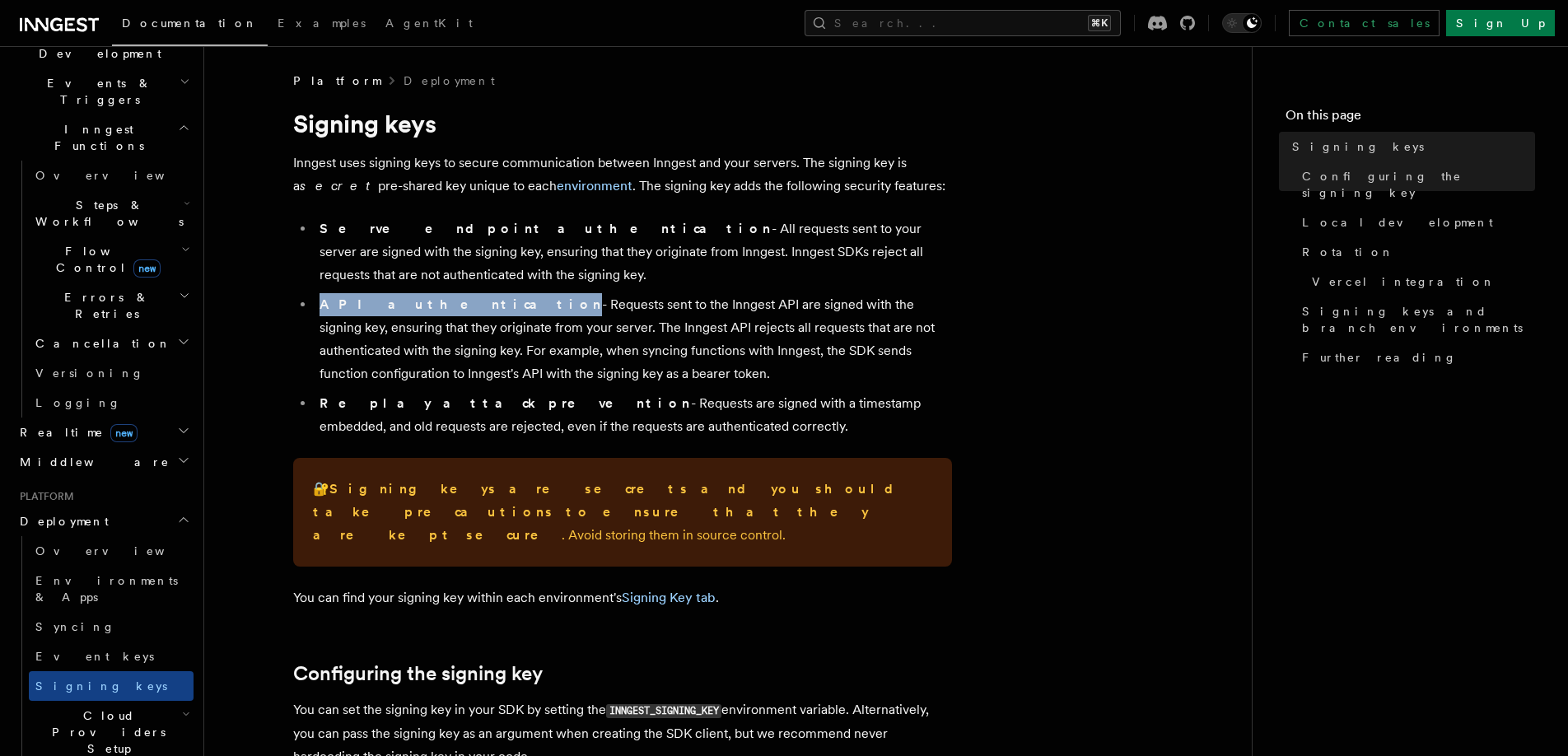
drag, startPoint x: 369, startPoint y: 311, endPoint x: 431, endPoint y: 311, distance: 62.0
click at [431, 311] on li "API authentication - Requests sent to the Inngest API are signed with the signi…" at bounding box center [633, 339] width 638 height 92
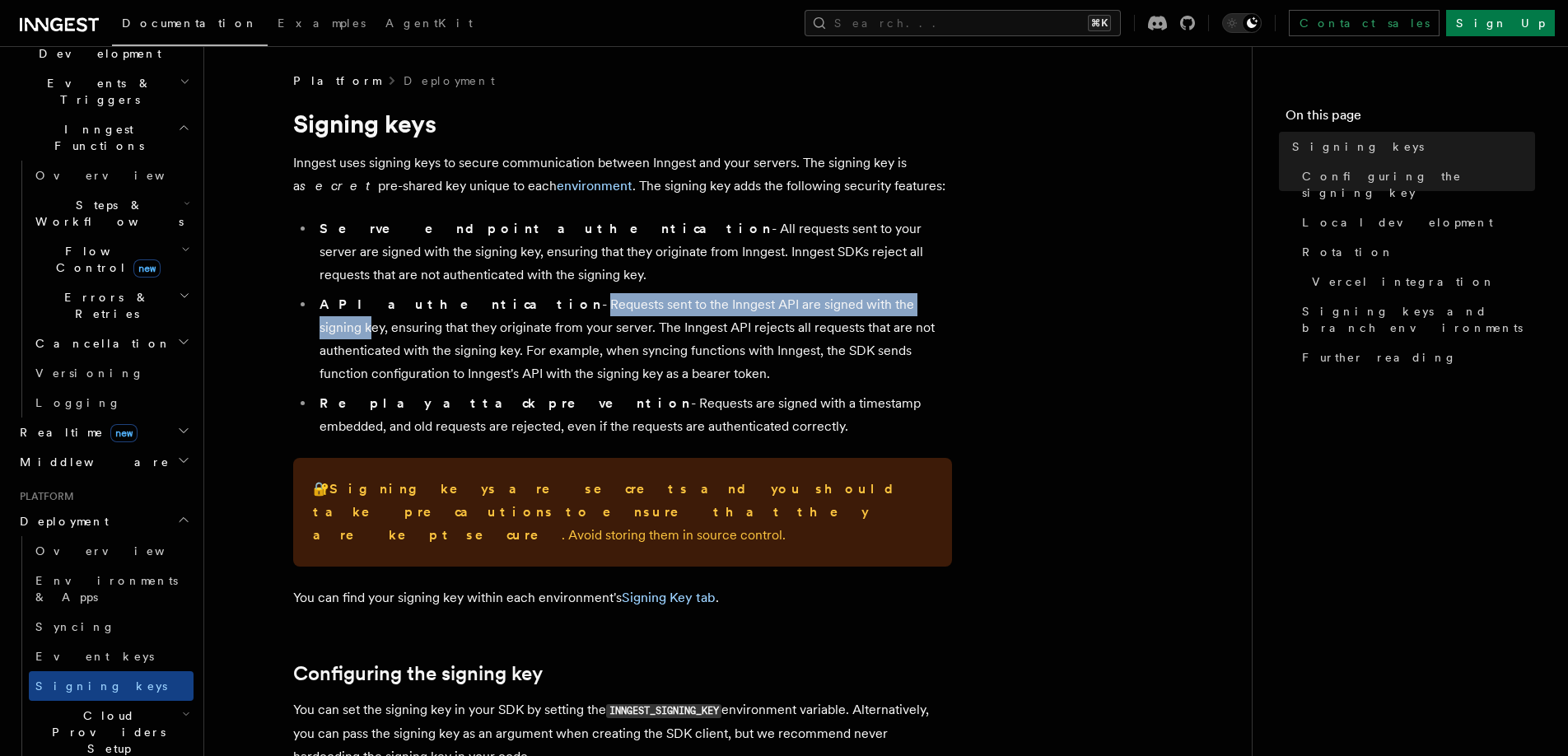
drag, startPoint x: 439, startPoint y: 308, endPoint x: 797, endPoint y: 307, distance: 358.0
click at [797, 307] on li "API authentication - Requests sent to the Inngest API are signed with the signi…" at bounding box center [633, 339] width 638 height 92
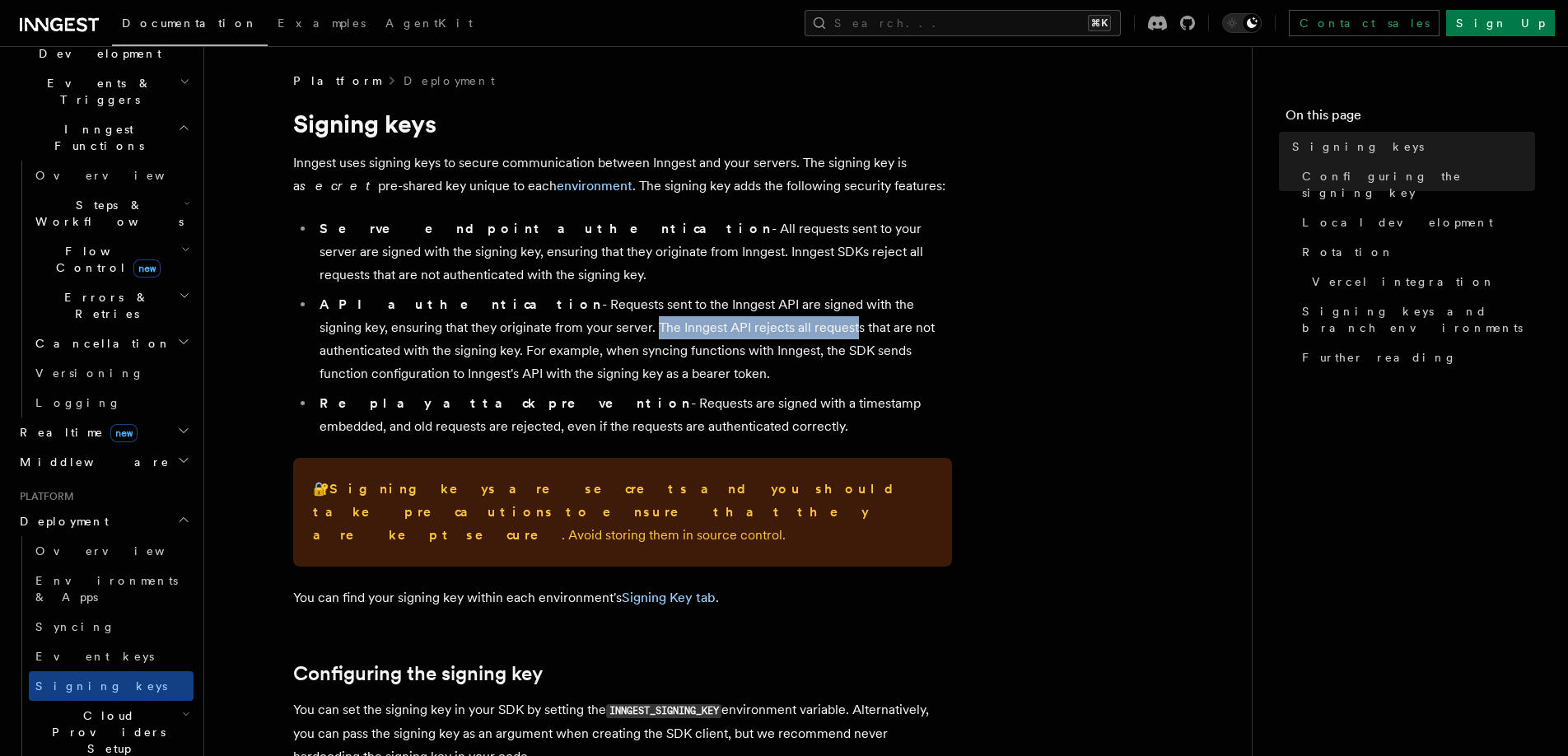
drag, startPoint x: 471, startPoint y: 331, endPoint x: 670, endPoint y: 331, distance: 199.0
click at [670, 331] on li "API authentication - Requests sent to the Inngest API are signed with the signi…" at bounding box center [633, 339] width 638 height 92
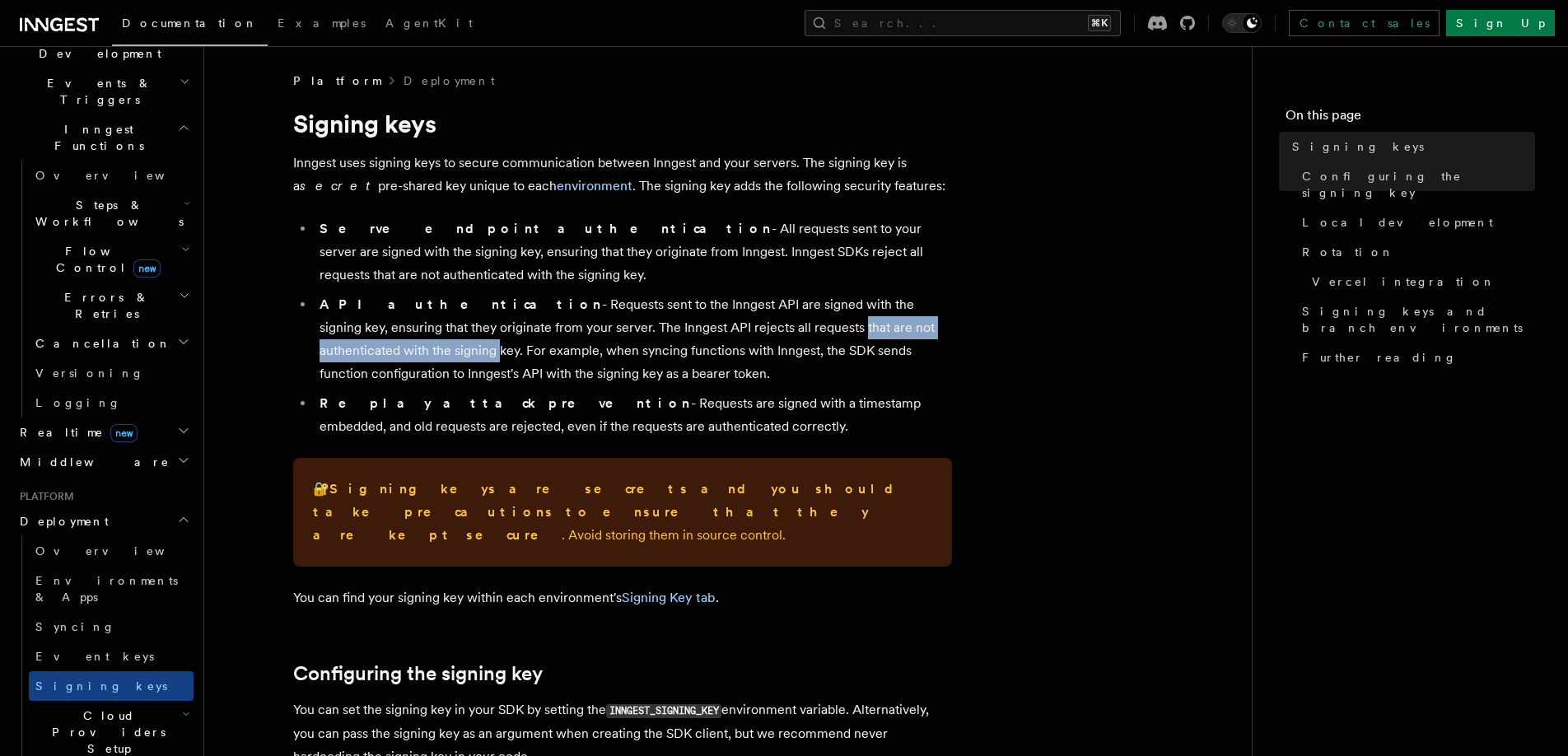
drag, startPoint x: 681, startPoint y: 322, endPoint x: 946, endPoint y: 322, distance: 265.0
click at [946, 322] on li "API authentication - Requests sent to the Inngest API are signed with the signi…" at bounding box center [633, 339] width 638 height 92
click at [409, 372] on li "API authentication - Requests sent to the Inngest API are signed with the signi…" at bounding box center [633, 339] width 638 height 92
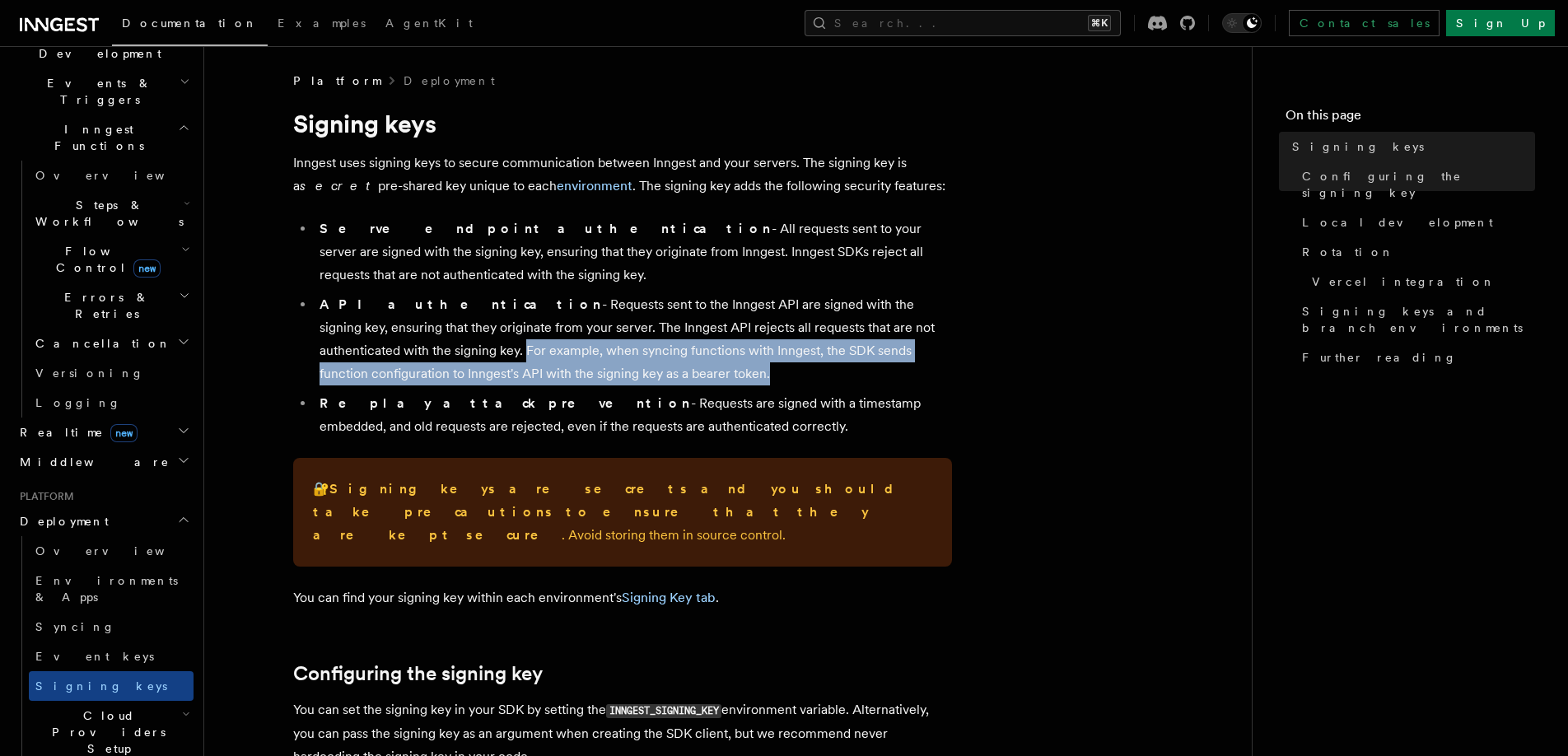
drag, startPoint x: 344, startPoint y: 350, endPoint x: 596, endPoint y: 388, distance: 254.8
click at [596, 388] on ul "Serve endpoint authentication - All requests sent to your server are signed wit…" at bounding box center [623, 327] width 659 height 221
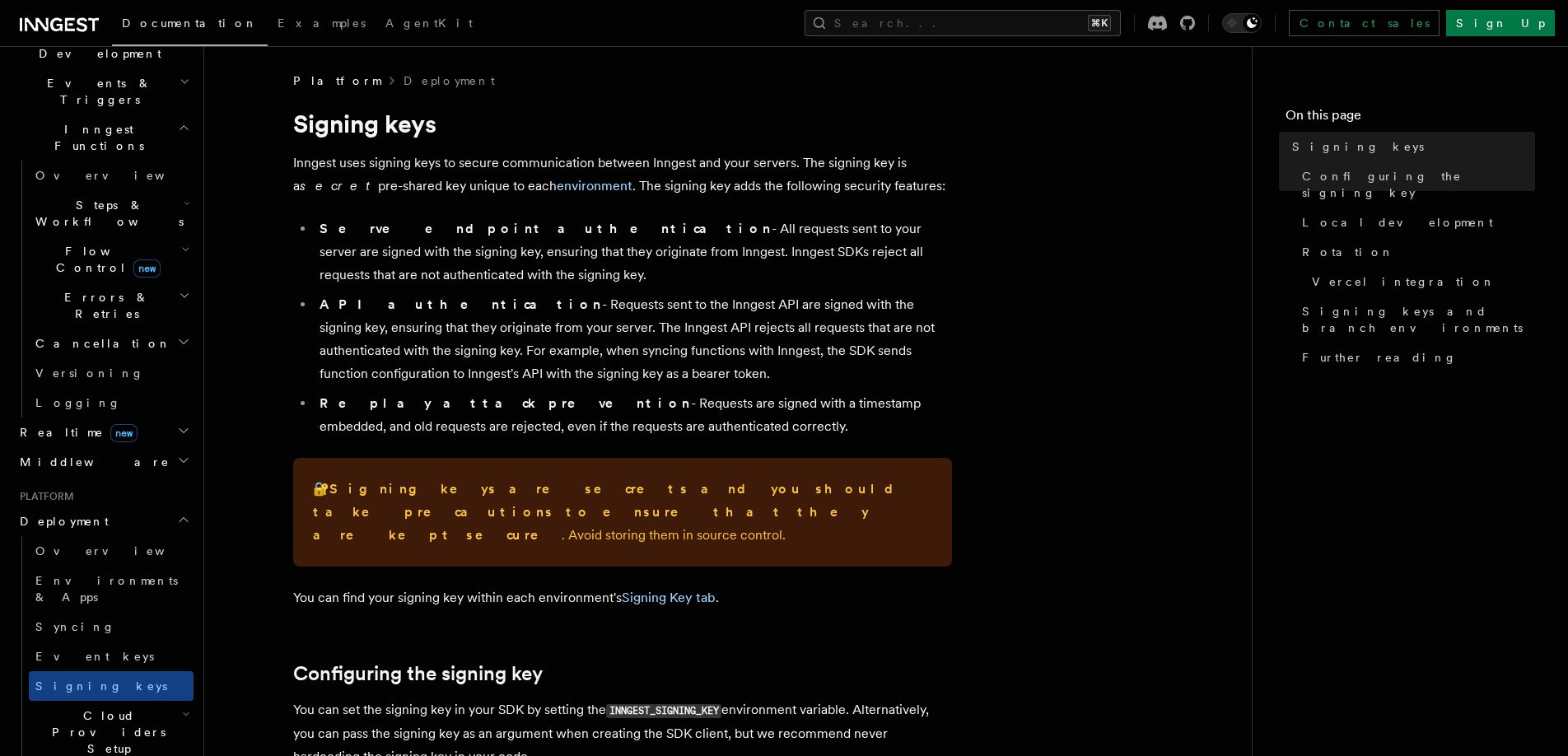
click at [597, 385] on ul "Serve endpoint authentication - All requests sent to your server are signed wit…" at bounding box center [623, 327] width 659 height 221
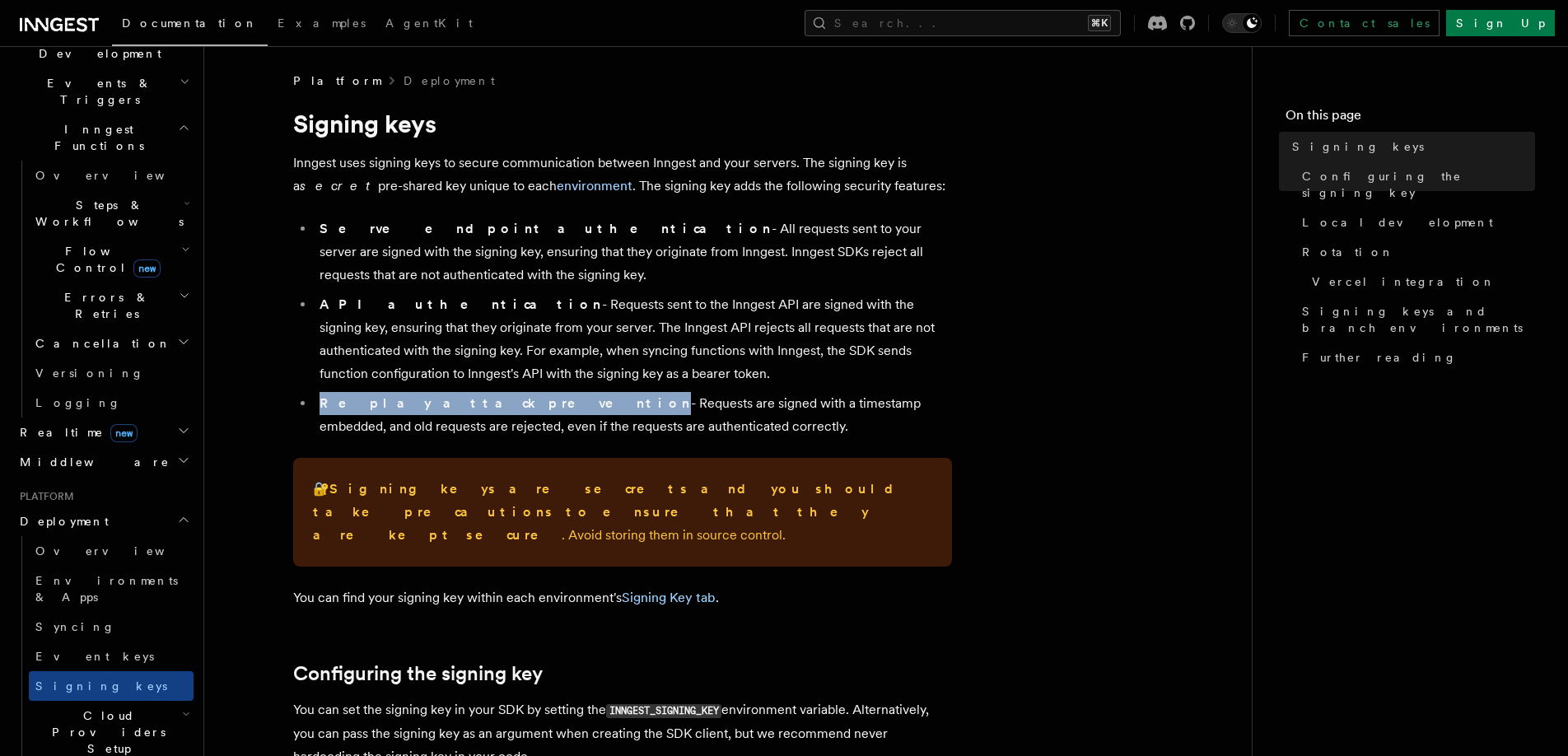
drag, startPoint x: 315, startPoint y: 404, endPoint x: 469, endPoint y: 404, distance: 154.0
click at [469, 404] on li "Replay attack prevention - Requests are signed with a timestamp embedded, and o…" at bounding box center [633, 414] width 638 height 46
drag, startPoint x: 481, startPoint y: 404, endPoint x: 663, endPoint y: 427, distance: 183.4
click at [663, 427] on li "Replay attack prevention - Requests are signed with a timestamp embedded, and o…" at bounding box center [633, 414] width 638 height 46
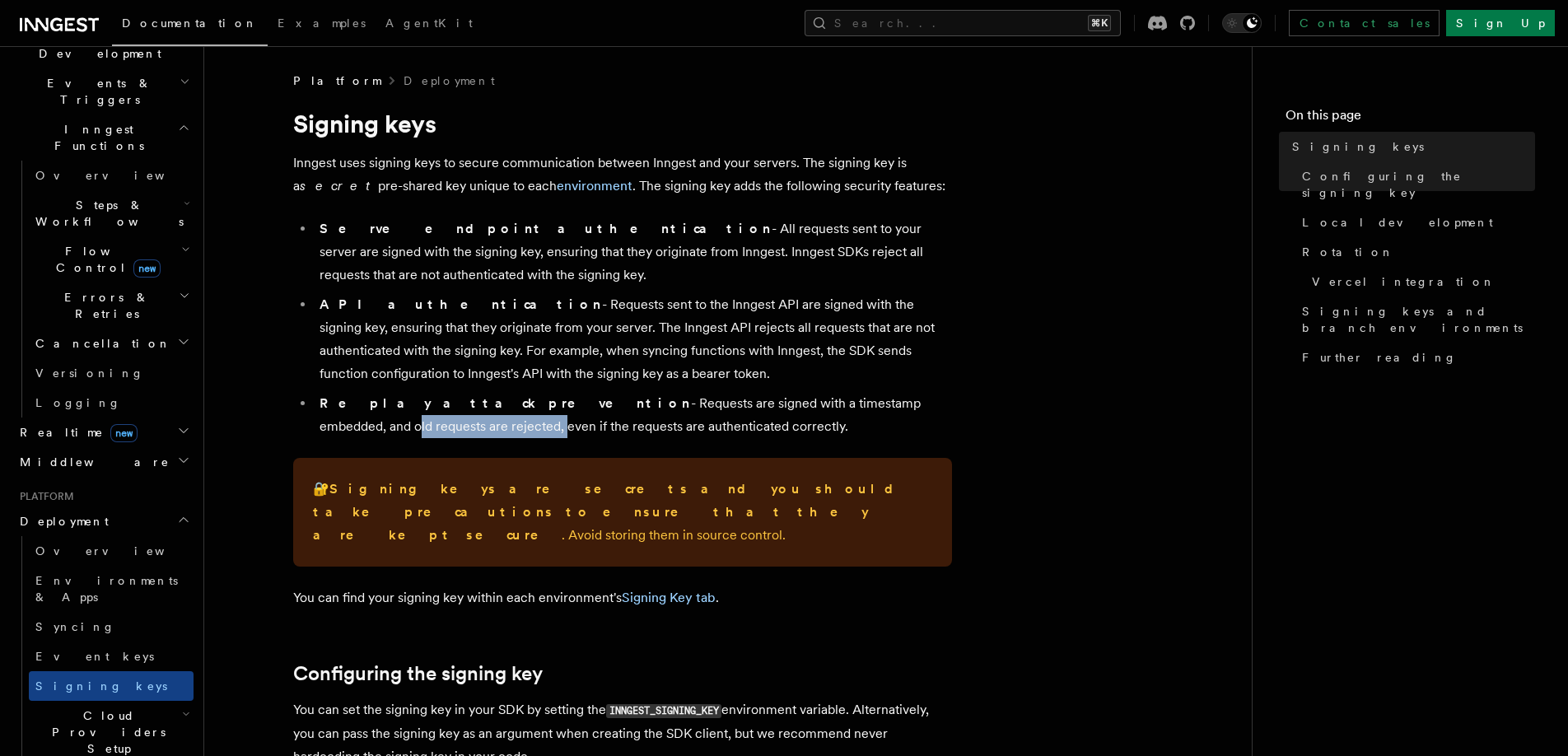
drag, startPoint x: 802, startPoint y: 408, endPoint x: 1004, endPoint y: 408, distance: 202.0
drag, startPoint x: 317, startPoint y: 423, endPoint x: 671, endPoint y: 423, distance: 354.0
click at [671, 423] on li "Replay attack prevention - Requests are signed with a timestamp embedded, and o…" at bounding box center [633, 414] width 638 height 46
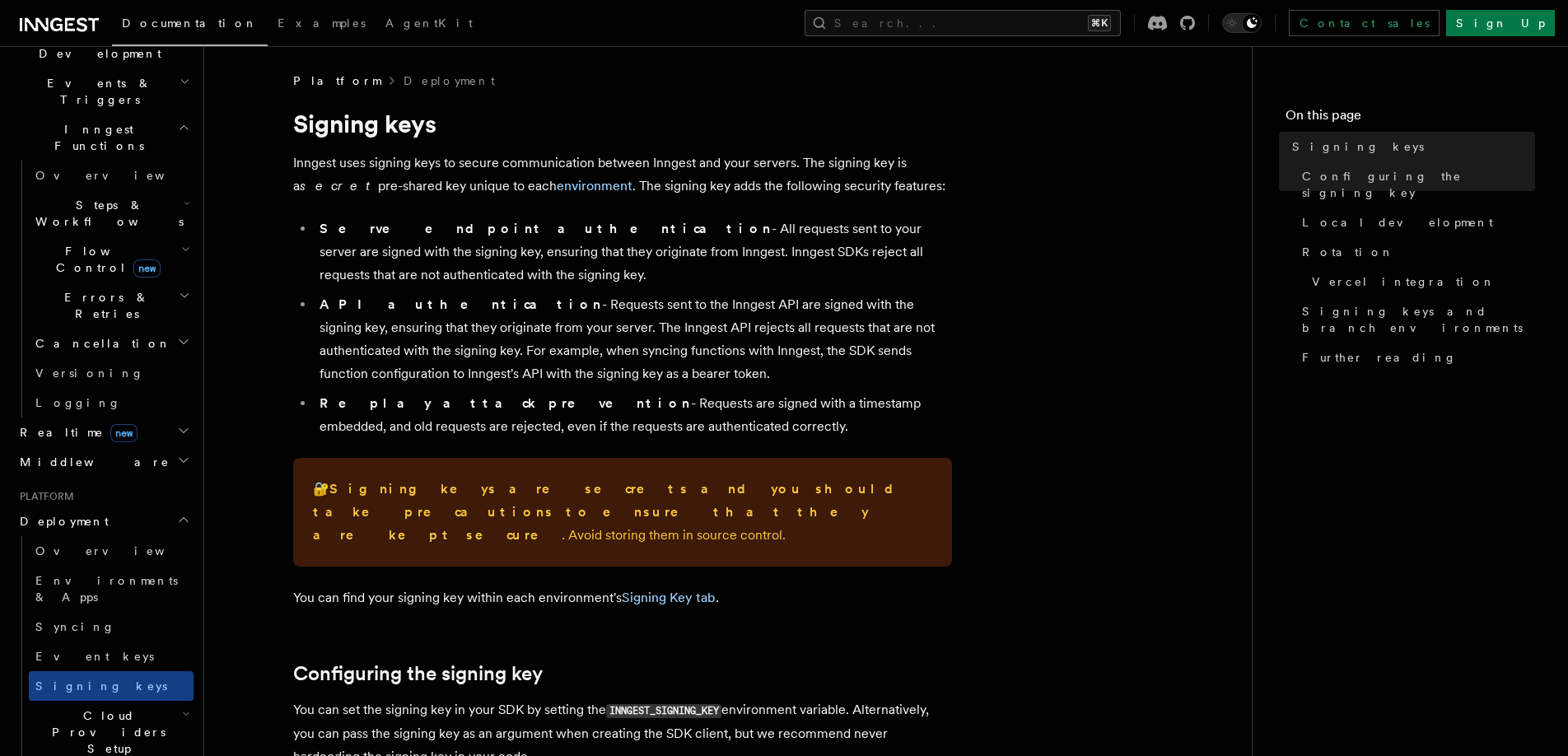
drag, startPoint x: 728, startPoint y: 429, endPoint x: 297, endPoint y: 413, distance: 431.3
click at [297, 413] on ul "Serve endpoint authentication - All requests sent to your server are signed wit…" at bounding box center [623, 327] width 659 height 221
click at [328, 436] on li "Replay attack prevention - Requests are signed with a timestamp embedded, and o…" at bounding box center [633, 414] width 638 height 46
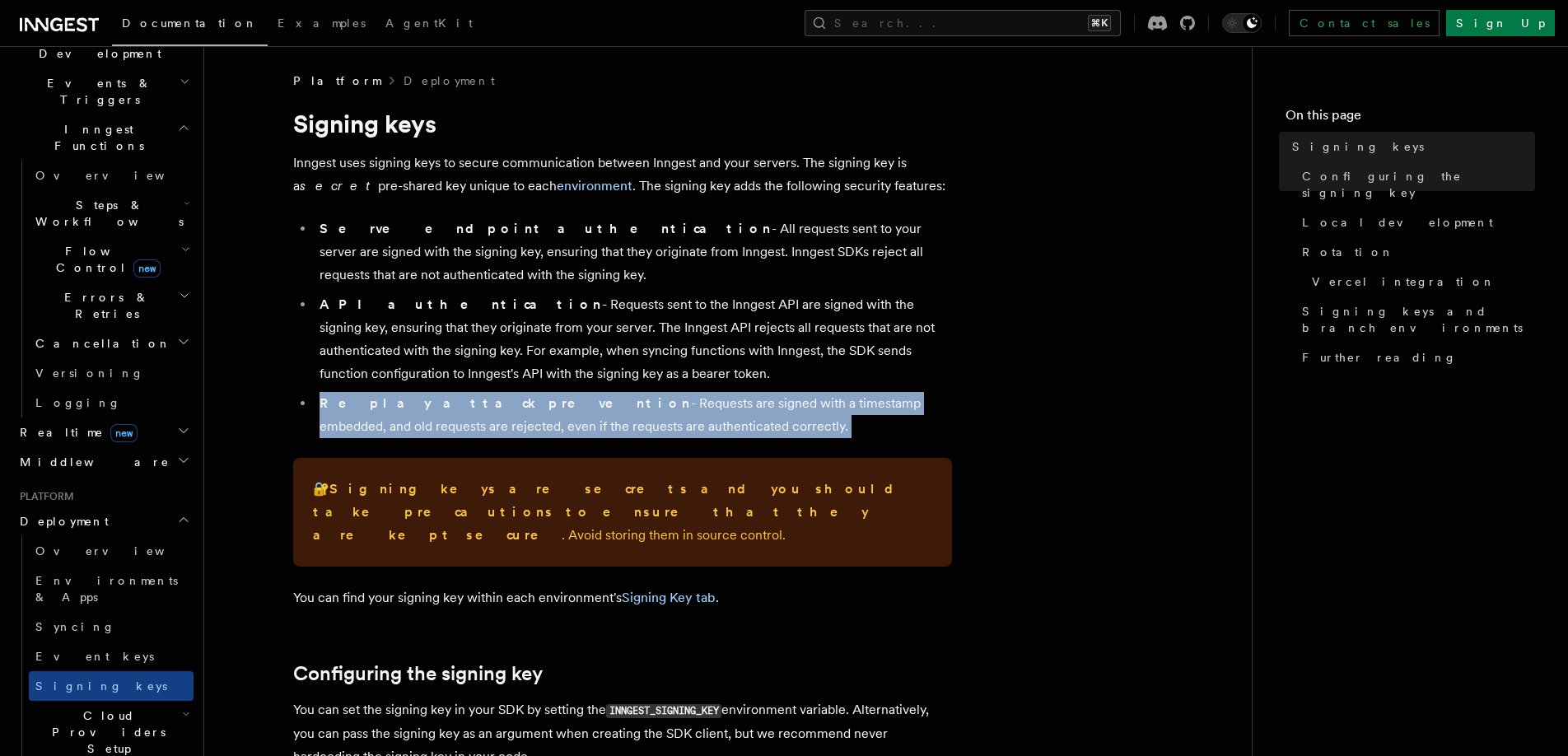
click at [328, 436] on li "Replay attack prevention - Requests are signed with a timestamp embedded, and o…" at bounding box center [633, 414] width 638 height 46
click at [379, 436] on li "Replay attack prevention - Requests are signed with a timestamp embedded, and o…" at bounding box center [633, 414] width 638 height 46
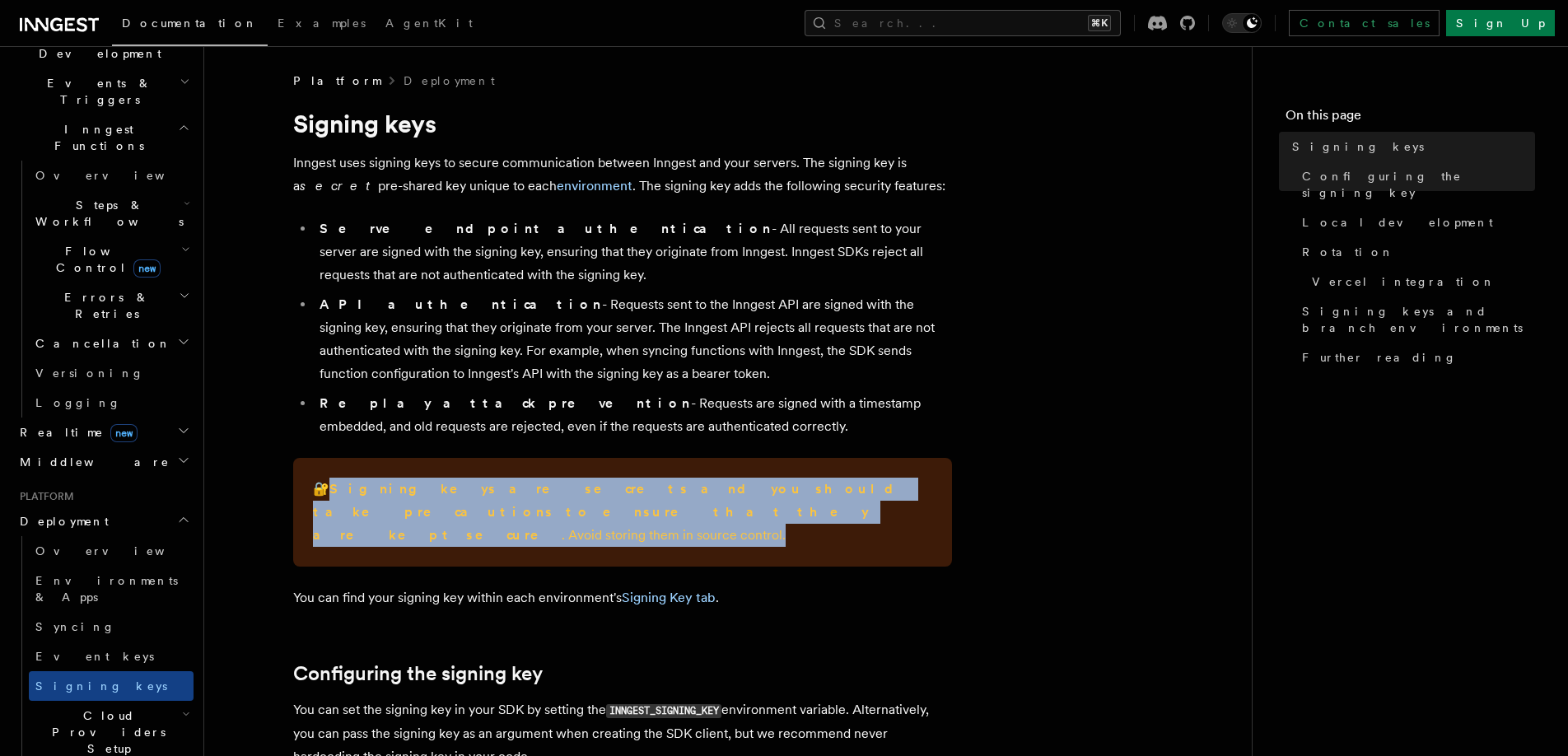
drag, startPoint x: 330, startPoint y: 490, endPoint x: 553, endPoint y: 501, distance: 223.3
click at [555, 501] on p "🔐 Signing keys are secrets and you should take precautions to ensure that they …" at bounding box center [622, 512] width 619 height 69
click at [553, 501] on p "🔐 Signing keys are secrets and you should take precautions to ensure that they …" at bounding box center [622, 512] width 619 height 69
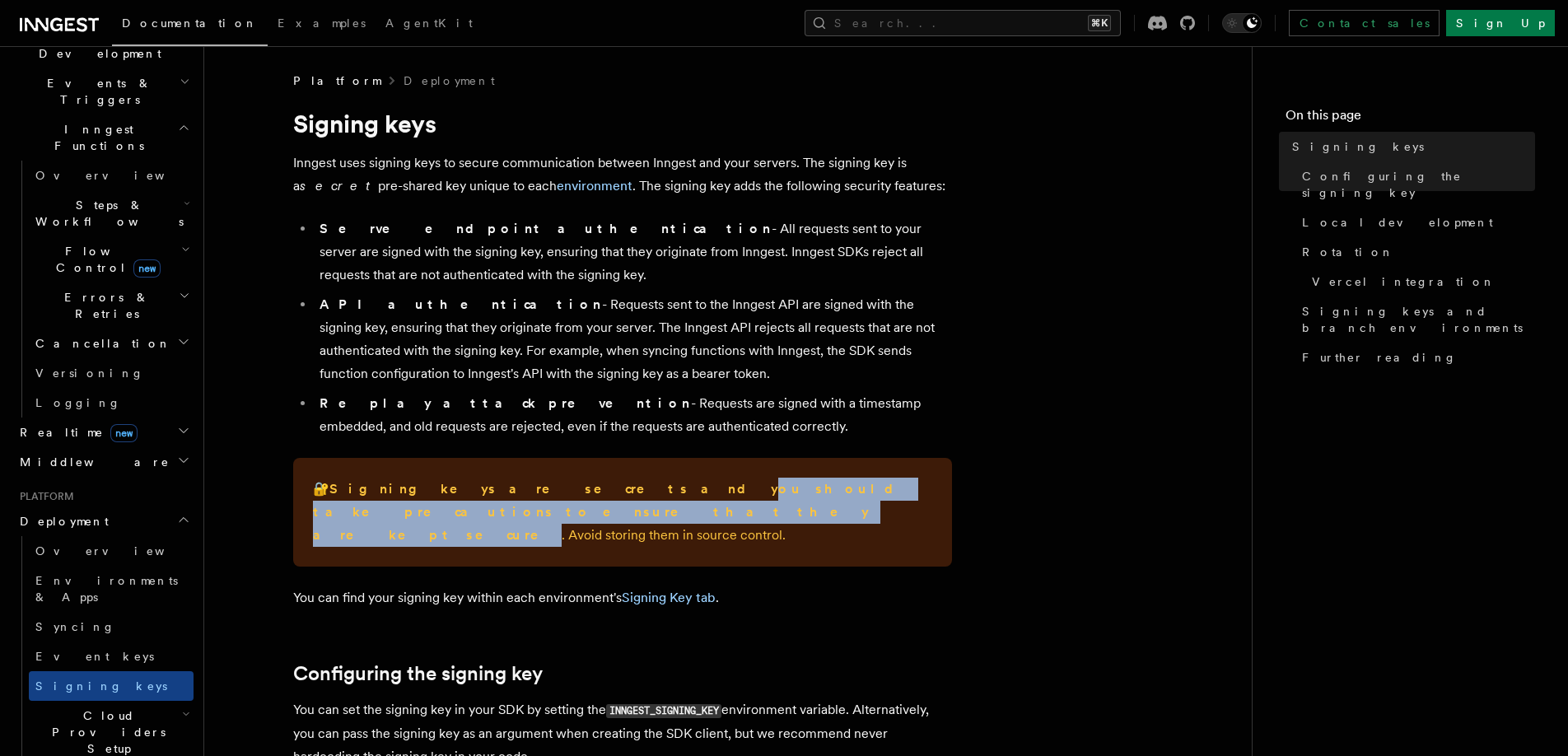
drag, startPoint x: 509, startPoint y: 490, endPoint x: 884, endPoint y: 485, distance: 375.0
click at [884, 485] on p "🔐 Signing keys are secrets and you should take precautions to ensure that they …" at bounding box center [622, 512] width 619 height 69
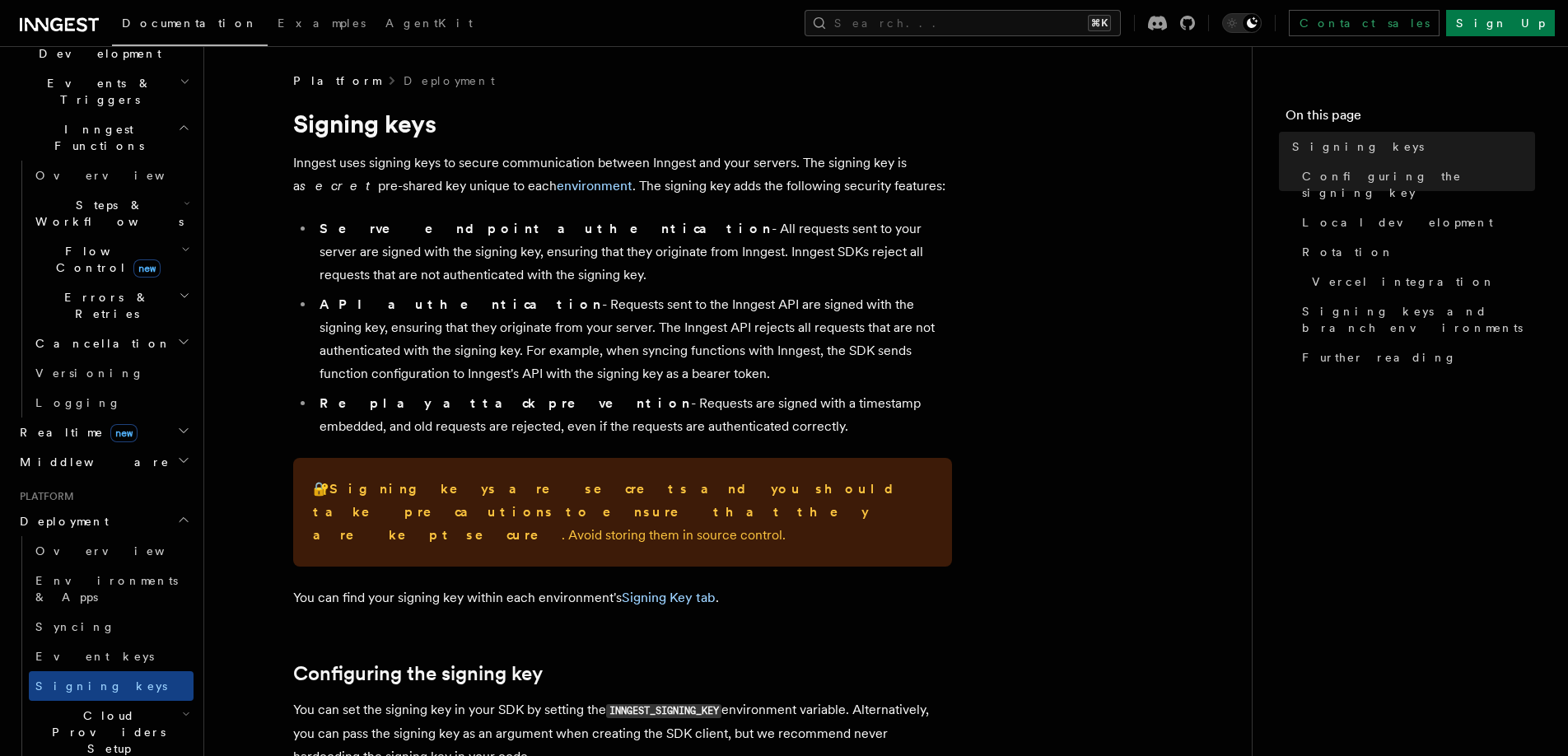
click at [894, 490] on p "🔐 Signing keys are secrets and you should take precautions to ensure that they …" at bounding box center [622, 512] width 619 height 69
drag, startPoint x: 893, startPoint y: 490, endPoint x: 942, endPoint y: 490, distance: 49.0
click at [942, 490] on div "🔐 Signing keys are secrets and you should take precautions to ensure that they …" at bounding box center [623, 512] width 659 height 109
drag, startPoint x: 316, startPoint y: 511, endPoint x: 583, endPoint y: 511, distance: 267.0
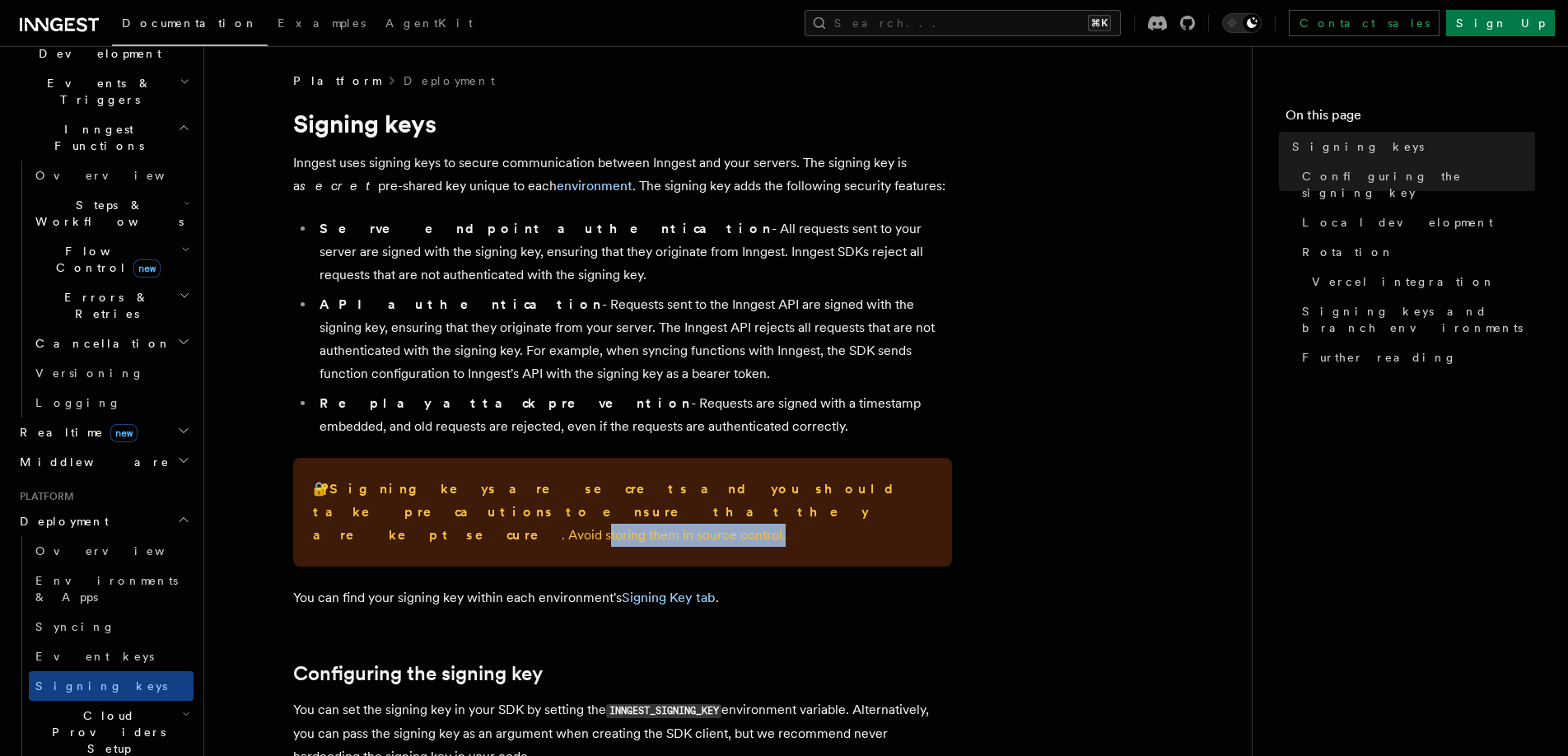
click at [583, 511] on p "🔐 Signing keys are secrets and you should take precautions to ensure that they …" at bounding box center [622, 512] width 619 height 69
click at [517, 586] on p "You can find your signing key within each environment's Signing Key tab ." at bounding box center [623, 598] width 659 height 23
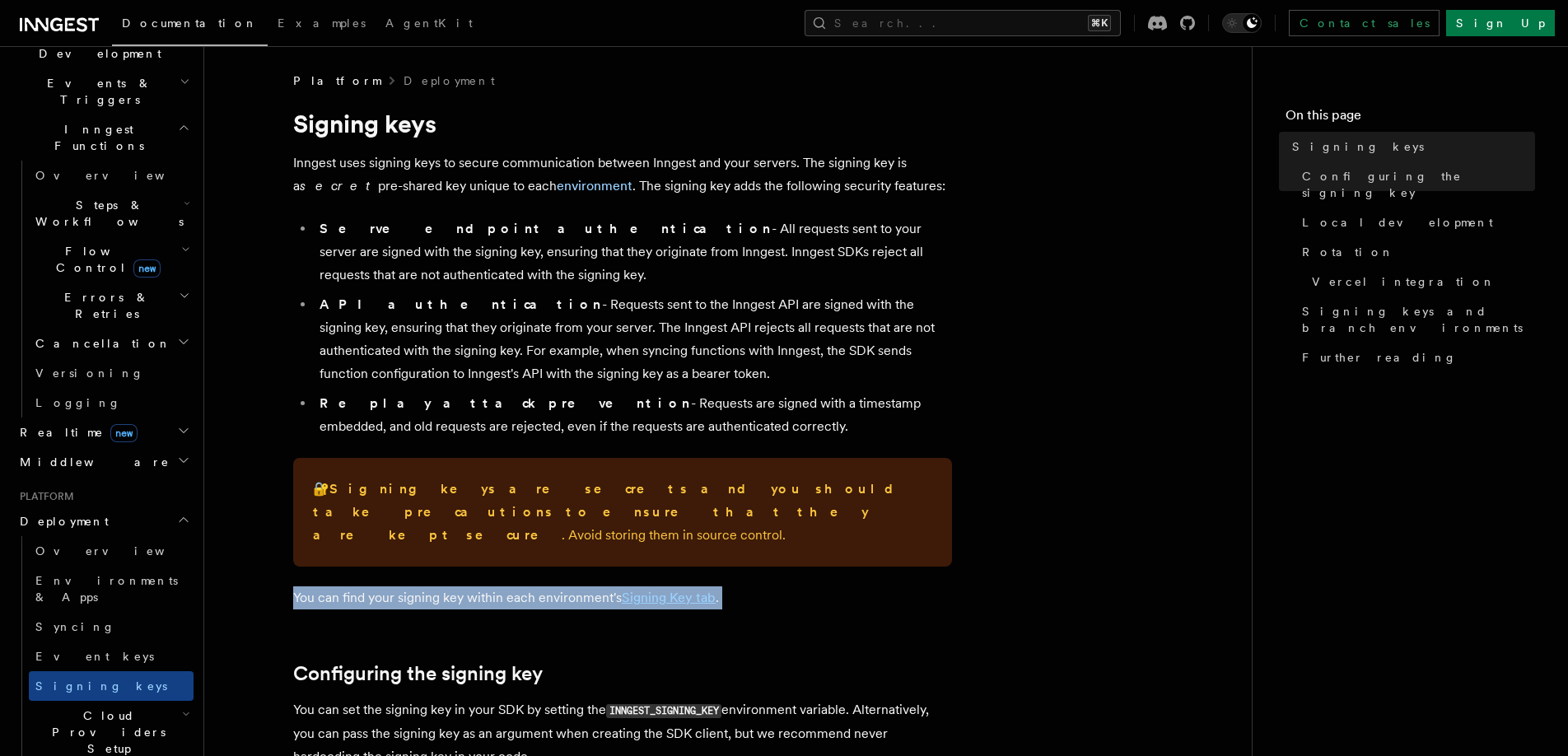
click at [517, 586] on p "You can find your signing key within each environment's Signing Key tab ." at bounding box center [623, 598] width 659 height 23
click at [562, 586] on p "You can find your signing key within each environment's Signing Key tab ." at bounding box center [623, 598] width 659 height 23
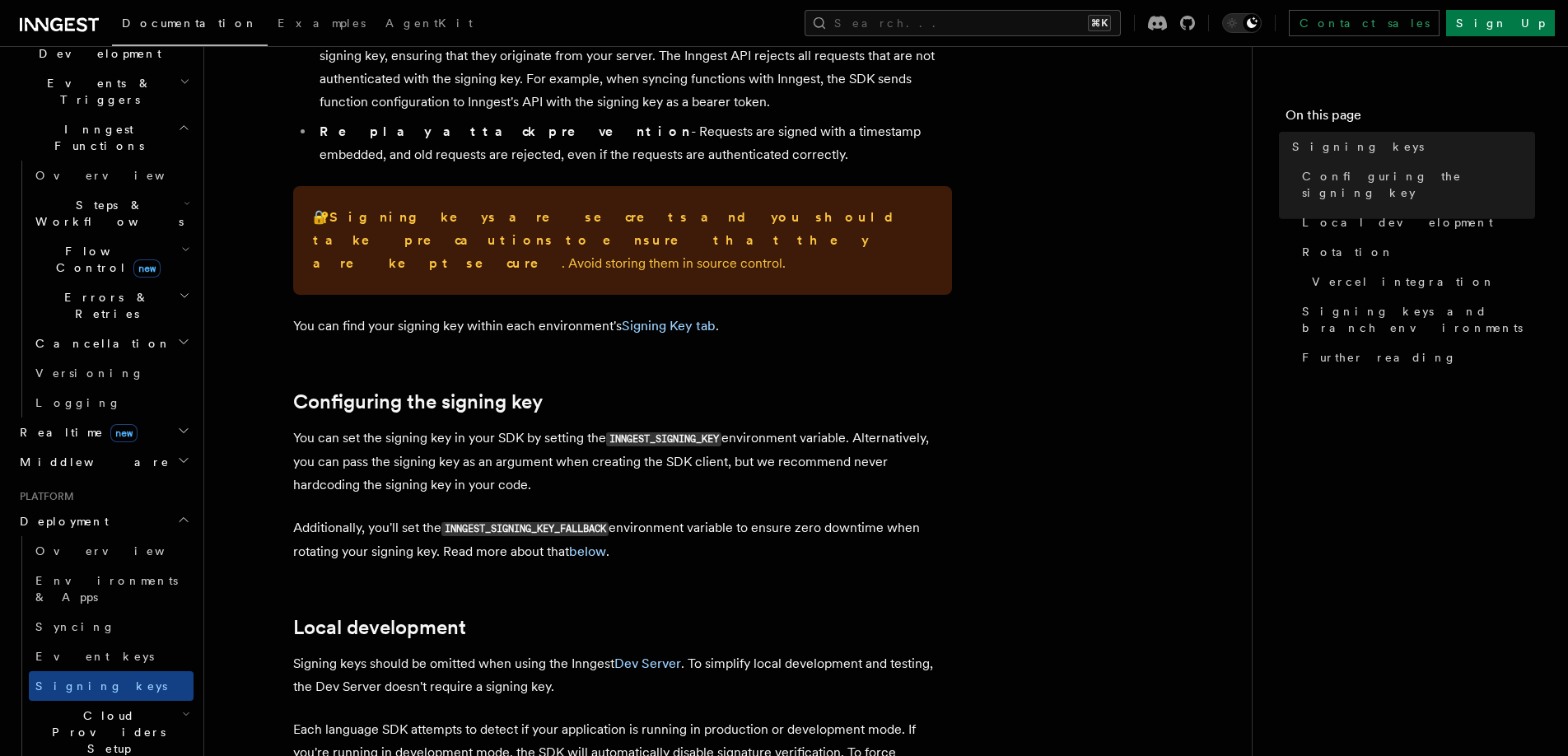
scroll to position [321, 0]
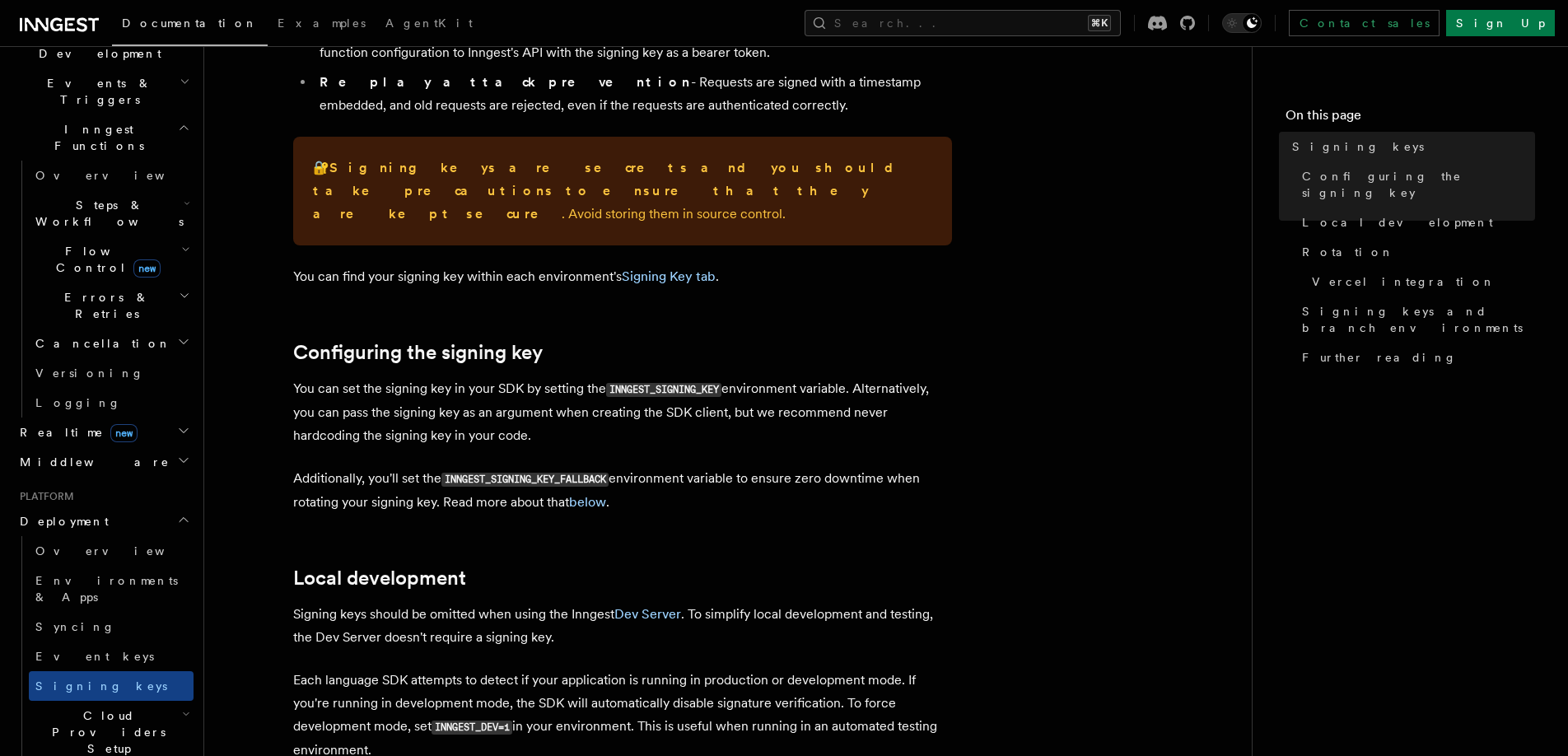
drag, startPoint x: 606, startPoint y: 365, endPoint x: 262, endPoint y: 362, distance: 344.0
click at [645, 383] on code "INNGEST_SIGNING_KEY" at bounding box center [664, 389] width 115 height 14
click at [749, 377] on p "You can set the signing key in your SDK by setting the INNGEST_SIGNING_KEY envi…" at bounding box center [623, 412] width 659 height 70
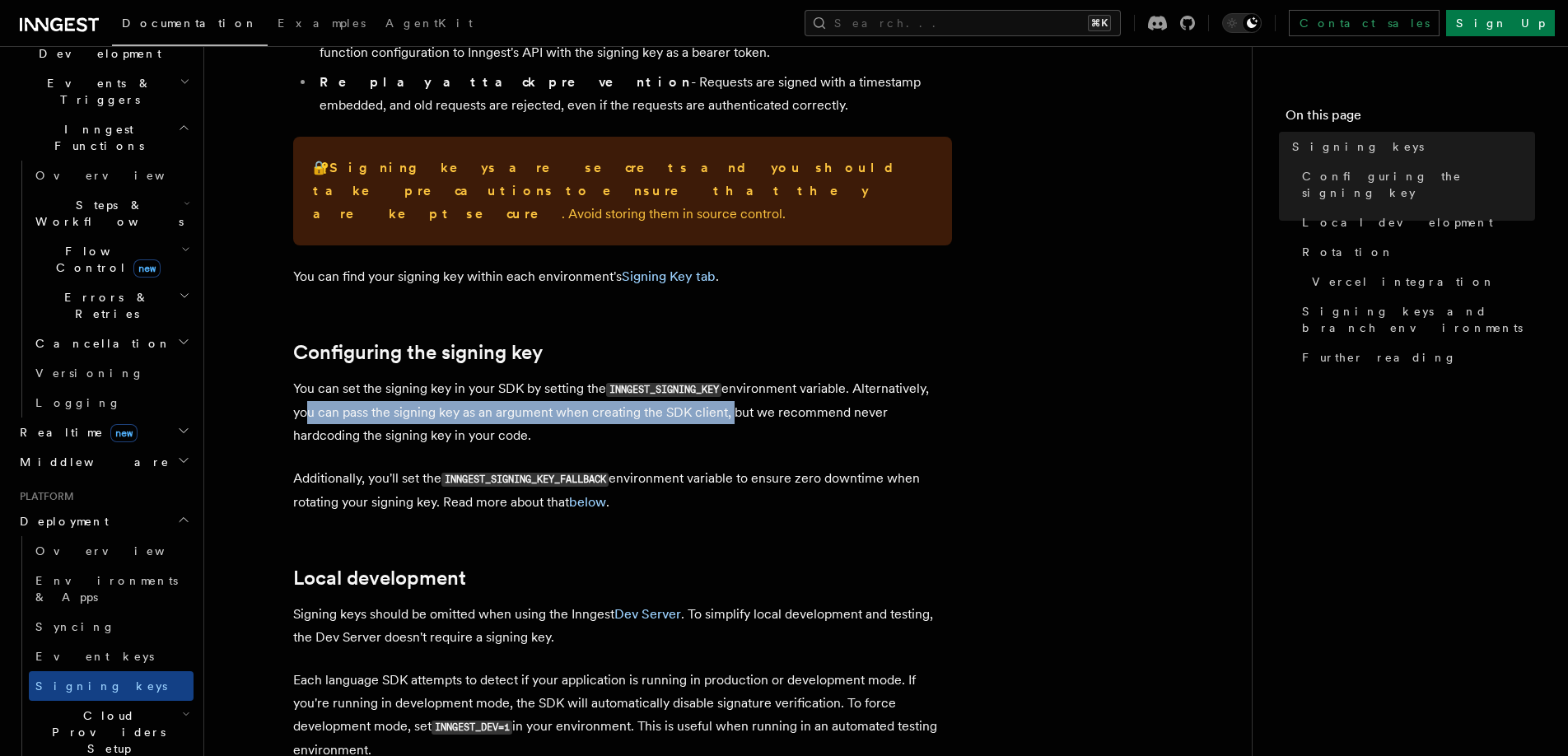
drag, startPoint x: 301, startPoint y: 388, endPoint x: 727, endPoint y: 388, distance: 426.0
click at [727, 388] on p "You can set the signing key in your SDK by setting the INNGEST_SIGNING_KEY envi…" at bounding box center [623, 412] width 659 height 70
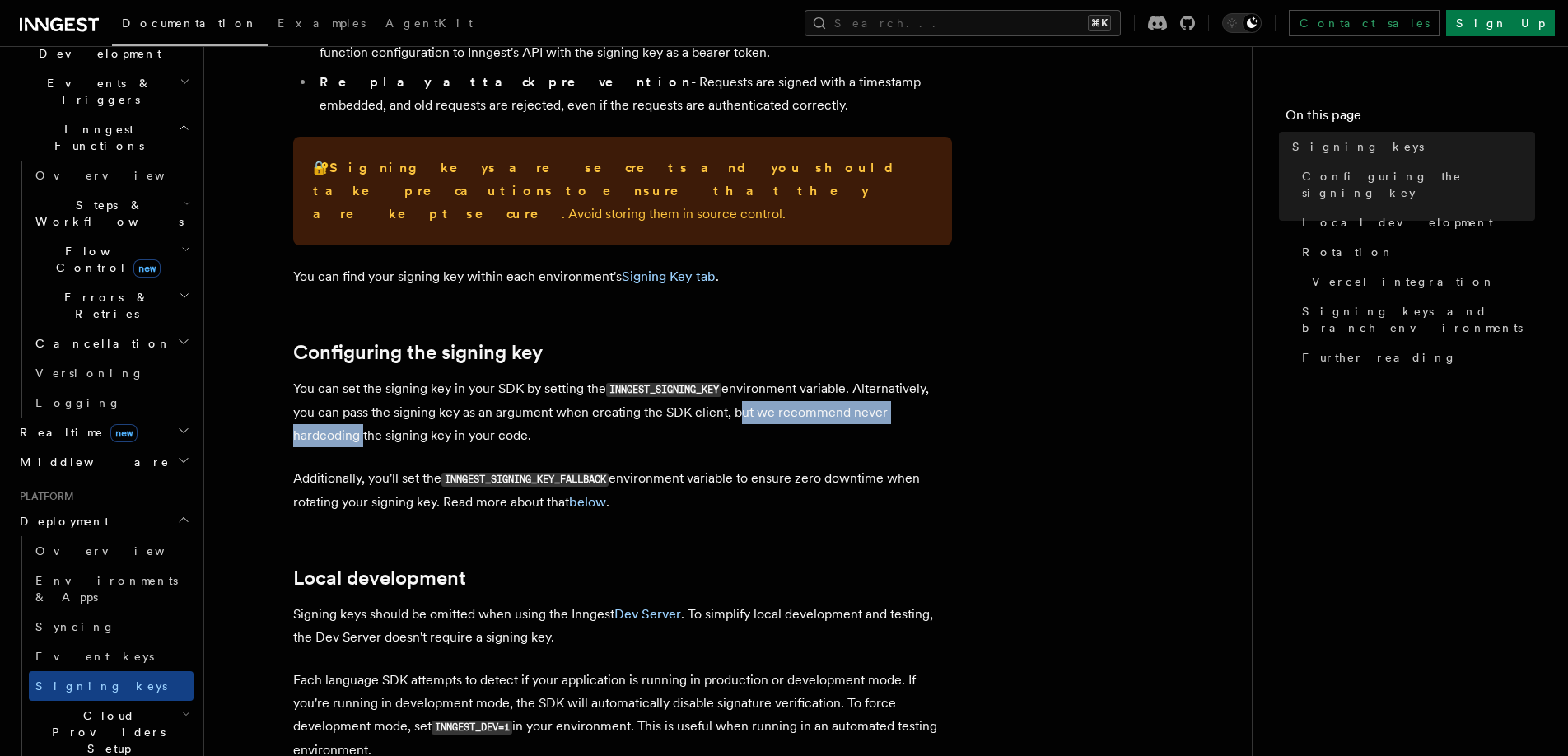
drag, startPoint x: 731, startPoint y: 393, endPoint x: 977, endPoint y: 393, distance: 246.0
click at [619, 424] on p "You can set the signing key in your SDK by setting the INNGEST_SIGNING_KEY envi…" at bounding box center [623, 412] width 659 height 70
drag, startPoint x: 298, startPoint y: 408, endPoint x: 573, endPoint y: 409, distance: 275.0
click at [573, 409] on p "You can set the signing key in your SDK by setting the INNGEST_SIGNING_KEY envi…" at bounding box center [623, 412] width 659 height 70
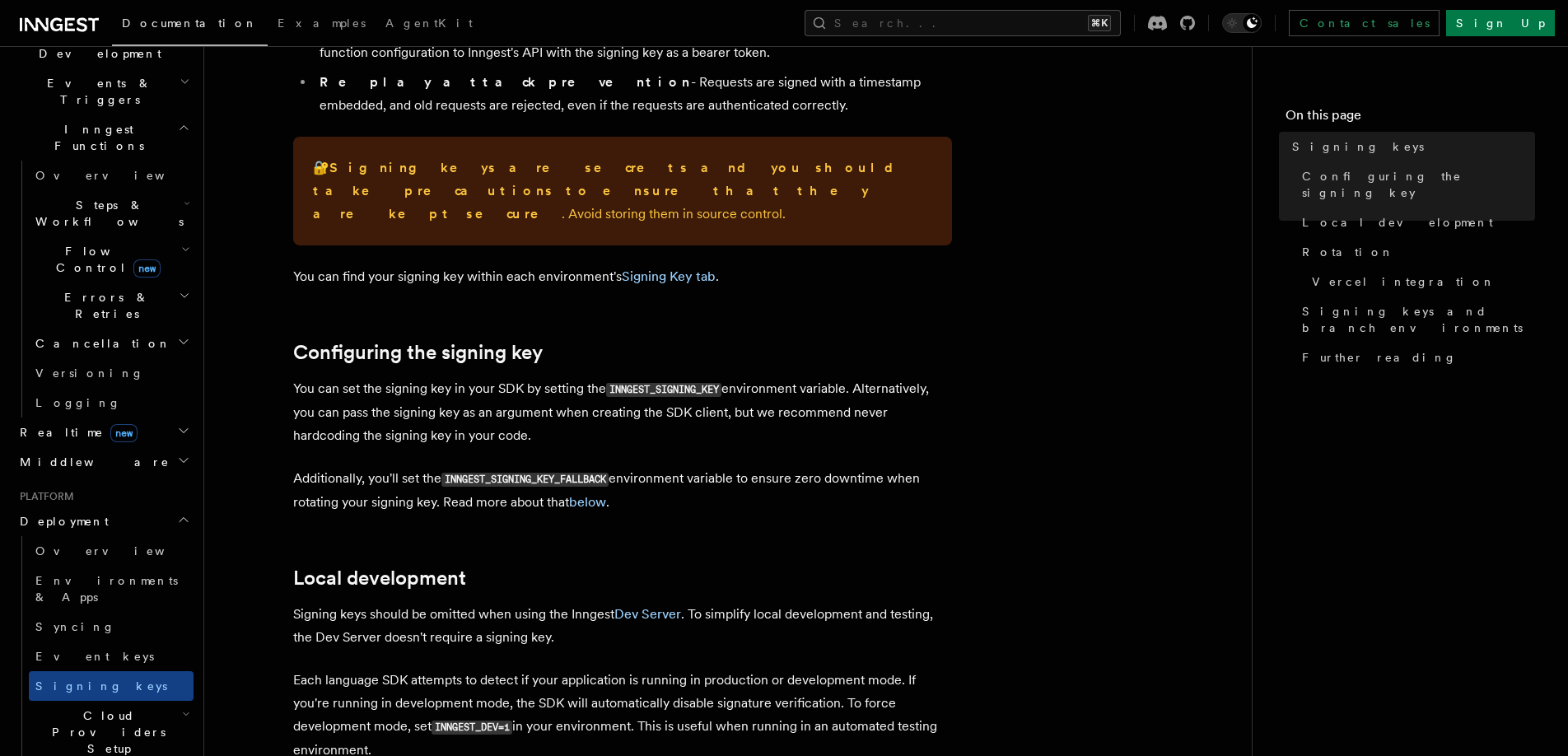
click at [573, 409] on p "You can set the signing key in your SDK by setting the INNGEST_SIGNING_KEY envi…" at bounding box center [623, 412] width 659 height 70
click at [412, 476] on p "Additionally, you'll set the INNGEST_SIGNING_KEY_FALLBACK environment variable …" at bounding box center [623, 490] width 659 height 47
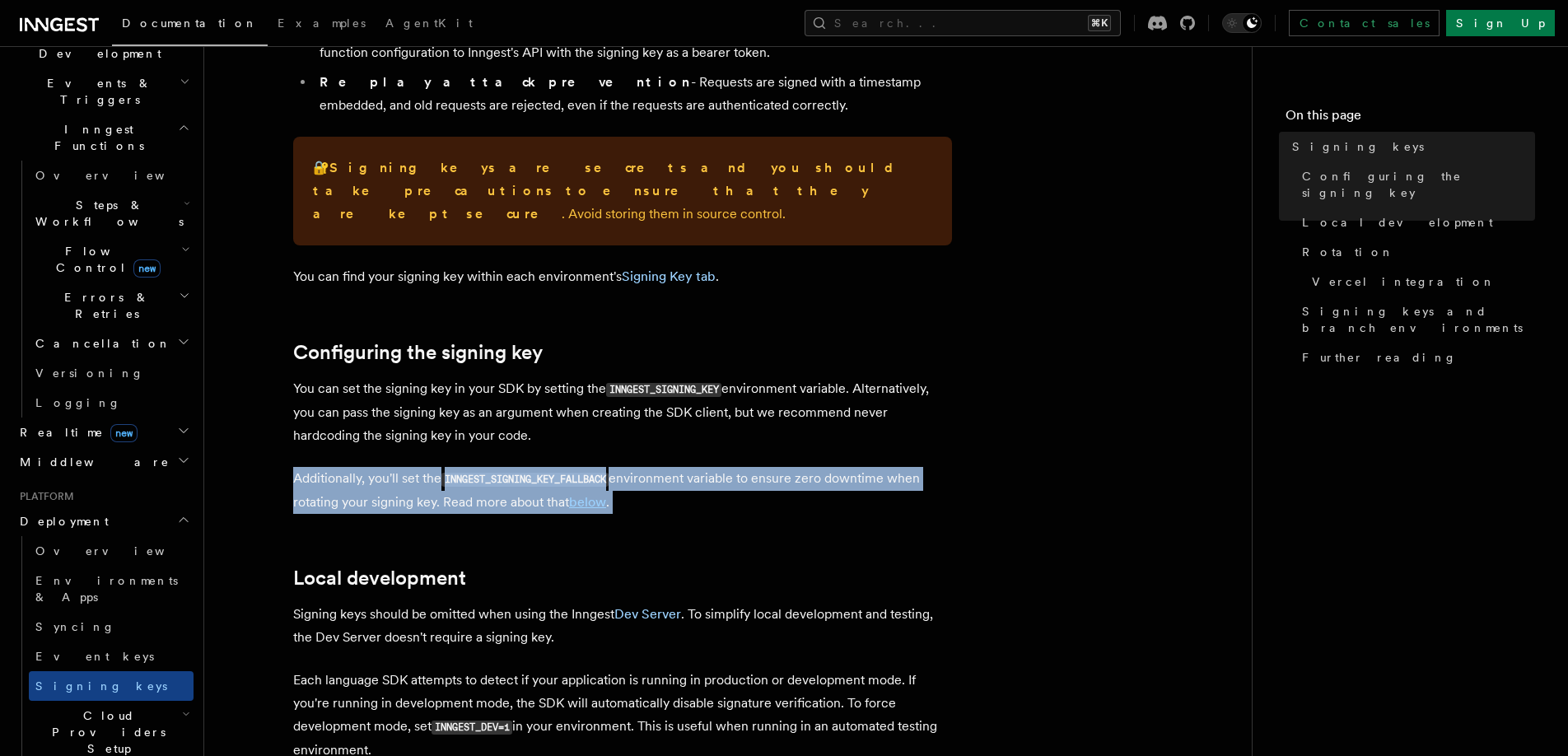
click at [412, 476] on p "Additionally, you'll set the INNGEST_SIGNING_KEY_FALLBACK environment variable …" at bounding box center [623, 490] width 659 height 47
click at [425, 480] on p "Additionally, you'll set the INNGEST_SIGNING_KEY_FALLBACK environment variable …" at bounding box center [623, 490] width 659 height 47
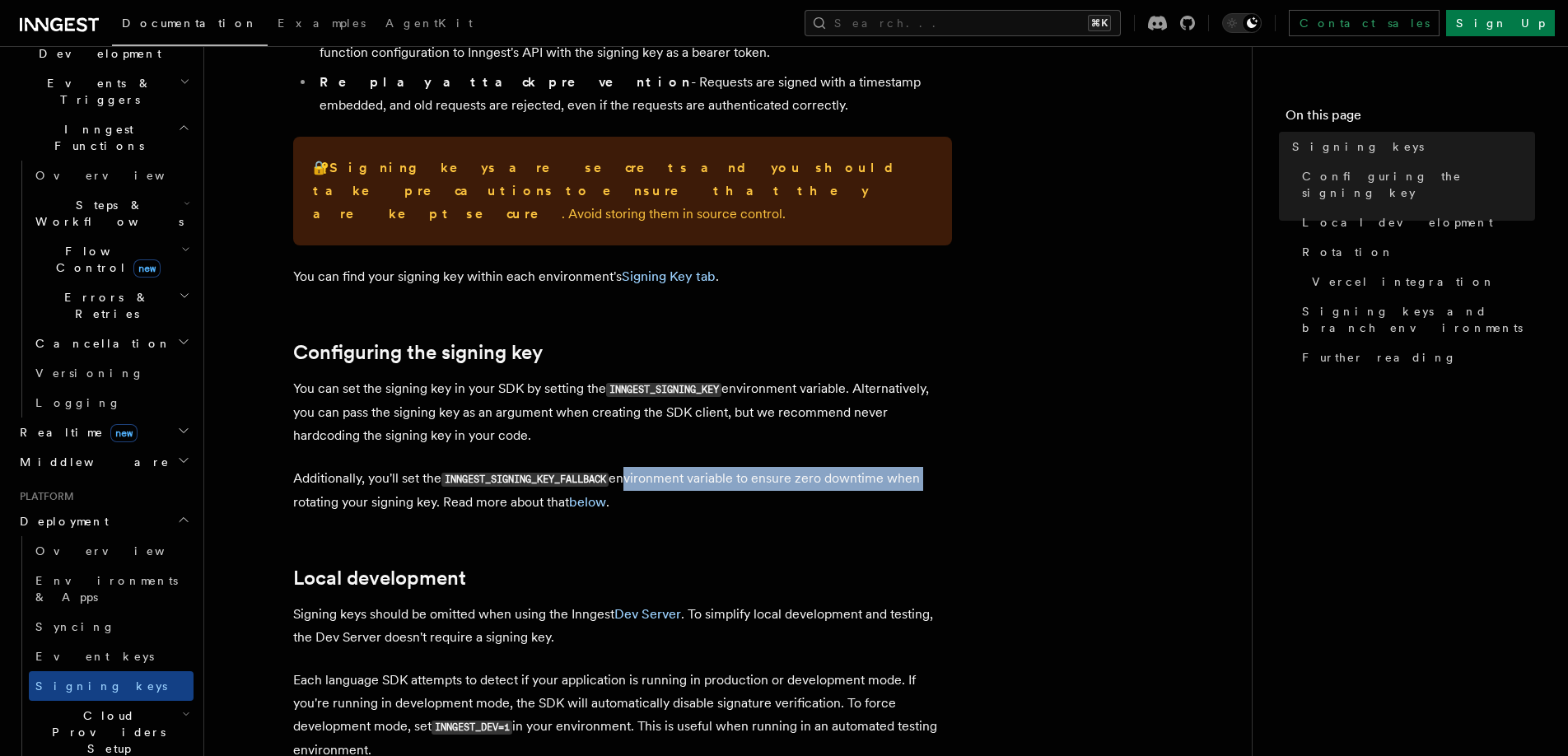
drag, startPoint x: 628, startPoint y: 458, endPoint x: 979, endPoint y: 458, distance: 351.0
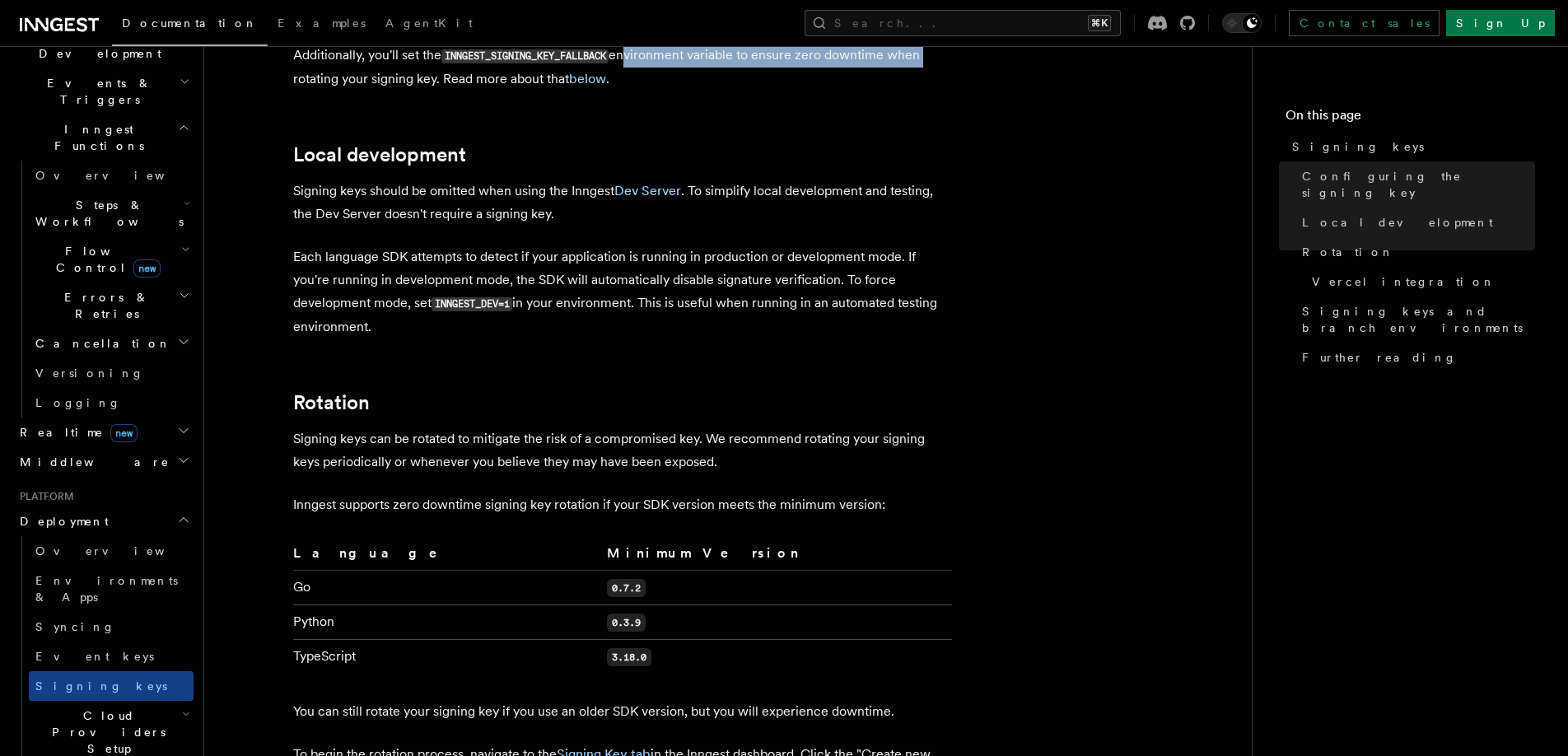
scroll to position [747, 0]
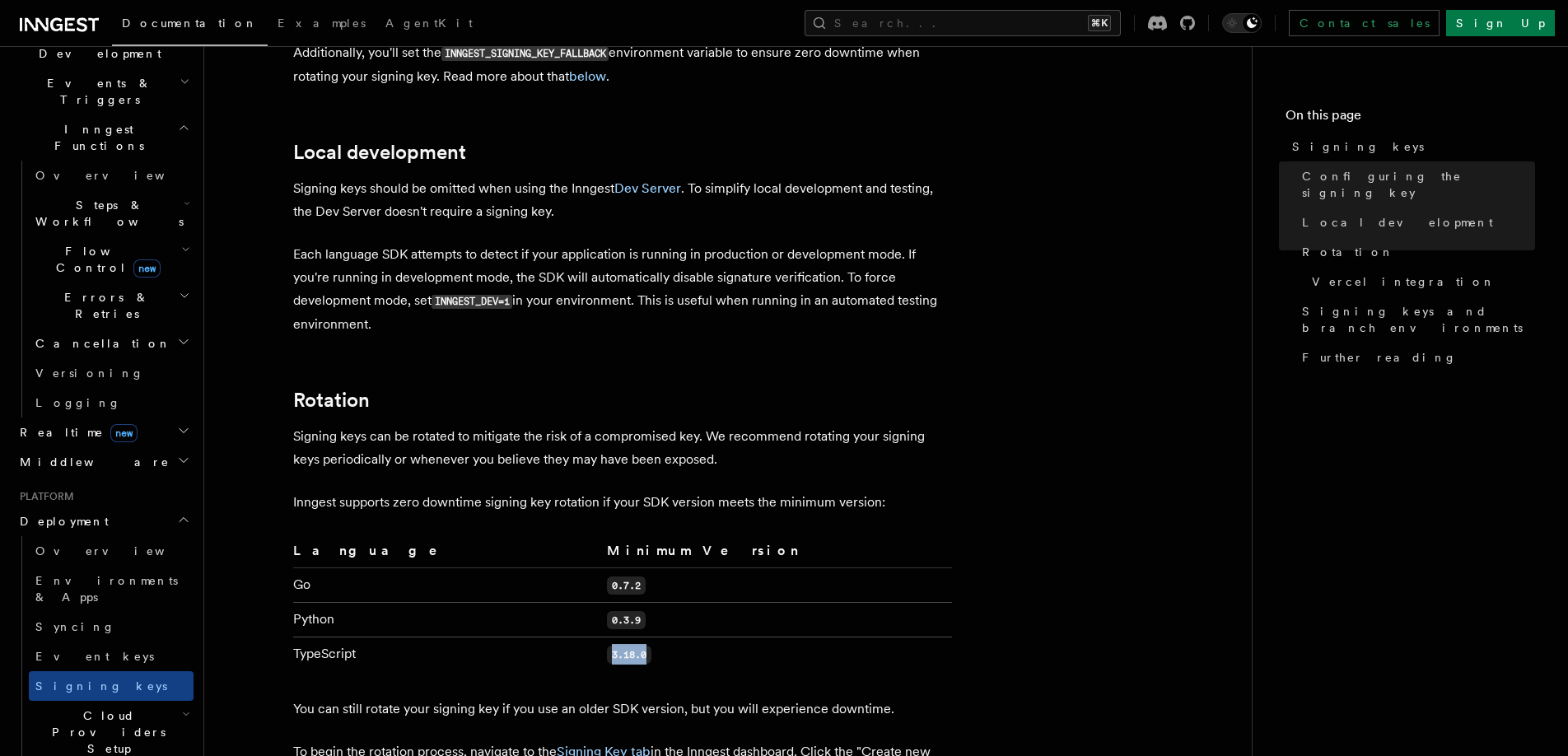
drag, startPoint x: 549, startPoint y: 631, endPoint x: 744, endPoint y: 631, distance: 195.0
click at [734, 637] on td "3.18.0" at bounding box center [776, 654] width 352 height 34
click at [744, 637] on td "3.18.0" at bounding box center [776, 654] width 352 height 34
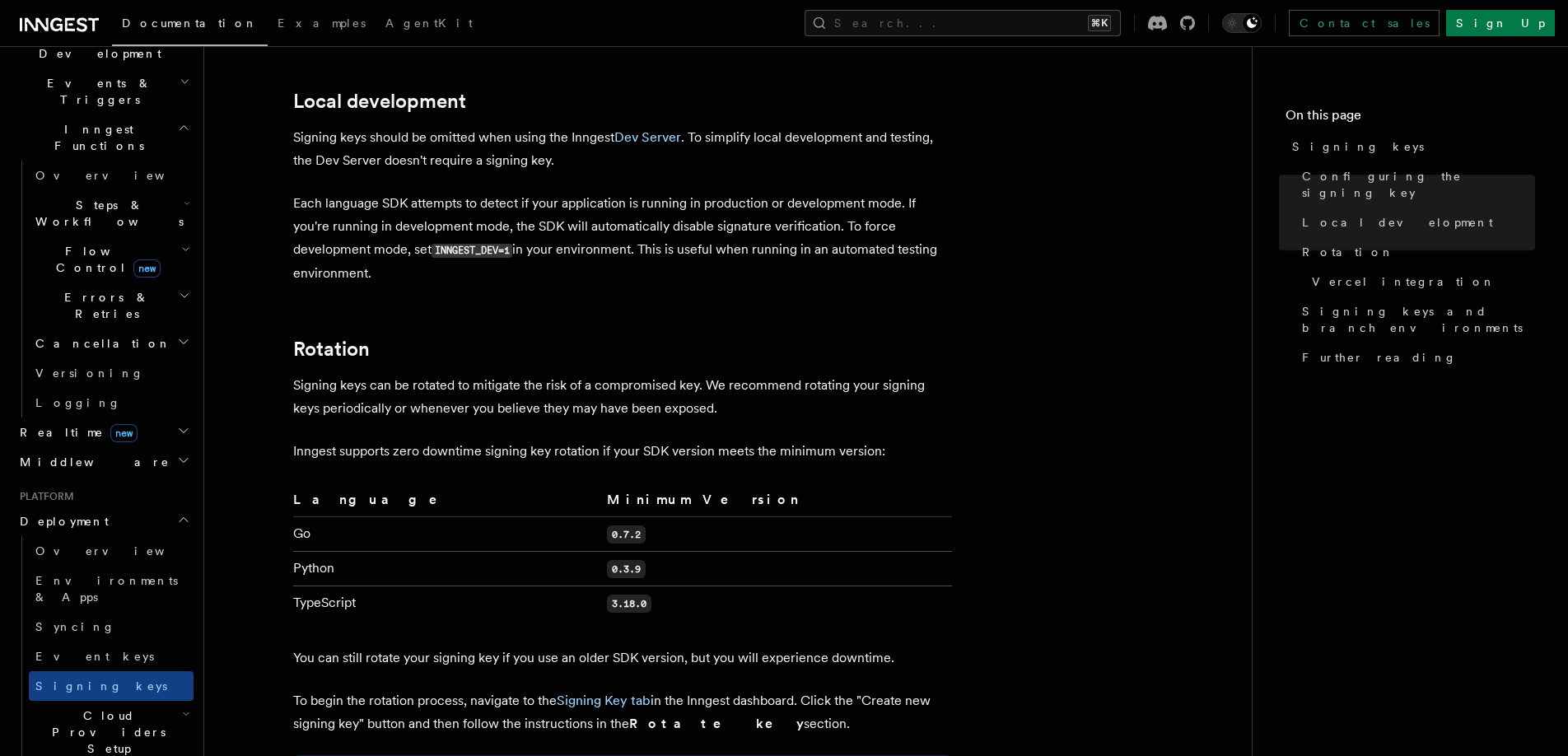
scroll to position [914, 0]
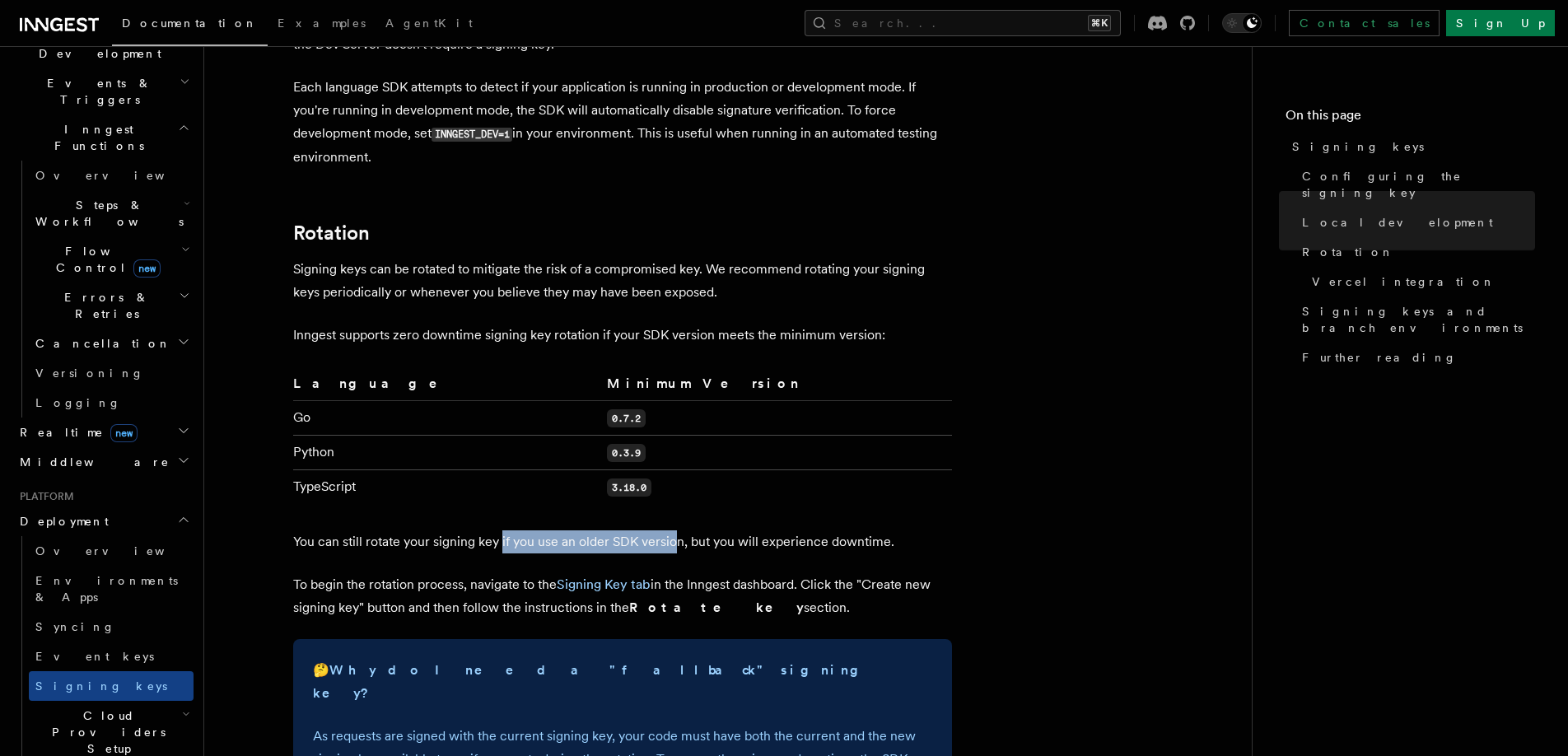
drag, startPoint x: 499, startPoint y: 520, endPoint x: 676, endPoint y: 520, distance: 177.0
click at [676, 530] on p "You can still rotate your signing key if you use an older SDK version, but you …" at bounding box center [623, 542] width 659 height 23
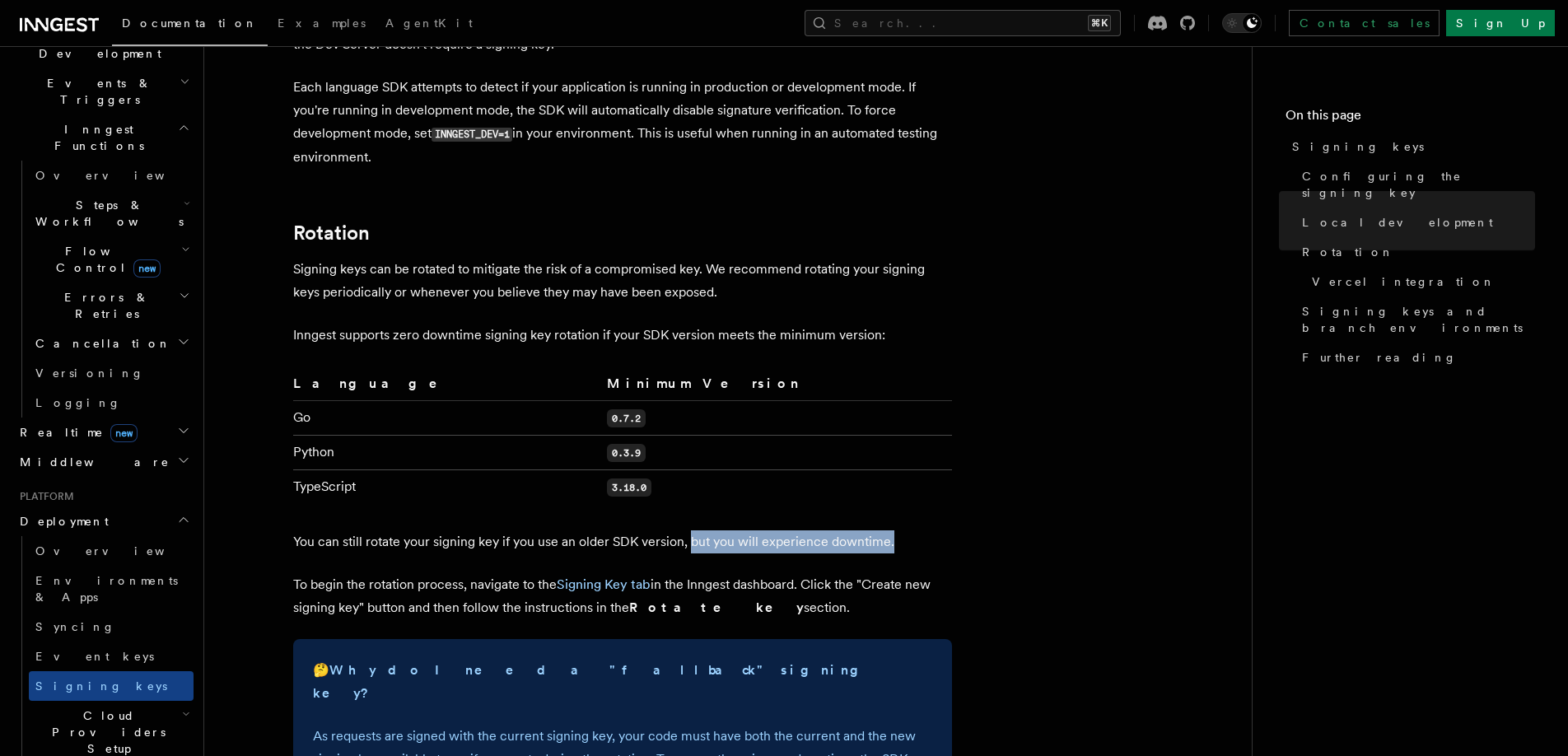
drag, startPoint x: 691, startPoint y: 520, endPoint x: 900, endPoint y: 520, distance: 209.0
click at [900, 530] on p "You can still rotate your signing key if you use an older SDK version, but you …" at bounding box center [623, 542] width 659 height 23
click at [350, 573] on p "To begin the rotation process, navigate to the Signing Key tab in the Inngest d…" at bounding box center [623, 596] width 659 height 46
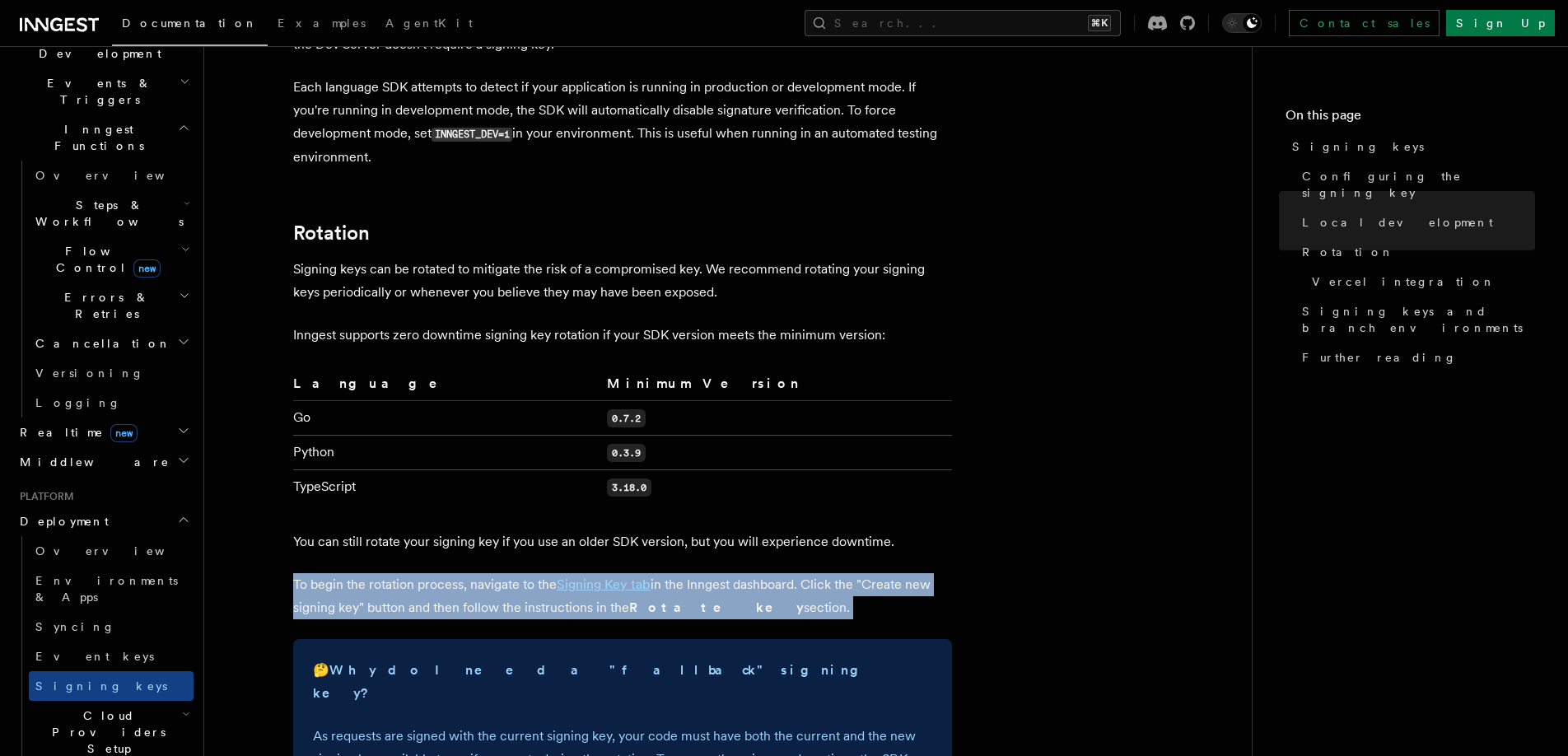
click at [350, 573] on p "To begin the rotation process, navigate to the Signing Key tab in the Inngest d…" at bounding box center [623, 596] width 659 height 46
click at [376, 573] on p "To begin the rotation process, navigate to the Signing Key tab in the Inngest d…" at bounding box center [623, 596] width 659 height 46
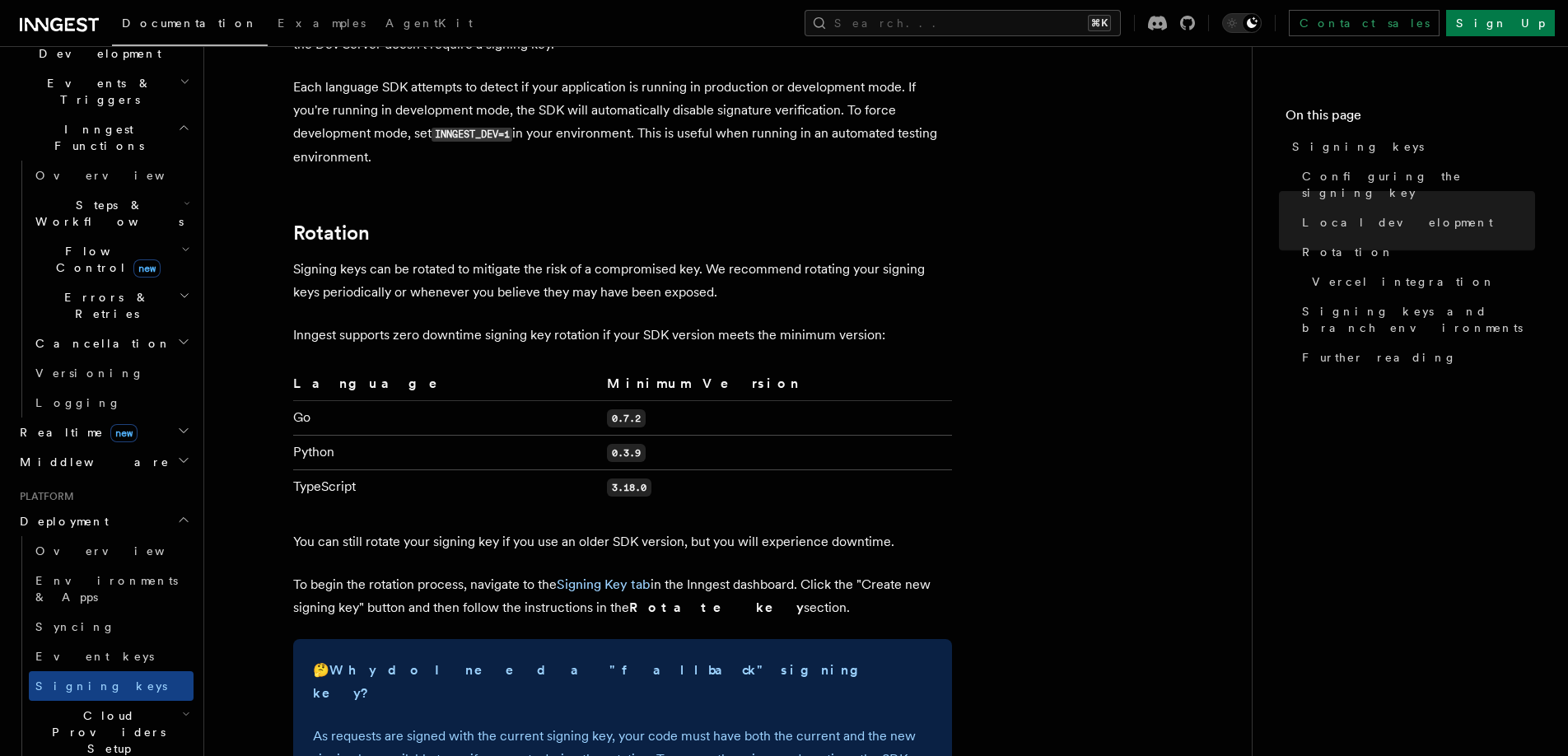
click at [344, 573] on p "To begin the rotation process, navigate to the Signing Key tab in the Inngest d…" at bounding box center [623, 596] width 659 height 46
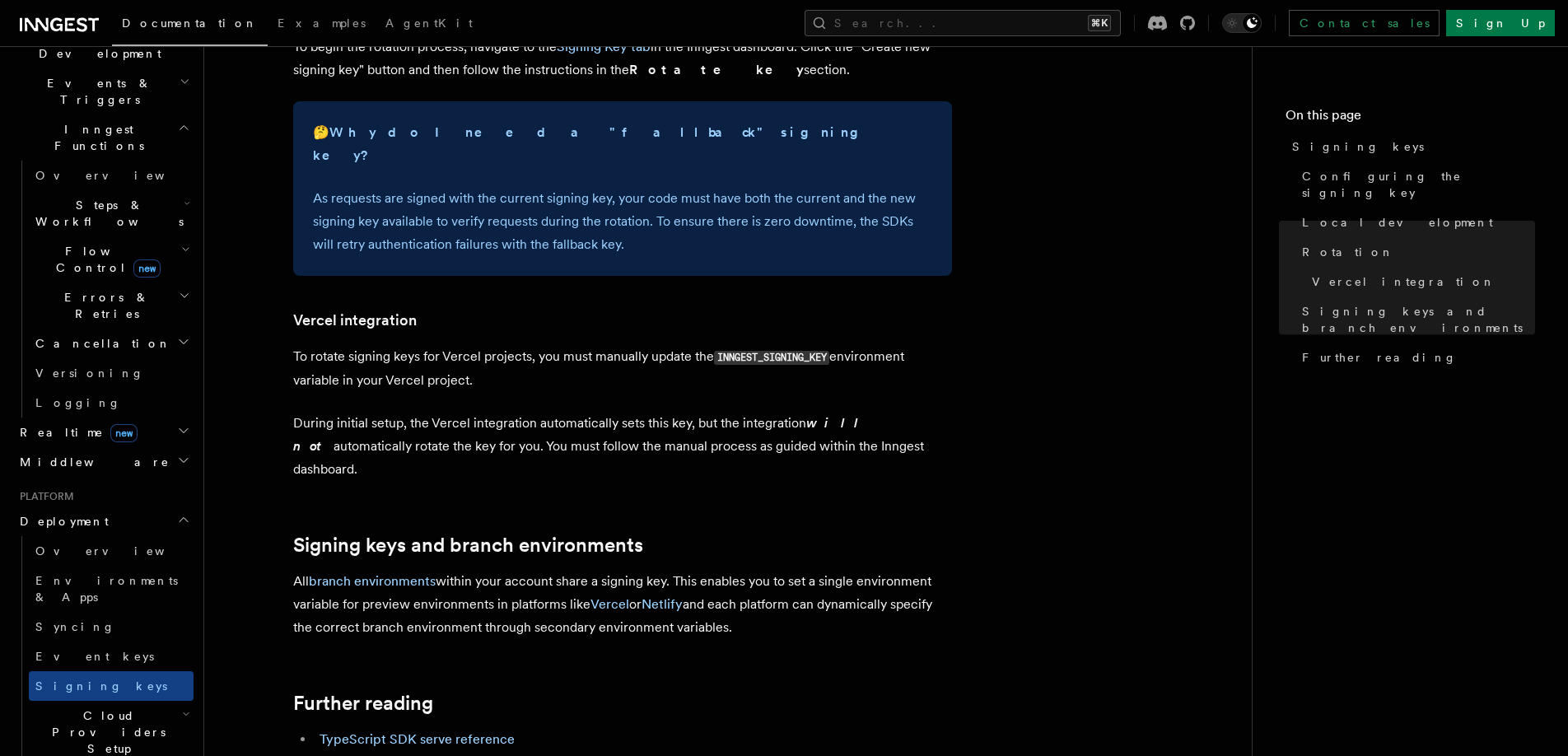
scroll to position [1518, 0]
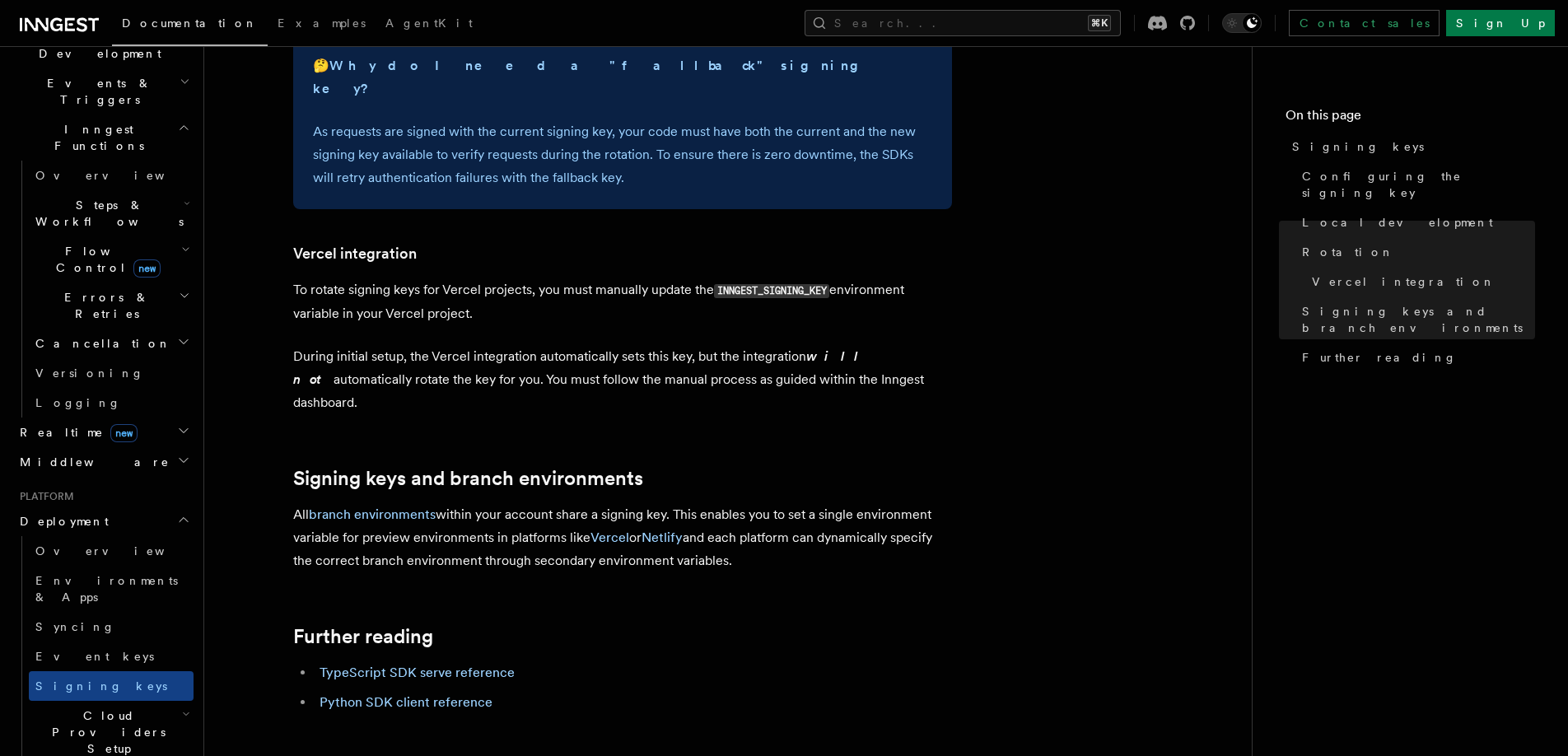
click at [466, 278] on p "To rotate signing keys for Vercel projects, you must manually update the INNGES…" at bounding box center [623, 302] width 659 height 47
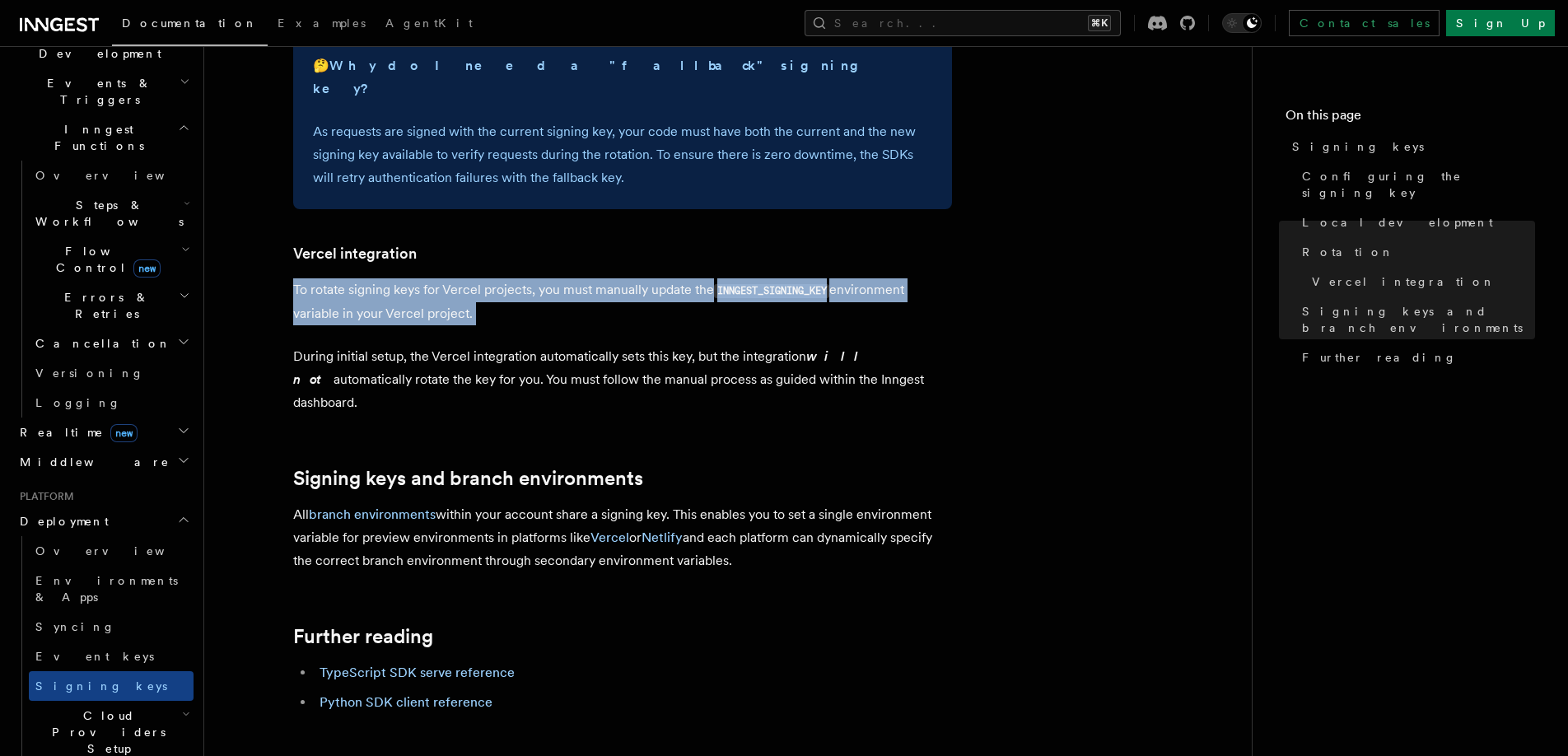
click at [466, 278] on p "To rotate signing keys for Vercel projects, you must manually update the INNGES…" at bounding box center [623, 302] width 659 height 47
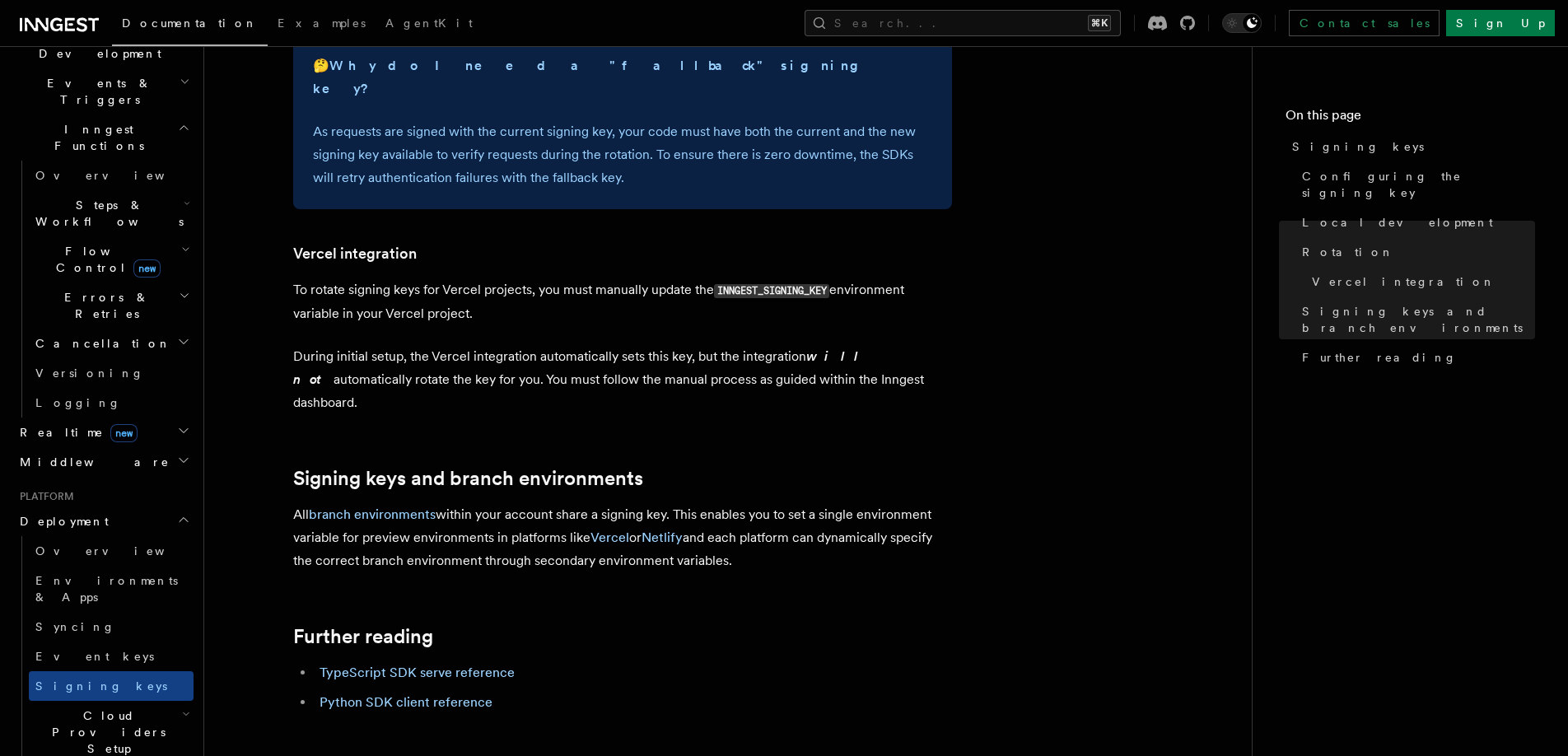
click at [542, 278] on p "To rotate signing keys for Vercel projects, you must manually update the INNGES…" at bounding box center [623, 302] width 659 height 47
click at [729, 284] on code "INNGEST_SIGNING_KEY" at bounding box center [771, 291] width 115 height 14
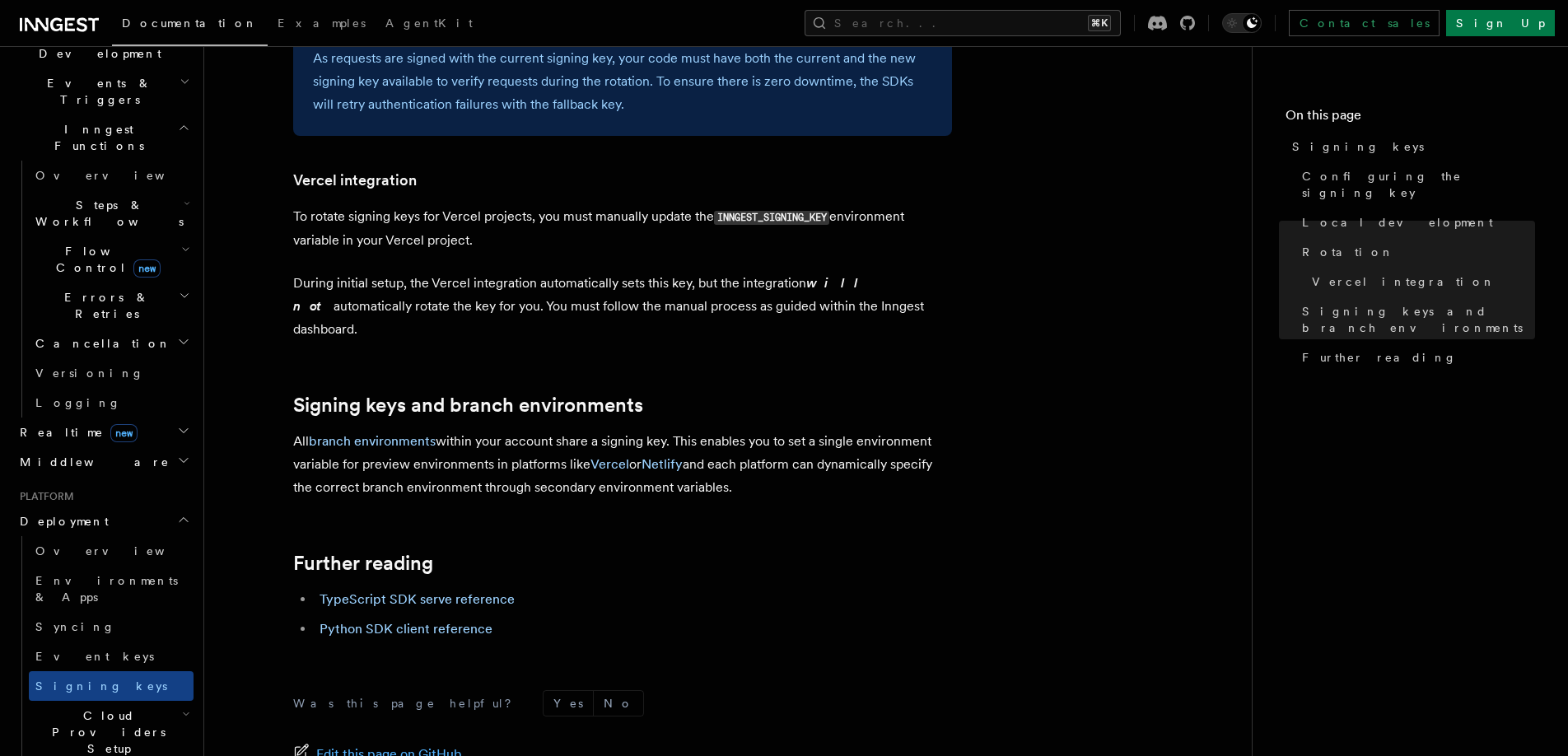
scroll to position [1599, 0]
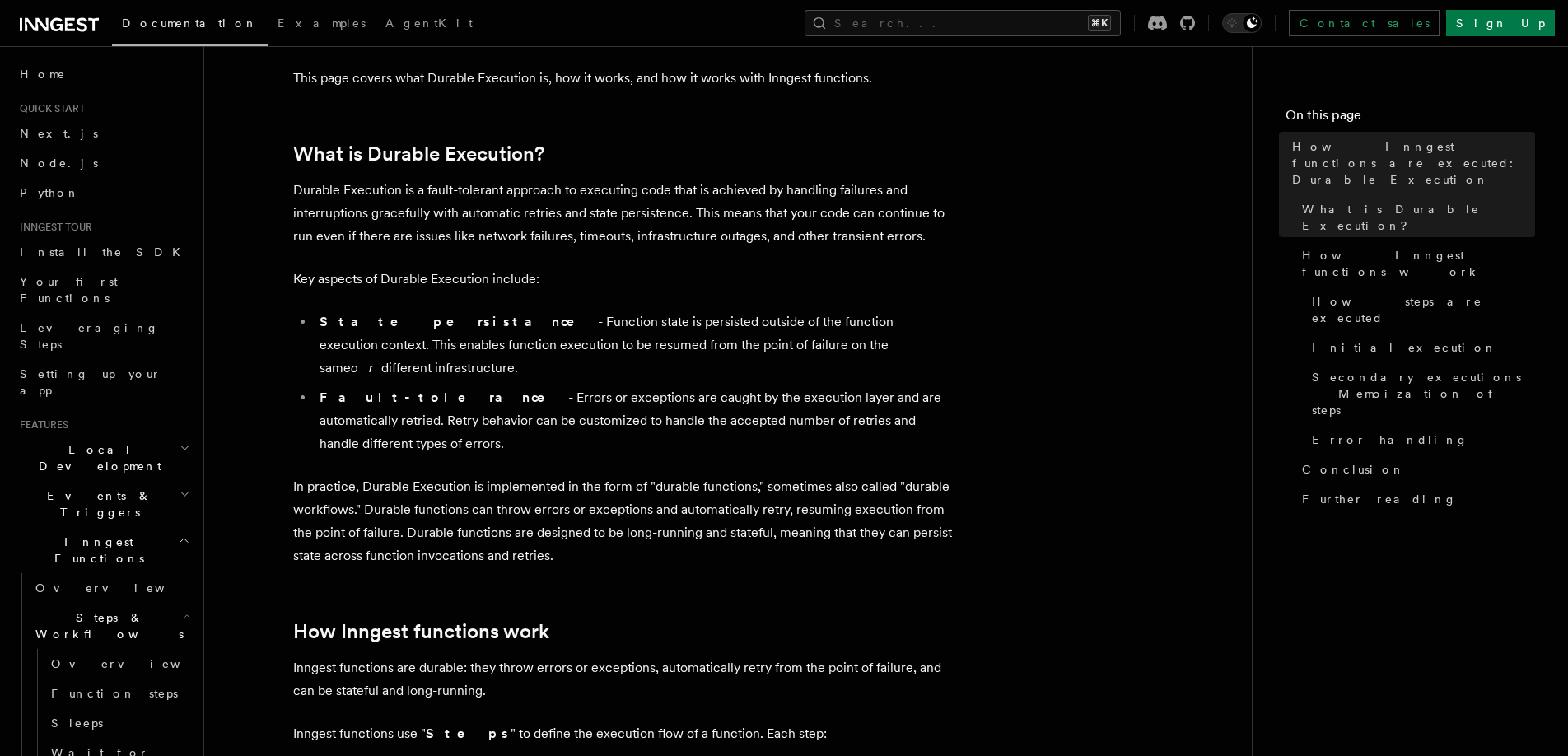
scroll to position [177, 0]
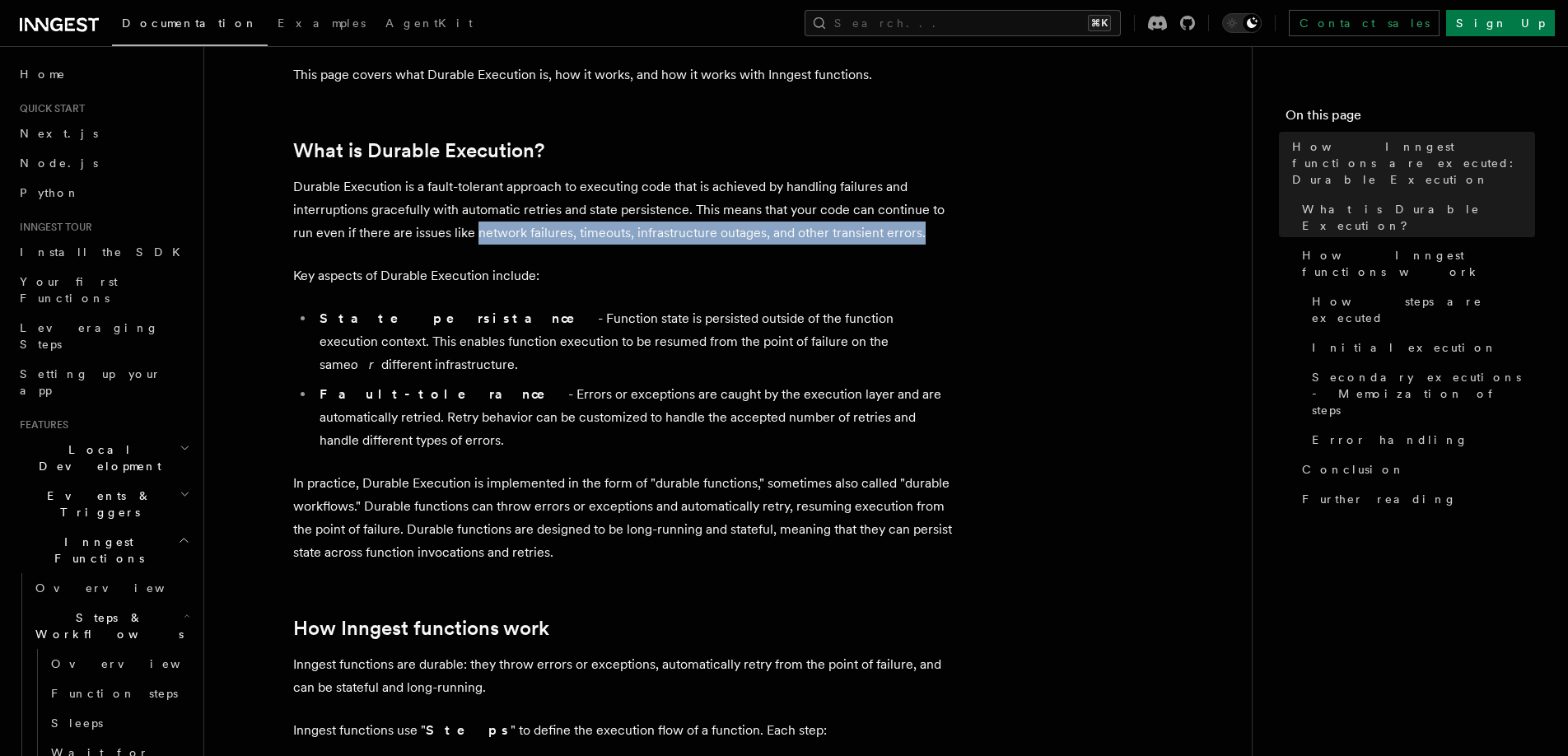
drag, startPoint x: 475, startPoint y: 234, endPoint x: 927, endPoint y: 235, distance: 452.0
click at [927, 235] on p "Durable Execution is a fault-tolerant approach to executing code that is achiev…" at bounding box center [623, 210] width 659 height 69
drag, startPoint x: 372, startPoint y: 145, endPoint x: 381, endPoint y: 145, distance: 9.0
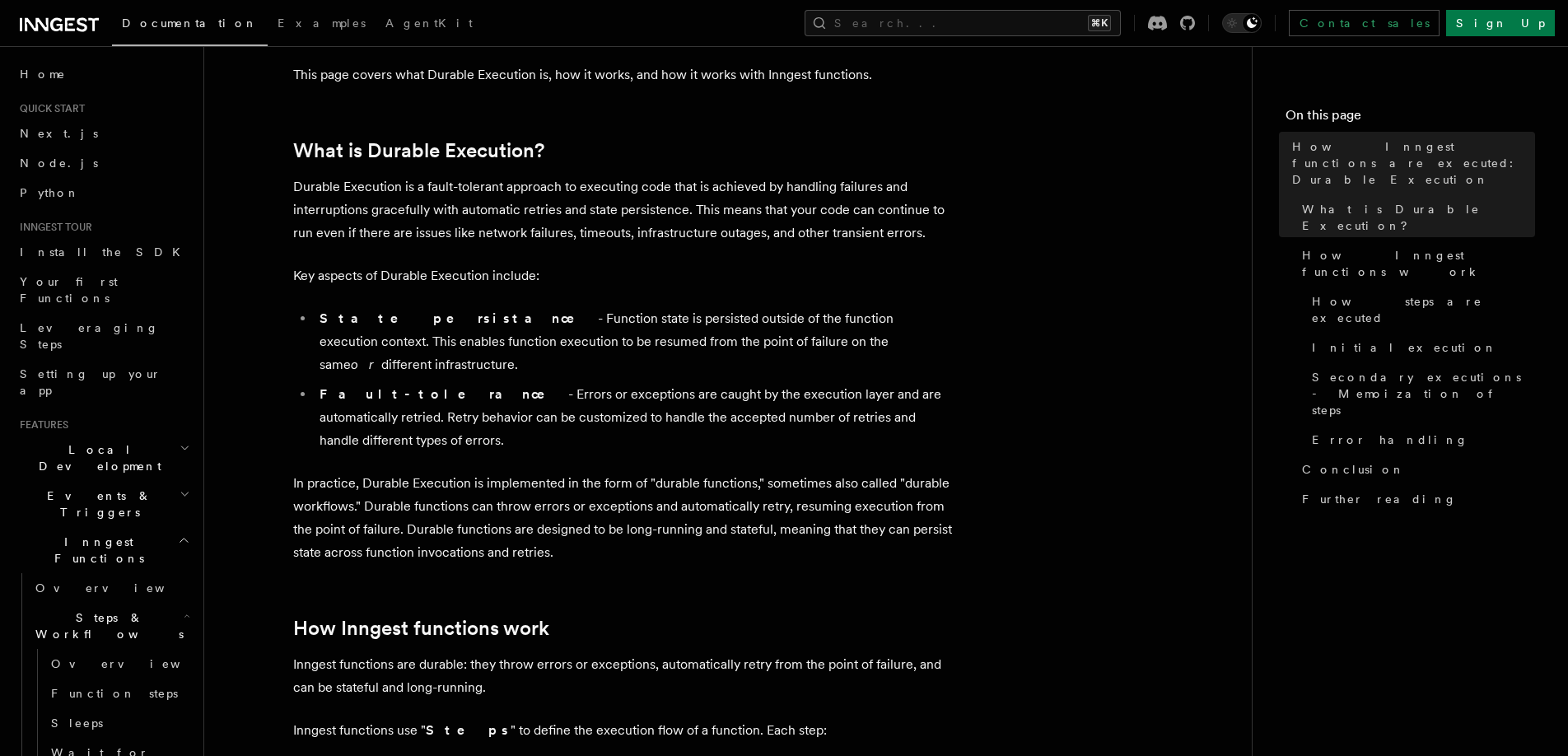
click at [350, 278] on p "Key aspects of Durable Execution include:" at bounding box center [623, 276] width 659 height 23
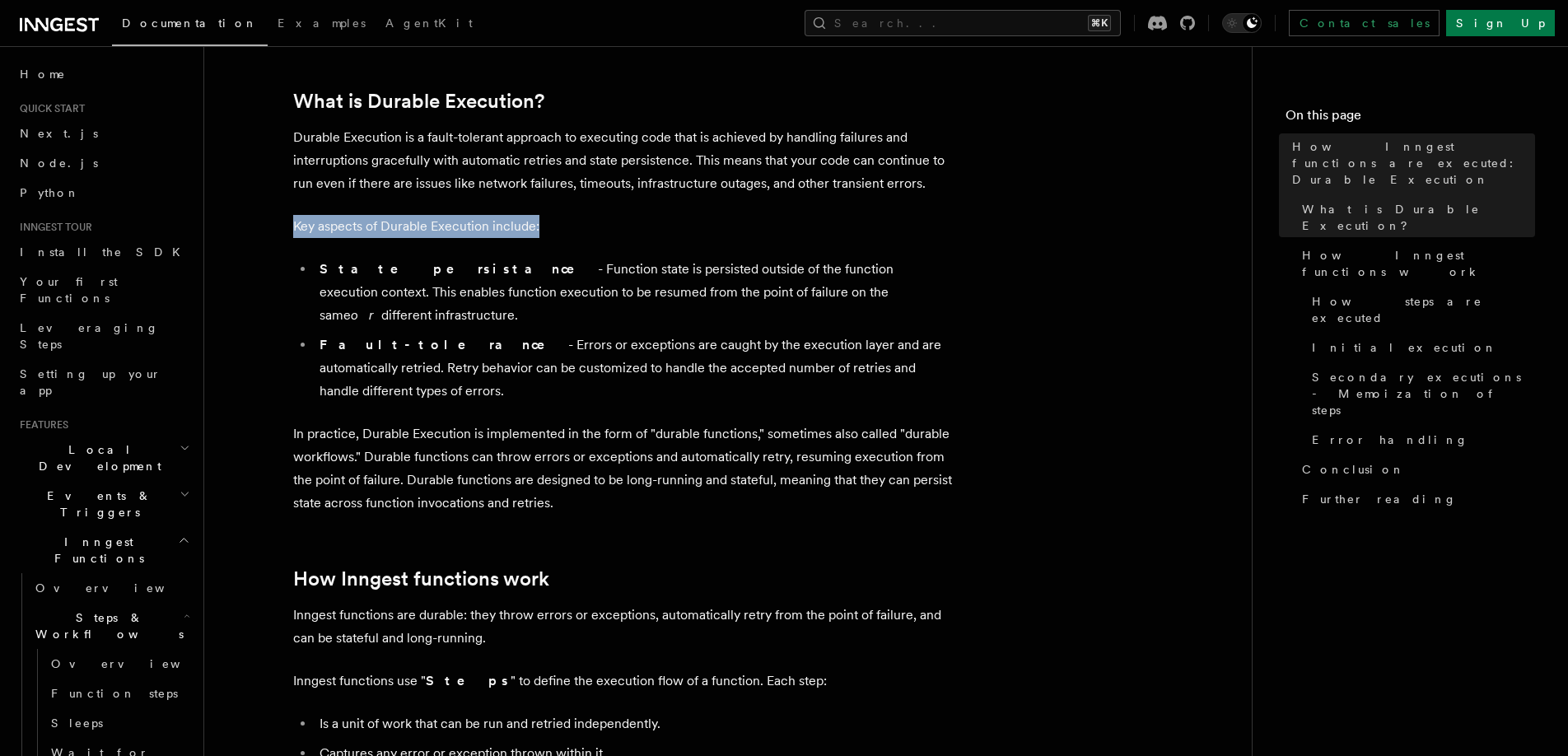
scroll to position [235, 0]
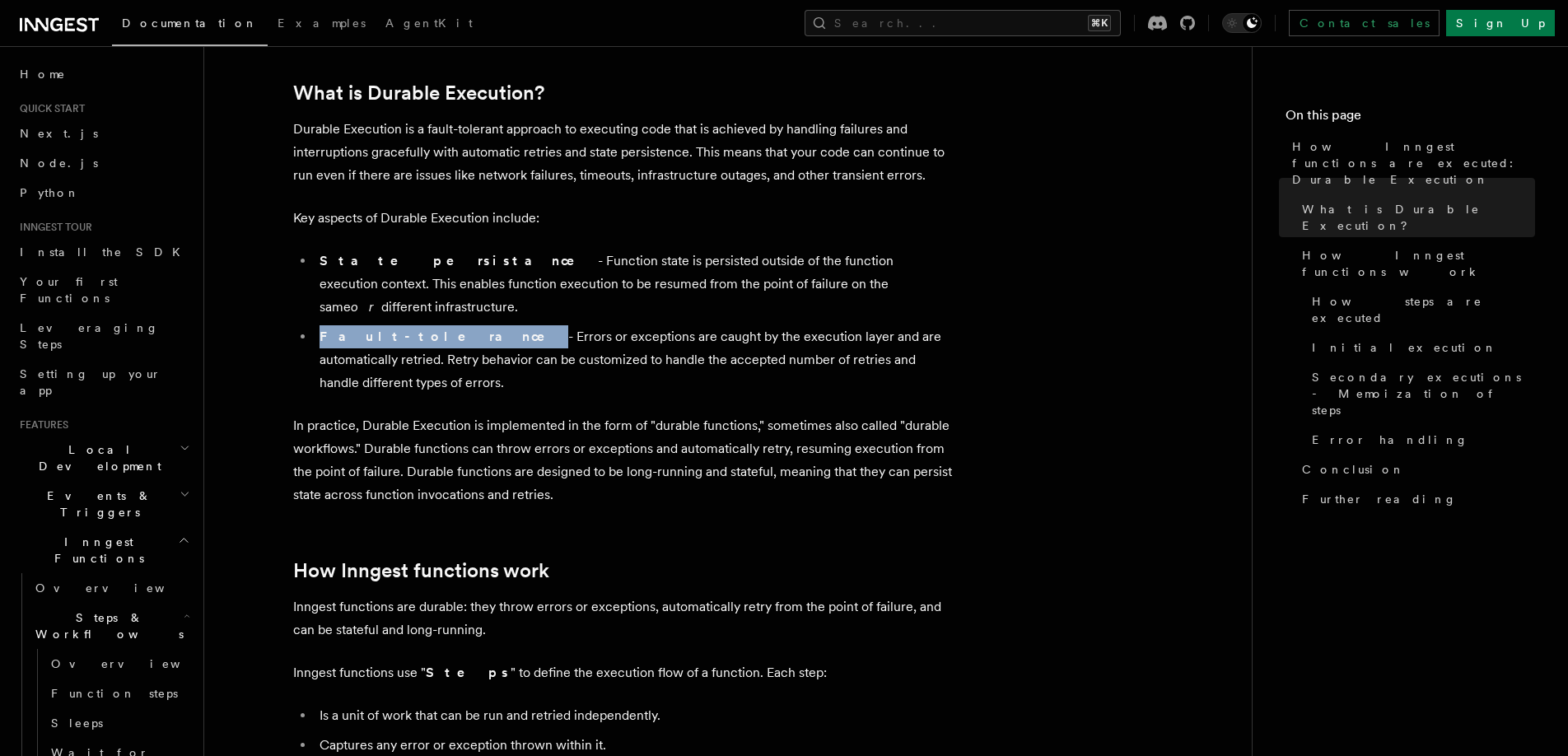
drag, startPoint x: 318, startPoint y: 313, endPoint x: 412, endPoint y: 311, distance: 94.0
click at [412, 325] on li "Fault-tolerance - Errors or exceptions are caught by the execution layer and ar…" at bounding box center [633, 359] width 638 height 69
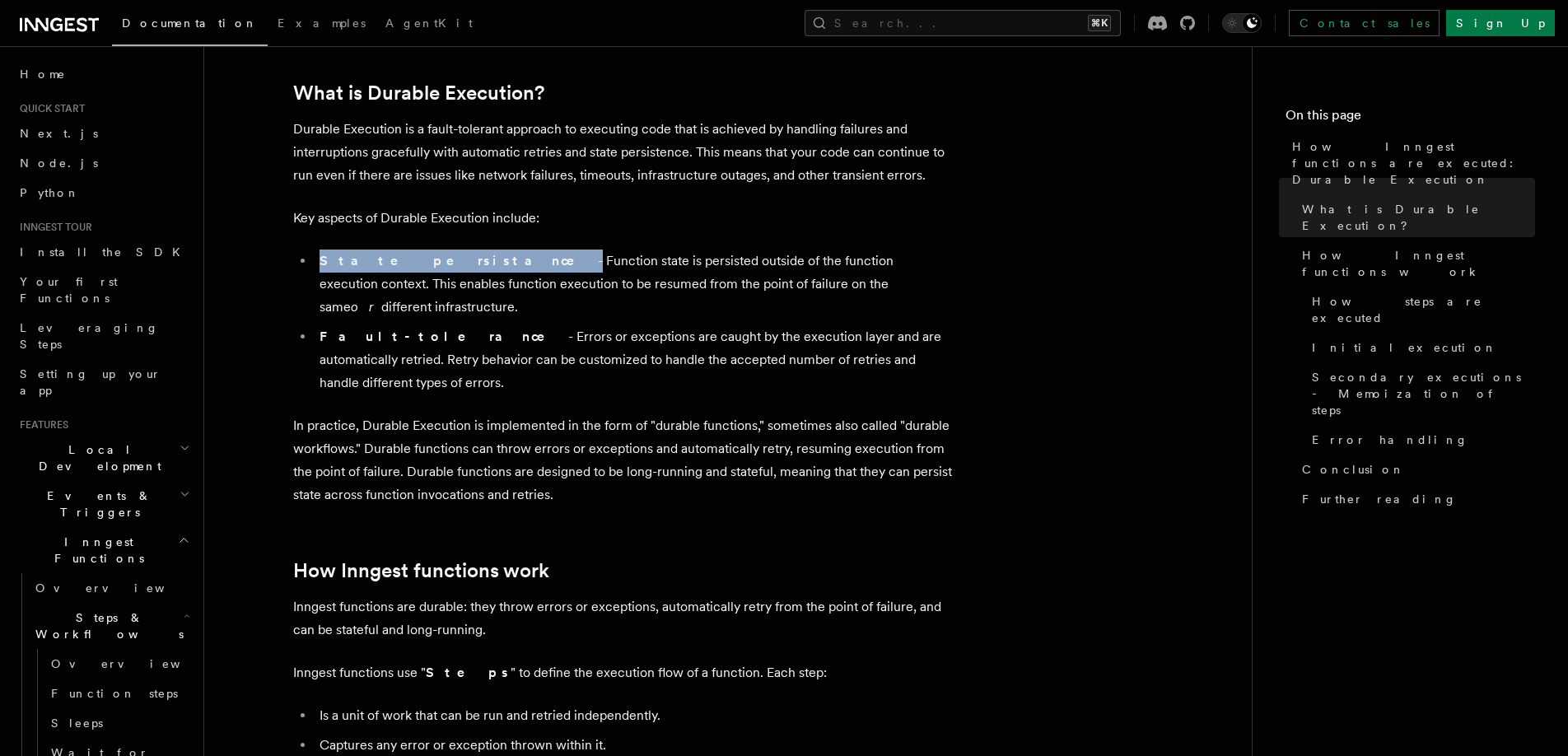
drag, startPoint x: 424, startPoint y: 261, endPoint x: 292, endPoint y: 261, distance: 132.0
click at [357, 288] on li "State persistance - Function state is persisted outside of the function executi…" at bounding box center [633, 284] width 638 height 69
drag, startPoint x: 425, startPoint y: 311, endPoint x: 971, endPoint y: 332, distance: 546.4
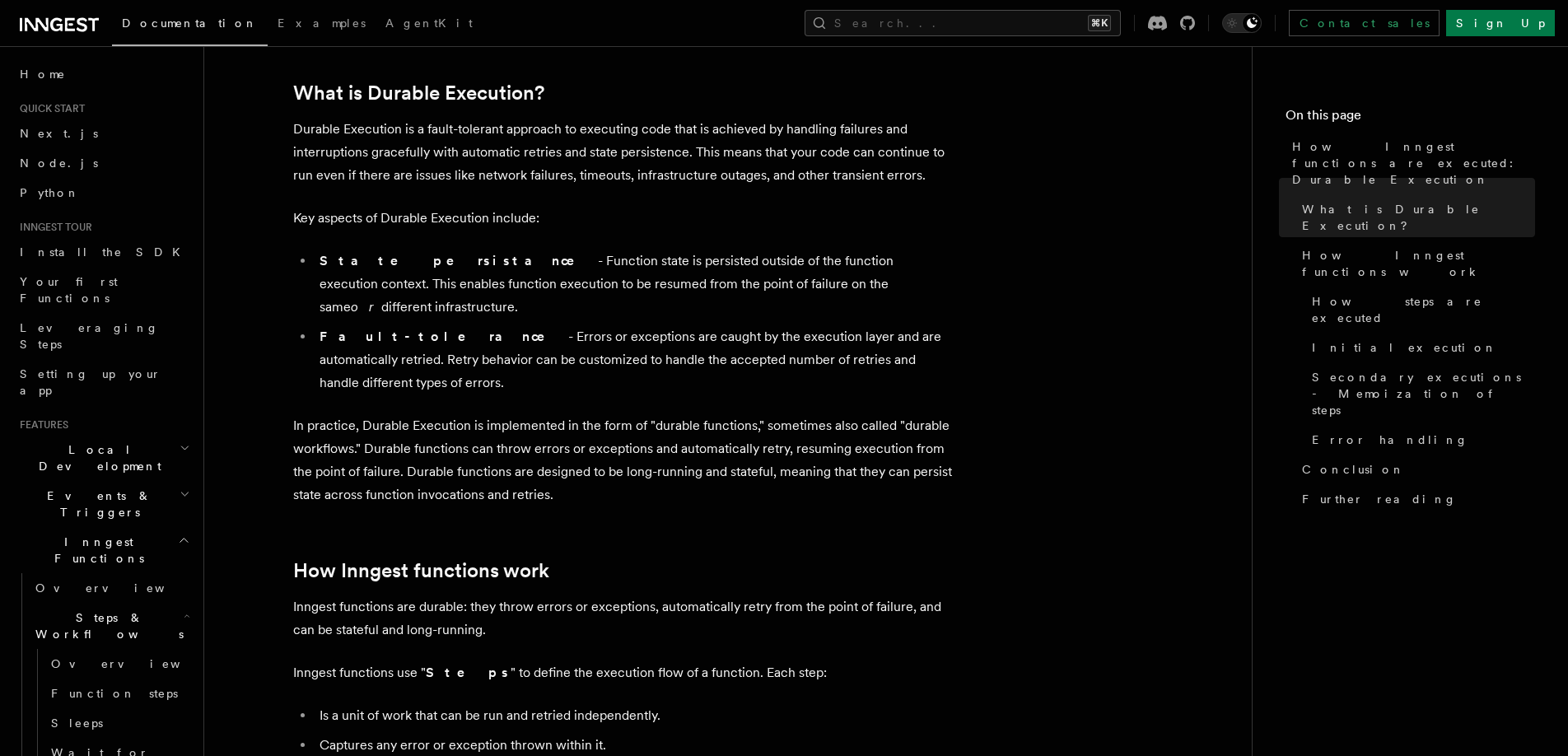
drag, startPoint x: 997, startPoint y: 332, endPoint x: 425, endPoint y: 317, distance: 572.2
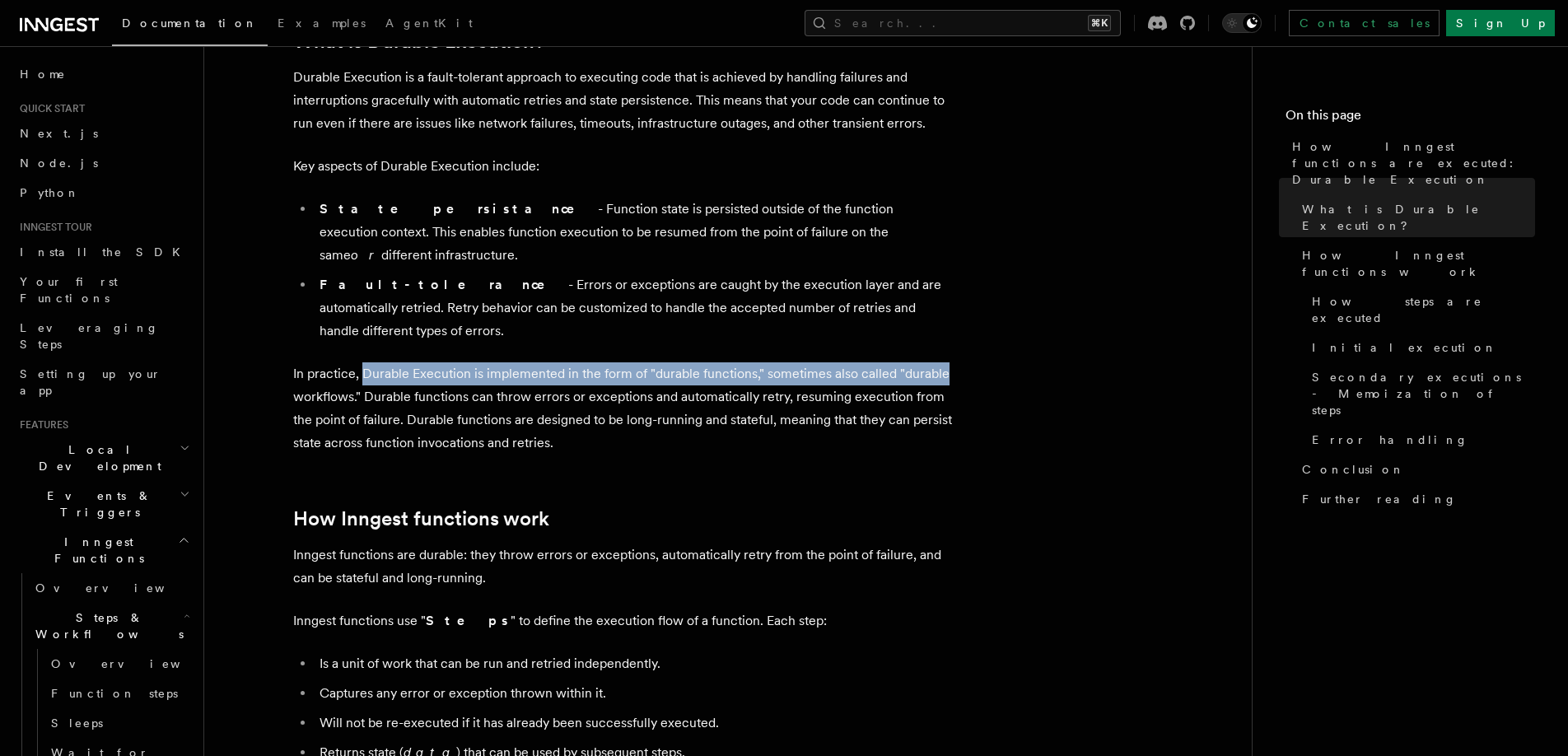
drag, startPoint x: 365, startPoint y: 327, endPoint x: 958, endPoint y: 329, distance: 593.0
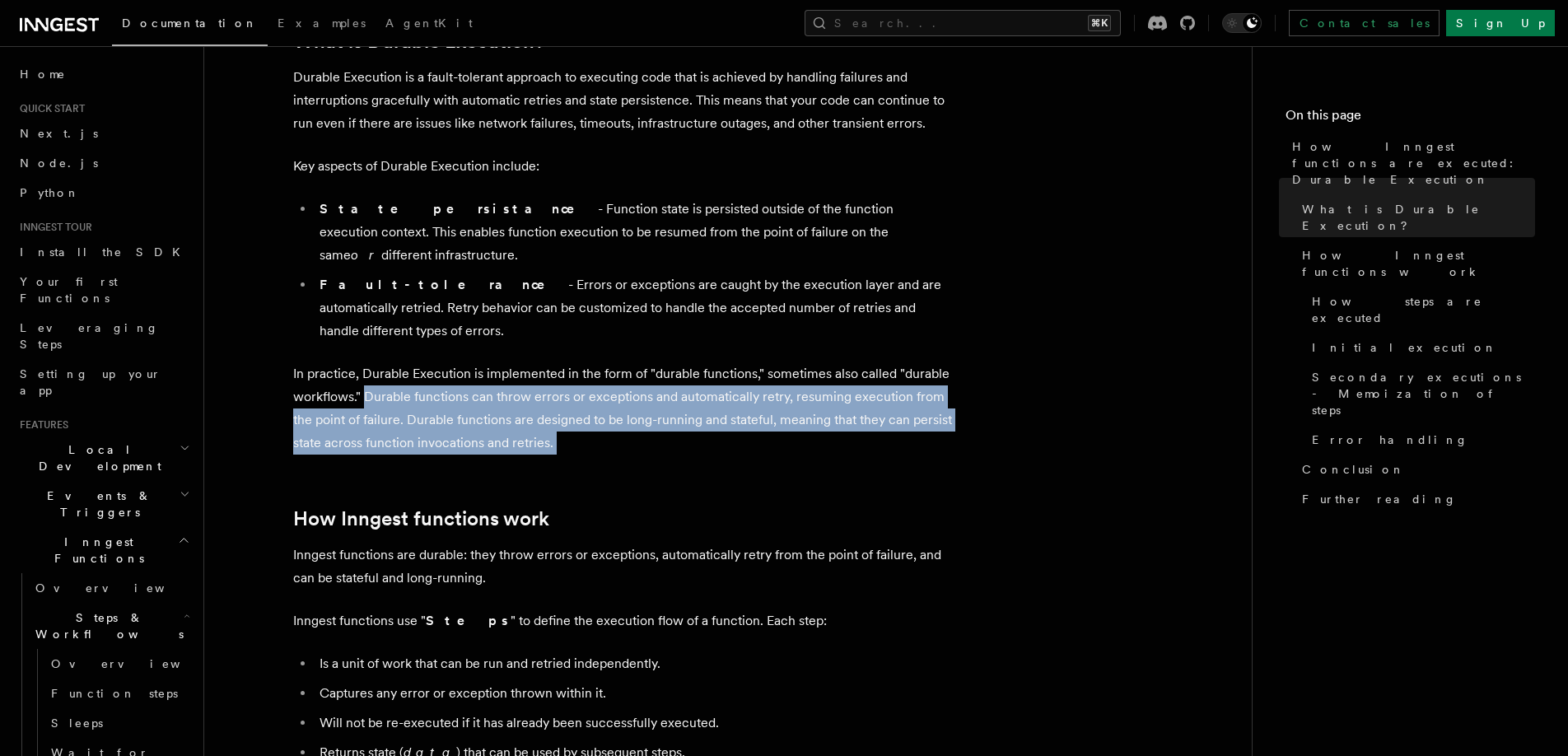
drag, startPoint x: 368, startPoint y: 352, endPoint x: 635, endPoint y: 414, distance: 274.1
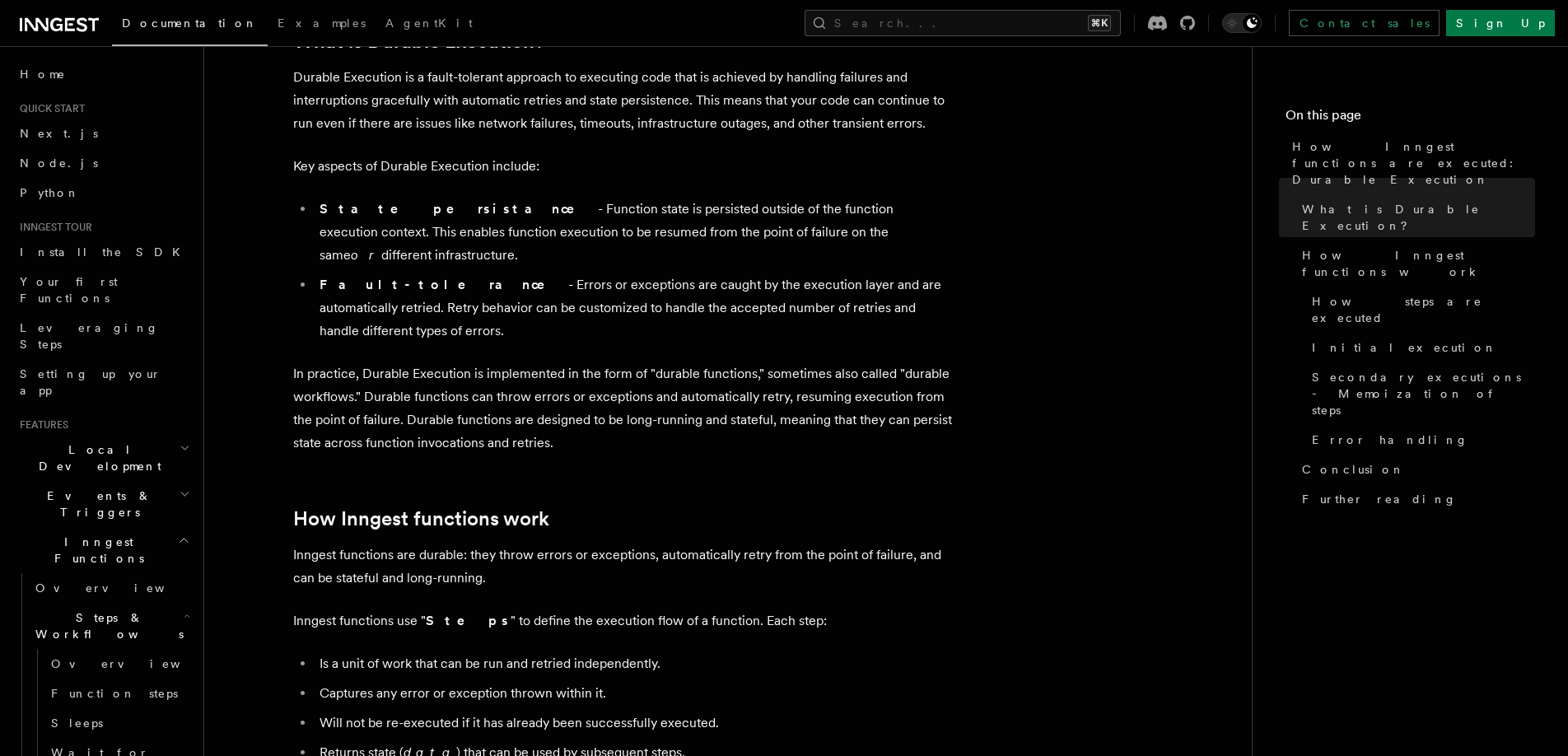
click at [636, 398] on p "In practice, Durable Execution is implemented in the form of "durable functions…" at bounding box center [623, 408] width 659 height 92
drag, startPoint x: 679, startPoint y: 352, endPoint x: 783, endPoint y: 352, distance: 104.0
click at [783, 363] on p "In practice, Durable Execution is implemented in the form of "durable functions…" at bounding box center [623, 408] width 659 height 92
drag, startPoint x: 797, startPoint y: 351, endPoint x: 995, endPoint y: 351, distance: 198.0
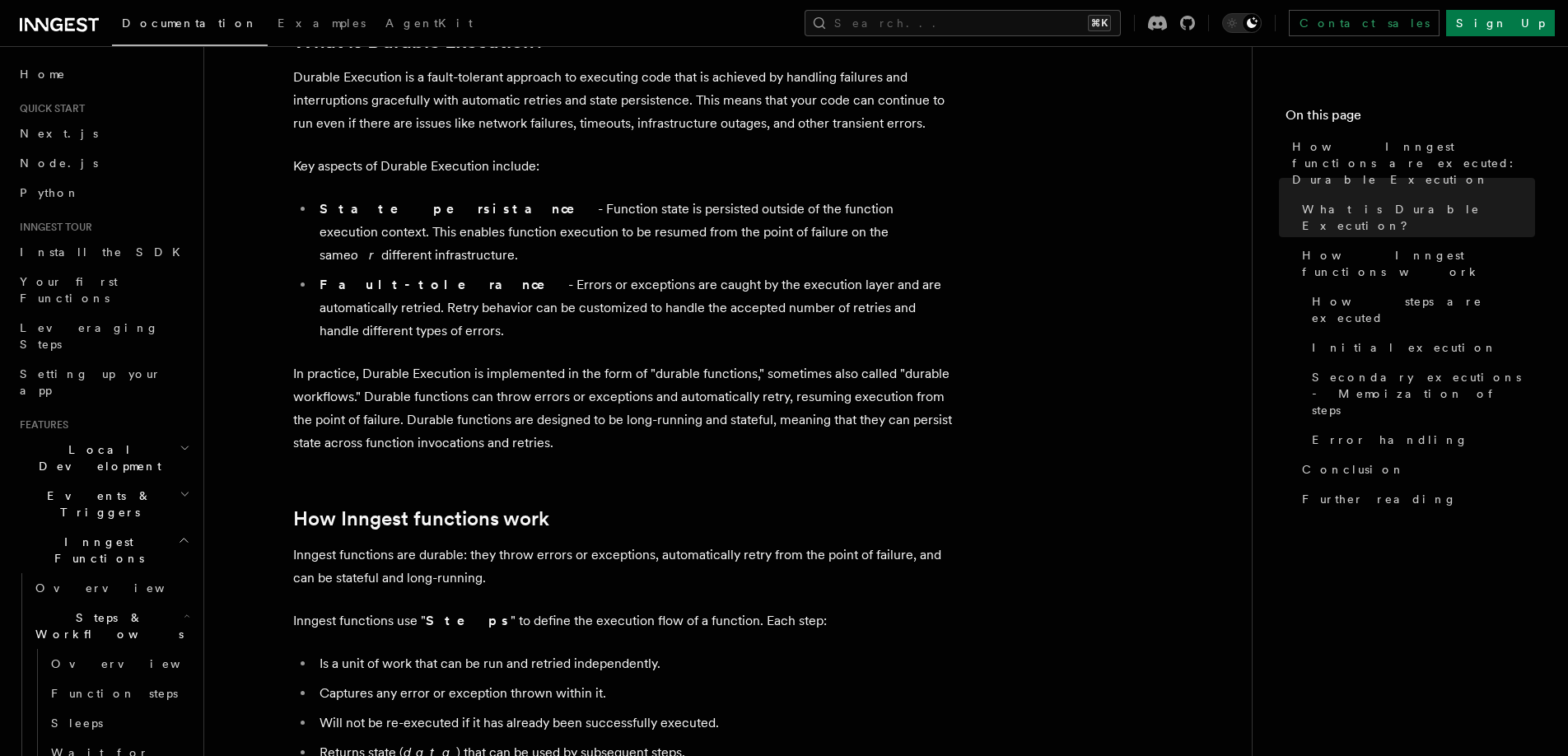
click at [468, 378] on p "In practice, Durable Execution is implemented in the form of "durable functions…" at bounding box center [623, 408] width 659 height 92
drag, startPoint x: 350, startPoint y: 373, endPoint x: 395, endPoint y: 375, distance: 45.0
drag, startPoint x: 401, startPoint y: 375, endPoint x: 589, endPoint y: 400, distance: 189.7
click at [589, 402] on p "In practice, Durable Execution is implemented in the form of "durable functions…" at bounding box center [623, 408] width 659 height 92
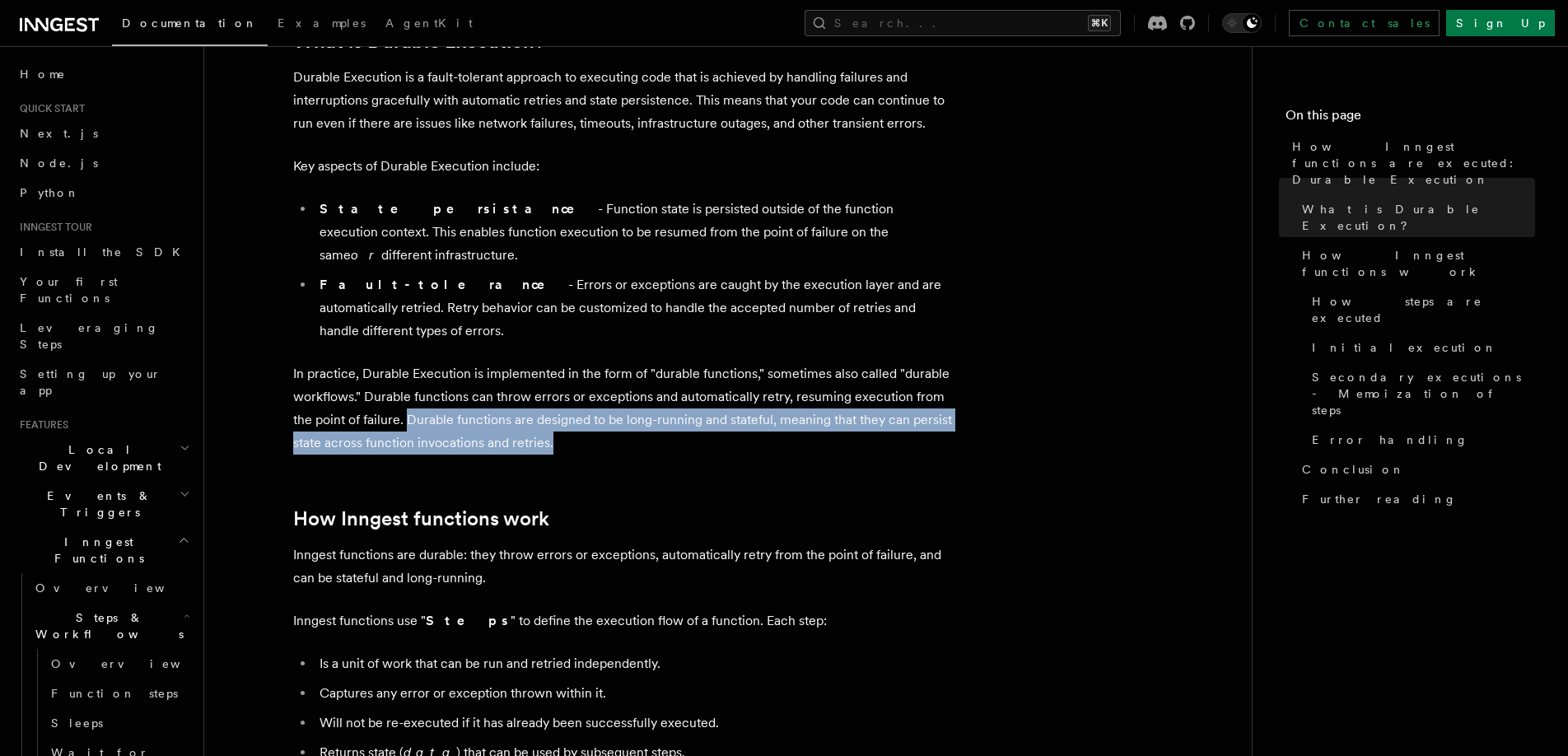
drag, startPoint x: 589, startPoint y: 400, endPoint x: 410, endPoint y: 378, distance: 180.3
click at [410, 378] on p "In practice, Durable Execution is implemented in the form of "durable functions…" at bounding box center [623, 408] width 659 height 92
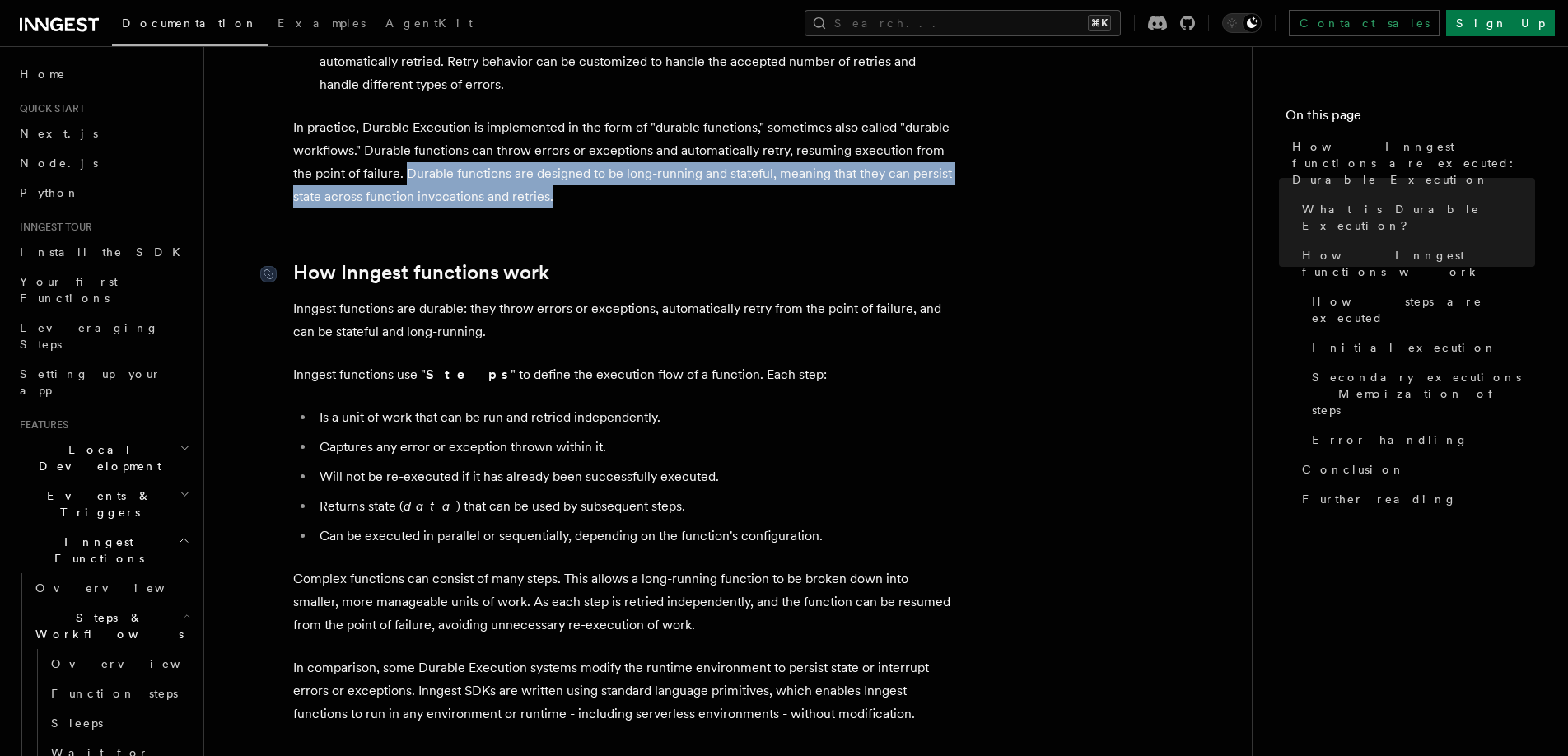
scroll to position [534, 0]
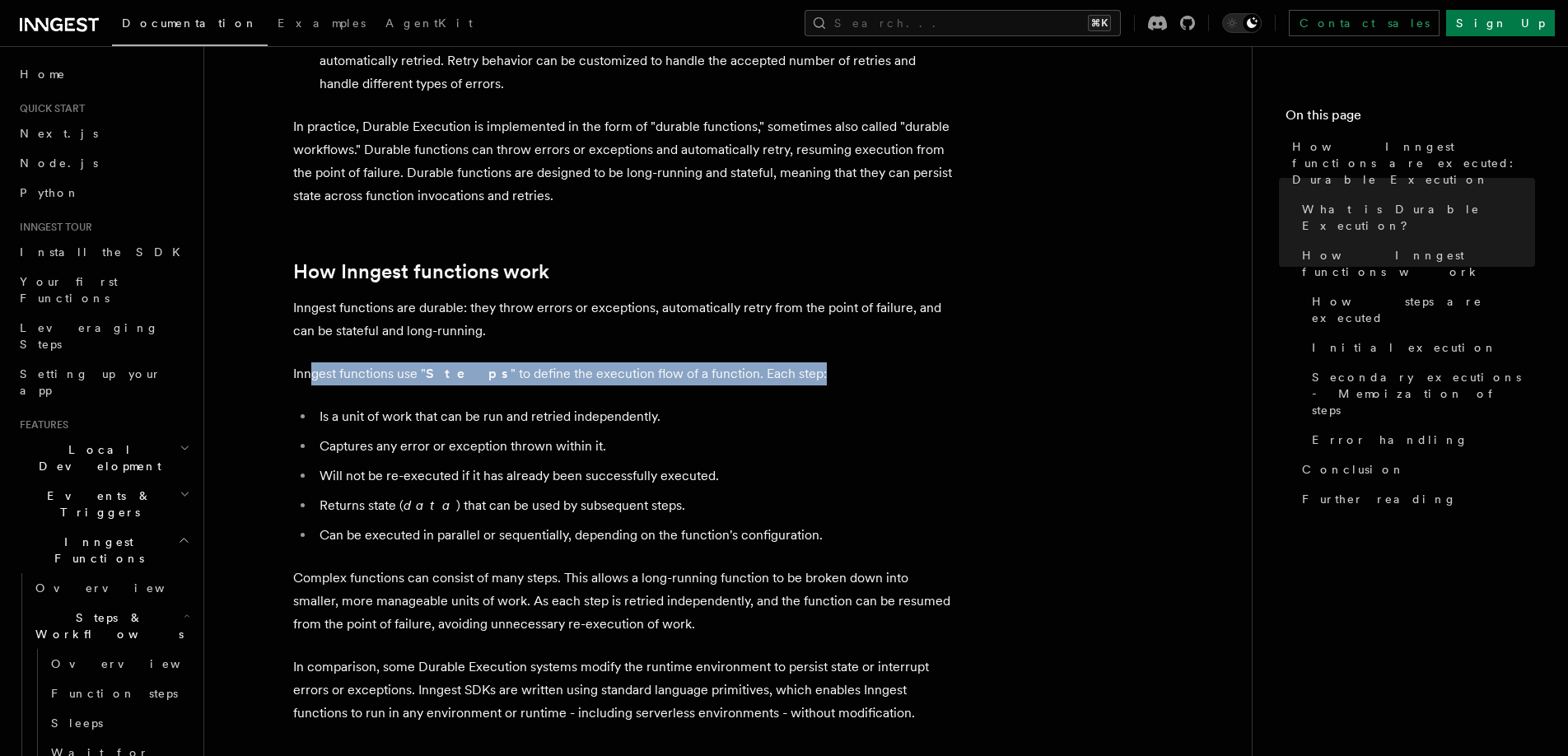
drag, startPoint x: 311, startPoint y: 328, endPoint x: 811, endPoint y: 326, distance: 500.0
click at [811, 363] on p "Inngest functions use " Steps " to define the execution flow of a function. Eac…" at bounding box center [623, 374] width 659 height 23
drag, startPoint x: 854, startPoint y: 326, endPoint x: 262, endPoint y: 321, distance: 592.0
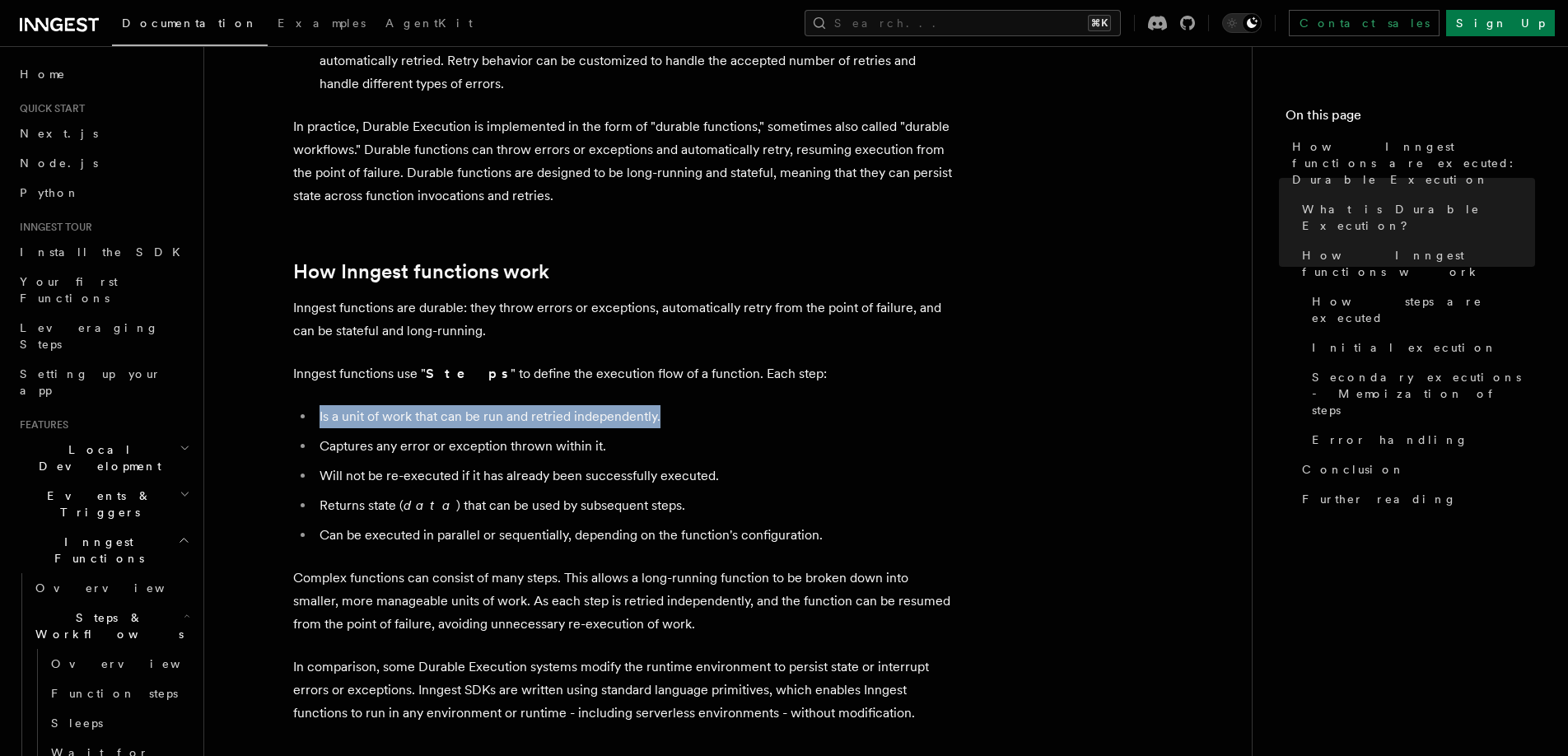
drag, startPoint x: 325, startPoint y: 369, endPoint x: 697, endPoint y: 369, distance: 372.0
click at [697, 405] on li "Is a unit of work that can be run and retried independently." at bounding box center [633, 417] width 638 height 23
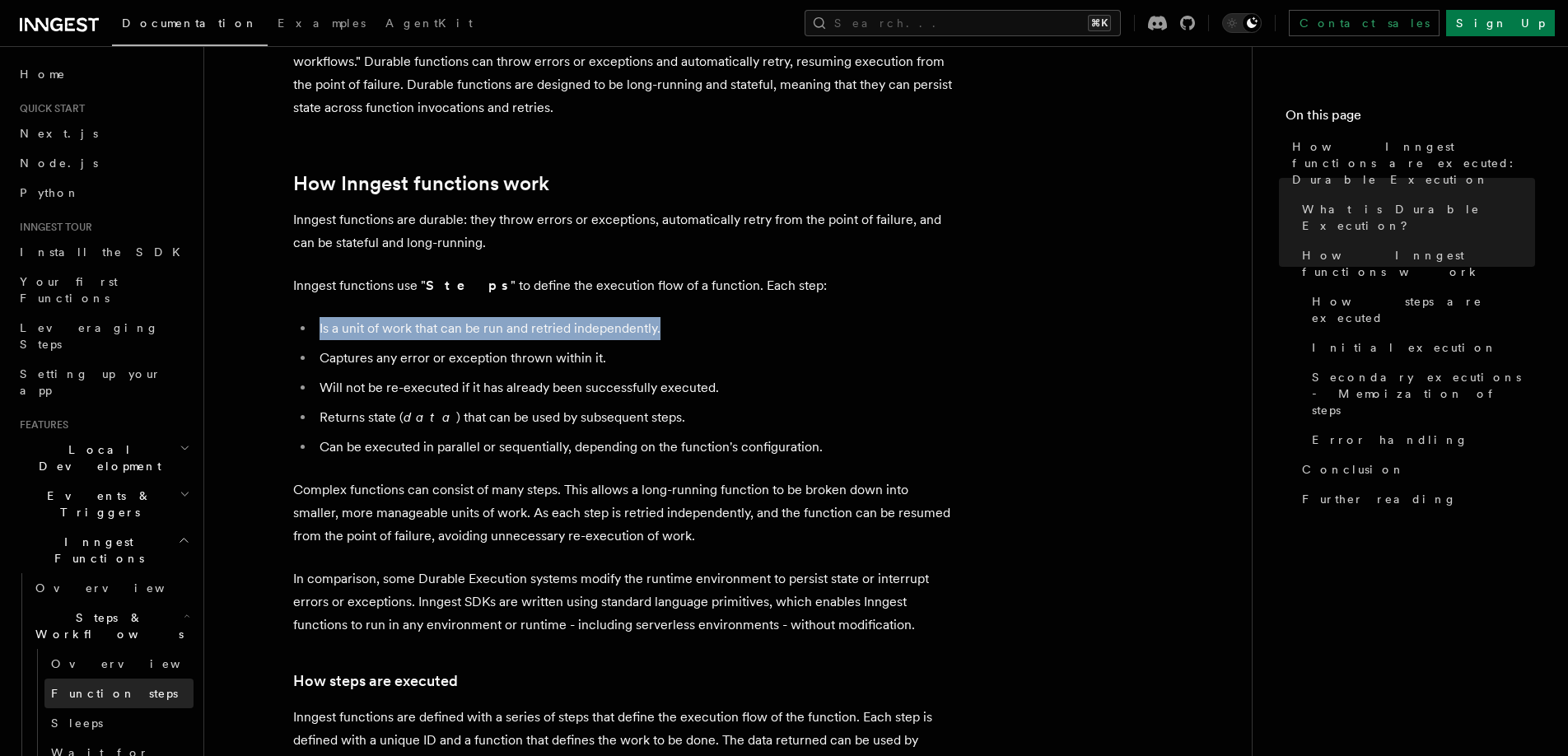
scroll to position [179, 0]
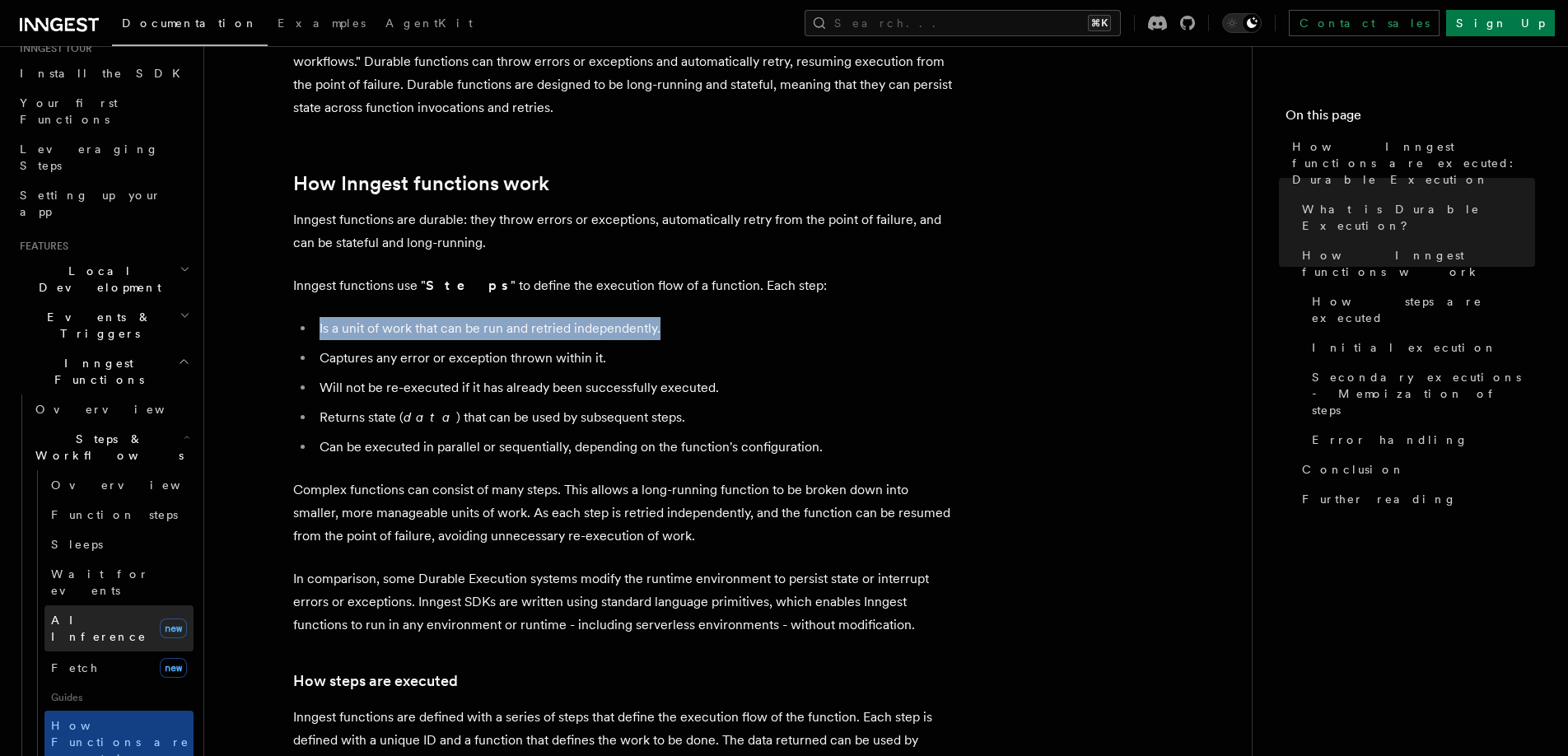
click at [122, 605] on link "AI Inference new" at bounding box center [119, 627] width 149 height 46
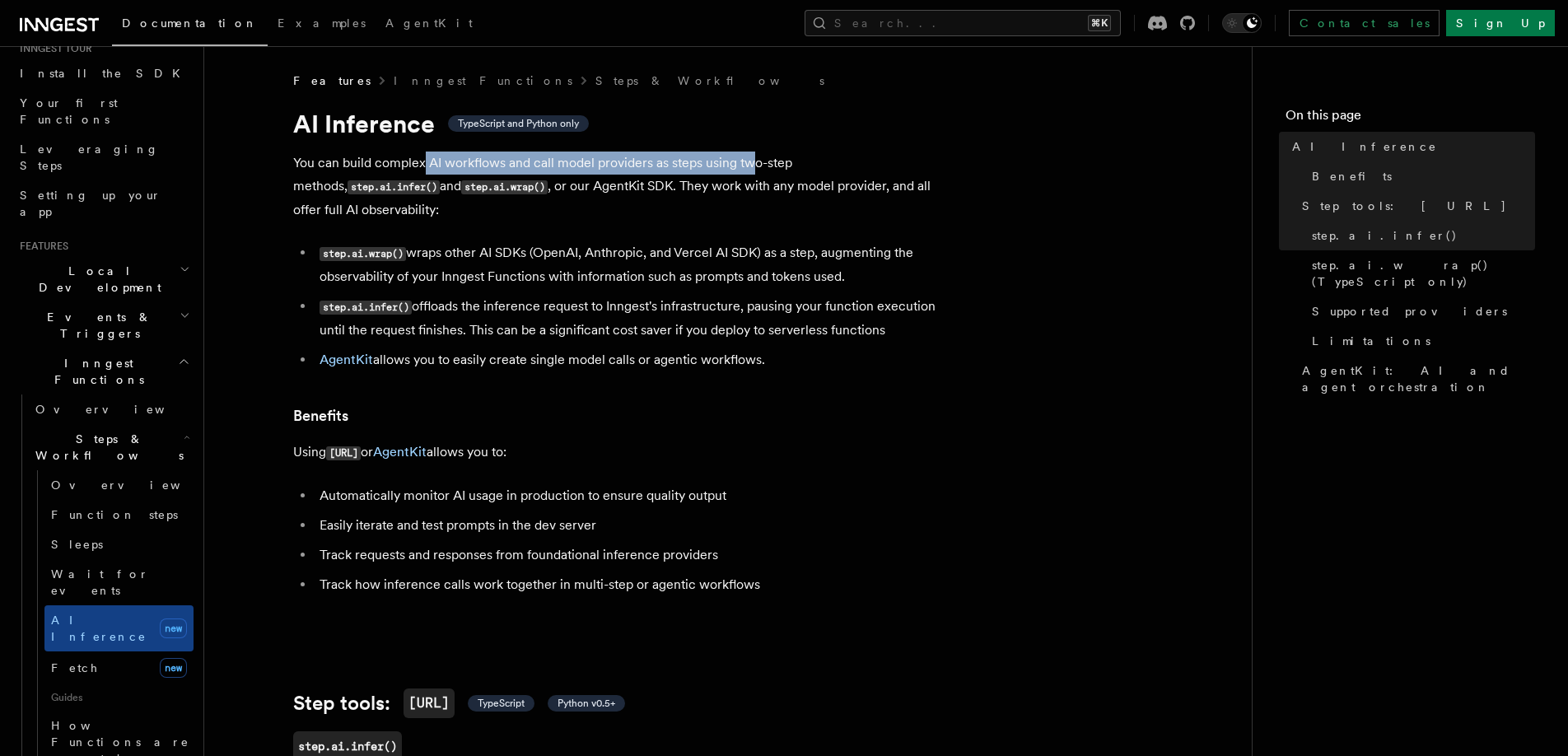
drag, startPoint x: 425, startPoint y: 170, endPoint x: 750, endPoint y: 171, distance: 325.0
click at [751, 170] on p "You can build complex AI workflows and call model providers as steps using two-…" at bounding box center [623, 186] width 659 height 70
click at [750, 171] on p "You can build complex AI workflows and call model providers as steps using two-…" at bounding box center [623, 186] width 659 height 70
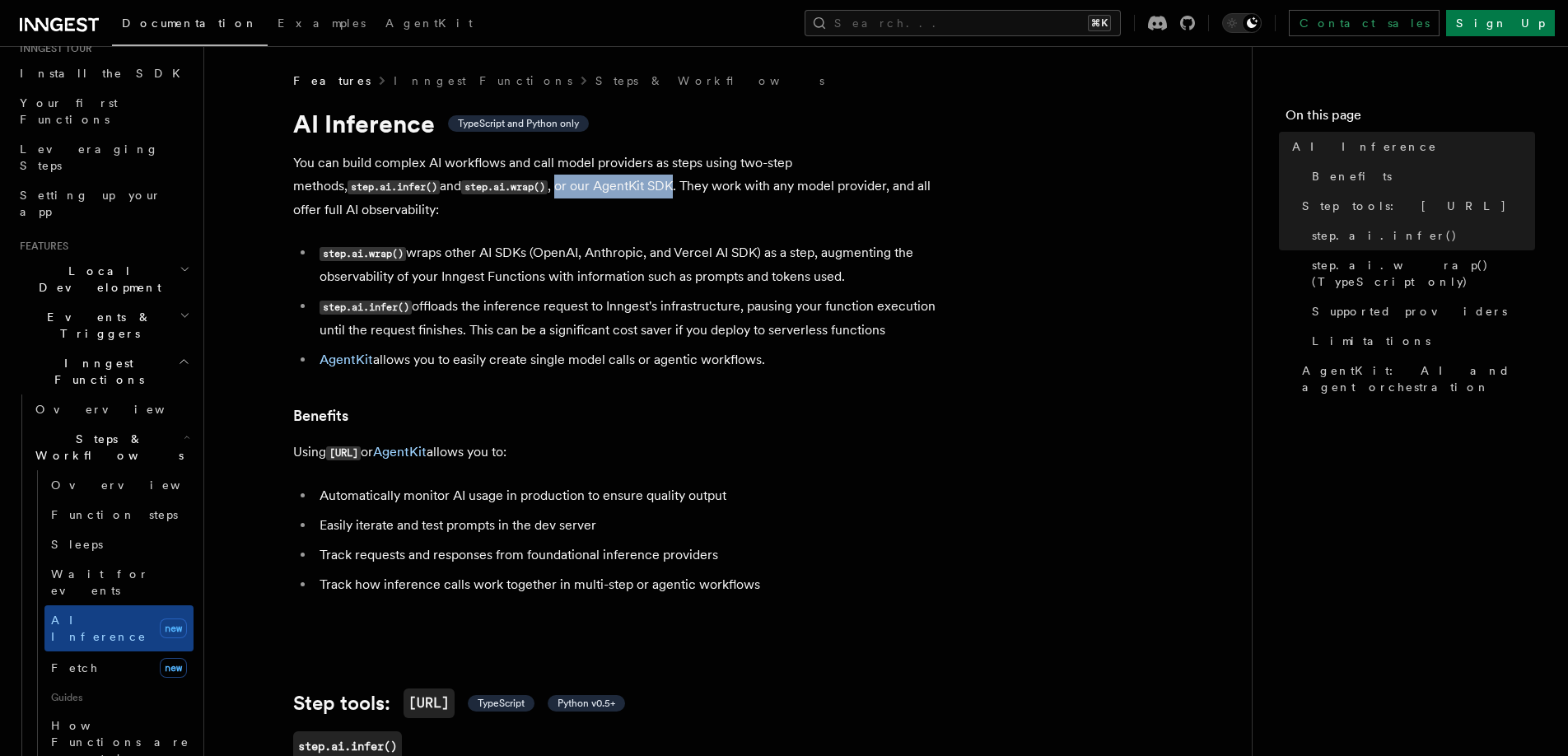
drag, startPoint x: 412, startPoint y: 190, endPoint x: 532, endPoint y: 190, distance: 120.0
click at [532, 190] on p "You can build complex AI workflows and call model providers as steps using two-…" at bounding box center [623, 186] width 659 height 70
drag, startPoint x: 348, startPoint y: 188, endPoint x: 363, endPoint y: 188, distance: 15.0
click at [461, 188] on code "step.ai.wrap()" at bounding box center [504, 187] width 86 height 14
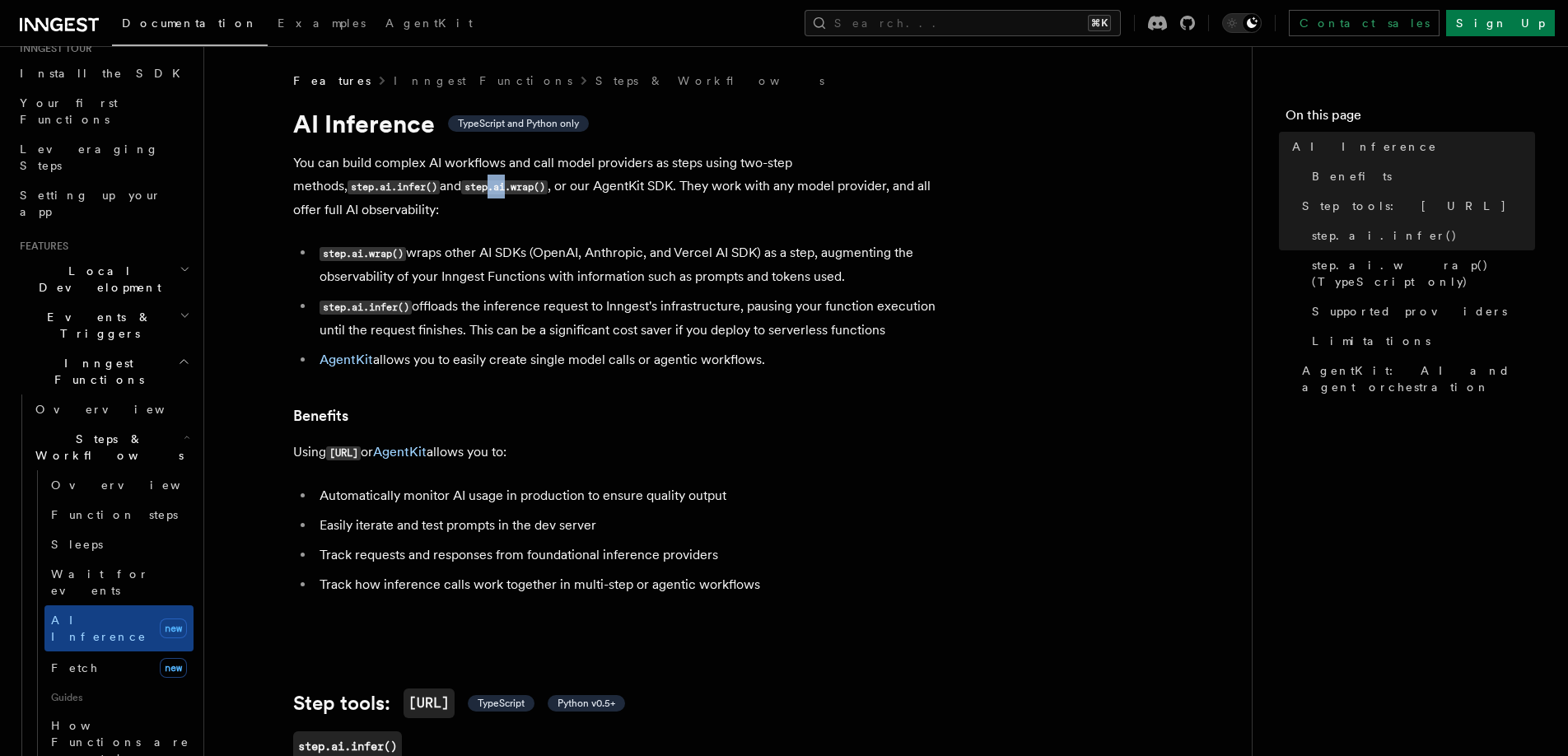
copy code ".ai"
click at [705, 307] on li "step.ai.infer() offloads the inference request to Inngest's infrastructure, pau…" at bounding box center [633, 318] width 638 height 47
